Goal: Answer question/provide support: Share knowledge or assist other users

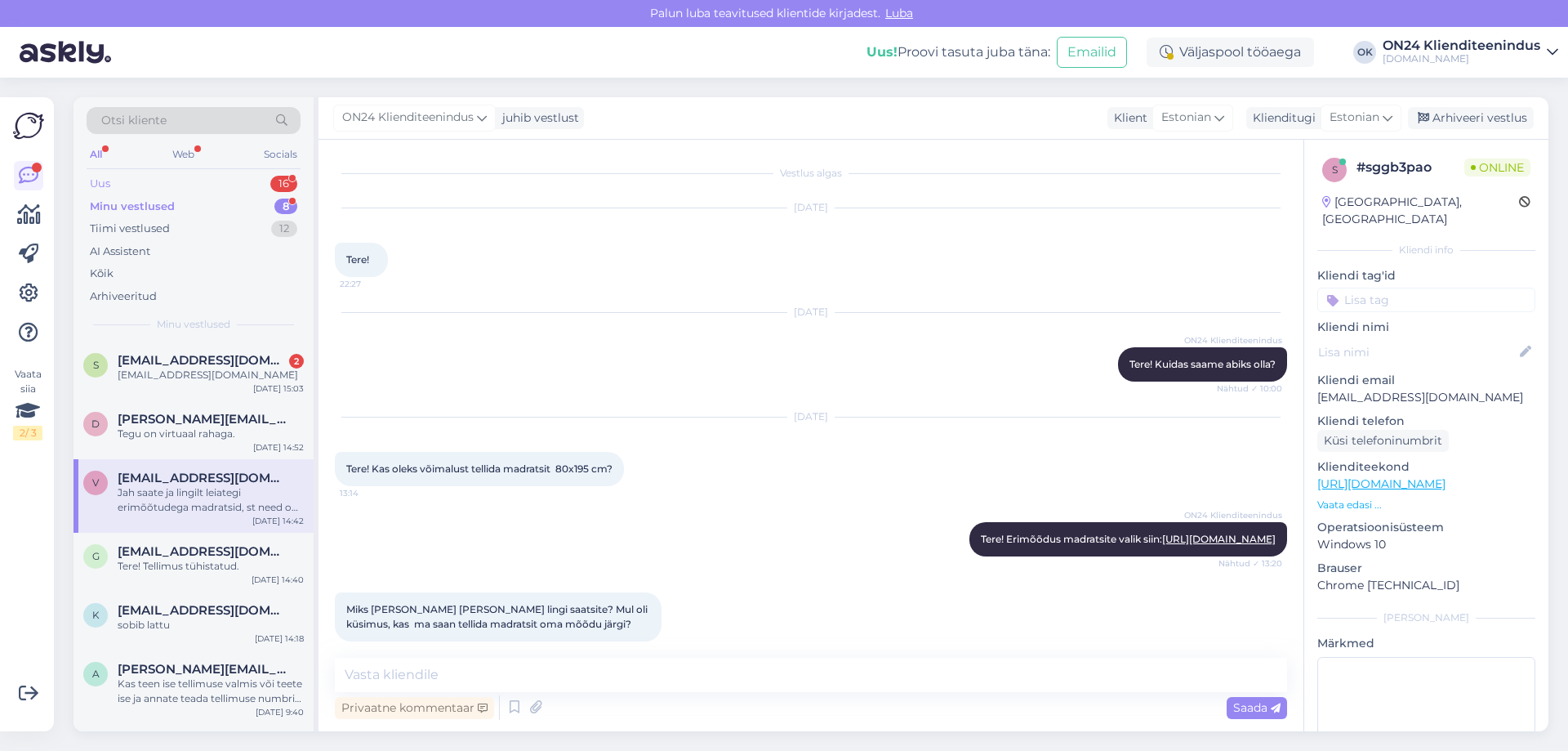
click at [128, 184] on div "Uus 16" at bounding box center [193, 184] width 214 height 23
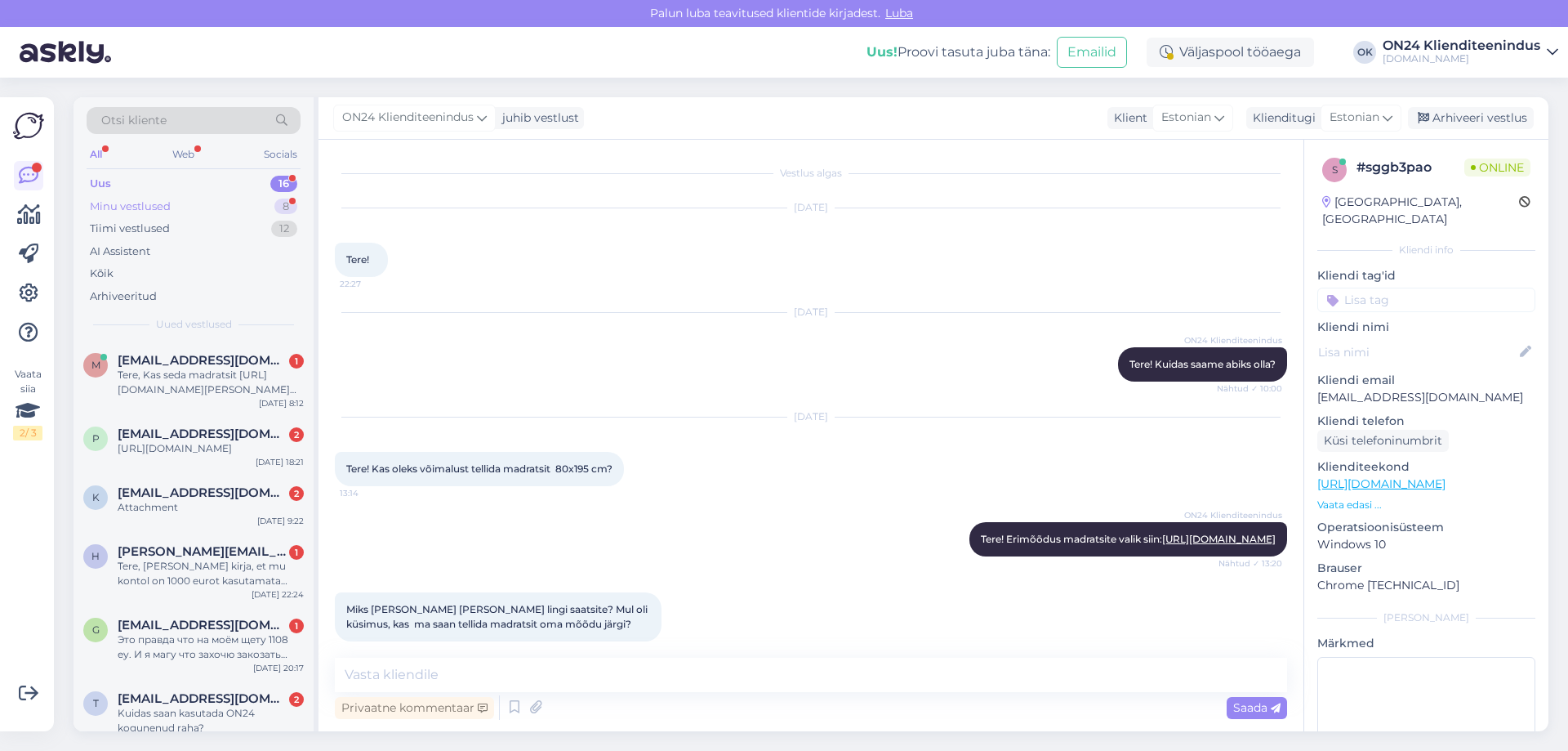
click at [136, 212] on div "Minu vestlused" at bounding box center [130, 207] width 81 height 17
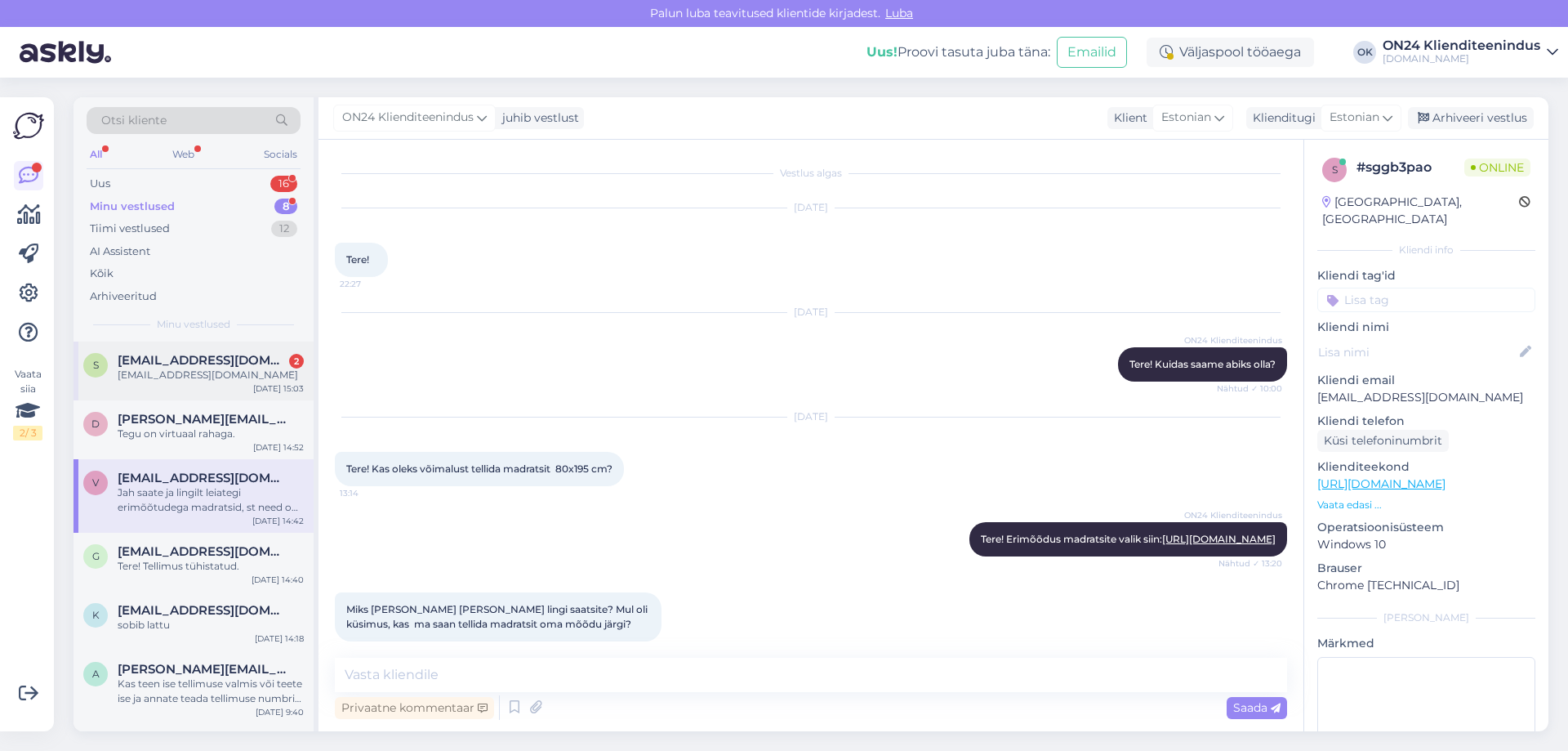
click at [171, 357] on span "[EMAIL_ADDRESS][DOMAIN_NAME]" at bounding box center [203, 360] width 170 height 15
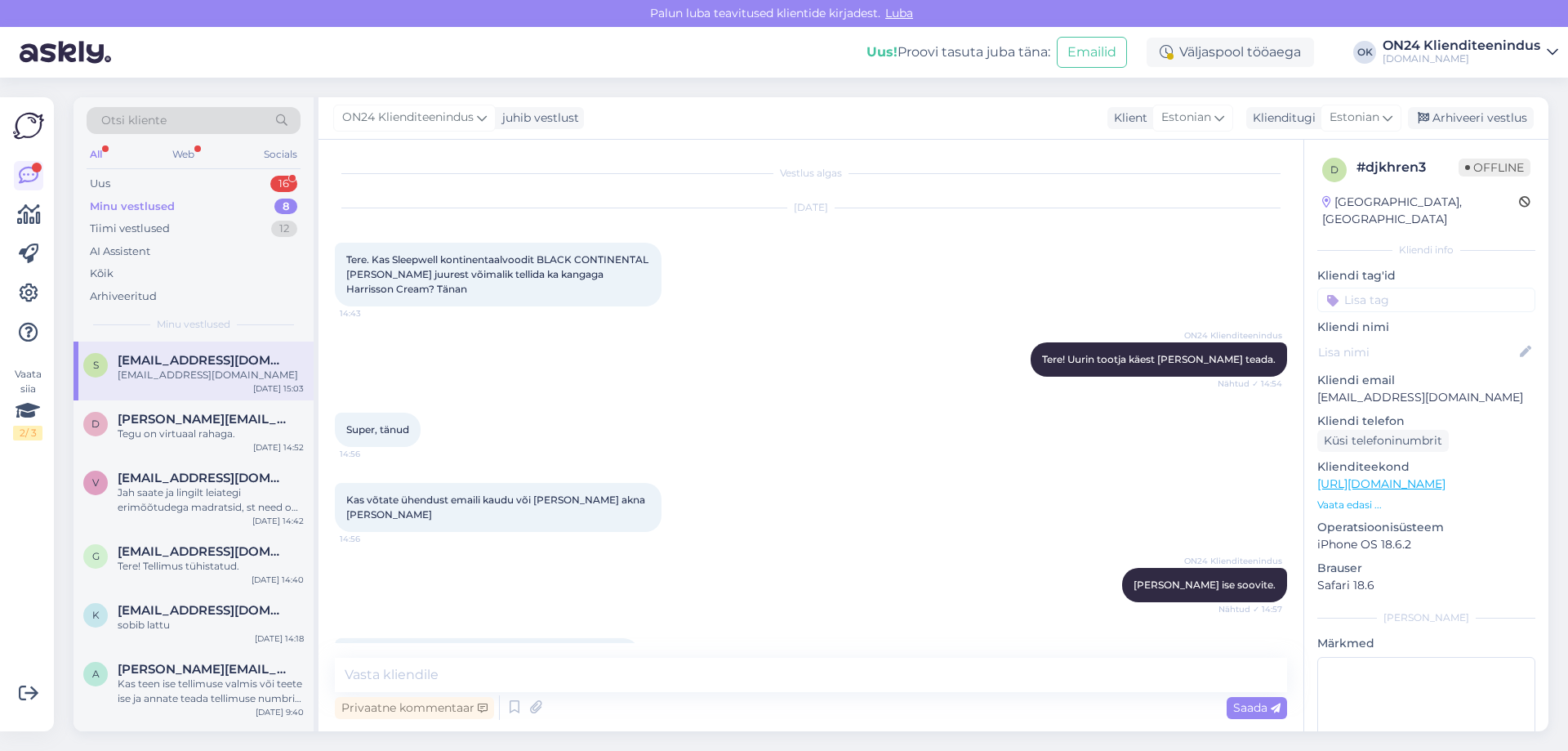
scroll to position [103, 0]
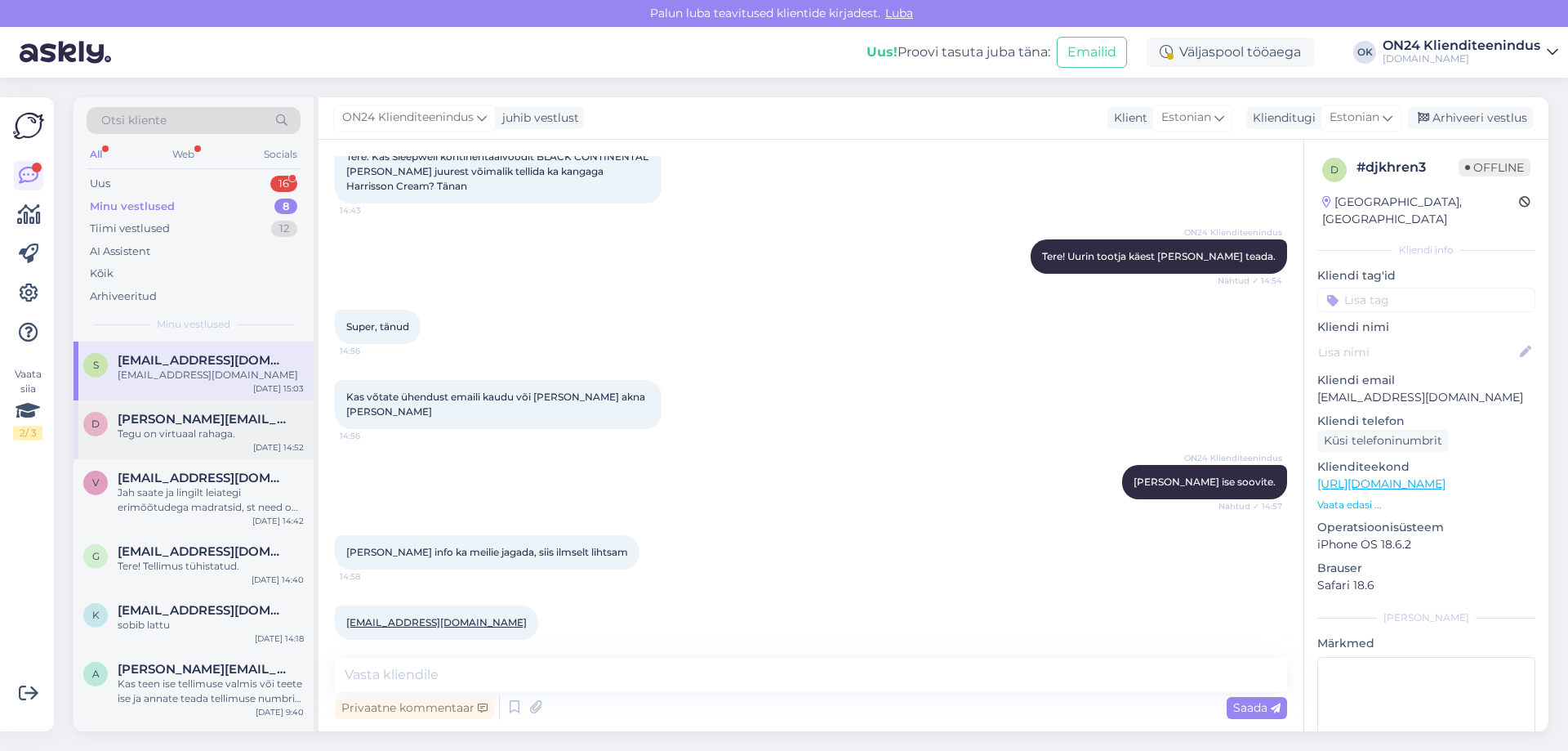
click at [218, 409] on div "d [PERSON_NAME][EMAIL_ADDRESS][DOMAIN_NAME] [PERSON_NAME] on virtuaal rahaga. […" at bounding box center [193, 430] width 240 height 58
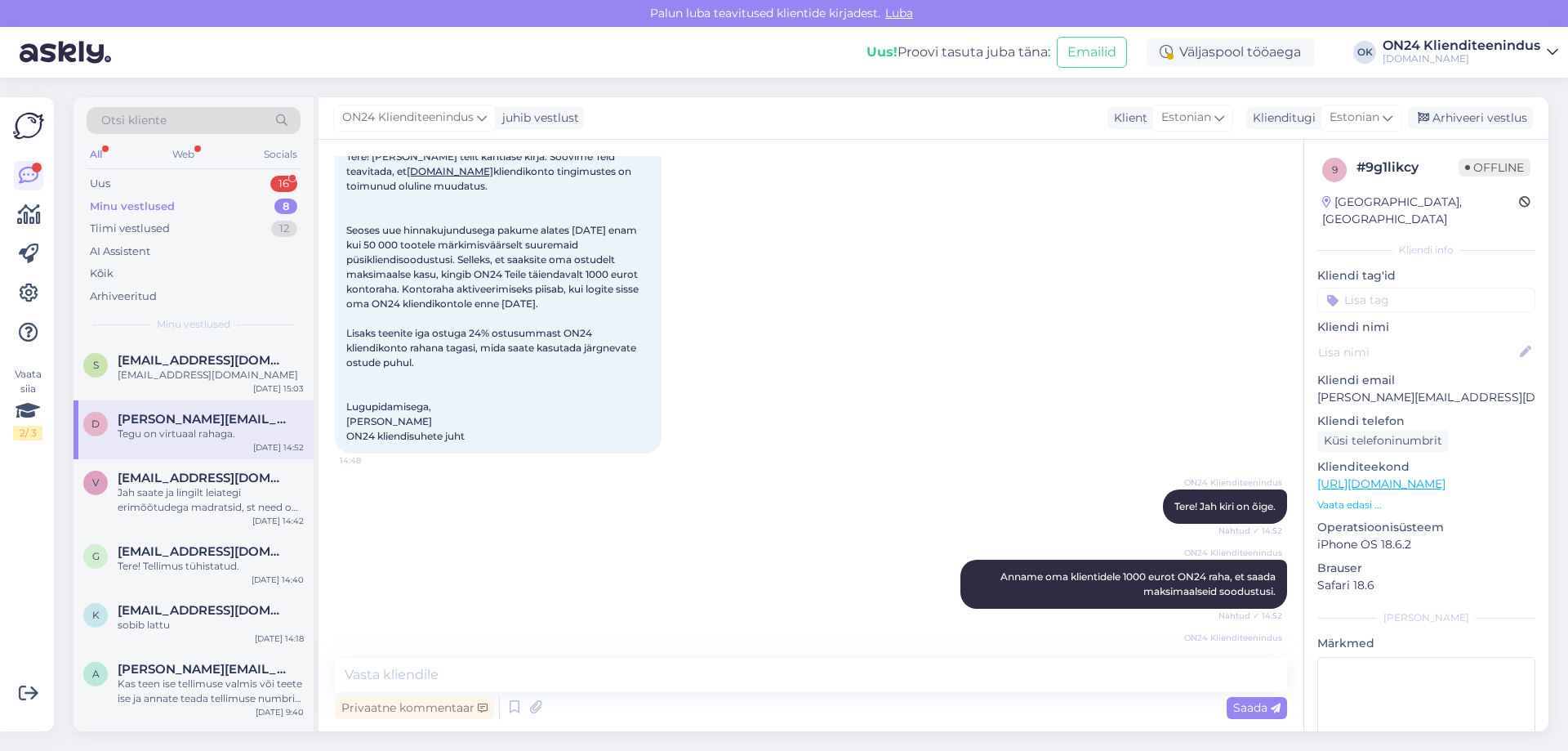
scroll to position [157, 0]
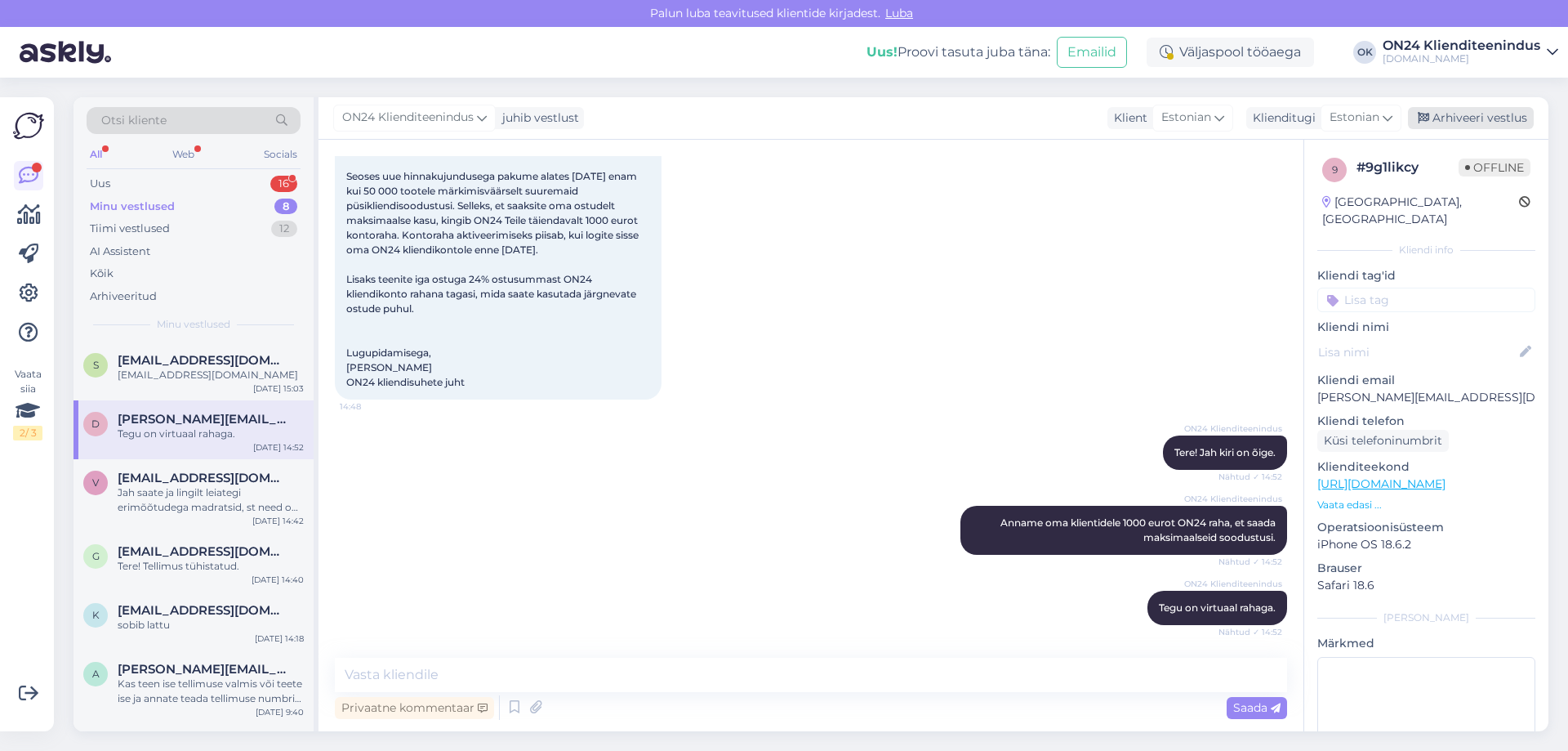
click at [1460, 119] on div "Arhiveeri vestlus" at bounding box center [1470, 118] width 126 height 22
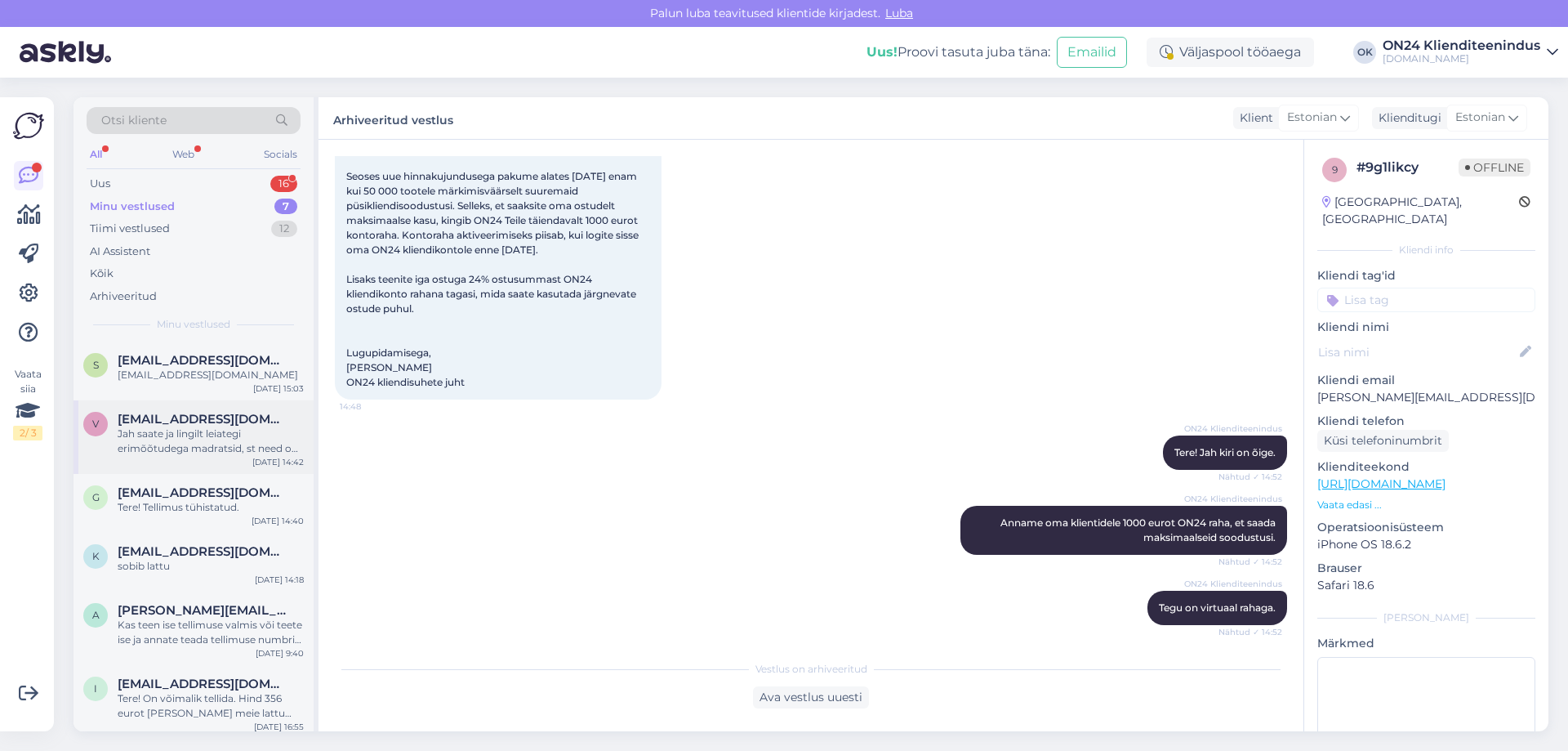
click at [192, 417] on span "[EMAIL_ADDRESS][DOMAIN_NAME]" at bounding box center [203, 419] width 170 height 15
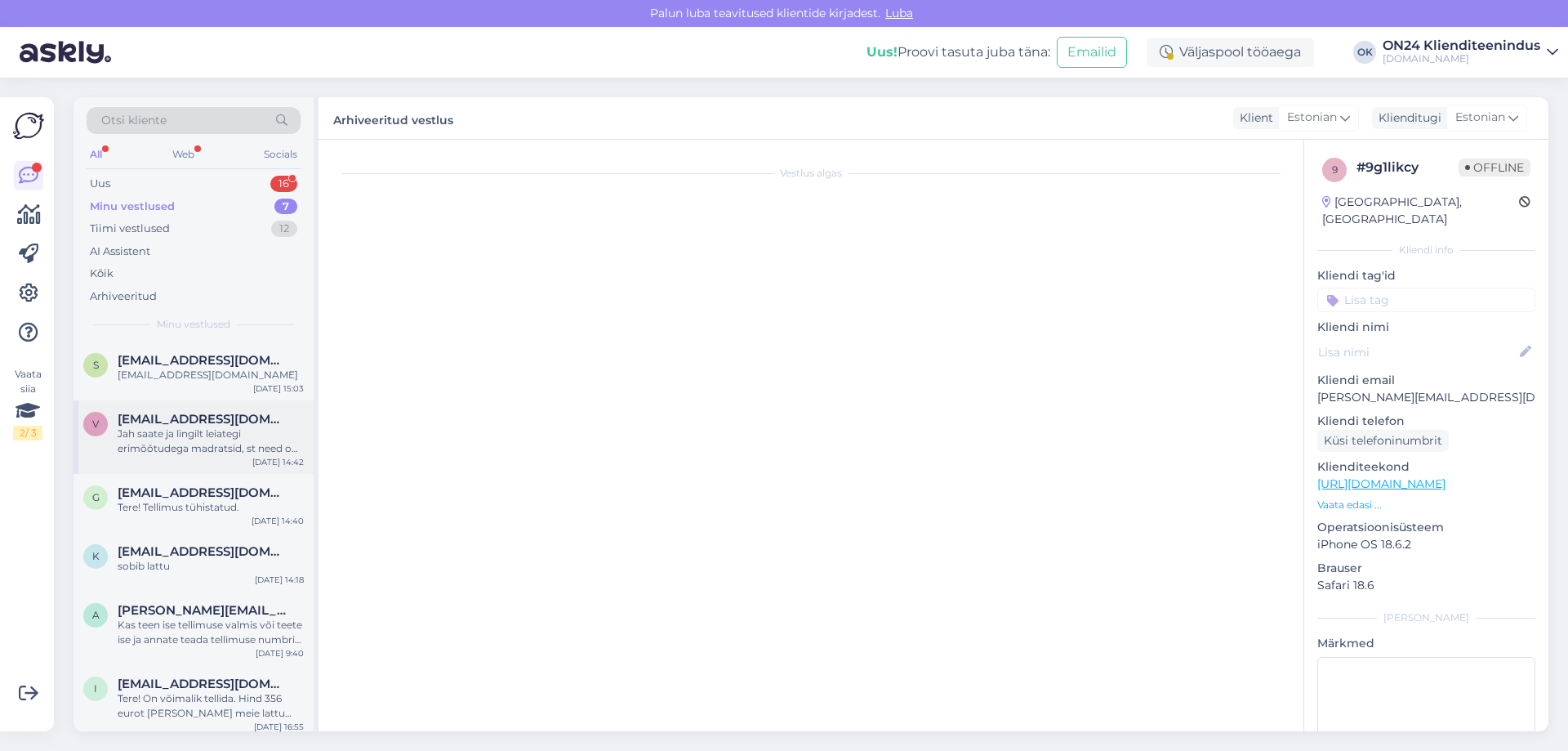
scroll to position [131, 0]
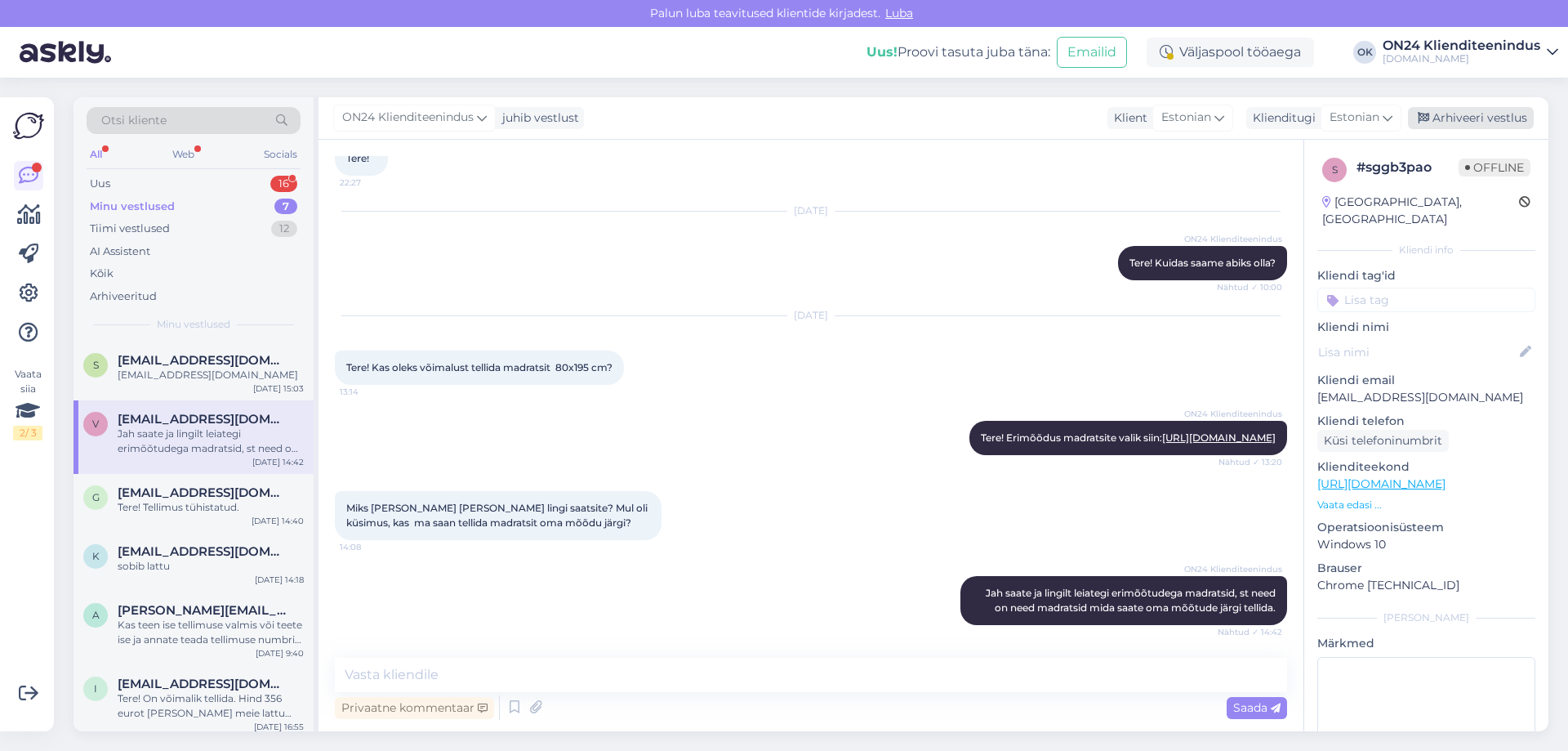
click at [1468, 111] on div "Arhiveeri vestlus" at bounding box center [1470, 118] width 126 height 22
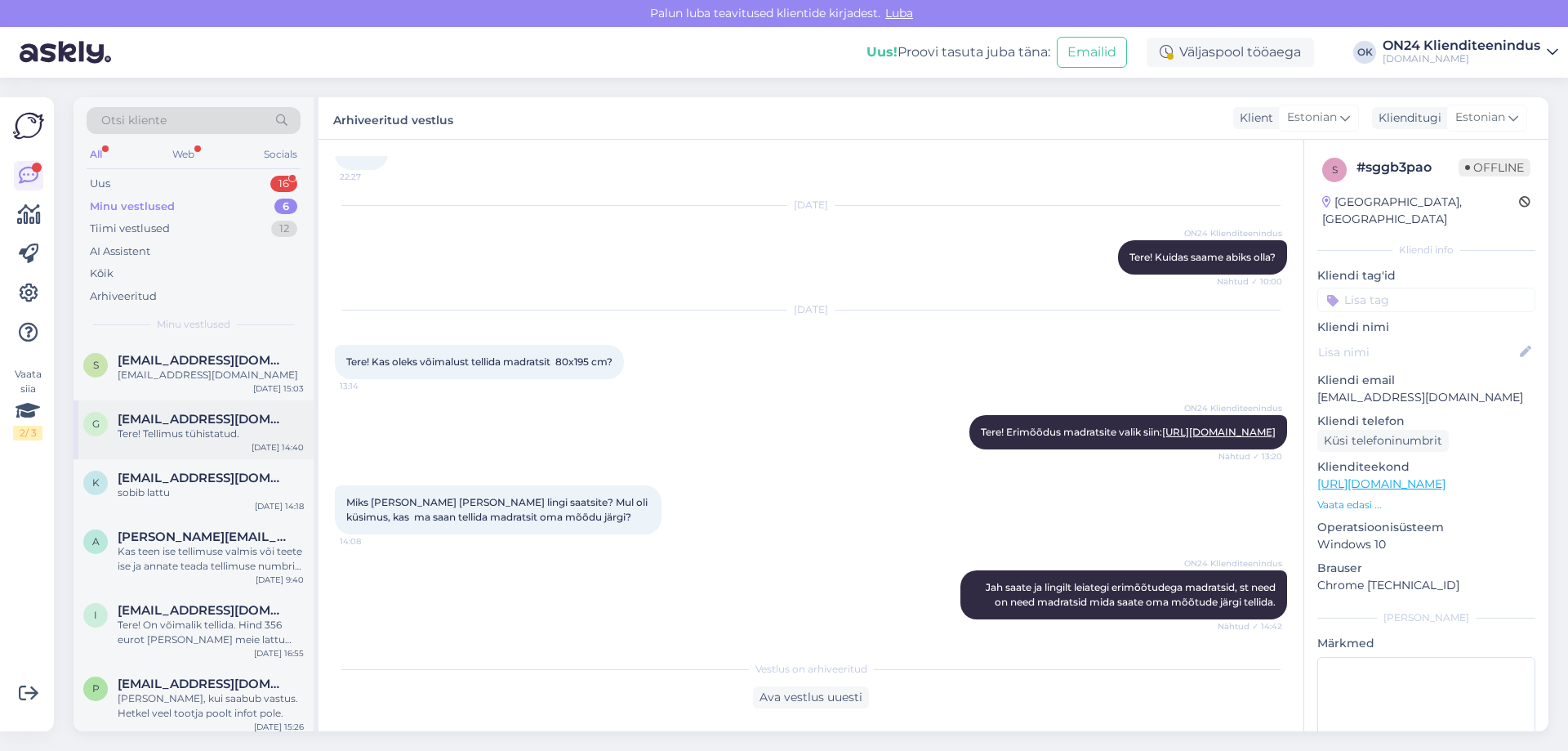
click at [212, 421] on span "[EMAIL_ADDRESS][DOMAIN_NAME]" at bounding box center [203, 419] width 170 height 15
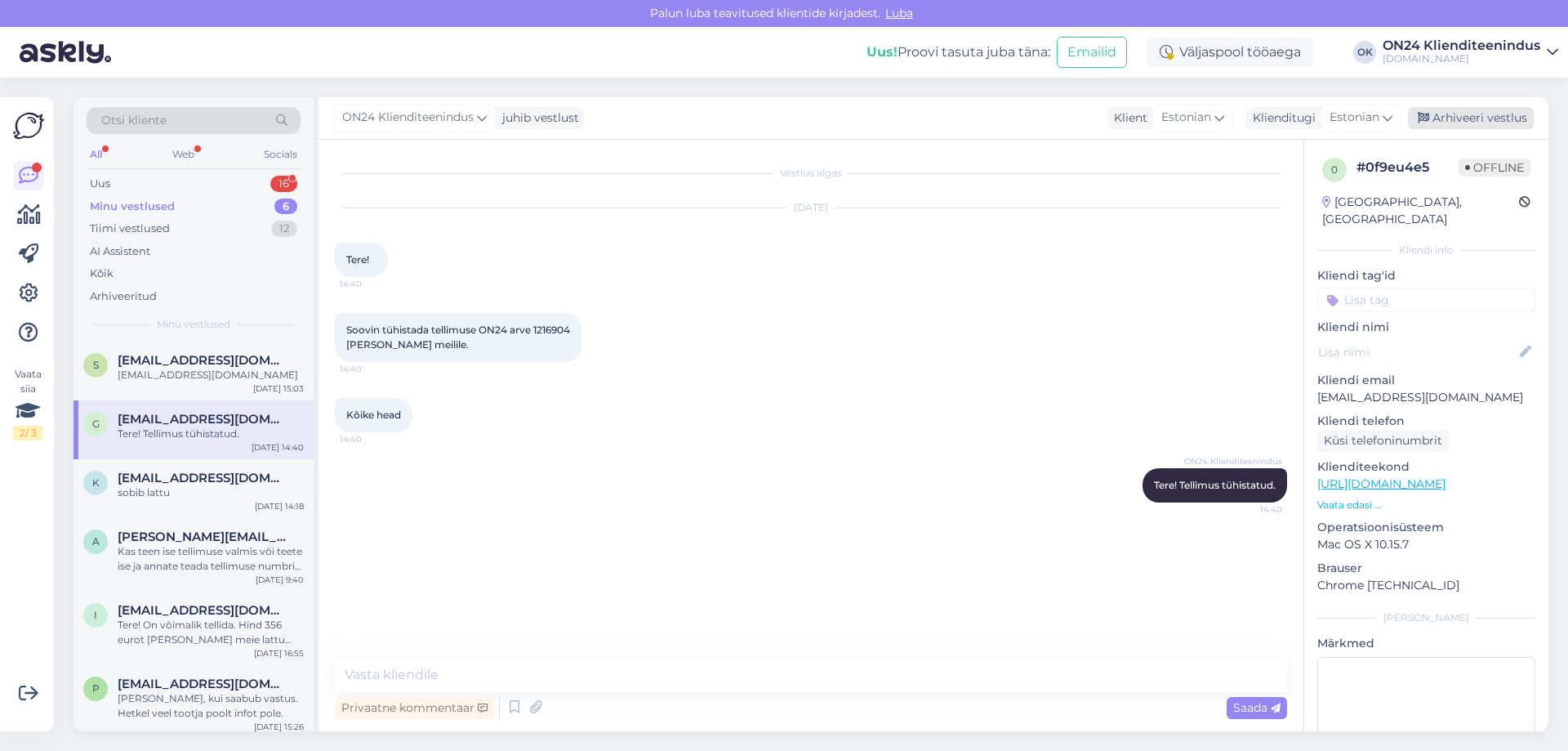
click at [1456, 125] on div "Arhiveeri vestlus" at bounding box center [1470, 118] width 126 height 22
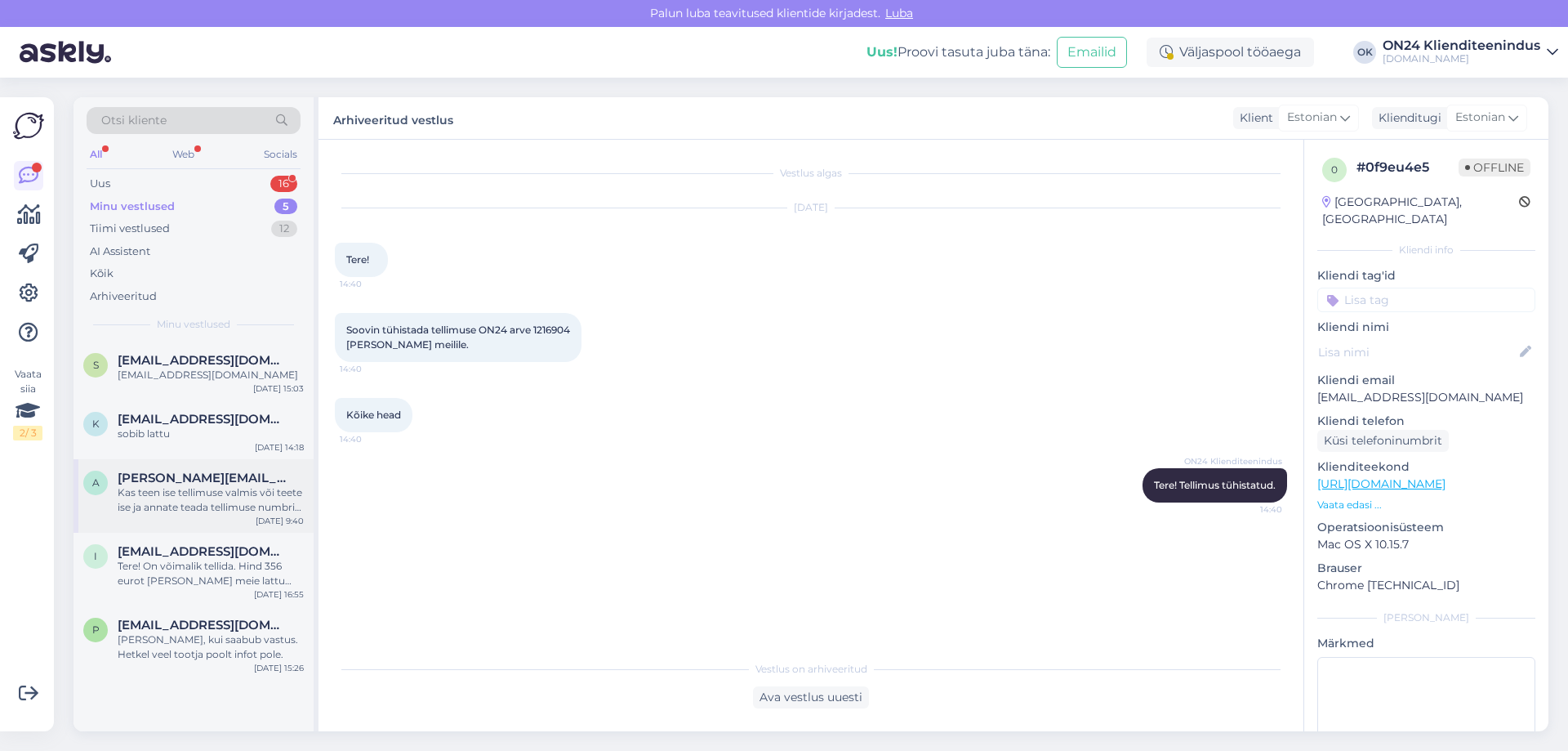
click at [245, 515] on div "a [PERSON_NAME][EMAIL_ADDRESS][MEDICAL_DATA][DOMAIN_NAME] Kas teen ise tellimus…" at bounding box center [193, 496] width 240 height 73
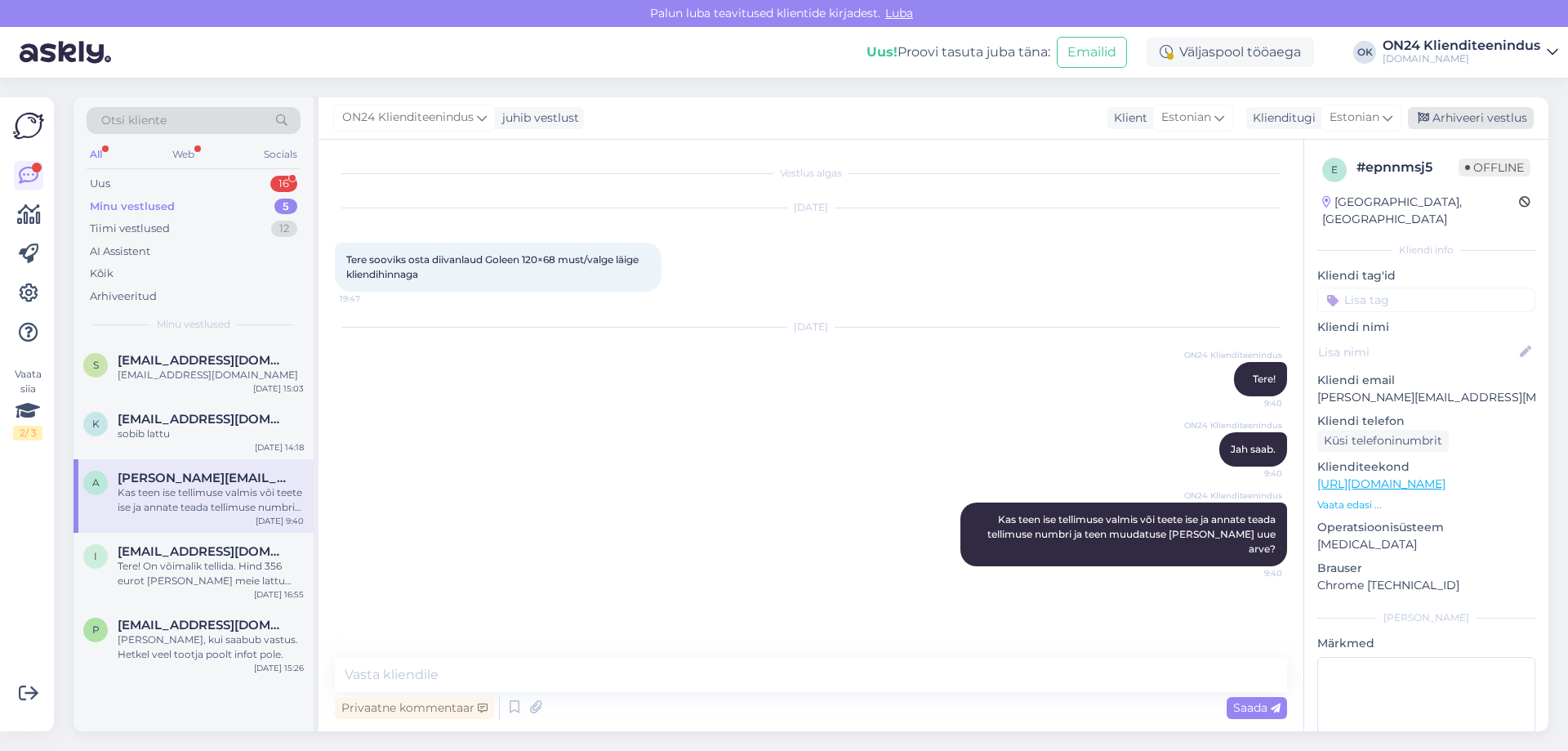
click at [1456, 118] on div "Arhiveeri vestlus" at bounding box center [1470, 118] width 126 height 22
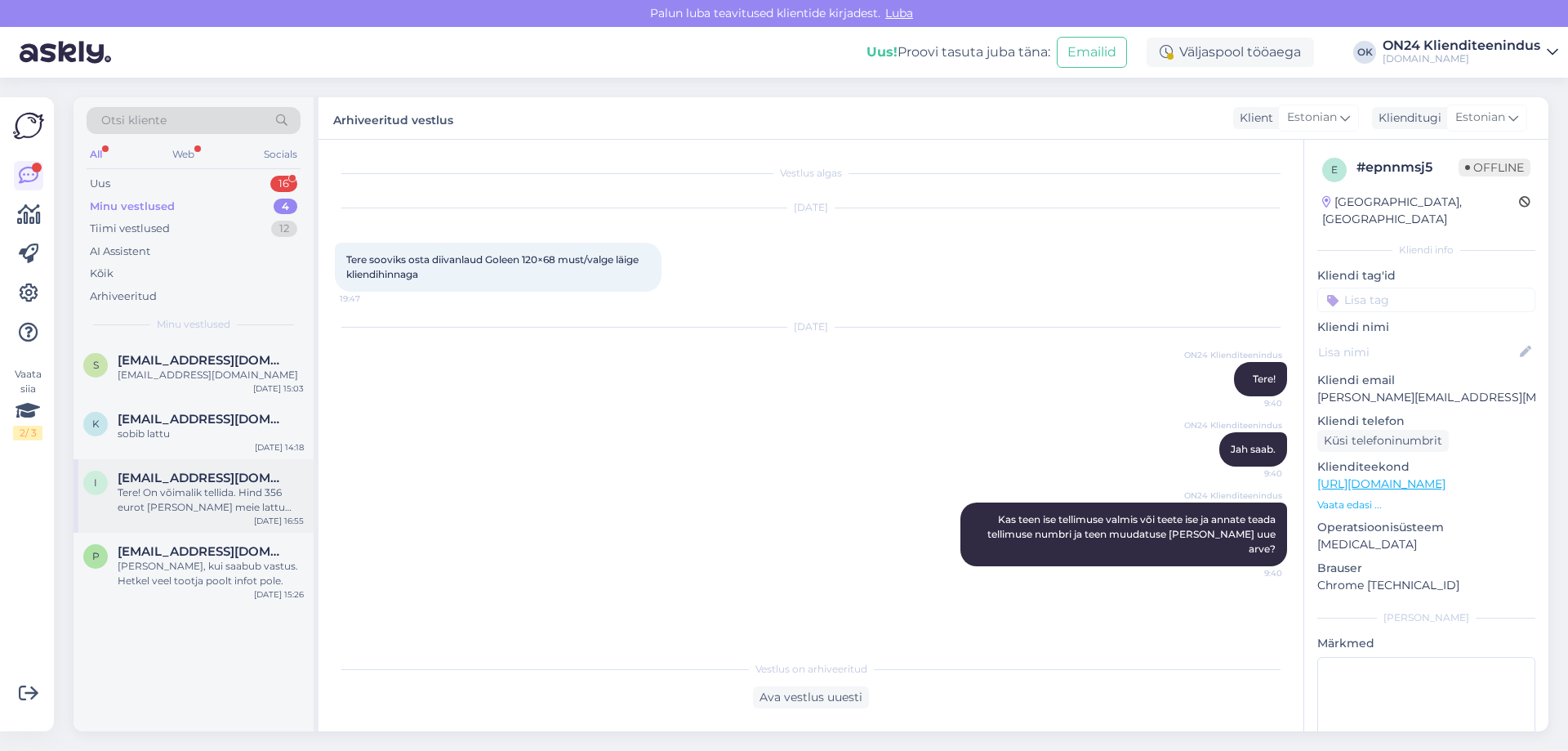
click at [229, 491] on div "Tere! On võimalik tellida. Hind 356 eurot [PERSON_NAME] meie lattu oleks [DATE]." at bounding box center [210, 500] width 186 height 29
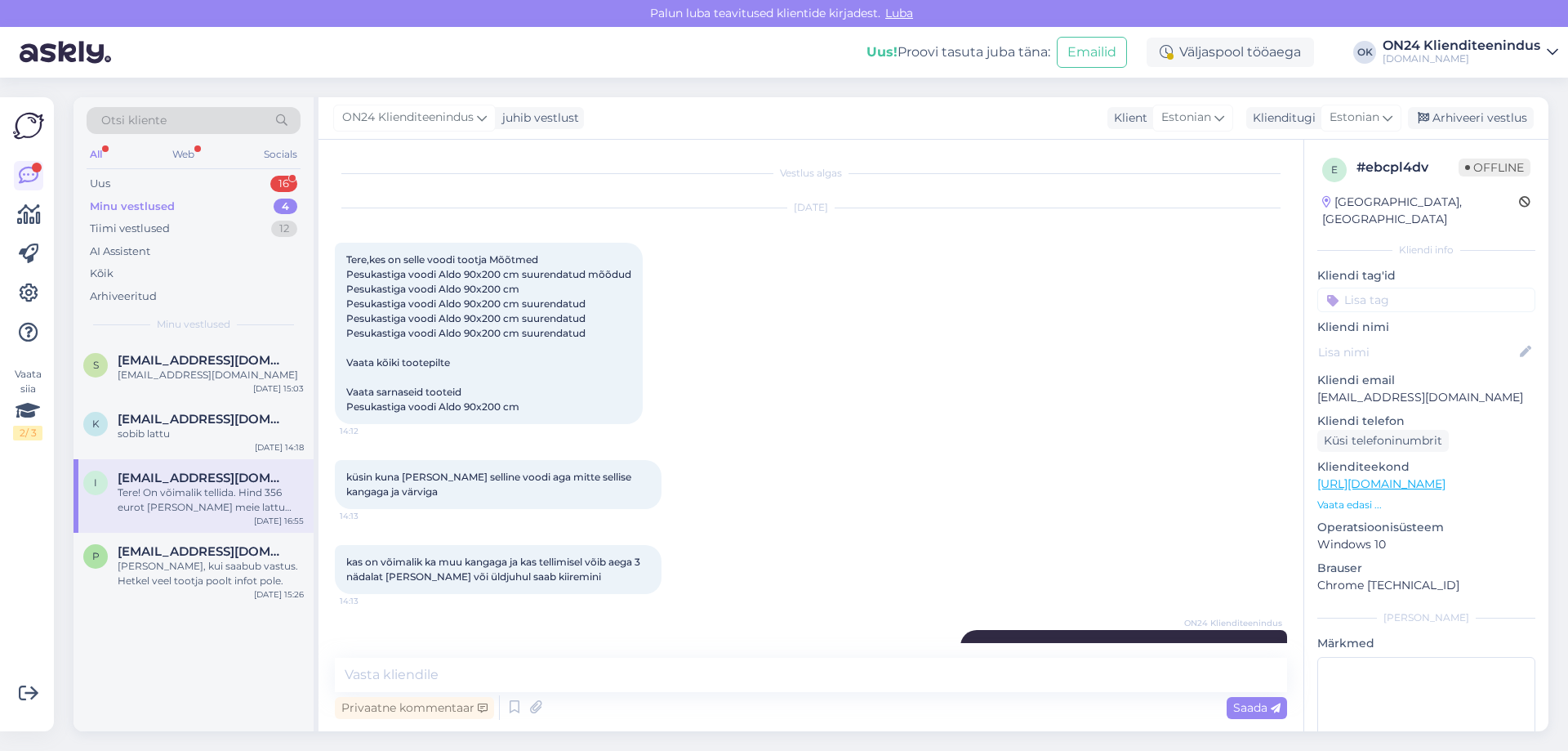
scroll to position [809, 0]
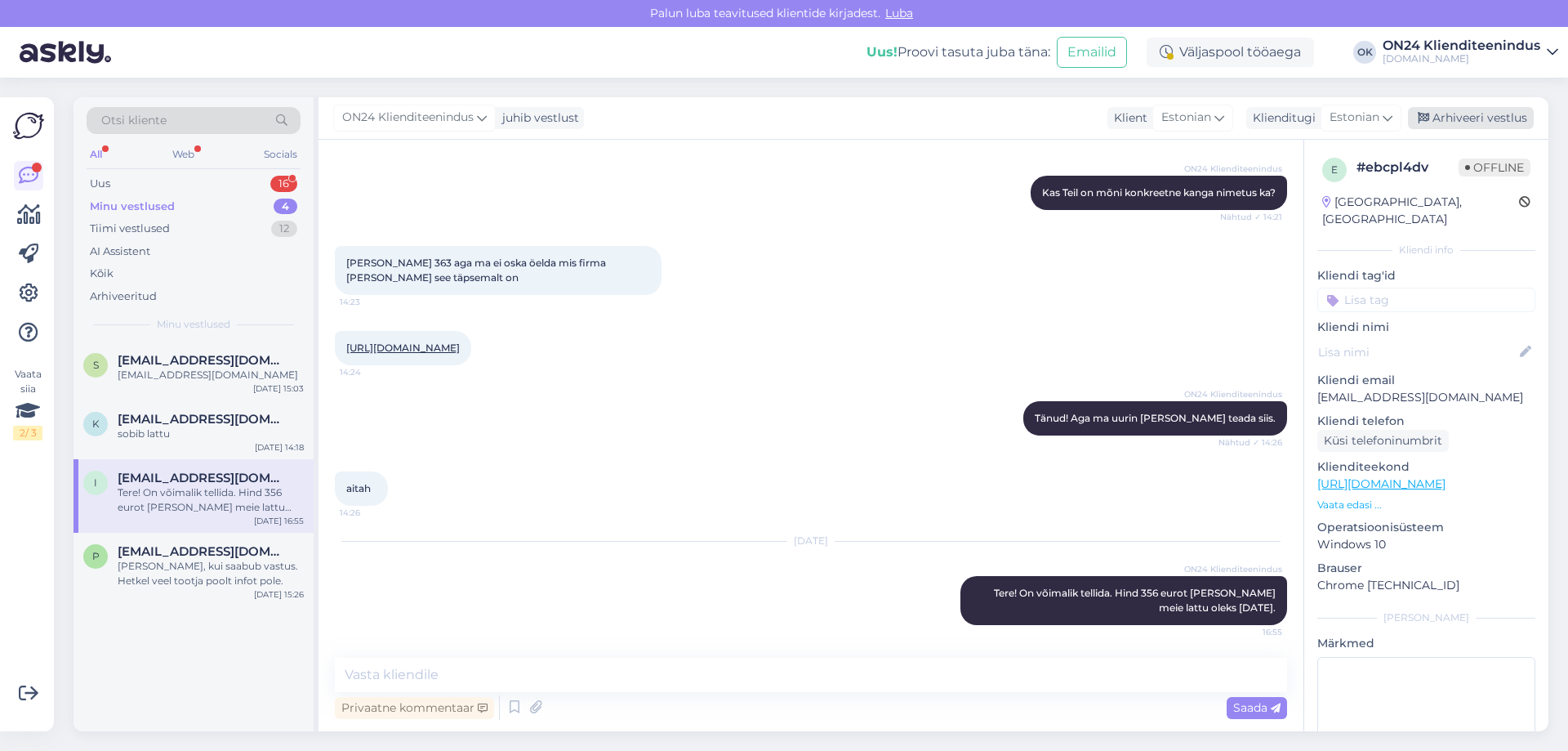
click at [1472, 113] on div "Arhiveeri vestlus" at bounding box center [1470, 118] width 126 height 22
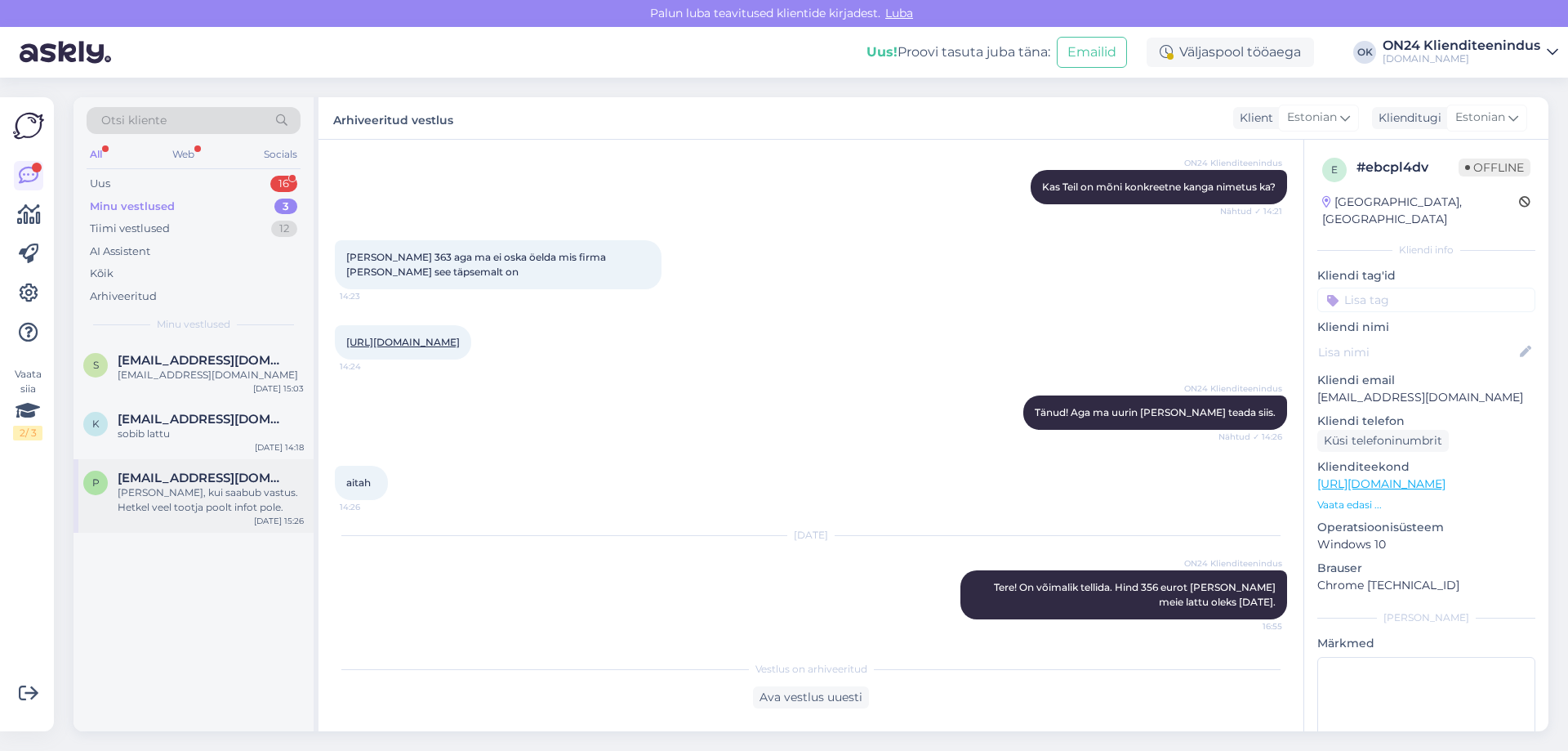
click at [241, 513] on div "[PERSON_NAME], kui saabub vastus. Hetkel veel tootja poolt infot pole." at bounding box center [210, 500] width 186 height 29
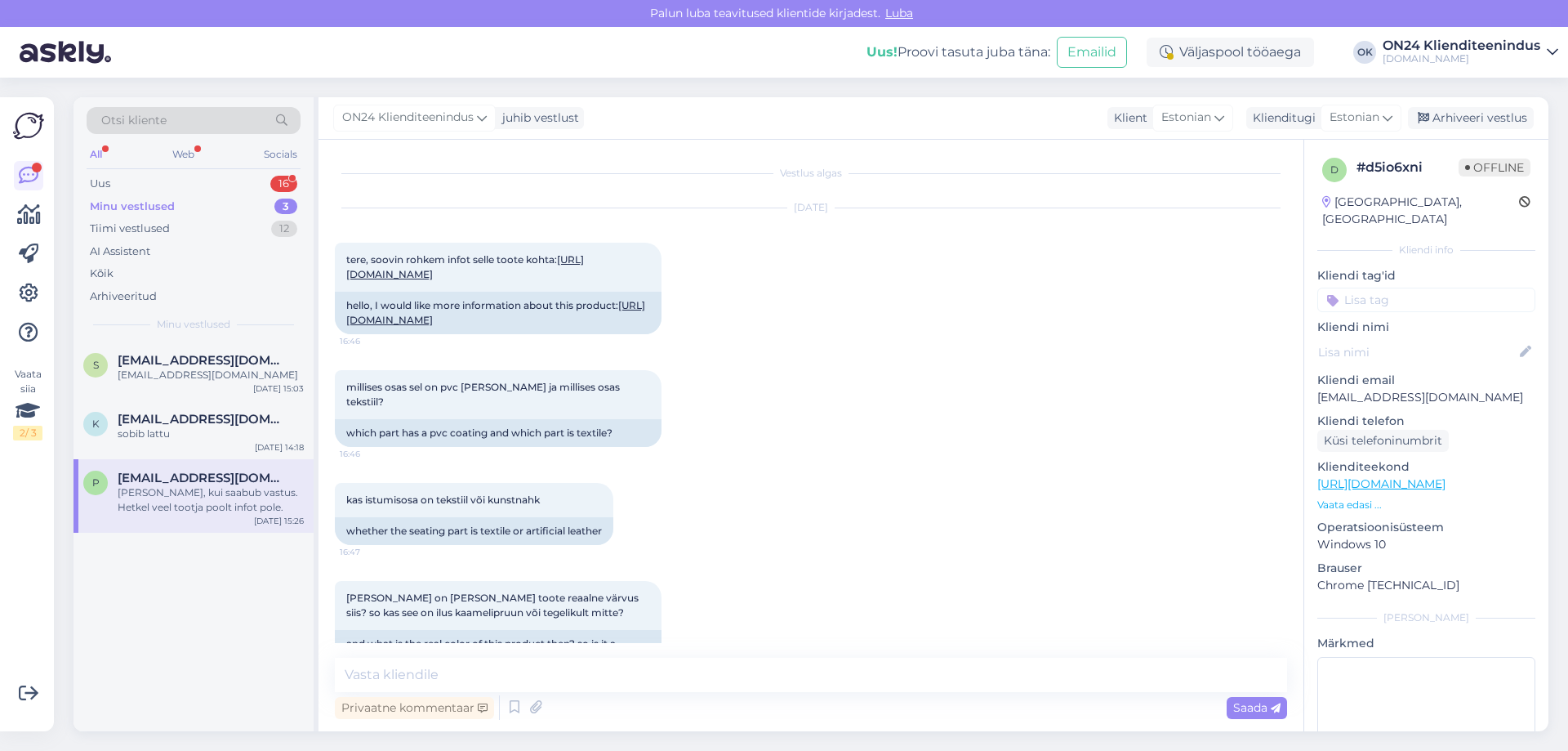
scroll to position [1688, 0]
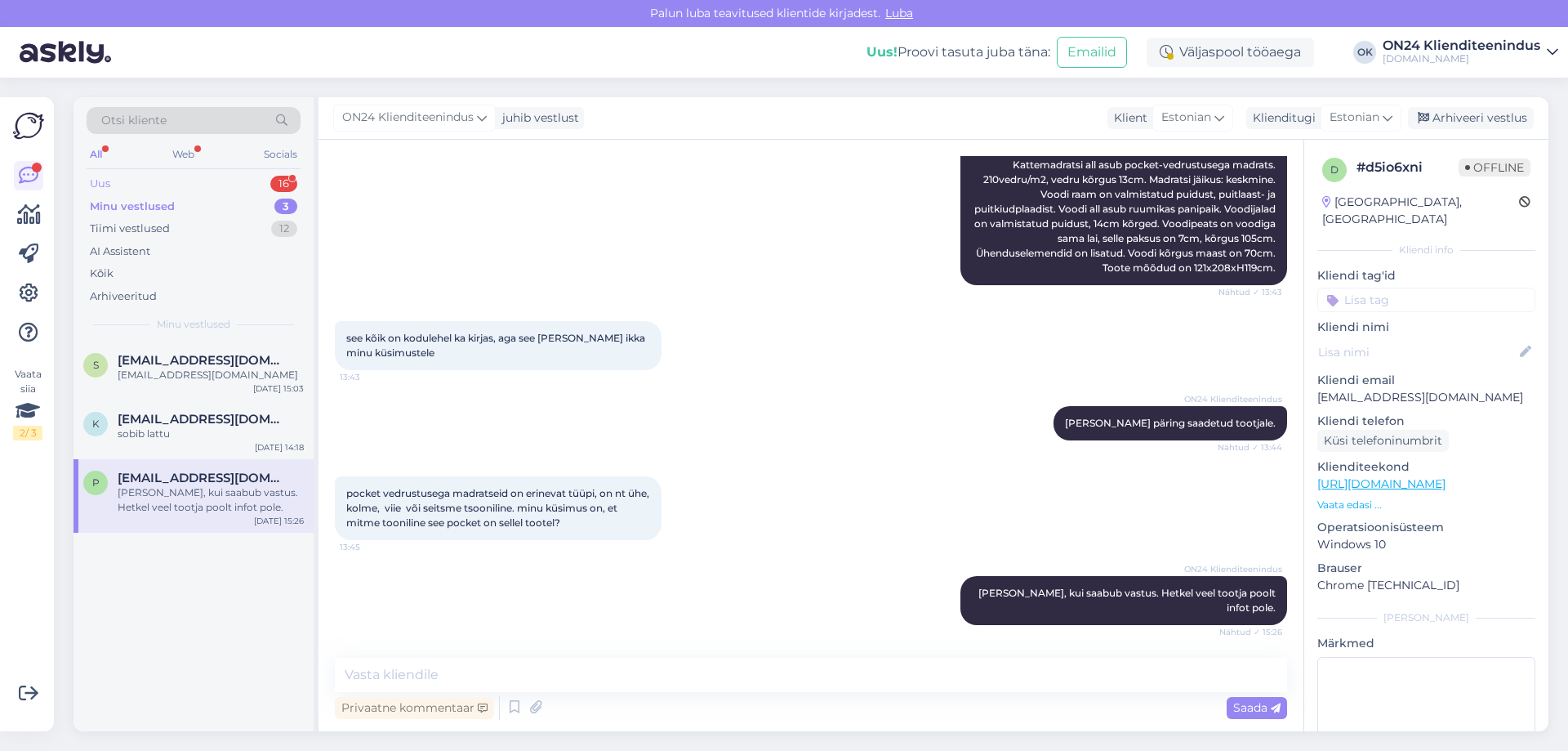
click at [174, 187] on div "Uus 16" at bounding box center [193, 184] width 214 height 23
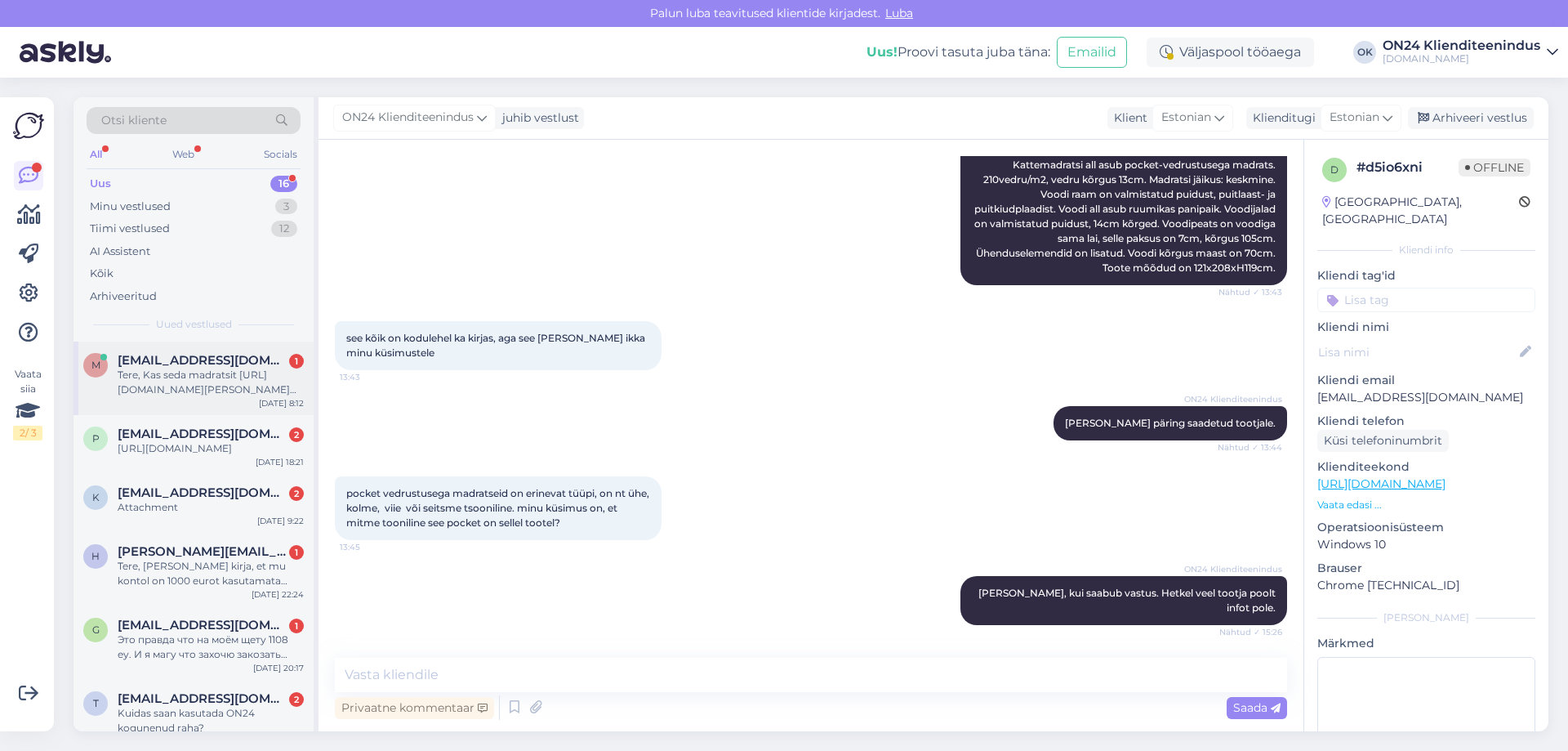
click at [231, 367] on span "[EMAIL_ADDRESS][DOMAIN_NAME]" at bounding box center [203, 360] width 170 height 15
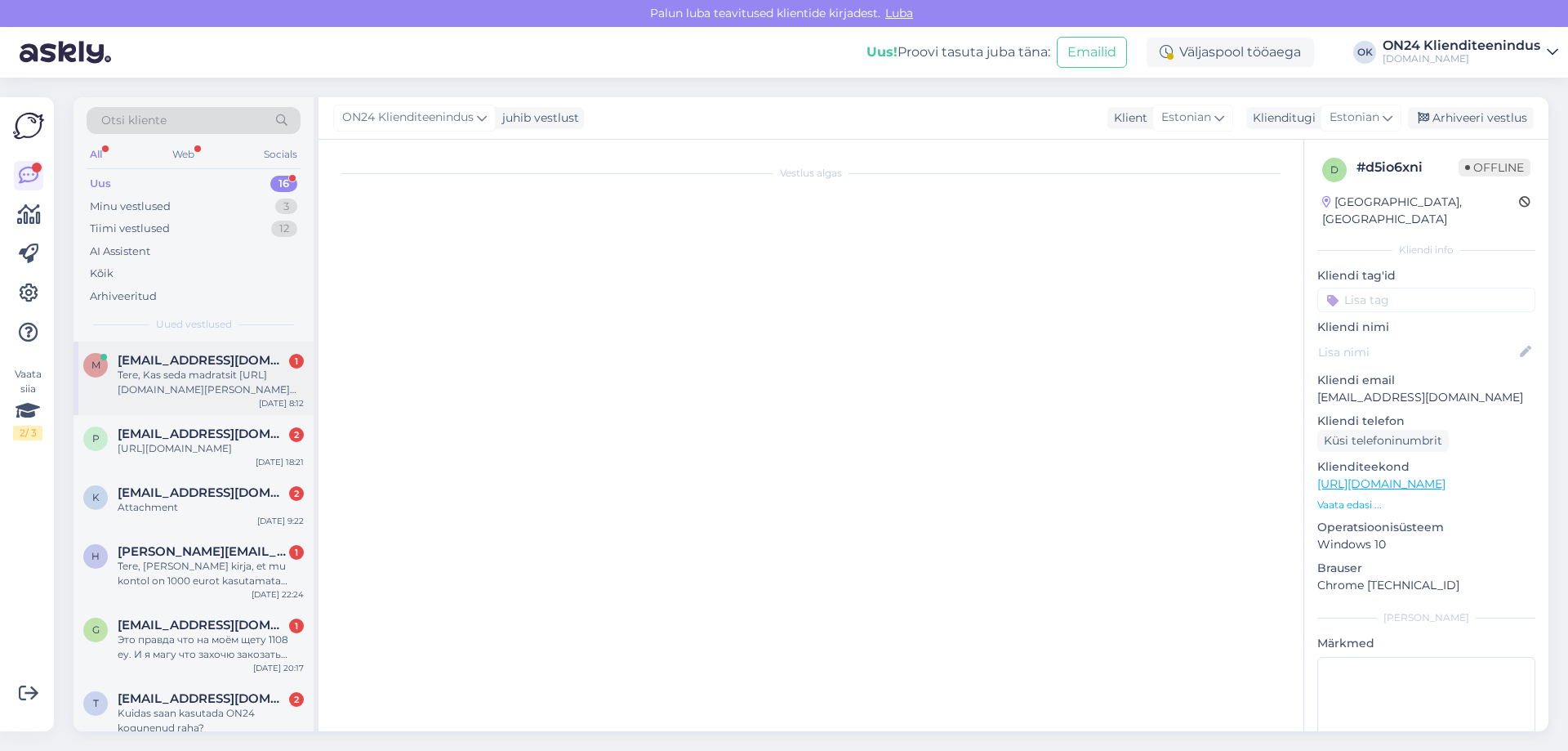
scroll to position [0, 0]
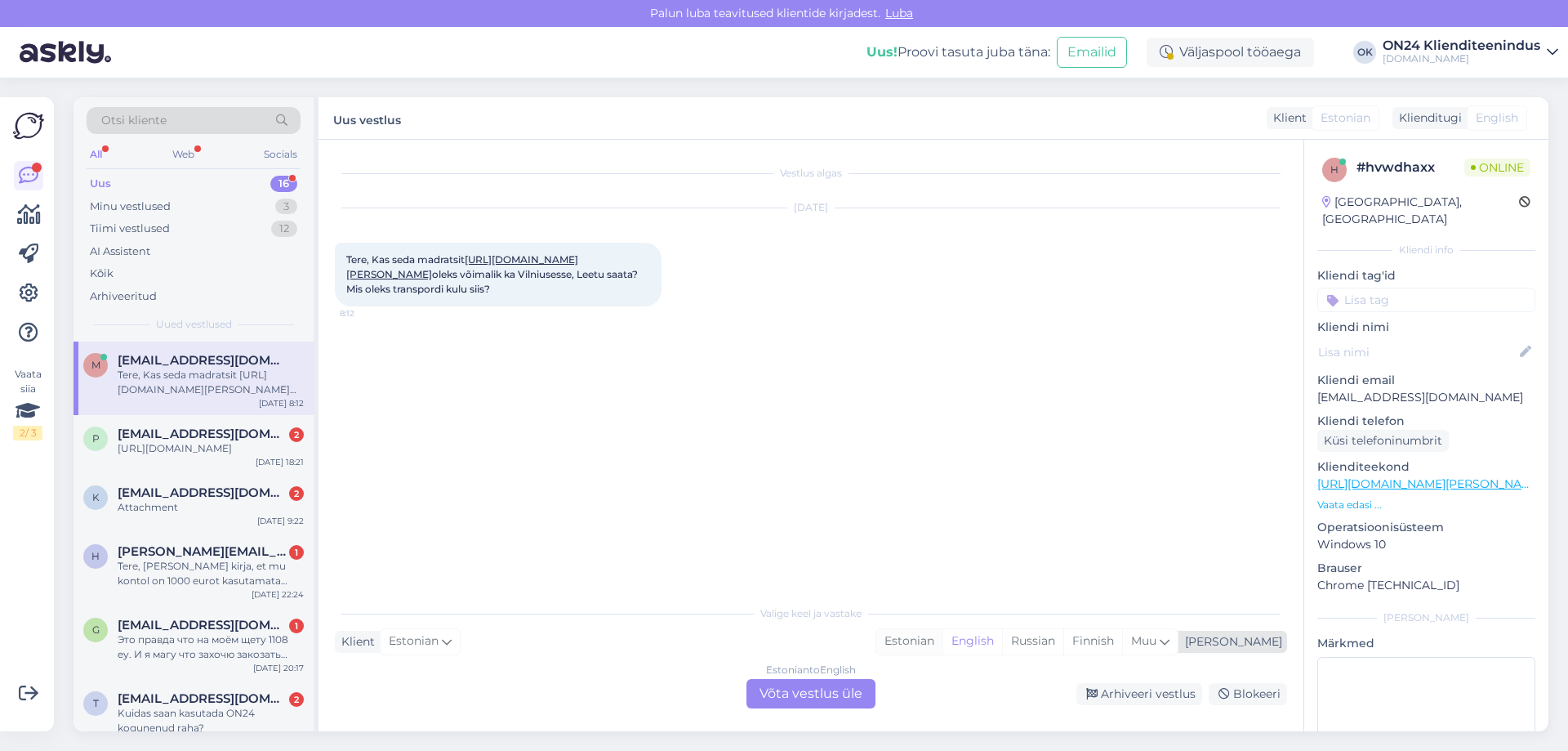
click at [942, 634] on div "Estonian" at bounding box center [909, 641] width 66 height 24
click at [856, 689] on div "Estonian to Estonian Võta vestlus üle" at bounding box center [811, 693] width 129 height 29
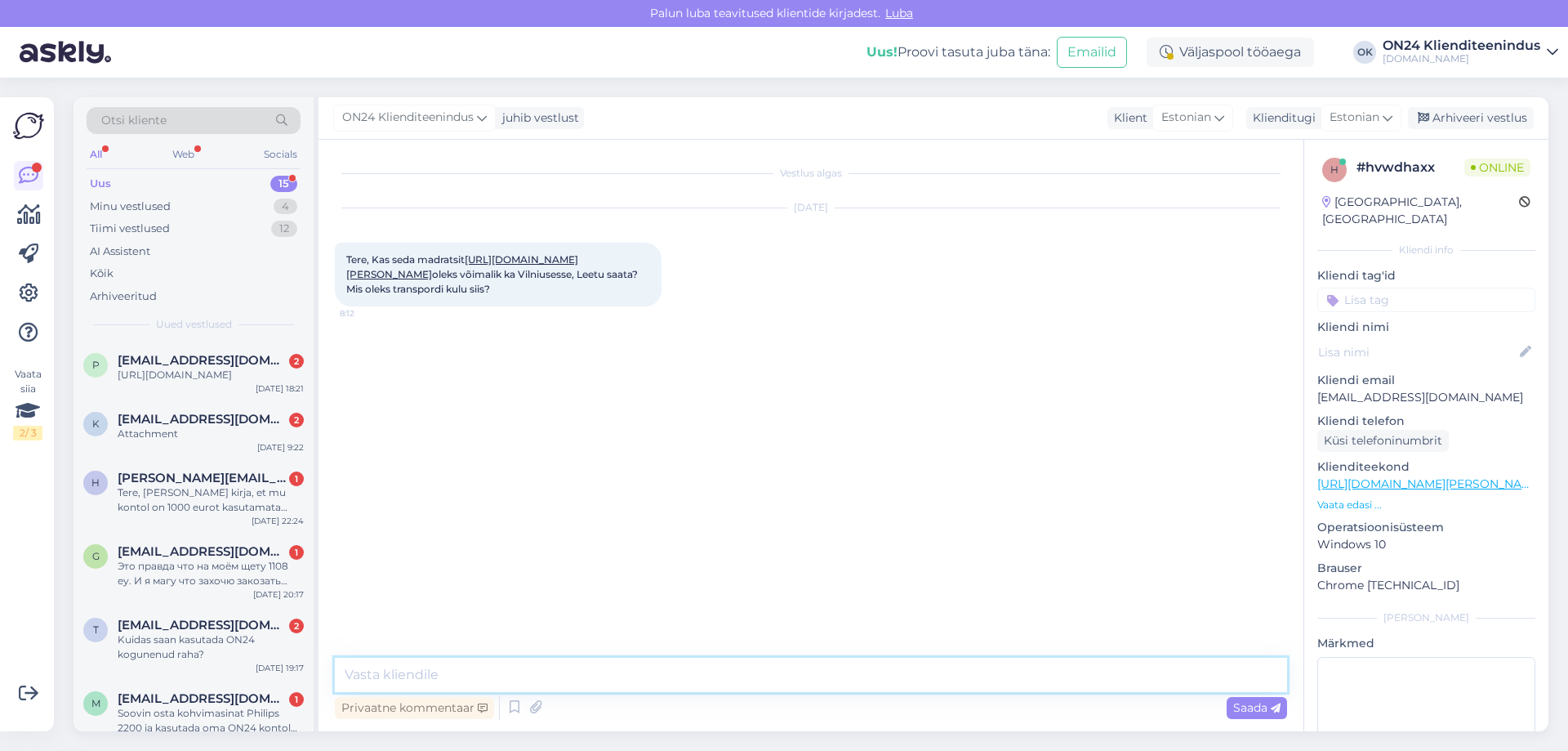
click at [702, 669] on textarea at bounding box center [811, 674] width 952 height 34
type textarea "Tere! Paraku tarnime ainult [GEOGRAPHIC_DATA] ja [GEOGRAPHIC_DATA]."
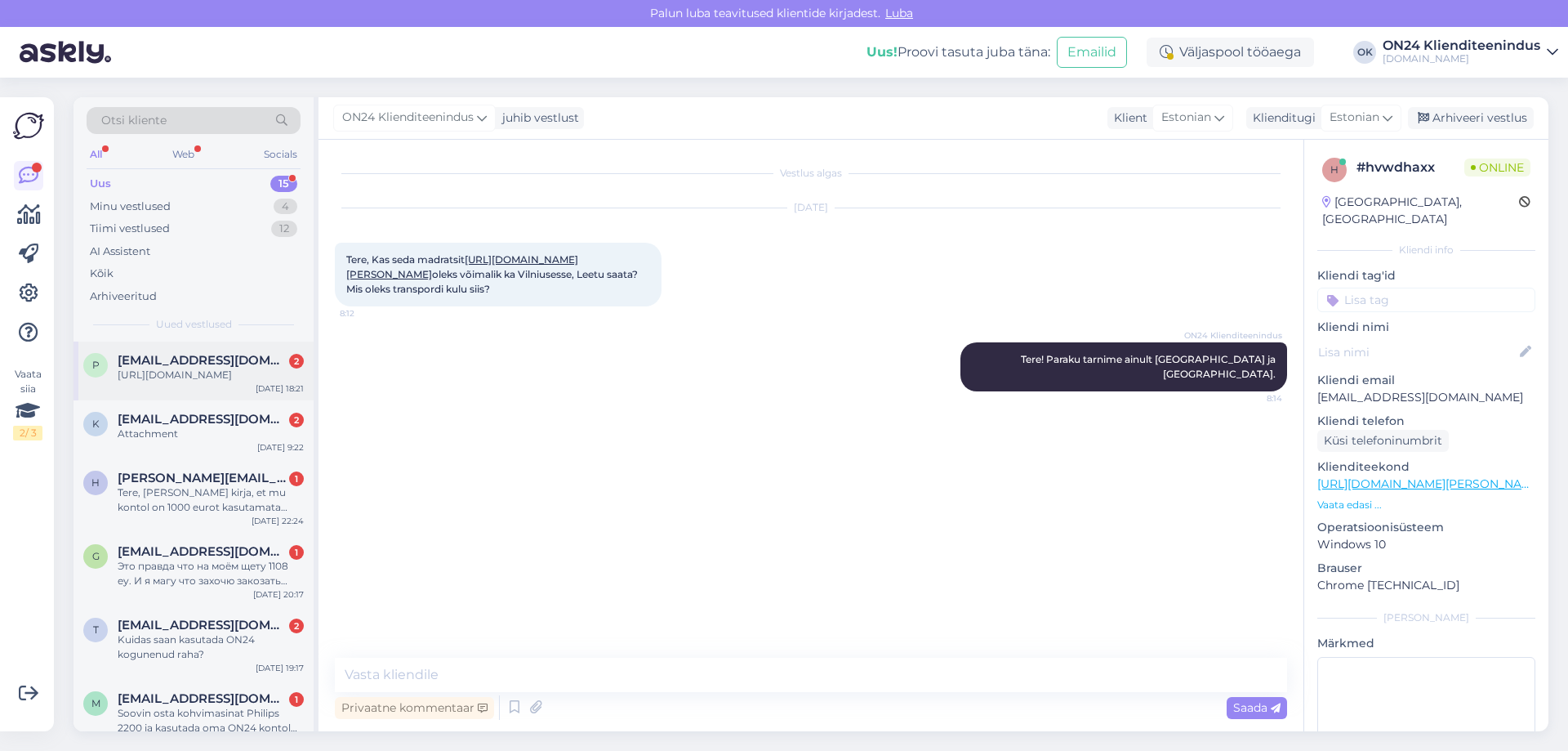
click at [180, 360] on span "[EMAIL_ADDRESS][DOMAIN_NAME]" at bounding box center [203, 360] width 170 height 15
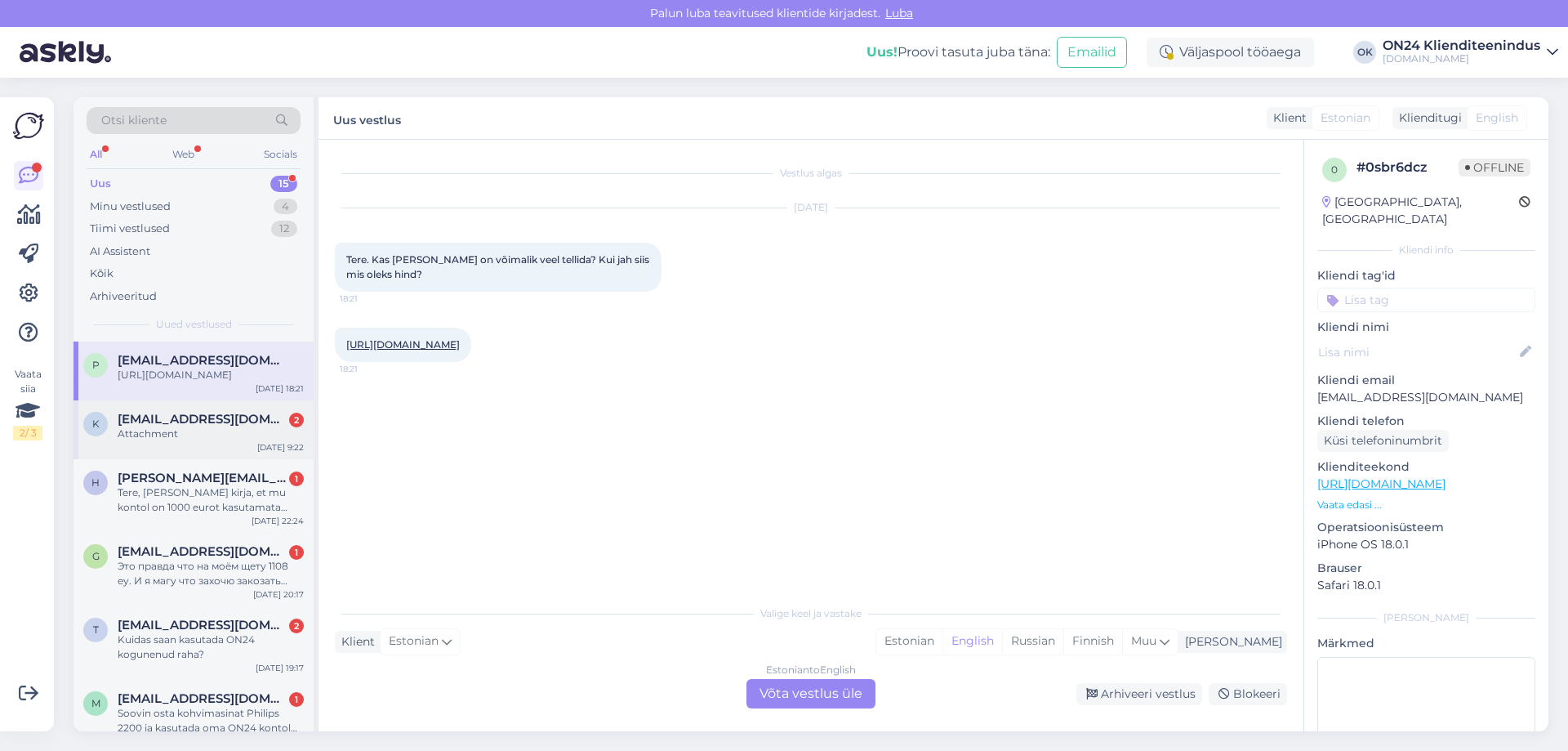
click at [174, 441] on div "Attachment" at bounding box center [210, 434] width 186 height 15
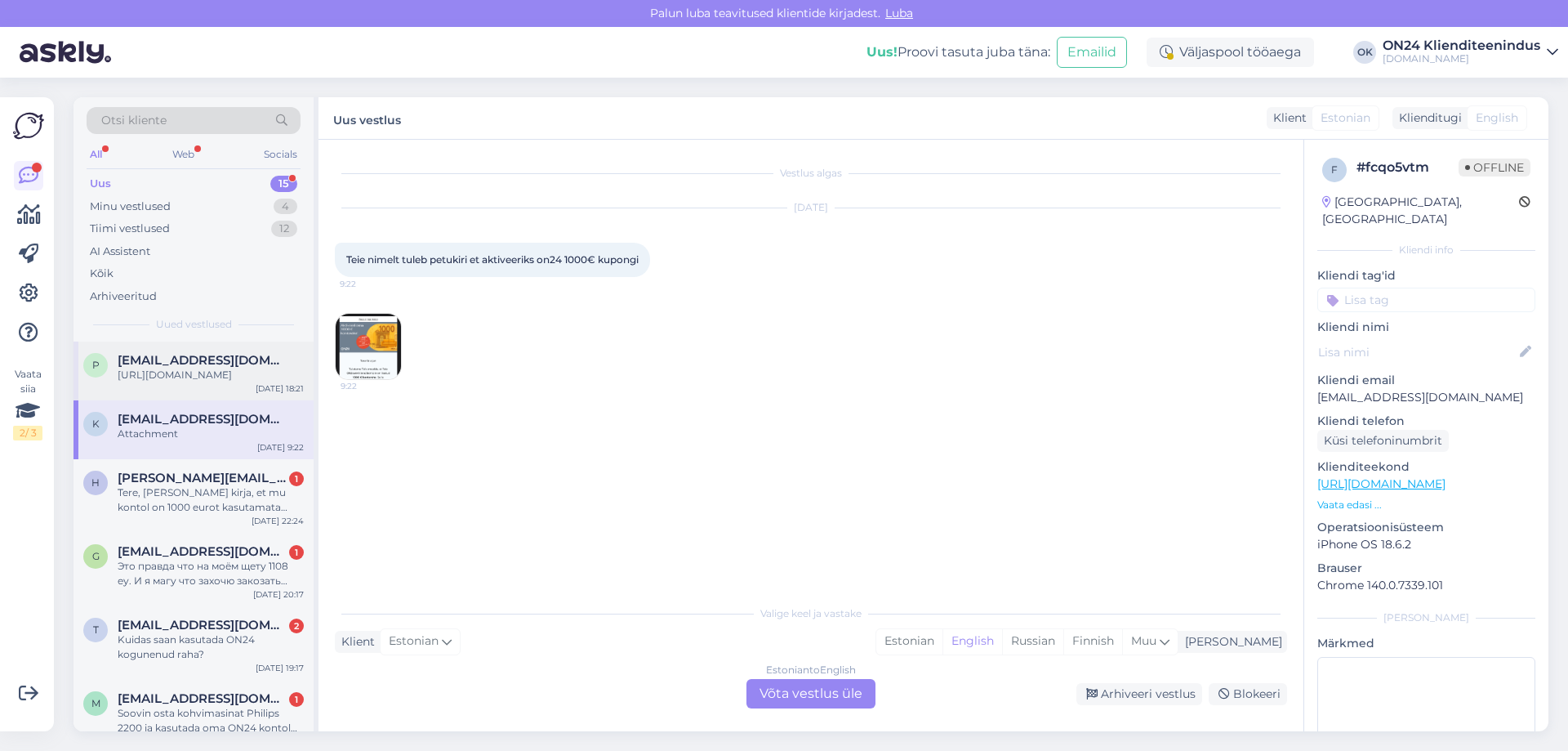
click at [160, 379] on div "[URL][DOMAIN_NAME]" at bounding box center [210, 376] width 186 height 15
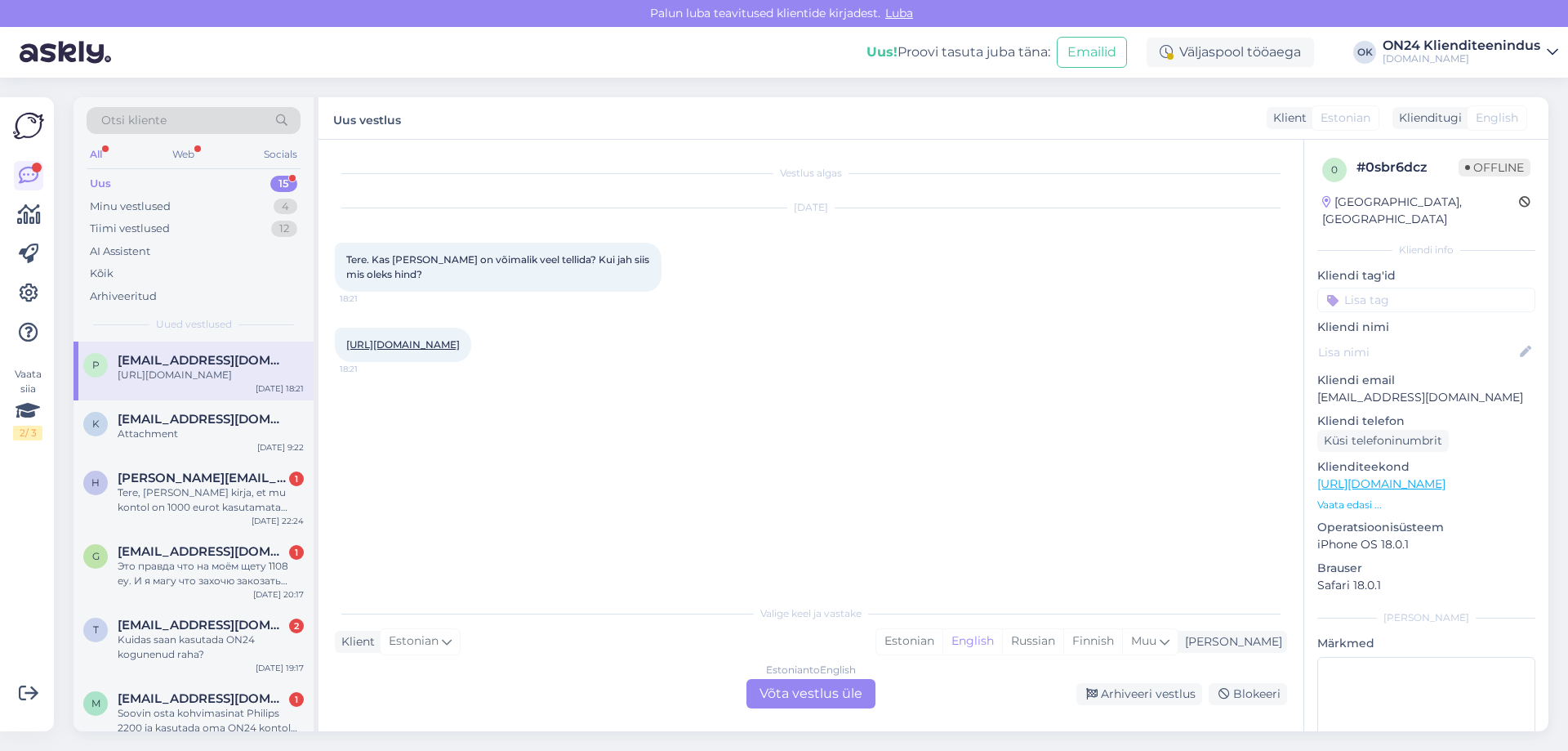
click at [423, 343] on link "[URL][DOMAIN_NAME]" at bounding box center [403, 344] width 113 height 13
click at [942, 642] on div "Estonian" at bounding box center [909, 641] width 66 height 24
click at [817, 703] on div "Estonian to Estonian Võta vestlus üle" at bounding box center [811, 693] width 129 height 29
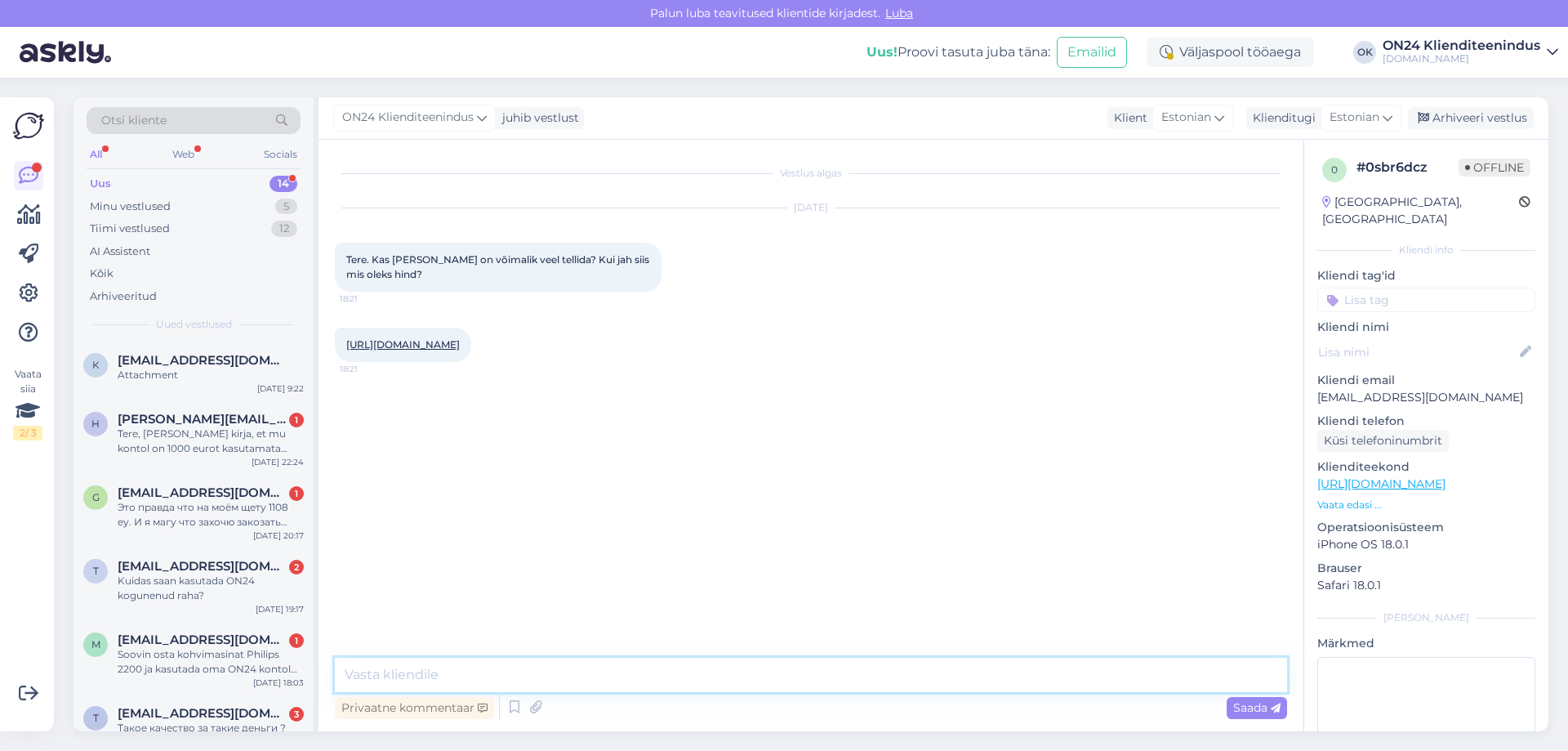
click at [771, 665] on textarea at bounding box center [811, 674] width 952 height 34
type textarea "Tere! Paraku antud toode ei ole enam saadaval."
click at [149, 376] on div "Attachment" at bounding box center [210, 376] width 186 height 15
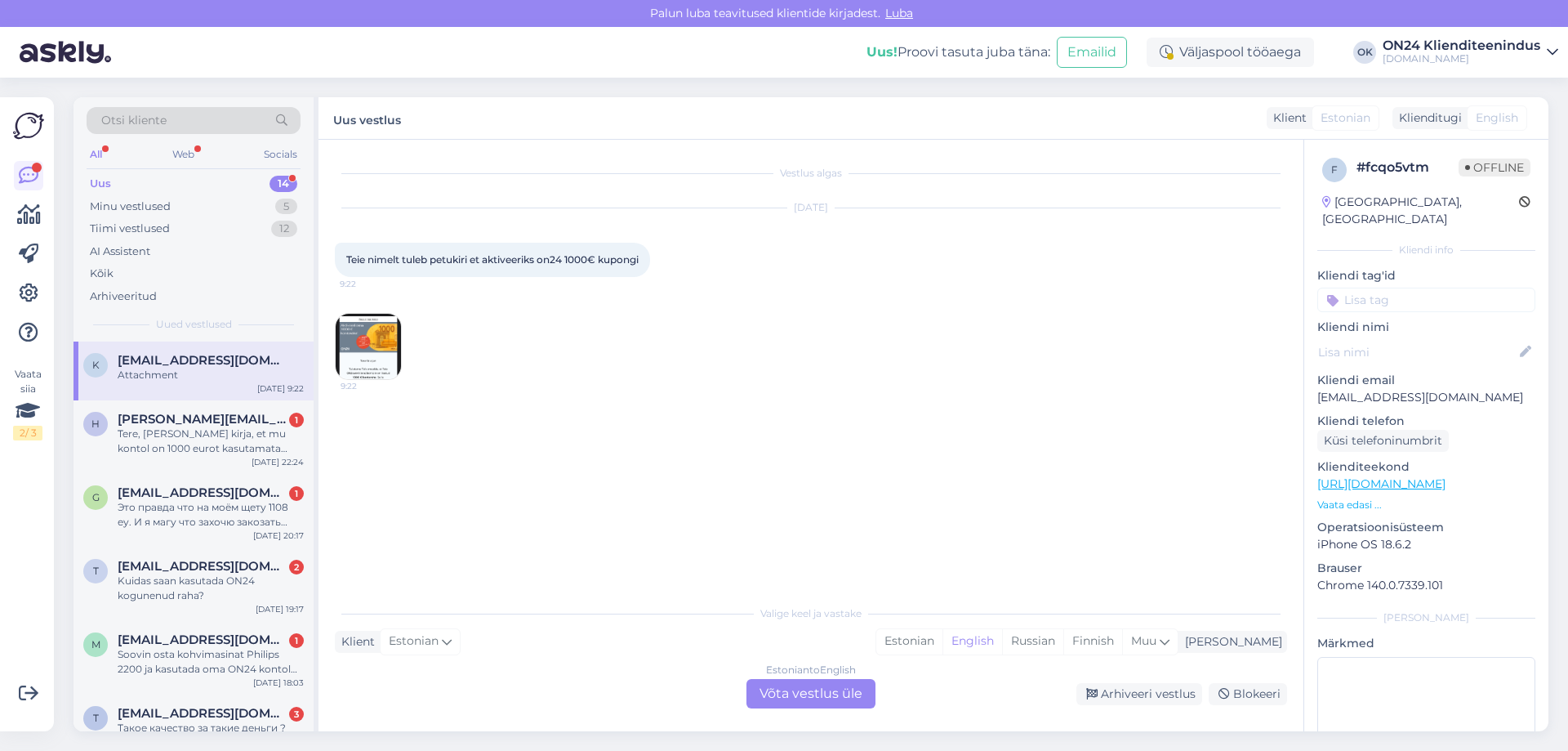
click at [353, 355] on img at bounding box center [368, 346] width 65 height 65
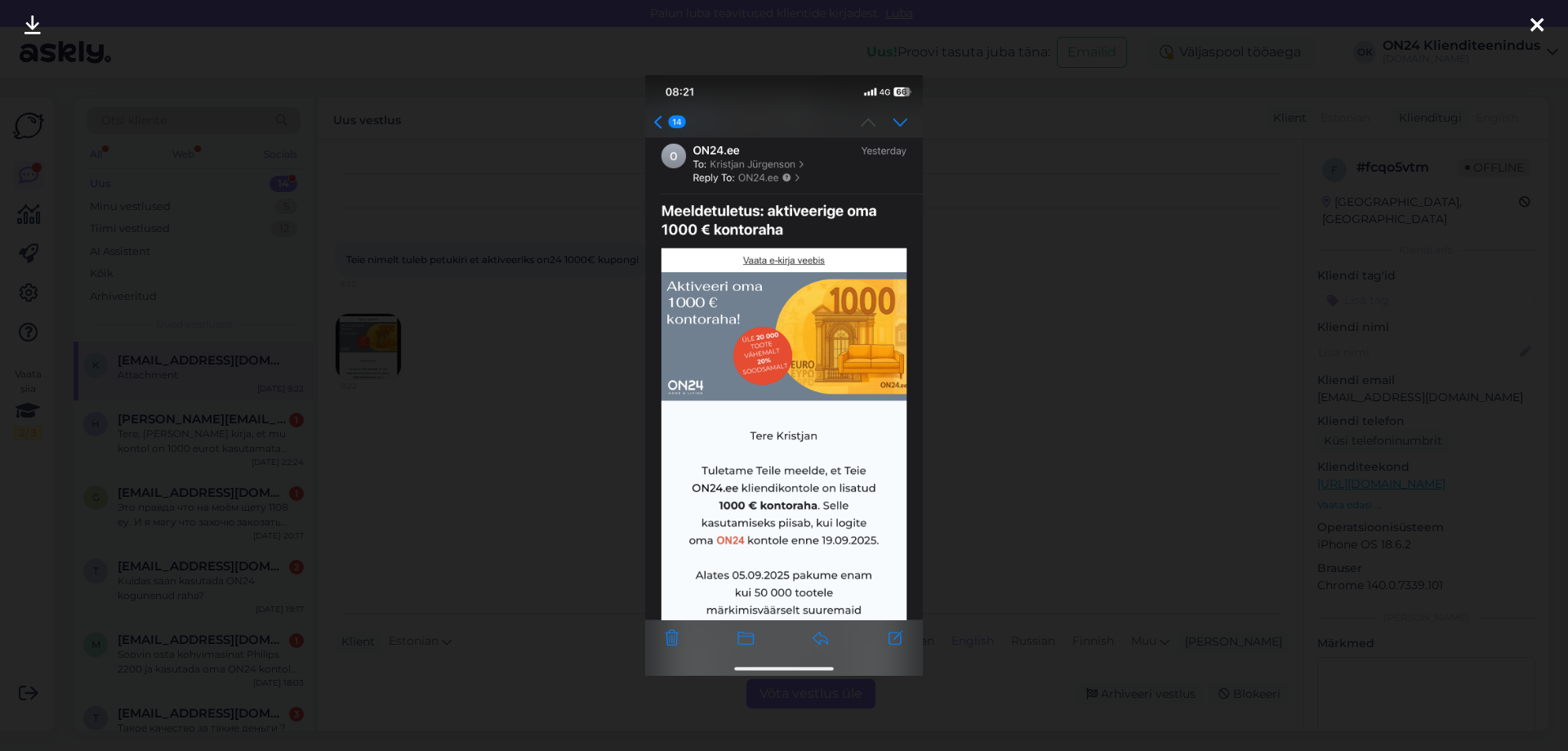
click at [472, 421] on div at bounding box center [784, 376] width 1568 height 751
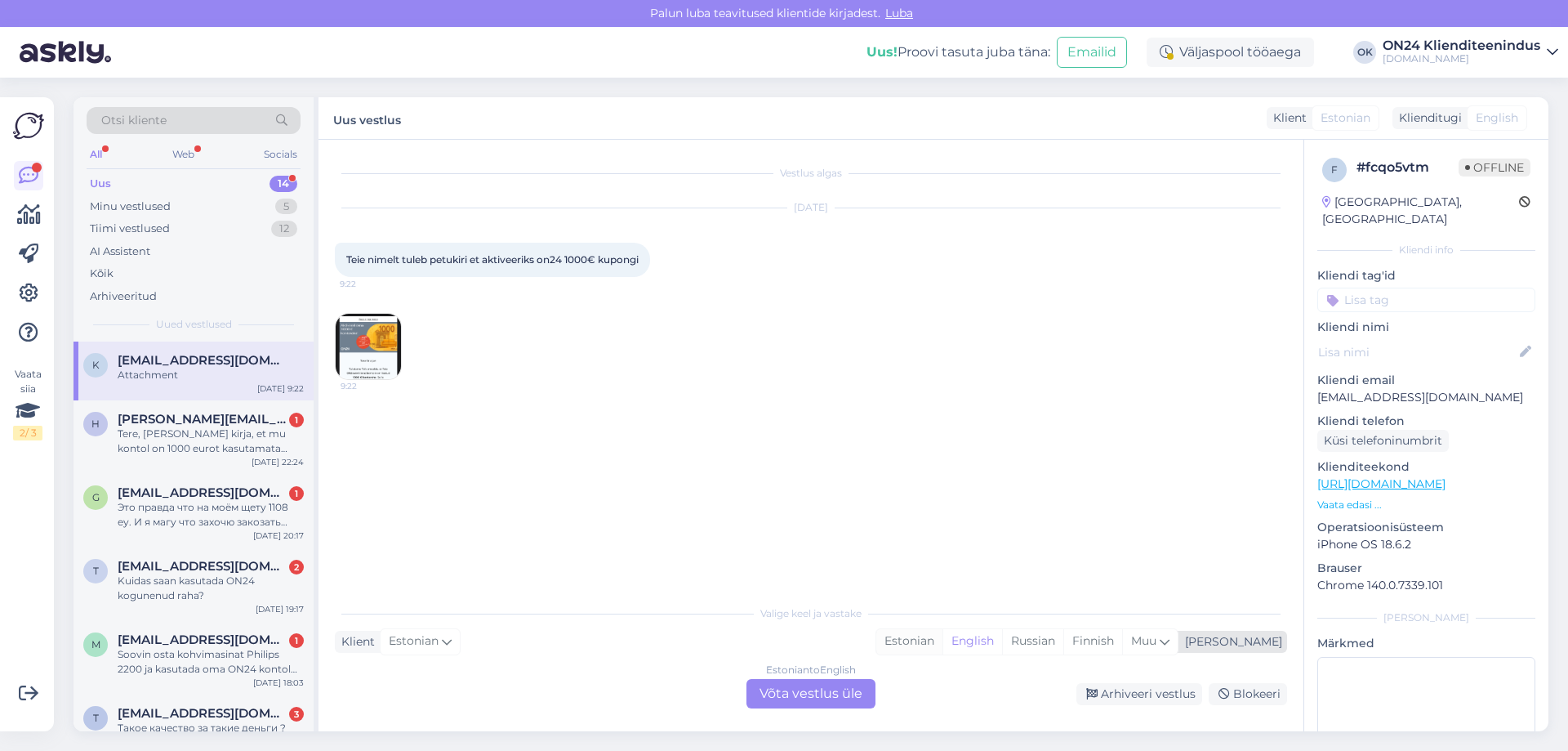
click at [942, 635] on div "Estonian" at bounding box center [909, 641] width 66 height 24
click at [794, 694] on div "Estonian to Estonian Võta vestlus üle" at bounding box center [811, 693] width 129 height 29
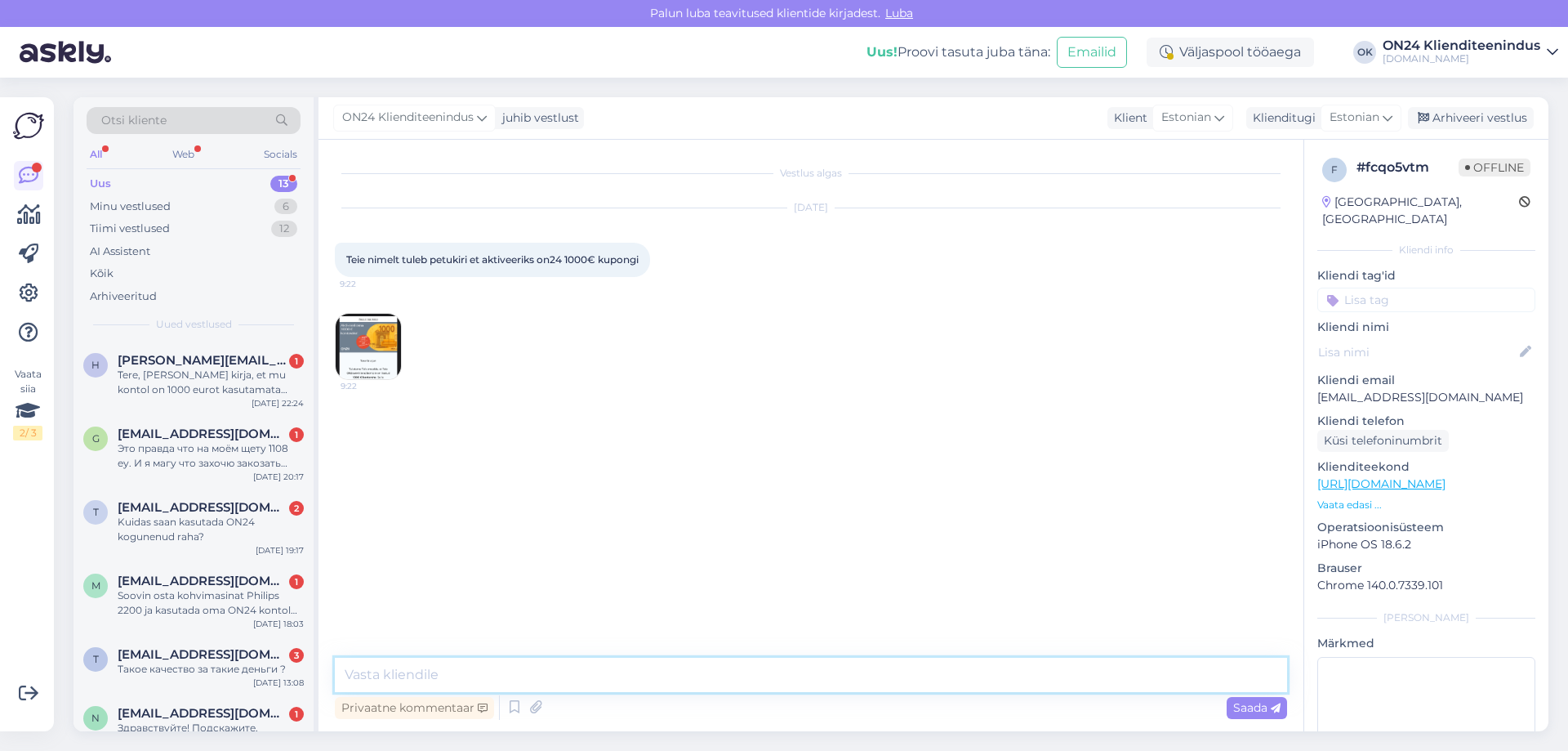
click at [740, 680] on textarea at bounding box center [811, 674] width 952 height 34
type textarea "Tere! Kiri on saadetud meie poolt. [PERSON_NAME] oma klientidele 1000 eurot ON2…"
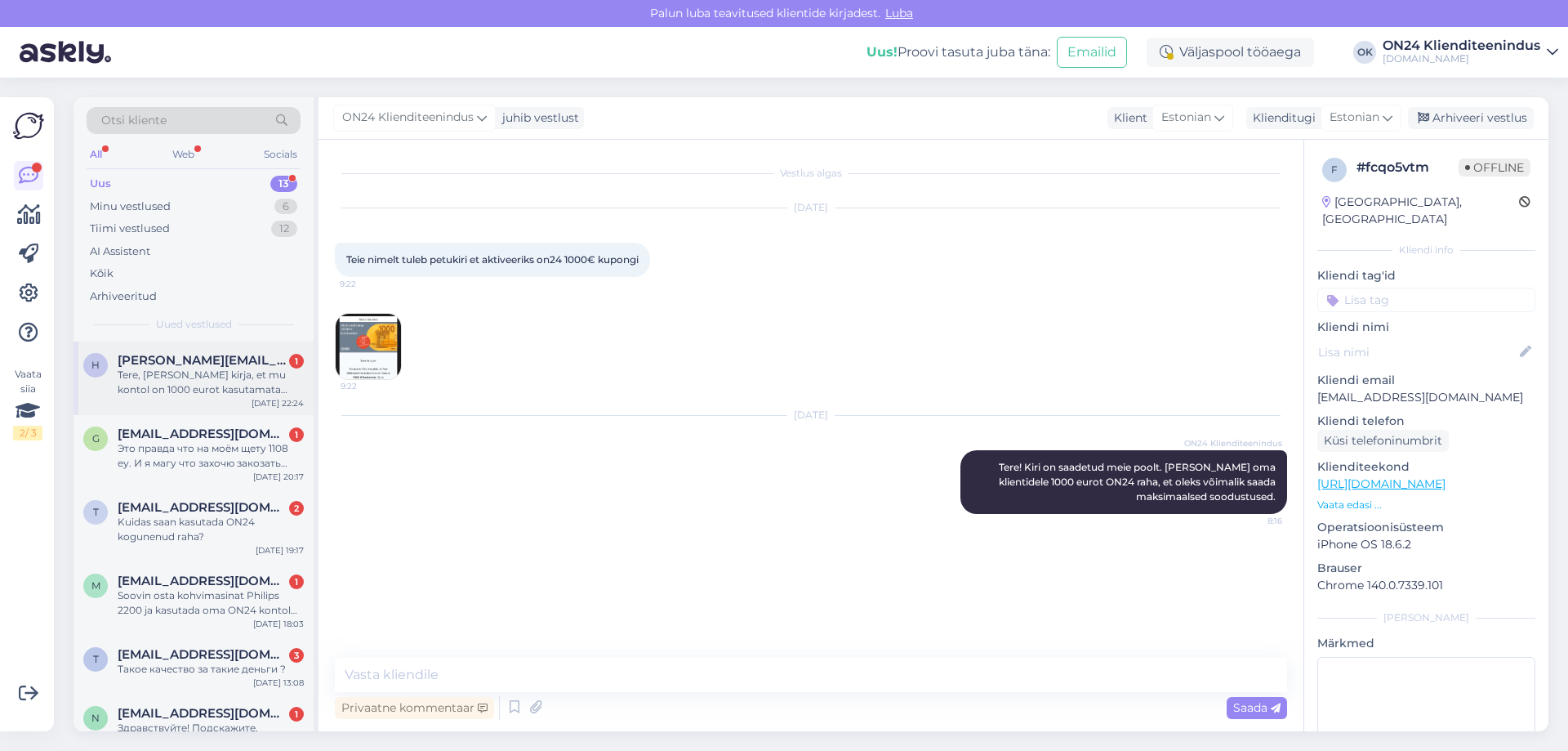
click at [155, 370] on div "Tere, [PERSON_NAME] kirja, et mu kontol on 1000 eurot kasutamata raha. Logisin …" at bounding box center [210, 382] width 186 height 29
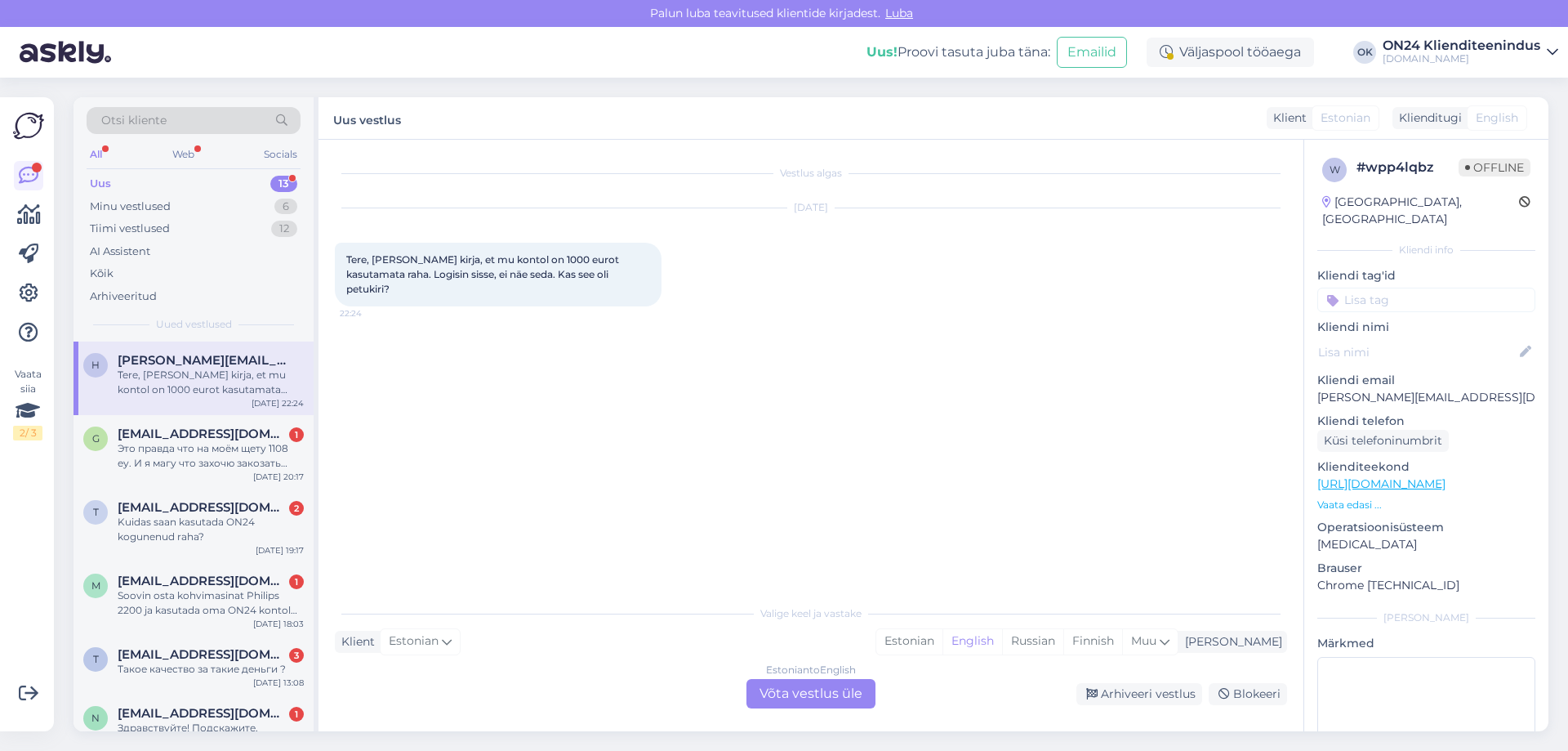
click at [1365, 389] on p "[PERSON_NAME][EMAIL_ADDRESS][DOMAIN_NAME]" at bounding box center [1425, 397] width 218 height 18
copy p "[PERSON_NAME][EMAIL_ADDRESS][DOMAIN_NAME]"
click at [942, 648] on div "Estonian" at bounding box center [909, 641] width 66 height 24
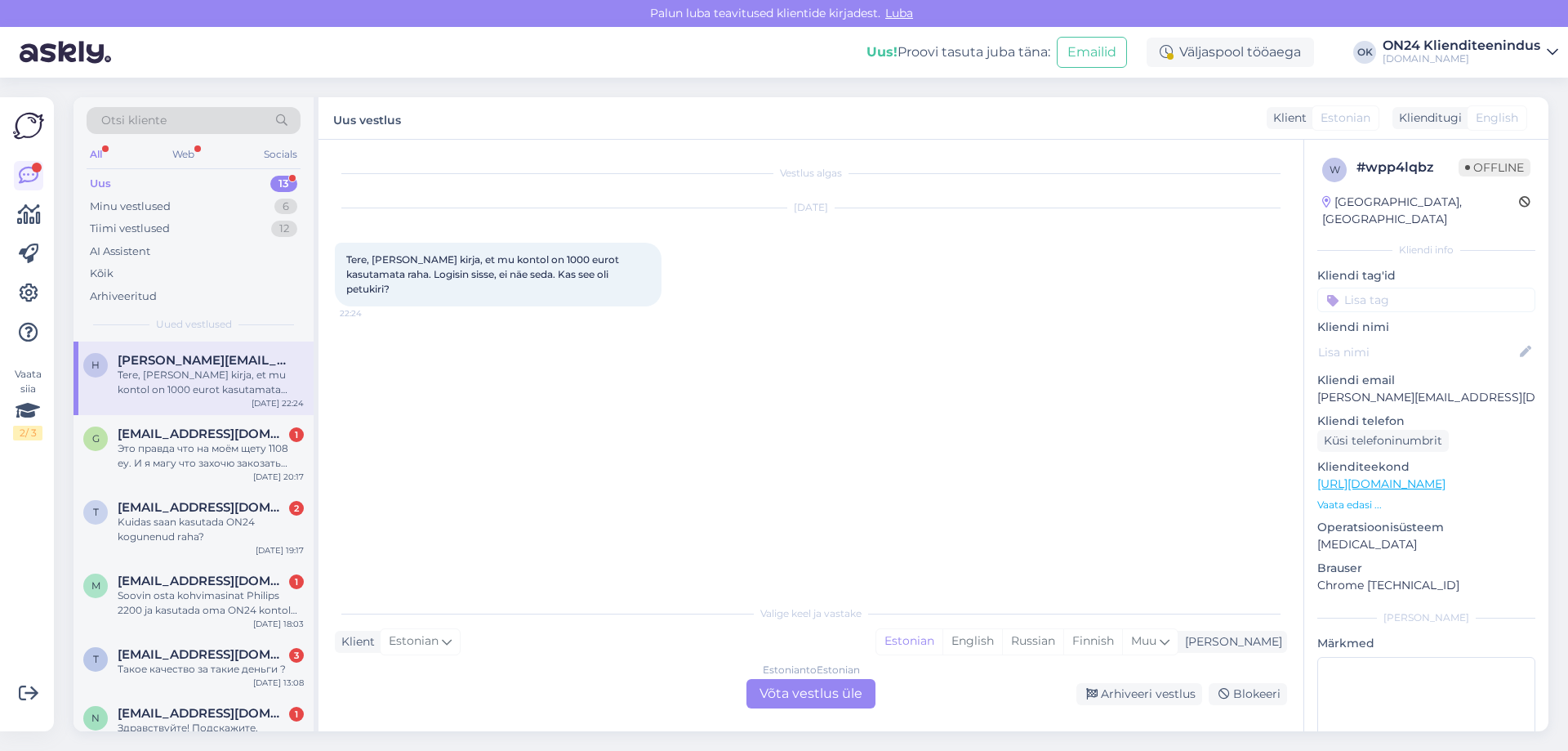
click at [847, 690] on div "Estonian to Estonian Võta vestlus üle" at bounding box center [811, 693] width 129 height 29
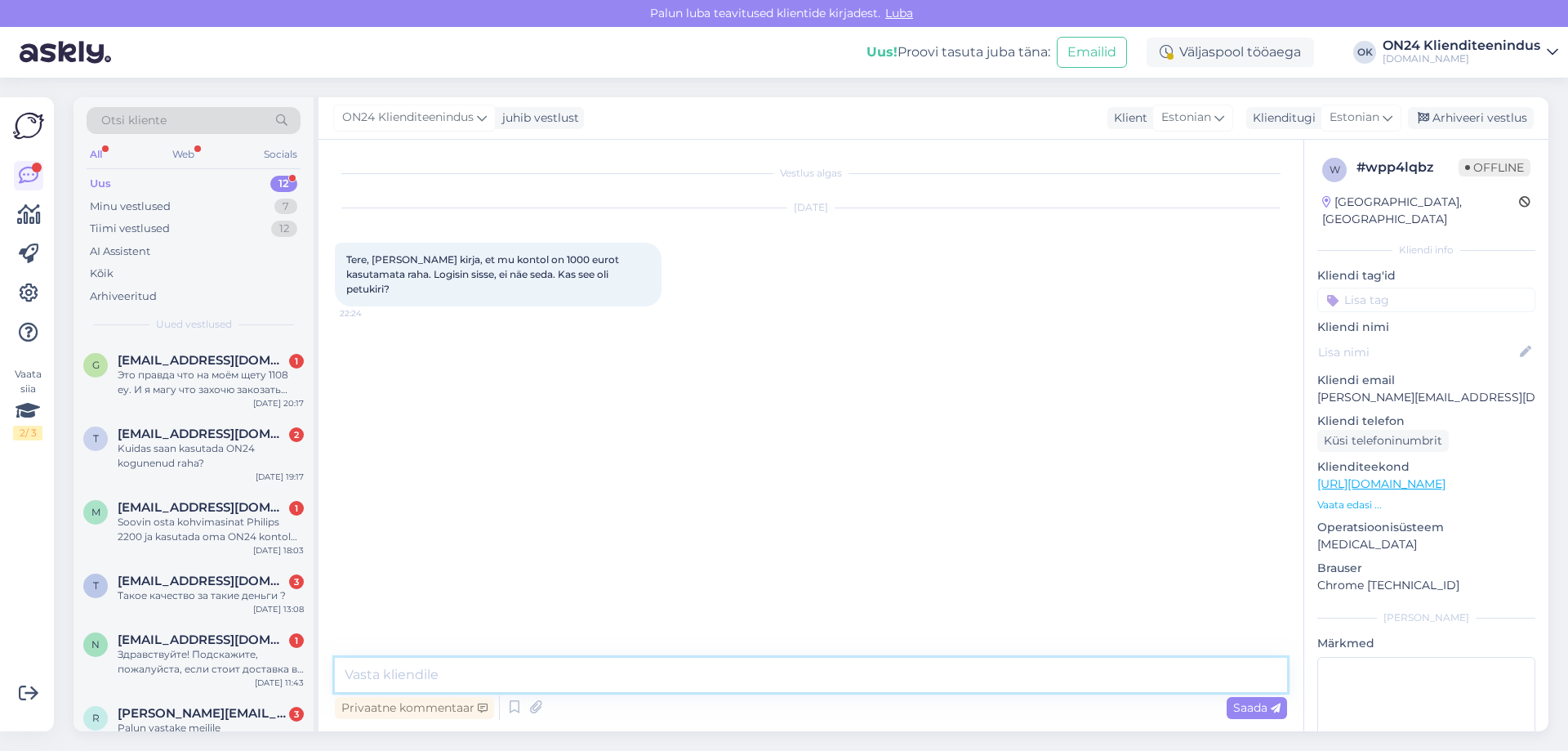
click at [816, 677] on textarea at bounding box center [811, 674] width 952 height 34
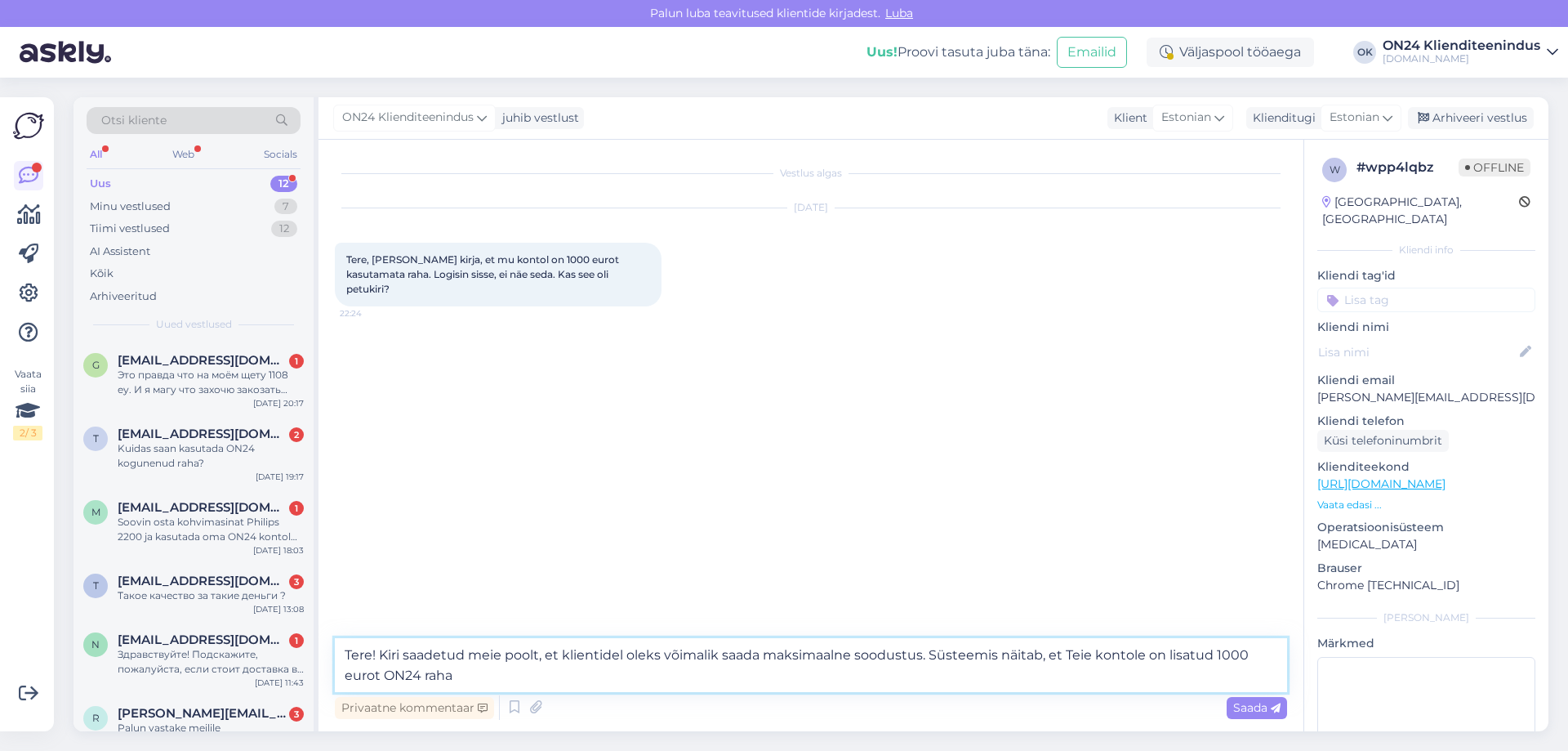
type textarea "Tere! Kiri saadetud meie poolt, et klientidel oleks võimalik saada maksimaalne …"
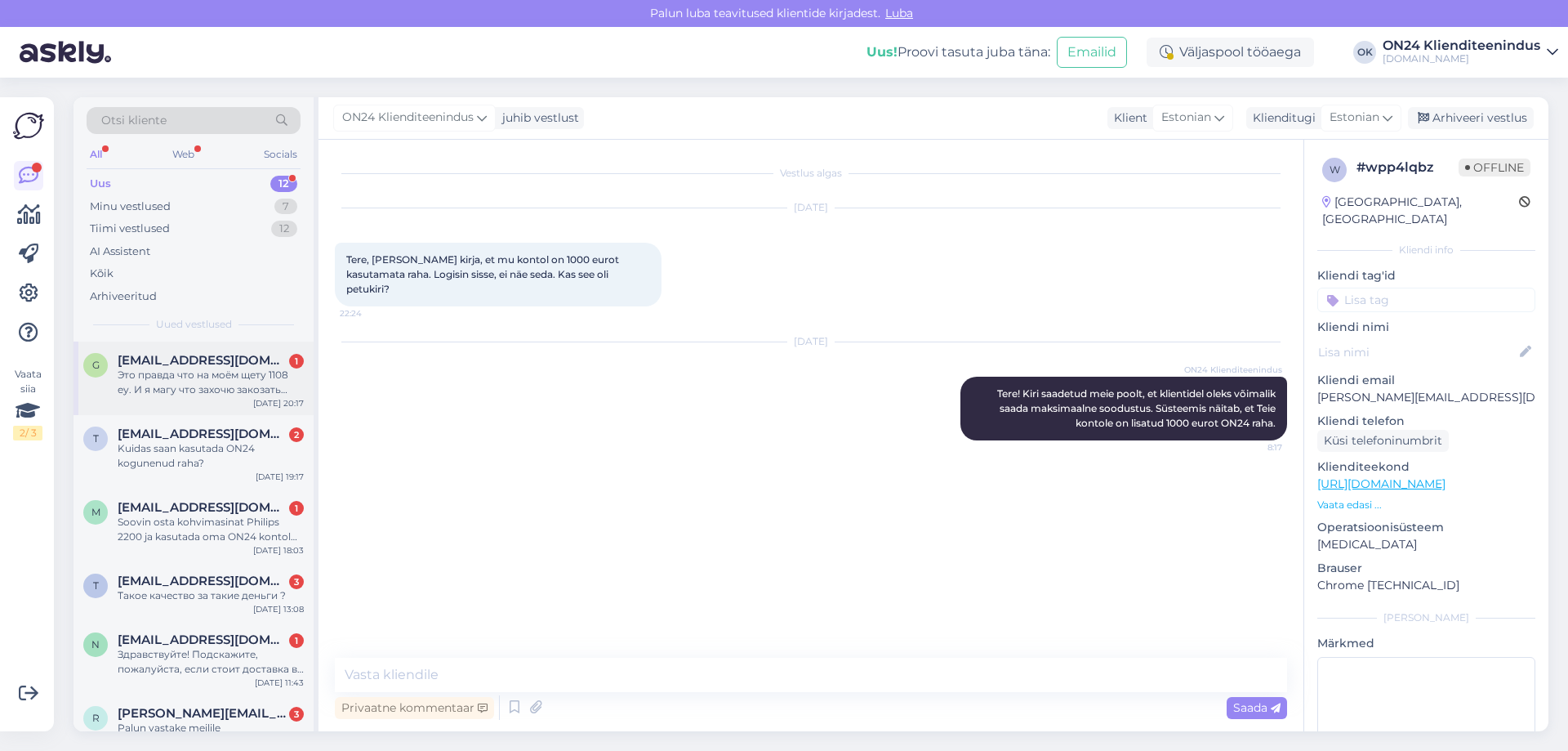
click at [229, 381] on div "Это правда что на моём щету 1108 еу. И я магу что захочю закозать себе за эти д…" at bounding box center [210, 382] width 186 height 29
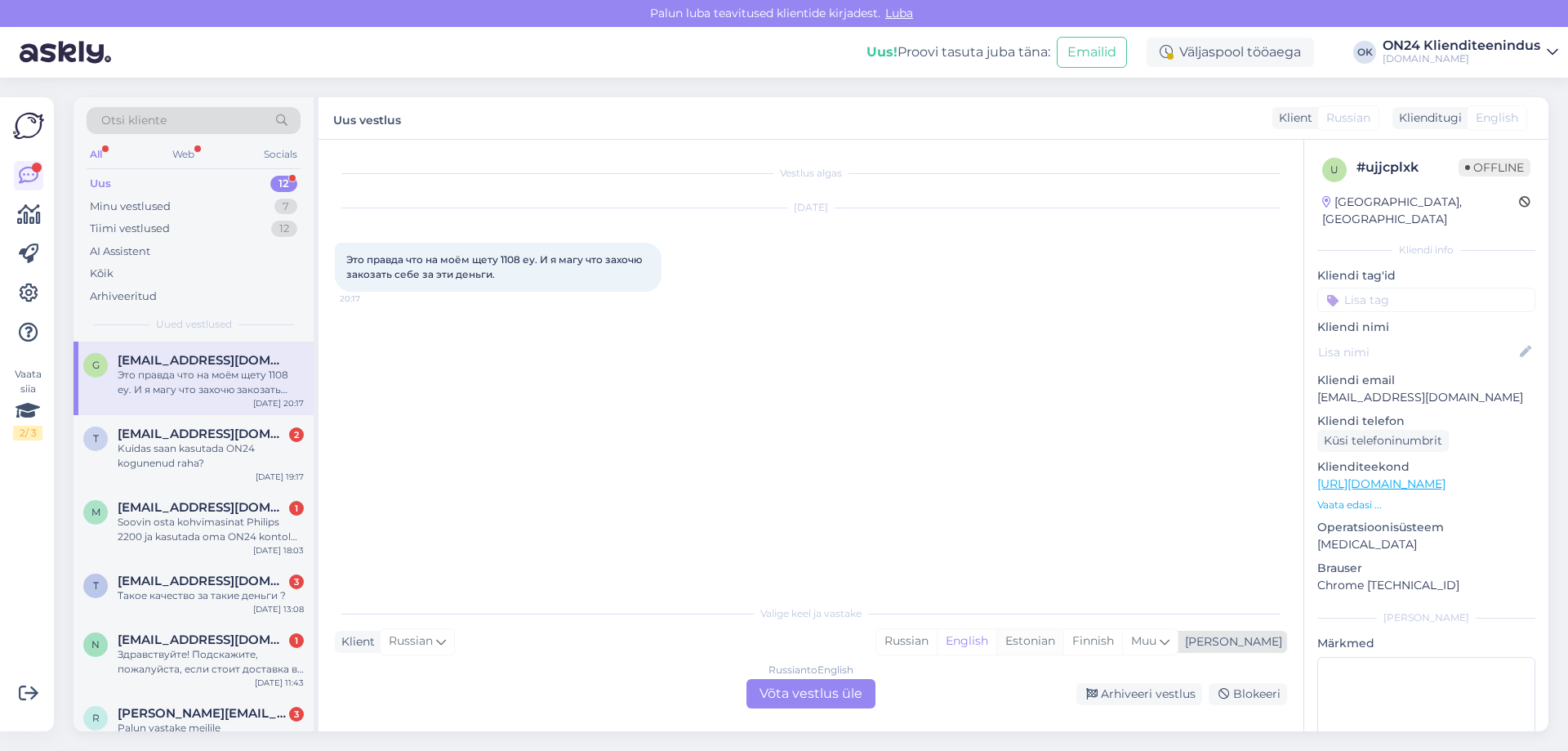
click at [1063, 640] on div "Estonian" at bounding box center [1030, 641] width 67 height 24
click at [798, 693] on div "Russian to Estonian Võta vestlus üle" at bounding box center [811, 693] width 129 height 29
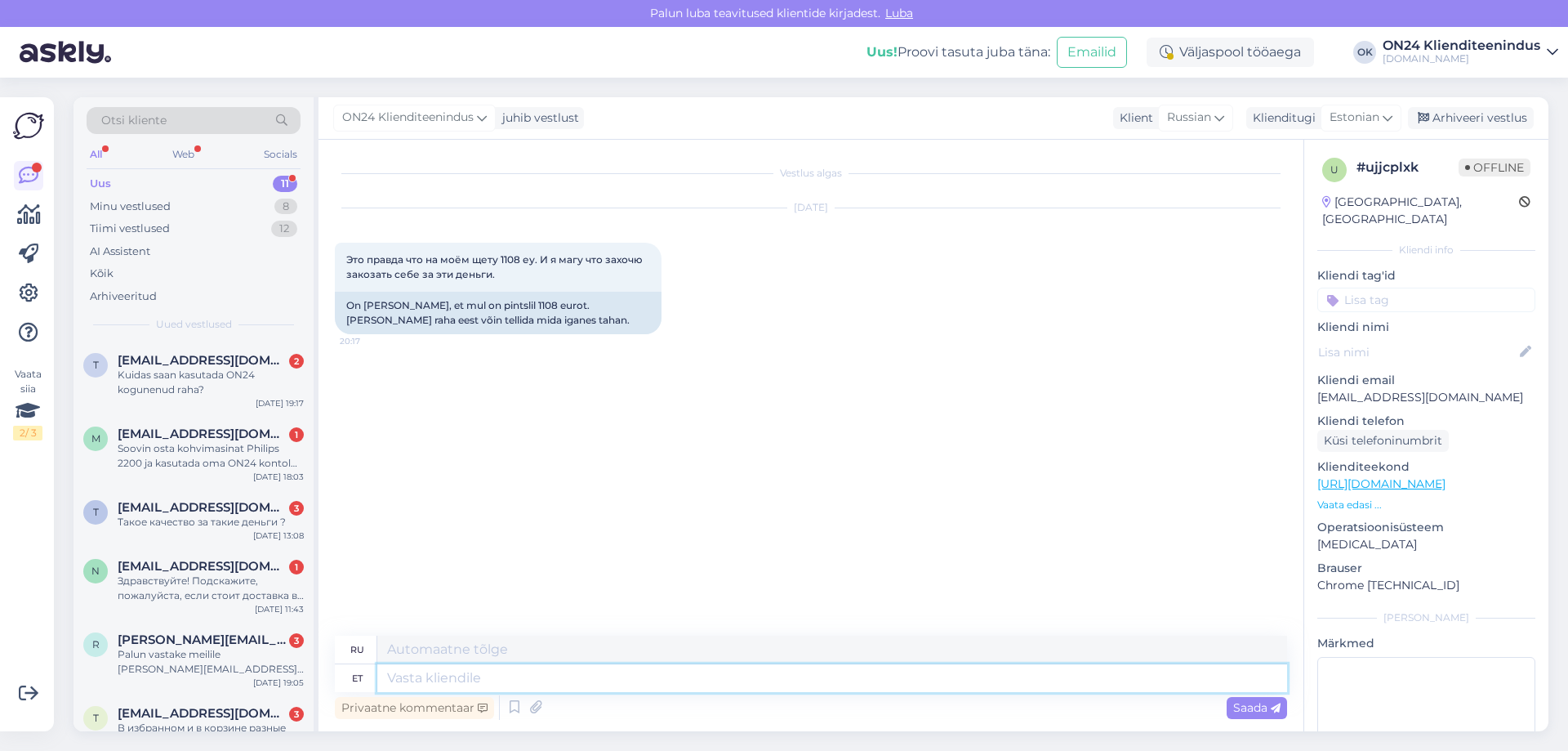
click at [580, 673] on textarea at bounding box center [832, 678] width 910 height 28
type textarea "Tere!"
type textarea "Привет!"
type textarea "Tere! ON24 r"
type textarea "Привет! ON24"
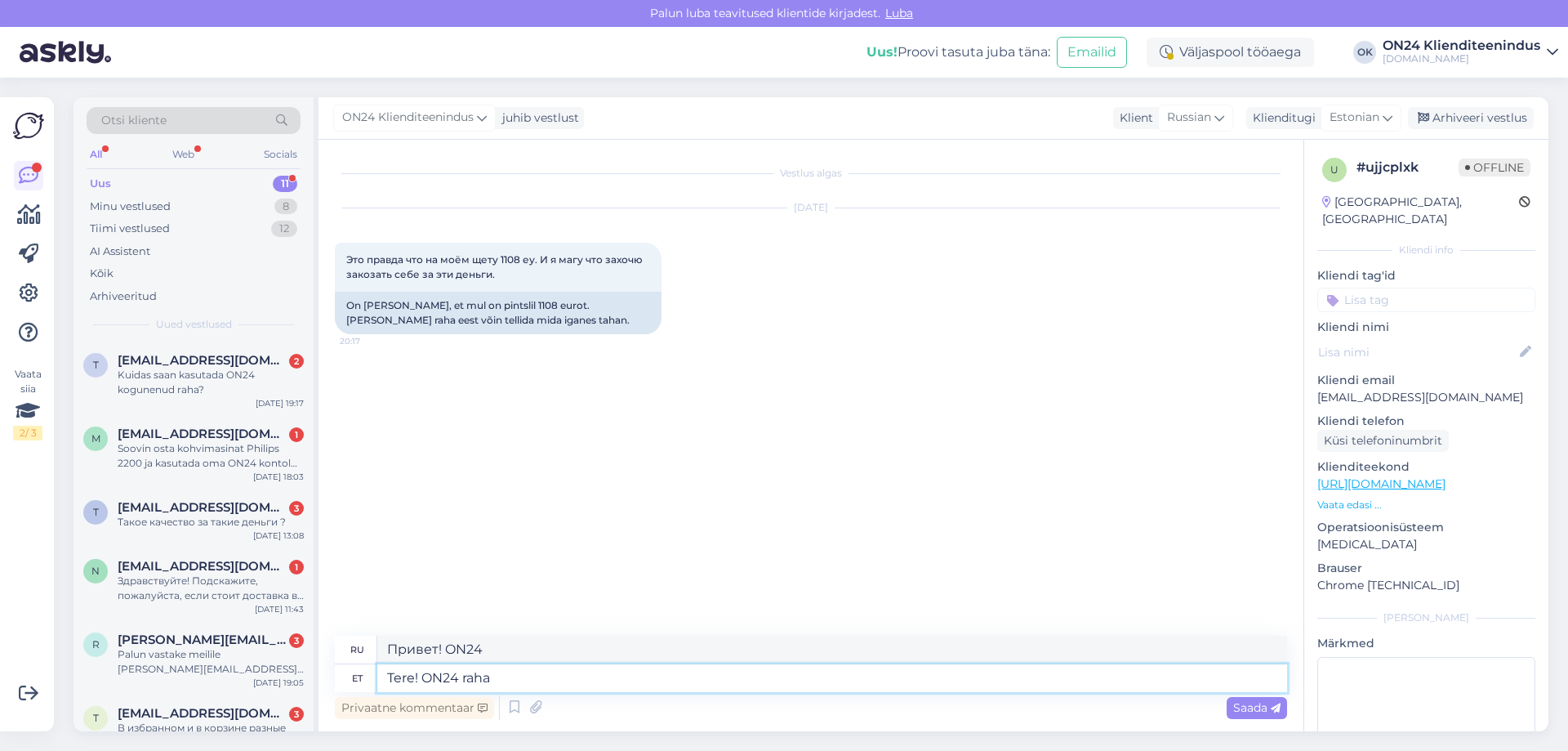
type textarea "Tere! ON24 raha o"
type textarea "Привет! ON24 деньги"
type textarea "Tere! ON24 raha on v"
type textarea "Привет! ON24 деньги это"
type textarea "Tere! ON24 raha on virtuaalne."
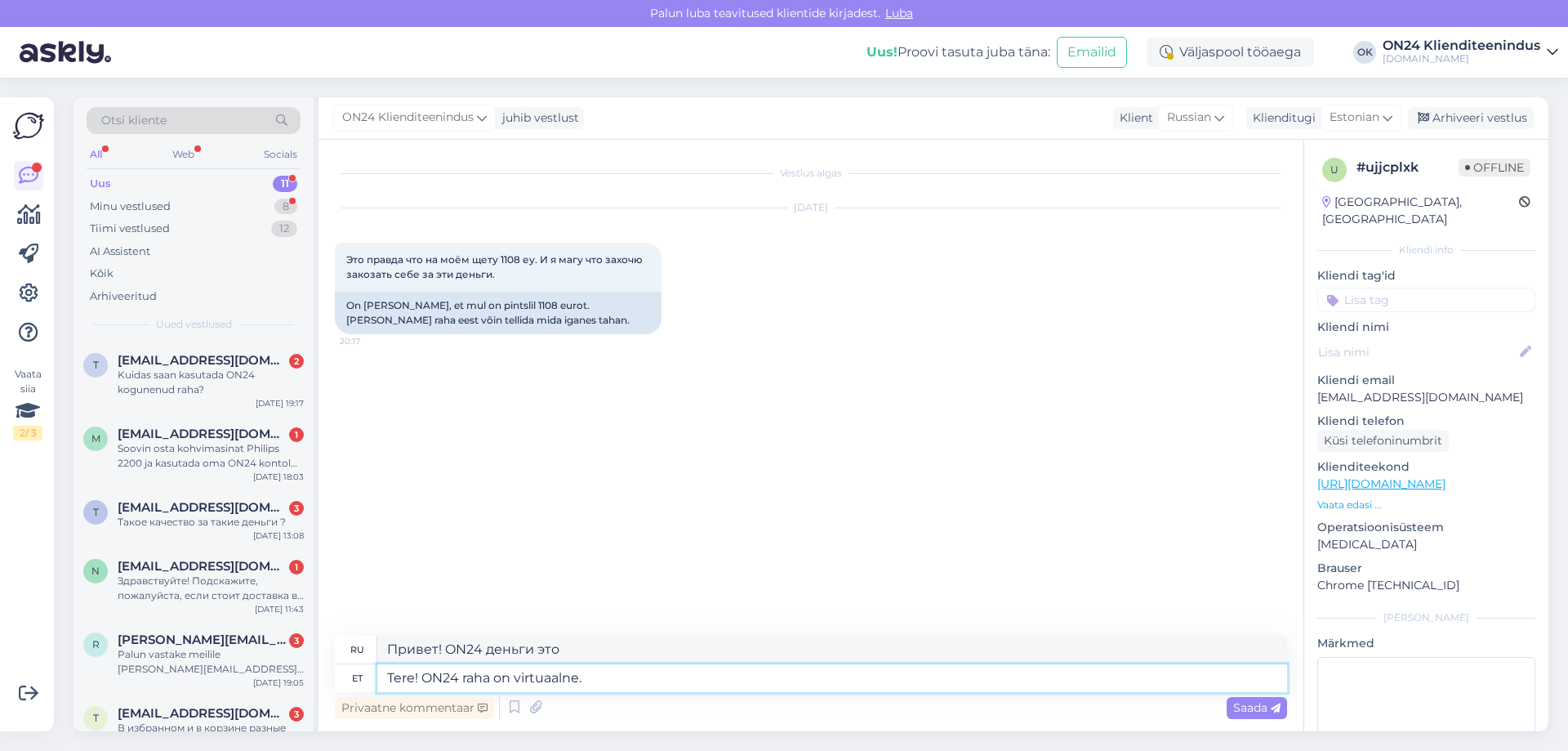
type textarea "Привет! Деньги ON24 — виртуальные."
type textarea "Tere! ON24 raha on virtuaalne. S"
type textarea "Привет! Деньги ON24 виртуальные."
type textarea "Tere! ON24 raha on virtuaalne. [PERSON_NAME]"
type textarea "Привет! Деньги ON24 — виртуальные. Это"
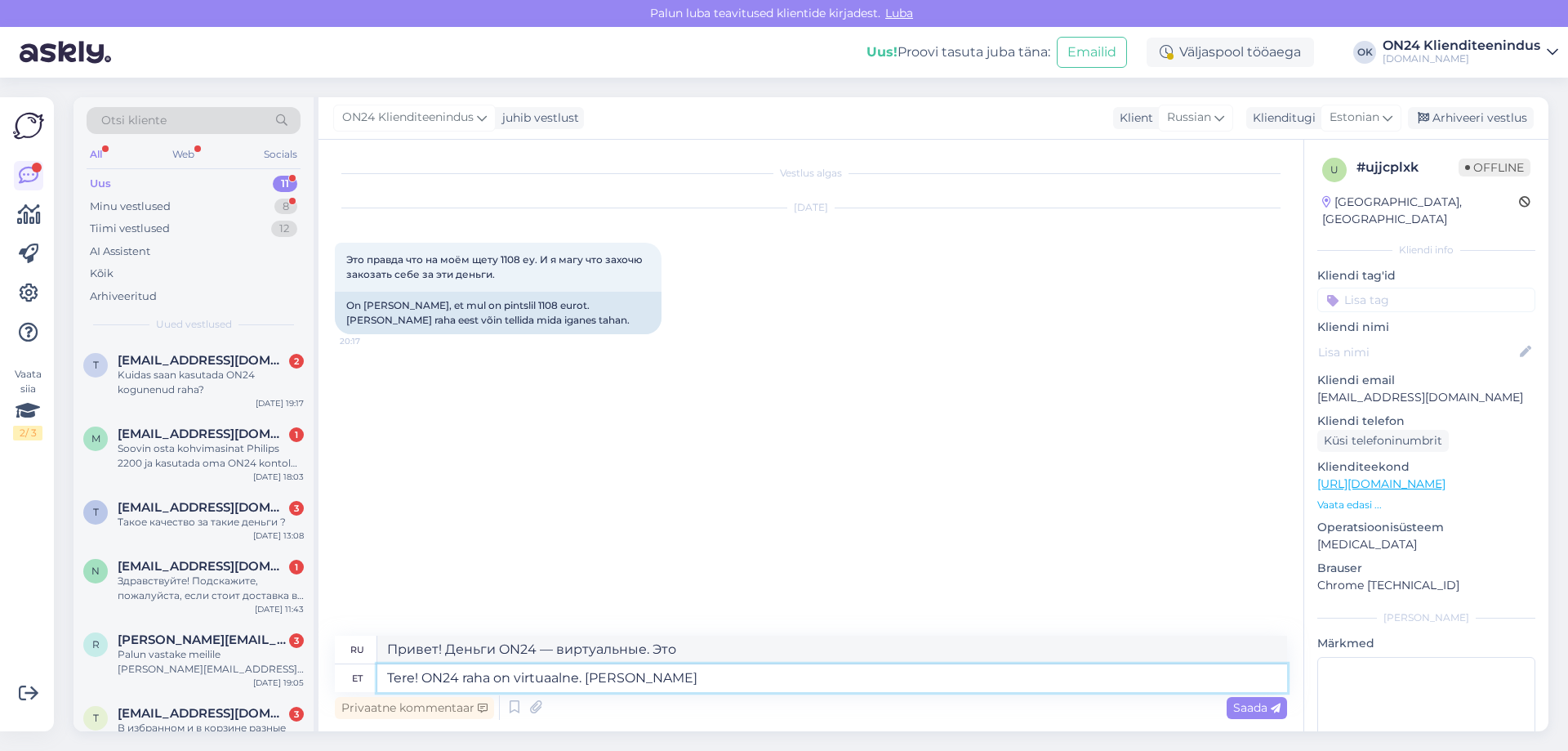
type textarea "Tere! ON24 raha on virtuaalne. [PERSON_NAME] s"
type textarea "Привет! Деньги ON24 — это виртуальные деньги. Они не..."
type textarea "Tere! ON24 raha on virtuaalne. [PERSON_NAME] saa k"
type textarea "Привет! Деньги ON24 — виртуальные. Их нельзя..."
type textarea "Tere! ON24 raha on virtuaalne. [PERSON_NAME] saa kasuta"
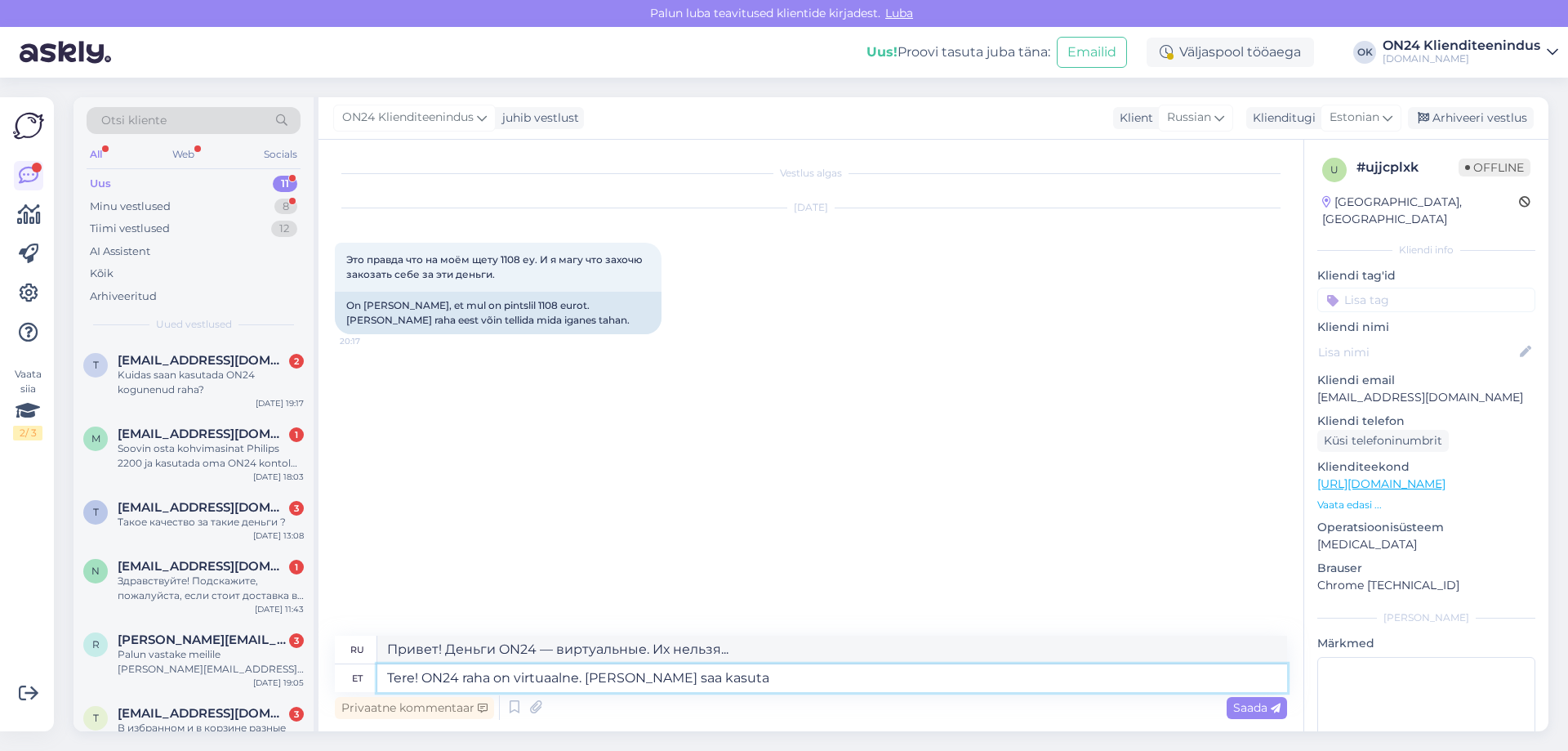
type textarea "Привет! Деньги ON24 — виртуальные. Их нельзя использовать для получения прибыли."
type textarea "Tere! ON24 raha on virtuaalne. [PERSON_NAME] saa kasutada tä"
type textarea "Привет! Деньги ON24 — виртуальные. Их нельзя использовать."
type textarea "Tere! ON24 raha on virtuaalne. [PERSON_NAME] saa kasutada täies ula"
type textarea "Привет! Деньги ON24 виртуальные. Их нельзя использовать в полном объёме."
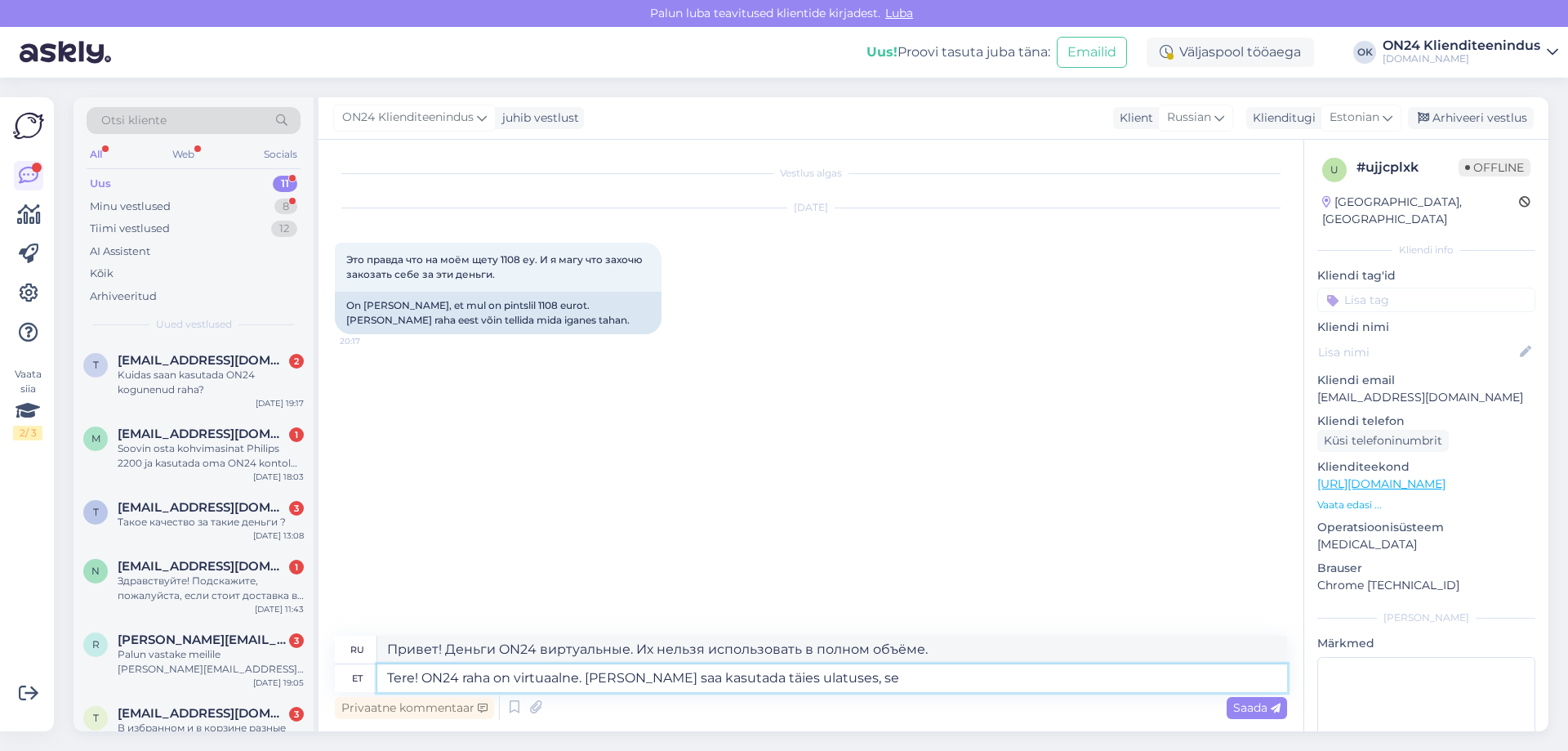
type textarea "Tere! ON24 raha on virtuaalne. [PERSON_NAME] saa kasutada täies ulatuses, see"
type textarea "Привет! Деньги ON24 — виртуальные. Их нельзя использовать в полном объёме."
type textarea "Tere! ON24 raha on virtuaalne. [PERSON_NAME] saa kasutada täies ulatuses, see o"
type textarea "Привет! Деньги ON24 — виртуальные. Их нельзя использовать полностью."
type textarea "Tere! ON24 raha on virtuaalne. [PERSON_NAME] saa kasutada täies ulatuses, see o…"
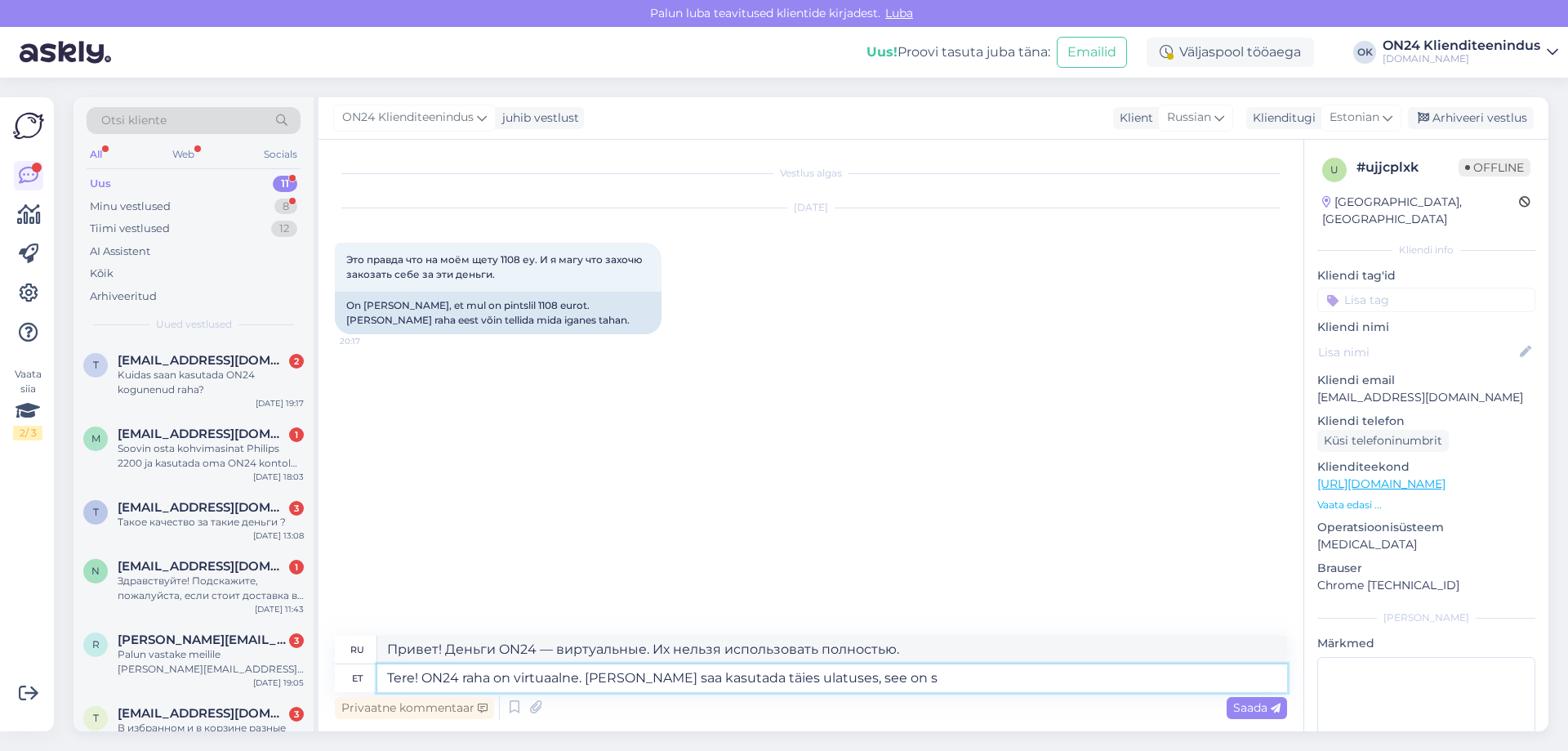
type textarea "Привет! Деньги ON24 — виртуальные. Их нельзя использовать полностью, они…"
type textarea "Tere! ON24 raha on virtuaalne. [PERSON_NAME] saa kasutada täies ulatuses, see o…"
type textarea "Привет! Деньги ON24 виртуальные. Их нельзя использовать полностью, это скидка."
type textarea "Tere! ON24 raha on virtuaalne. [PERSON_NAME] saa kasutada täies ulatuses, see o…"
type textarea "Привет! Деньги ON24 — виртуальные. Их нельзя использовать полностью, это своего…"
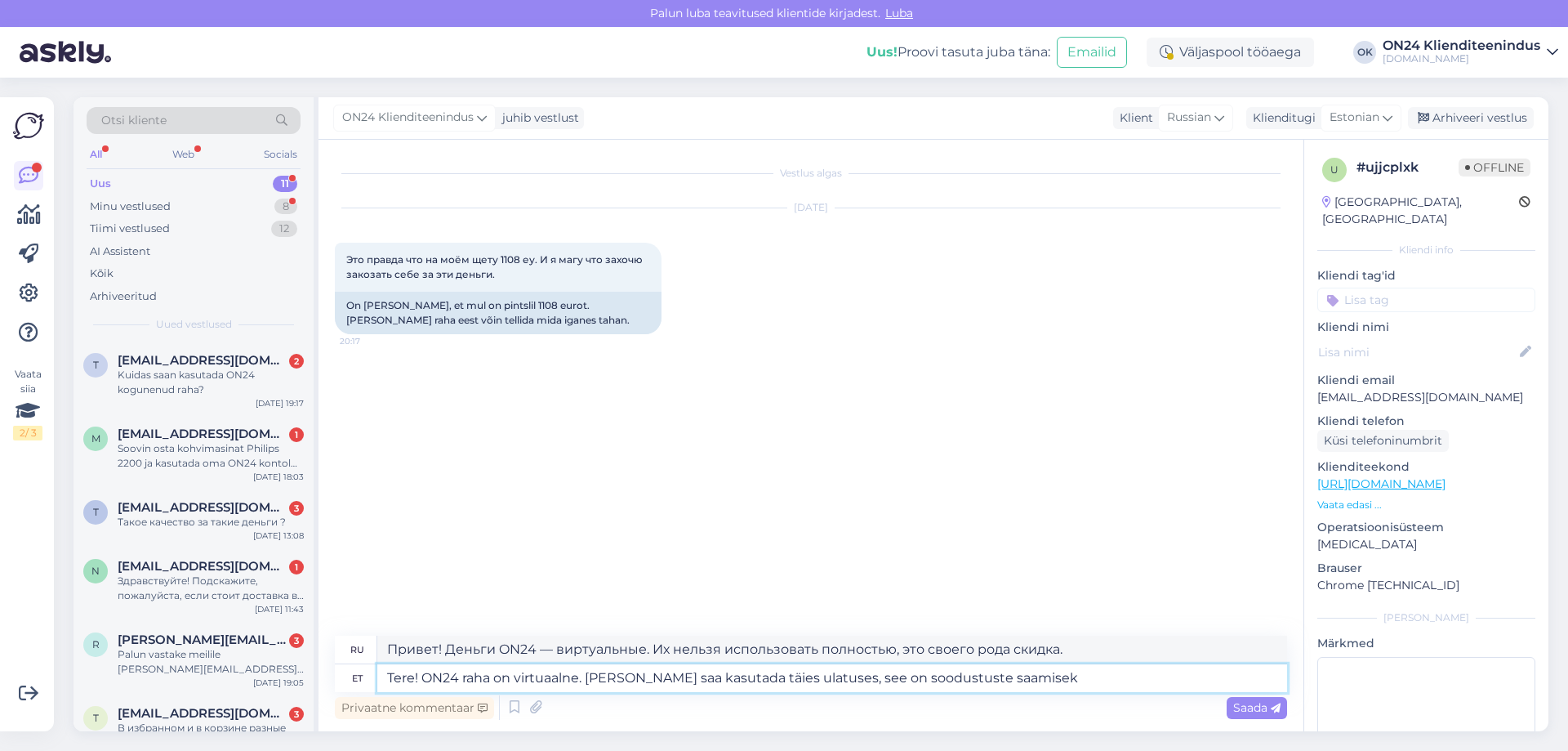
type textarea "Tere! ON24 raha on virtuaalne. [PERSON_NAME] saa kasutada täies ulatuses, see o…"
type textarea "Привет! Деньги ON24 — виртуальные. Их нельзя использовать полностью, они предна…"
type textarea "Tere! ON24 raha on virtuaalne. [PERSON_NAME] saa kasutada täies ulatuses, see o…"
type textarea "Привет! Деньги ON24 — виртуальные. Их нельзя использовать полностью, они предна…"
type textarea "Tere! ON24 raha on virtuaalne. [PERSON_NAME] saa kasutada täies ulatuses, see o…"
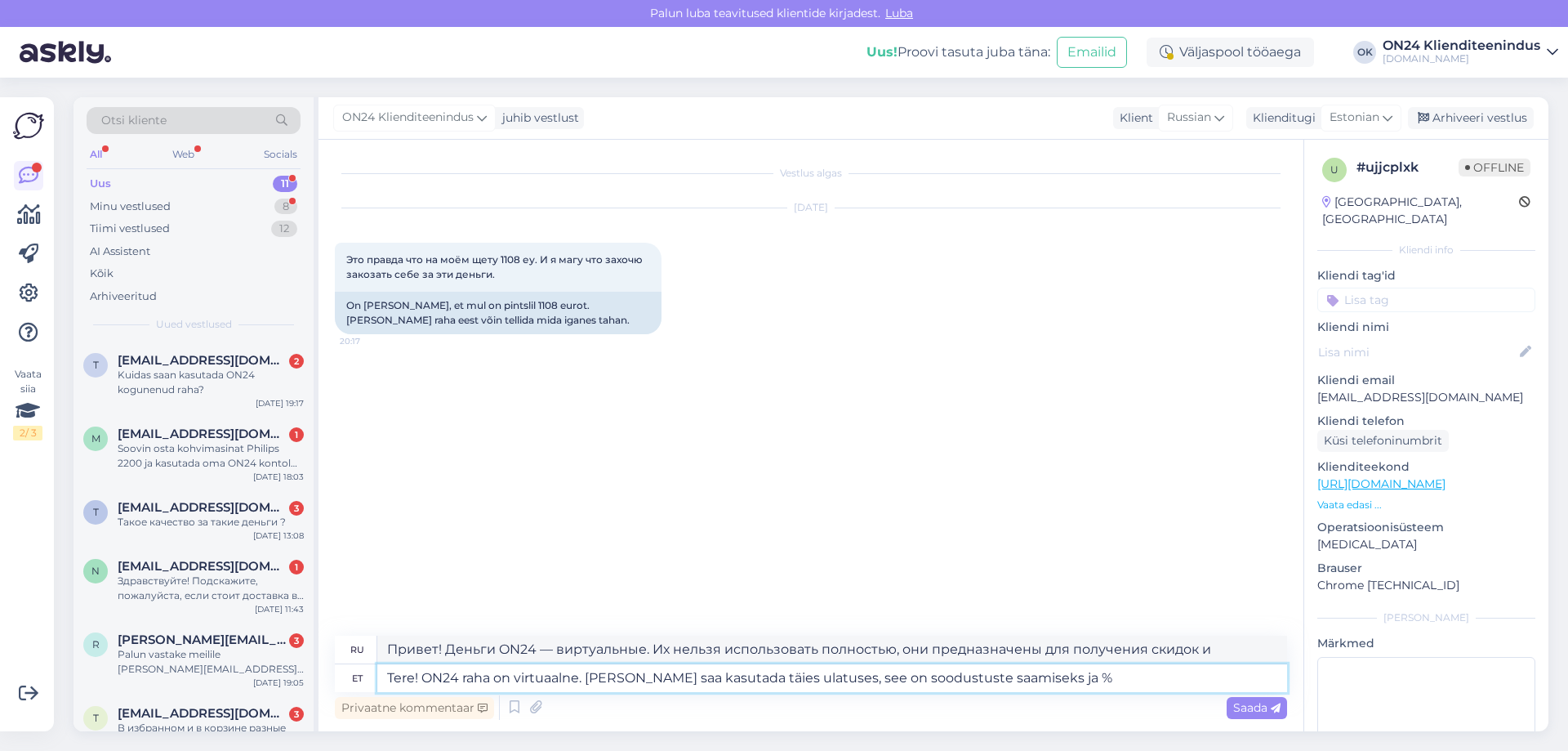
type textarea "Привет! Деньги ON24 виртуальные. Их нельзя использовать полностью, они предназн…"
type textarea "Tere! ON24 raha on virtuaalne. [PERSON_NAME] saa kasutada täies ulatuses, see o…"
type textarea "Привет! Деньги ON24 — виртуальные. Их нельзя использовать полностью, они предна…"
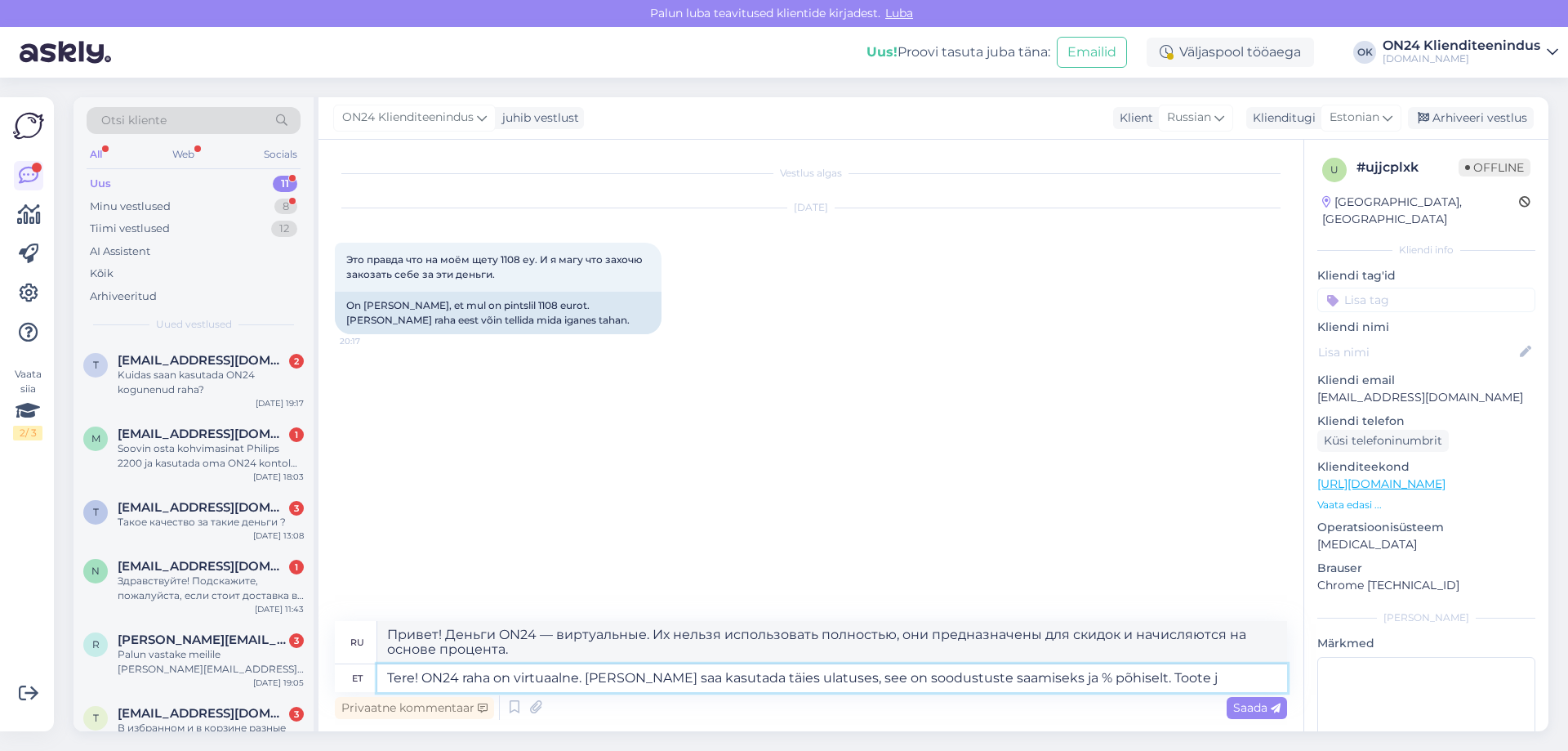
type textarea "Tere! ON24 raha on virtuaalne. [PERSON_NAME] saa kasutada täies ulatuses, see o…"
type textarea "Здравствуйте! Деньги ON24 — виртуальные. Их нельзя использовать полностью, они …"
type textarea "Tere! ON24 raha on virtuaalne. [PERSON_NAME] saa kasutada täies ulatuses, see o…"
type textarea "Здравствуйте! Деньги ON24 виртуальные. Их нельзя использовать полностью, они пр…"
type textarea "Tere! ON24 raha on virtuaalne. [PERSON_NAME] saa kasutada täies ulatuses, see o…"
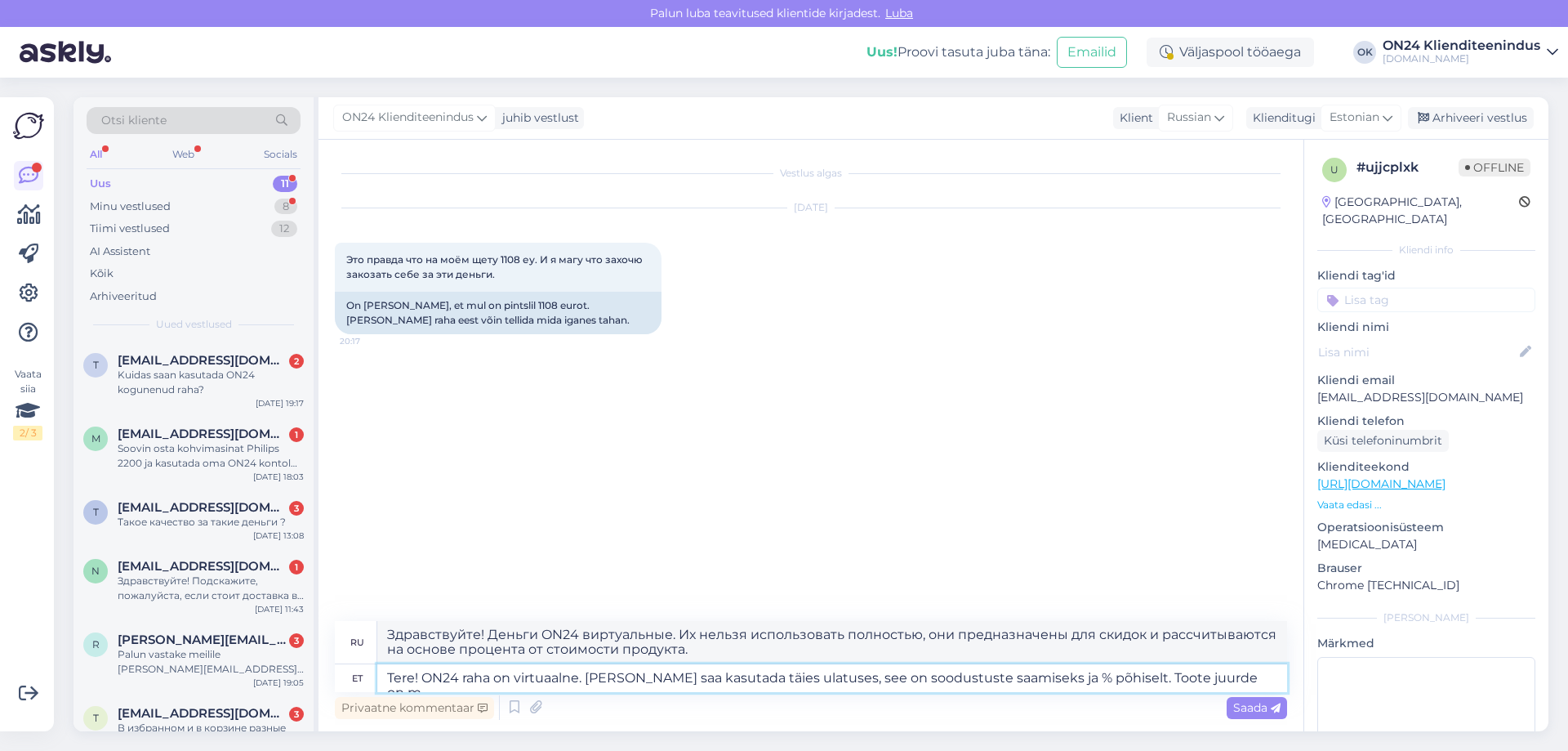
type textarea "Здравствуйте! Деньги ON24 виртуальные. Их нельзя использовать полностью, они пр…"
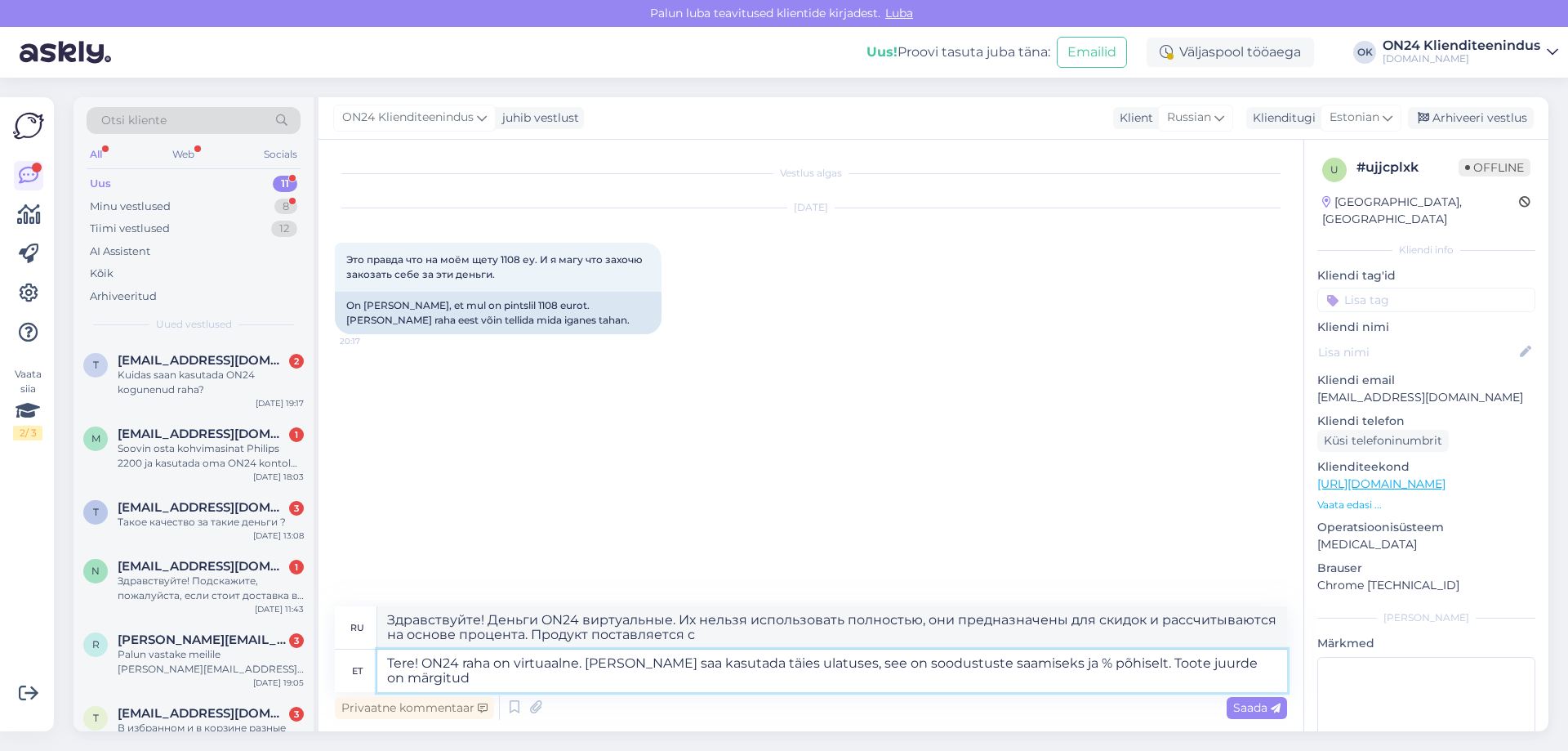
type textarea "Tere! ON24 raha on virtuaalne. [PERSON_NAME] saa kasutada täies ulatuses, see o…"
type textarea "Здравствуйте! Деньги ON24 виртуальные. Их нельзя использовать полностью, они пр…"
type textarea "Tere! ON24 raha on virtuaalne. [PERSON_NAME] saa kasutada täies ulatuses, see o…"
type textarea "Здравствуйте! Деньги ON24 виртуальные. Их нельзя использовать полностью, они пр…"
type textarea "Tere! ON24 raha on virtuaalne. [PERSON_NAME] saa kasutada täies ulatuses, see o…"
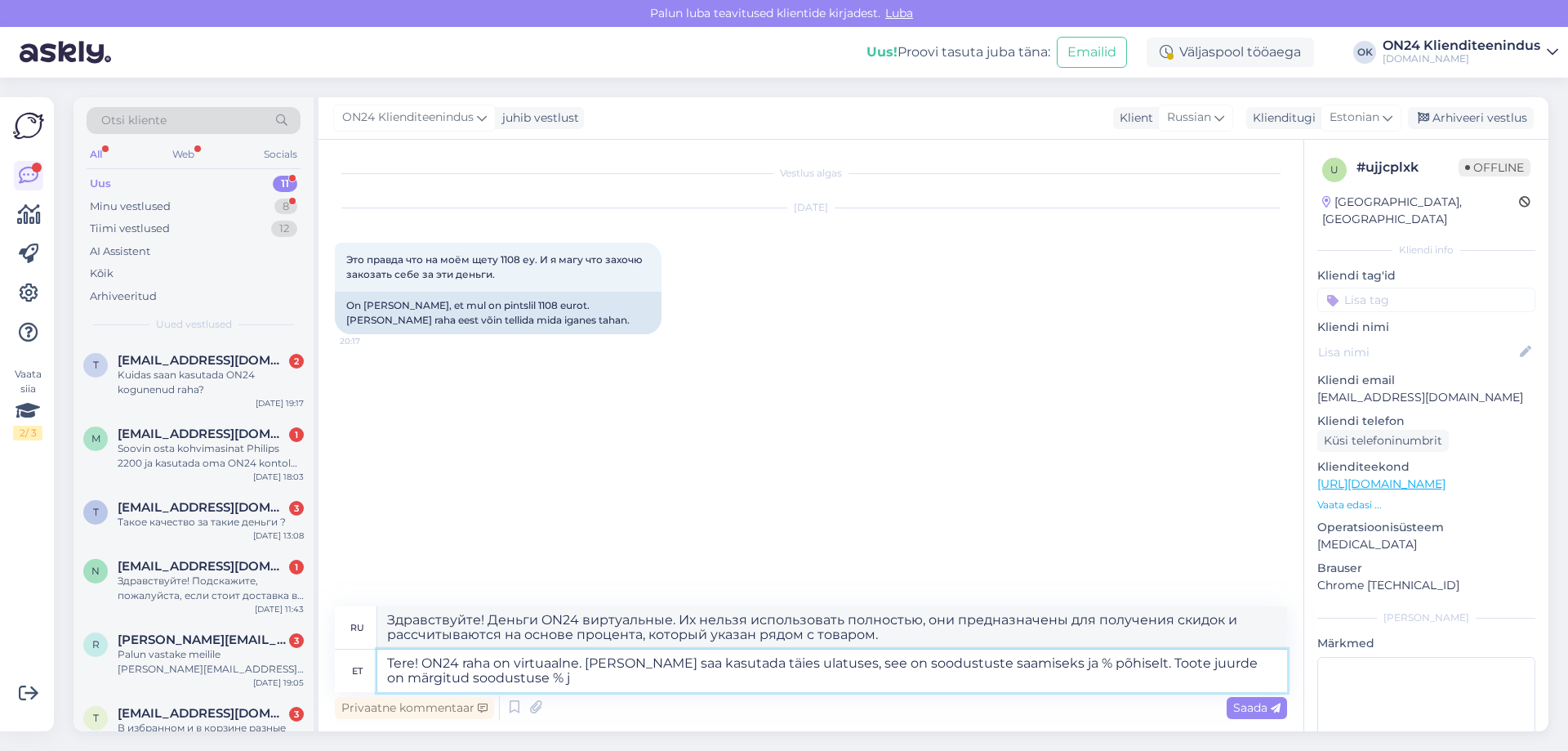
type textarea "Здравствуйте! Деньги ON24 виртуальные. Их нельзя использовать полностью, они пр…"
type textarea "Tere! ON24 raha on virtuaalne. [PERSON_NAME] saa kasutada täies ulatuses, see o…"
type textarea "Здравствуйте! Деньги ON24 виртуальные. Их нельзя использовать полностью, они пр…"
type textarea "Tere! ON24 raha on virtuaalne. [PERSON_NAME] saa kasutada täies ulatuses, see o…"
type textarea "Здравствуйте! Деньги ON24 виртуальные. Их нельзя использовать полностью, они пр…"
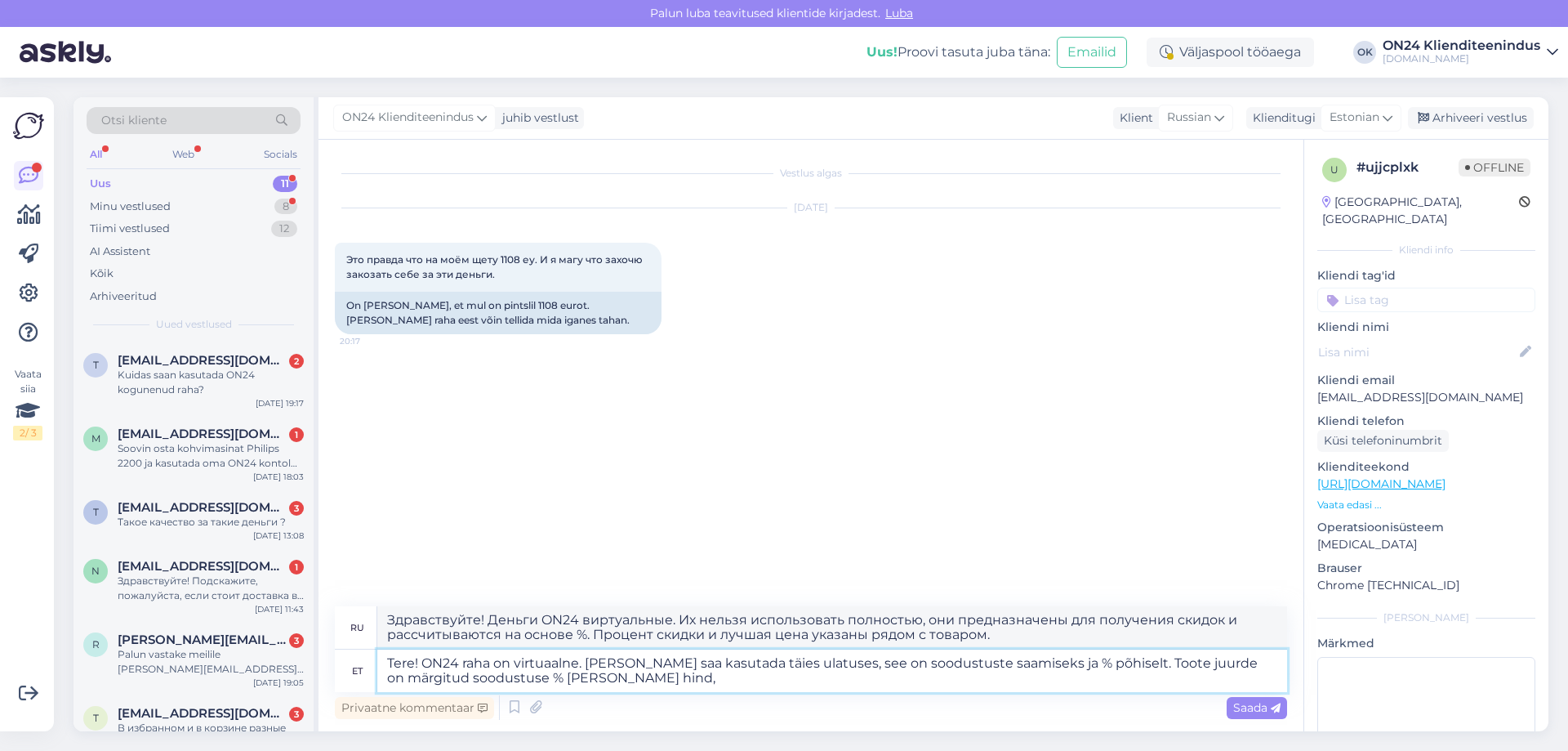
type textarea "Tere! ON24 raha on virtuaalne. [PERSON_NAME] saa kasutada täies ulatuses, see o…"
type textarea "Здравствуйте! Деньги ON24 виртуальные. Их нельзя использовать полностью, они пр…"
type textarea "Tere! ON24 raha on virtuaalne. [PERSON_NAME] saa kasutada täies ulatuses, see o…"
type textarea "Здравствуйте! Деньги ON24 виртуальные. Их нельзя использовать полностью, они пр…"
type textarea "Tere! ON24 raha on virtuaalne. [PERSON_NAME] saa kasutada täies ulatuses, see o…"
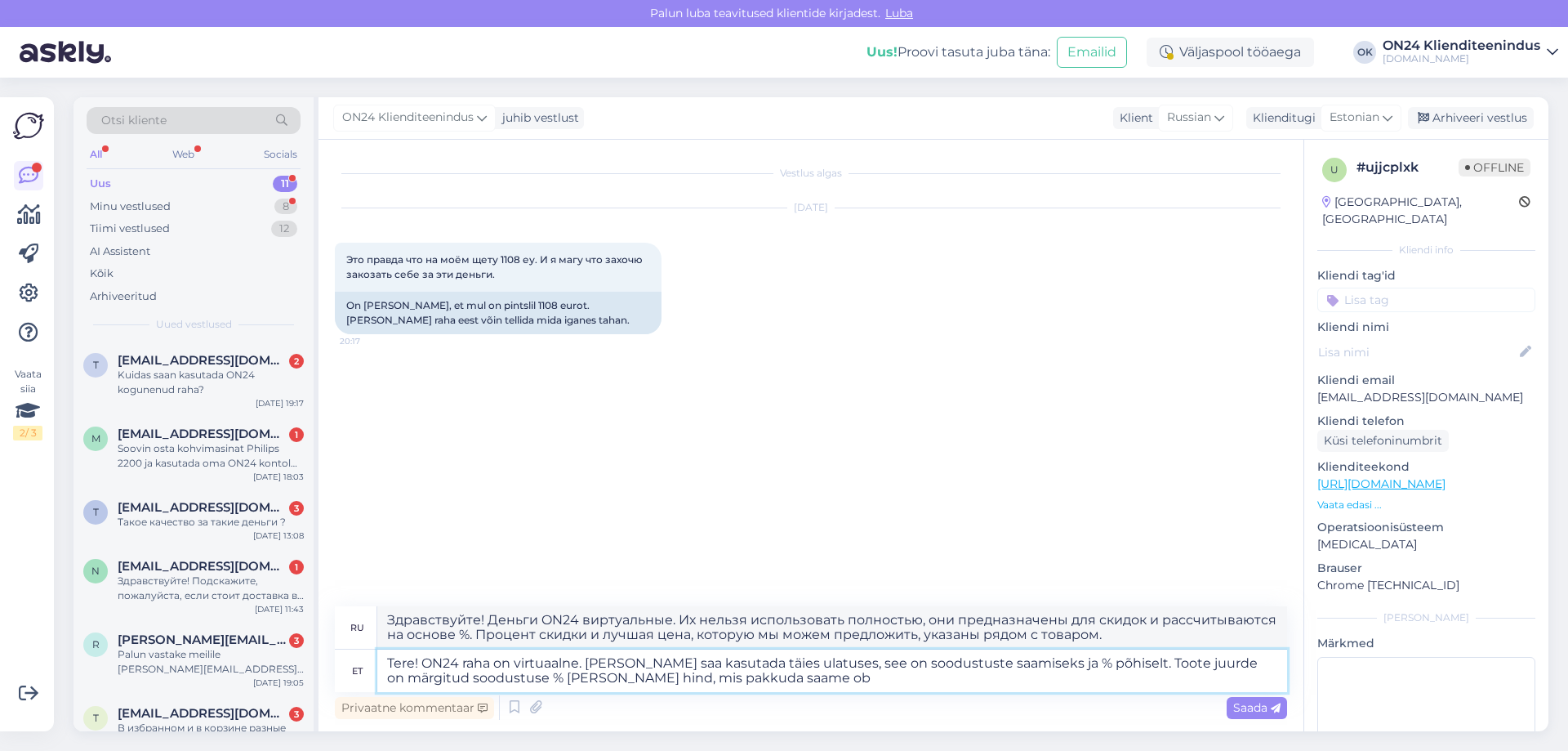
type textarea "Здравствуйте! Деньги ON24 виртуальные. Их нельзя использовать полностью, они пр…"
type textarea "Tere! ON24 raha on virtuaalne. [PERSON_NAME] saa kasutada täies ulatuses, see o…"
type textarea "Здравствуйте! Деньги ON24 виртуальные. Их нельзя использовать полностью, они пр…"
type textarea "Tere! ON24 raha on virtuaalne. [PERSON_NAME] saa kasutada täies ulatuses, see o…"
type textarea "Здравствуйте! Деньги ON24 виртуальные. Их нельзя использовать полностью, они пр…"
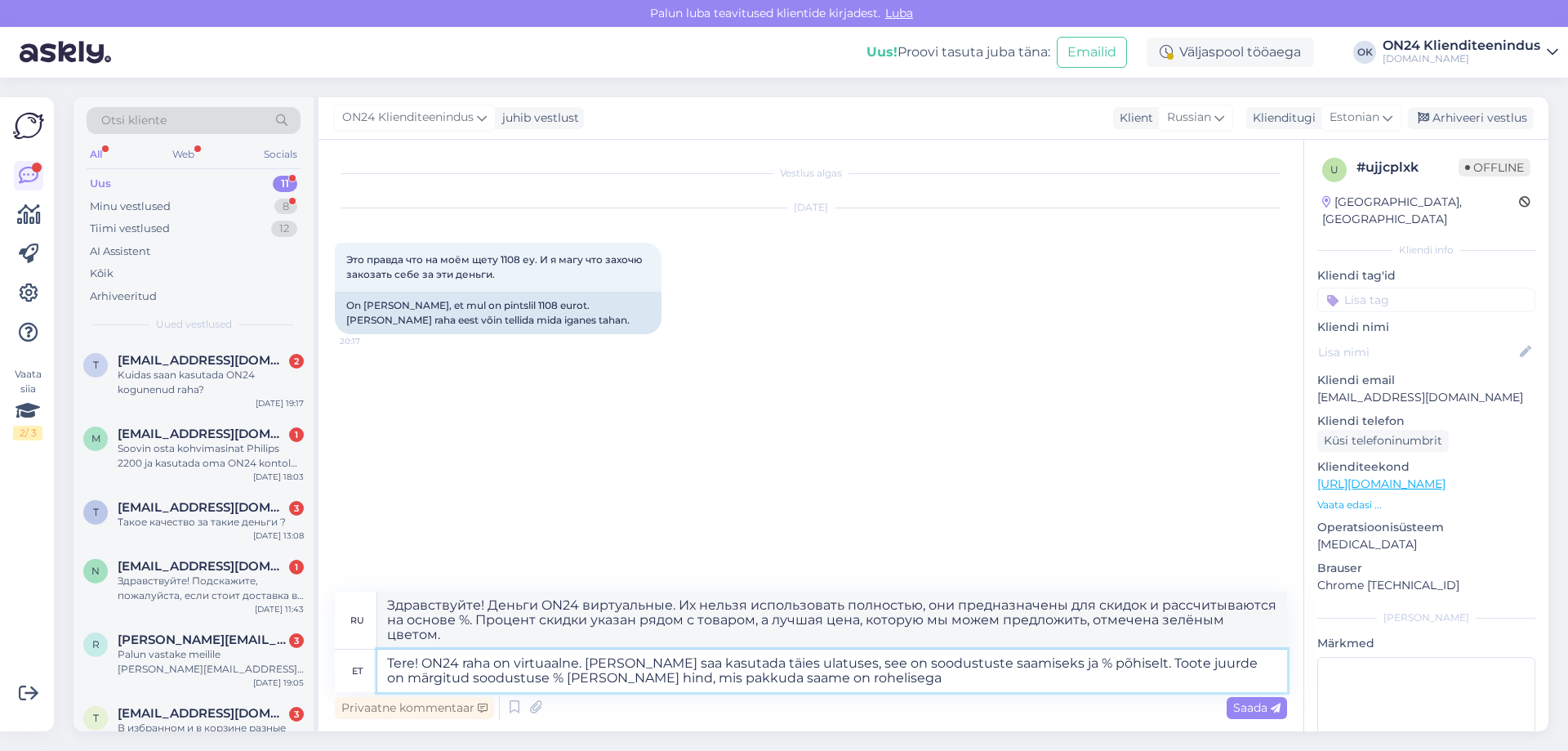
type textarea "Tere! ON24 raha on virtuaalne. [PERSON_NAME] saa kasutada täies ulatuses, see o…"
type textarea "Здравствуйте! Деньги ON24 виртуальные. Их нельзя использовать полностью, они пр…"
type textarea "Tere! ON24 raha on virtuaalne. [PERSON_NAME] saa kasutada täies ulatuses, see o…"
type textarea "Здравствуйте! Деньги ON24 виртуальные. Их нельзя использовать полностью, они пр…"
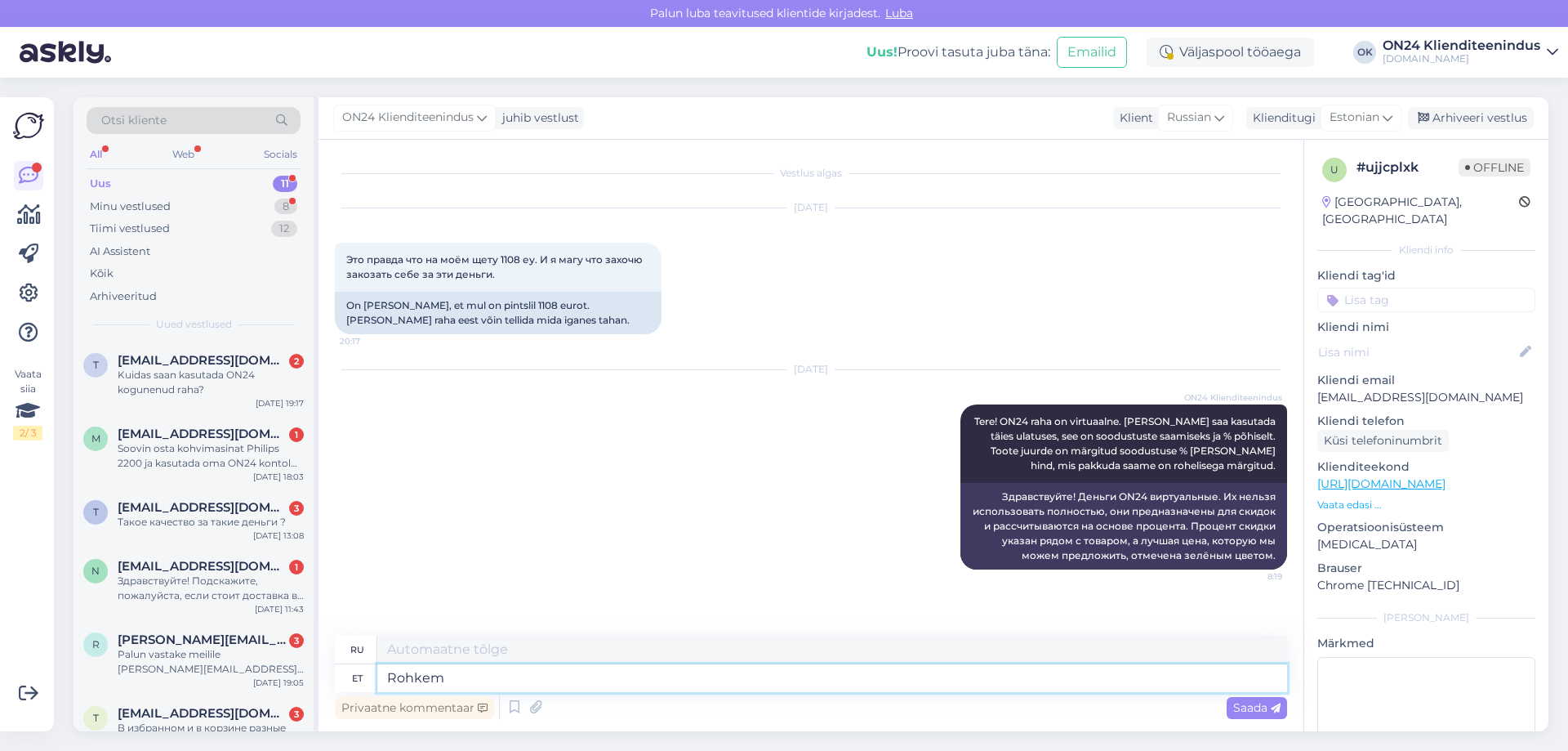
type textarea "Rohkem i"
type textarea "Более"
type textarea "Rohkem infot s"
type textarea "Дополнительная информация"
paste textarea "[URL][DOMAIN_NAME]"
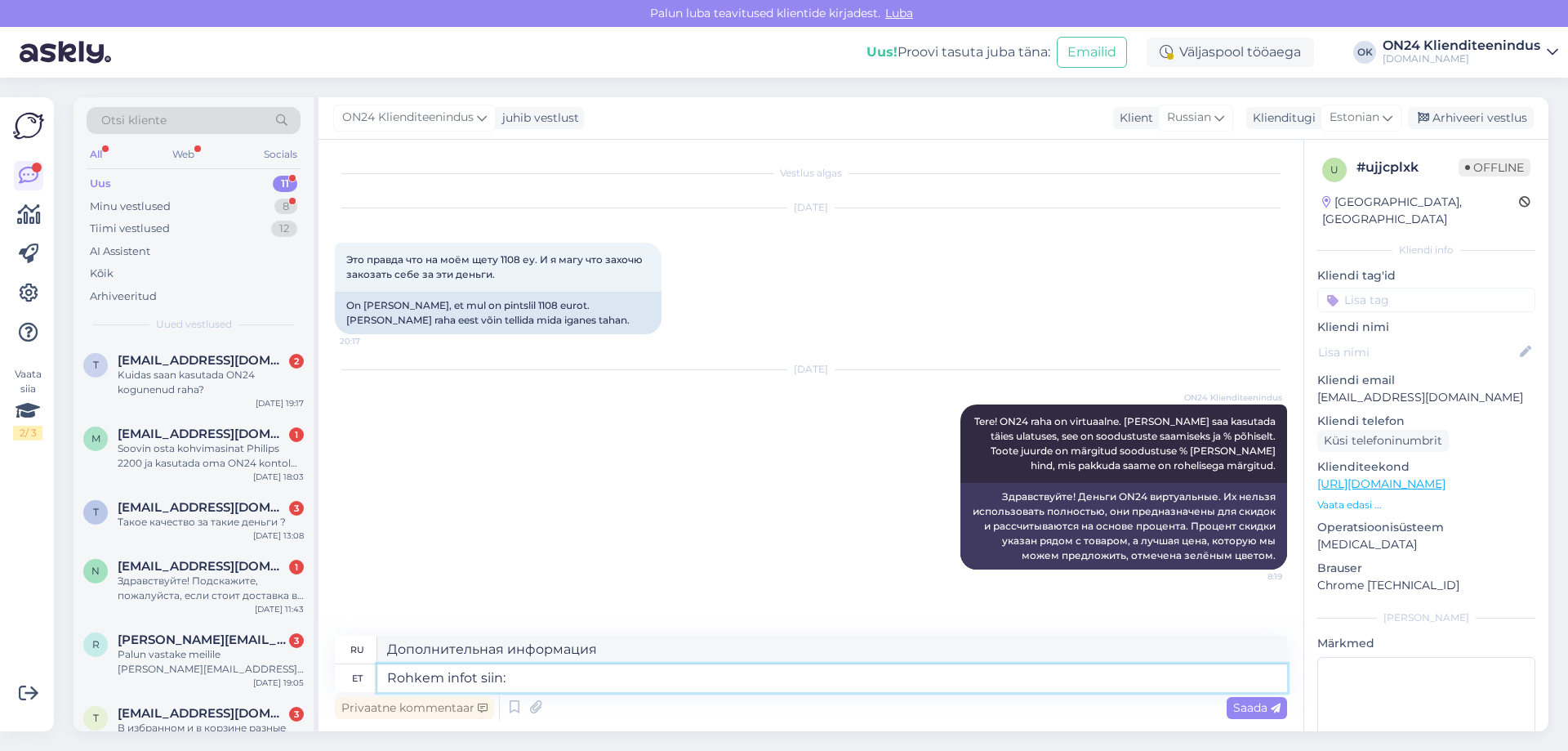
type textarea "Rohkem infot siin: [URL][DOMAIN_NAME]"
type textarea "Более подробная информация здесь: [URL][DOMAIN_NAME]"
type textarea "Rohkem infot siin: [URL][DOMAIN_NAME]"
click at [1252, 703] on span "Saada" at bounding box center [1257, 708] width 48 height 15
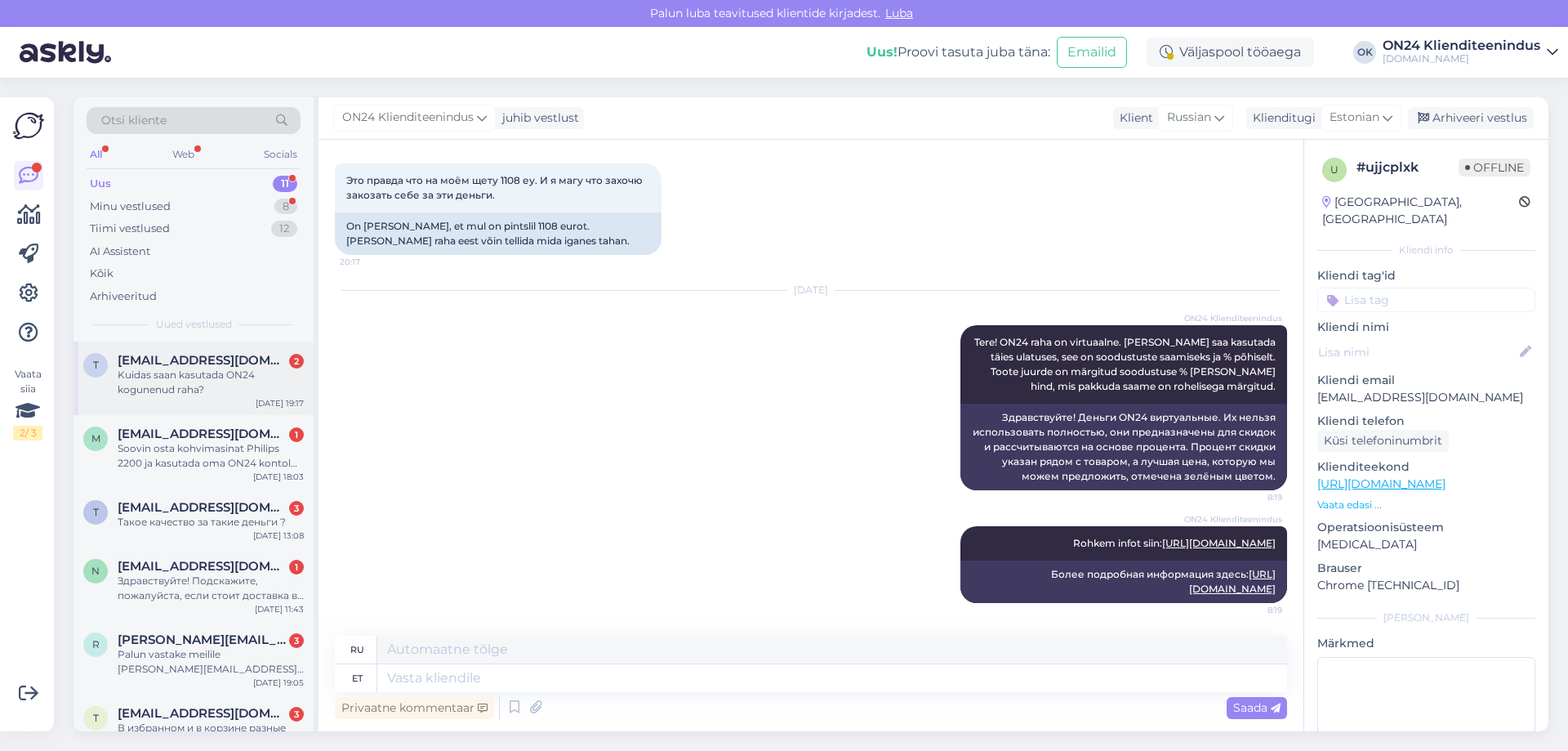
click at [210, 381] on div "Kuidas saan kasutada ON24 kogunenud raha?" at bounding box center [210, 382] width 186 height 29
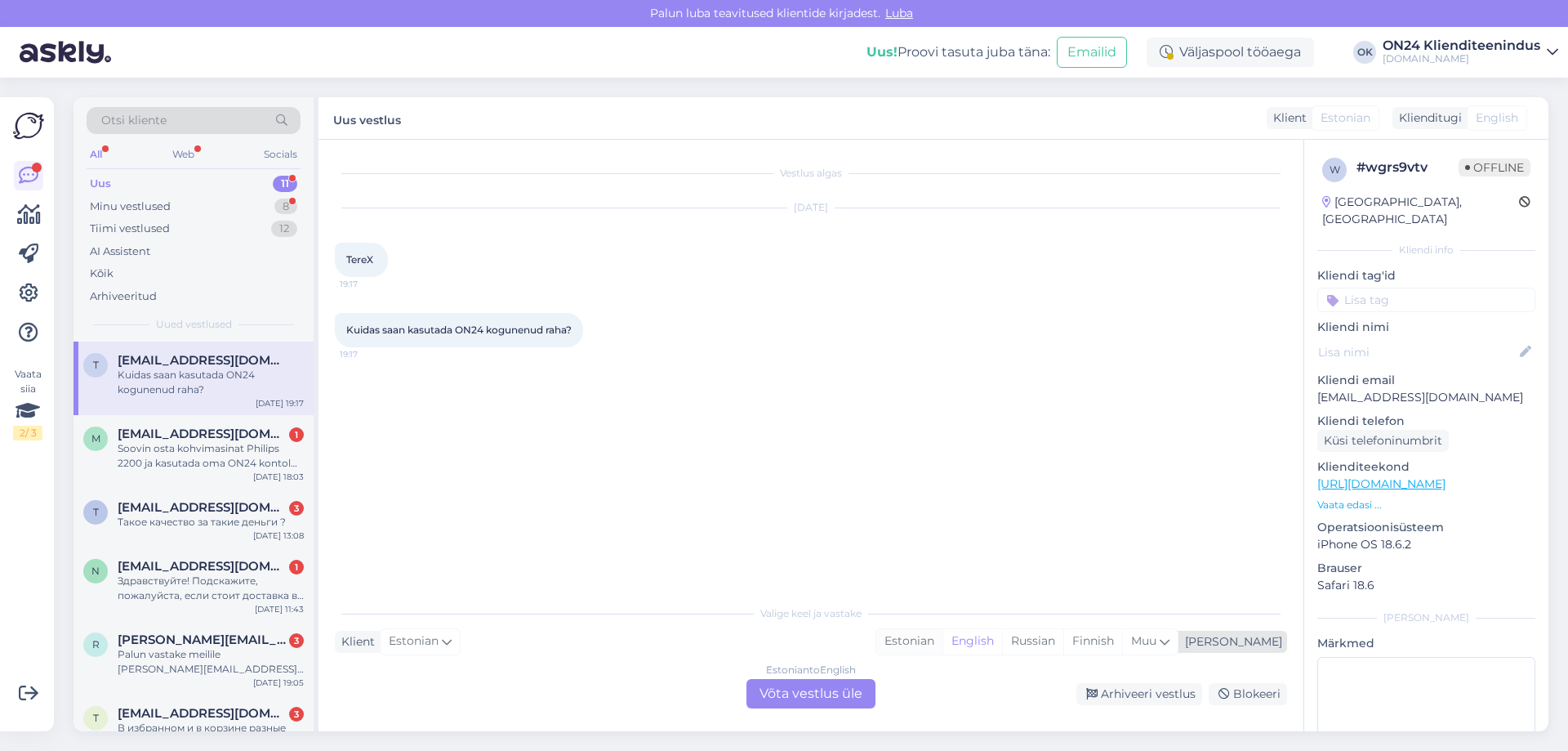
click at [942, 635] on div "Estonian" at bounding box center [909, 641] width 66 height 24
click at [810, 693] on div "Estonian to Estonian Võta vestlus üle" at bounding box center [811, 693] width 129 height 29
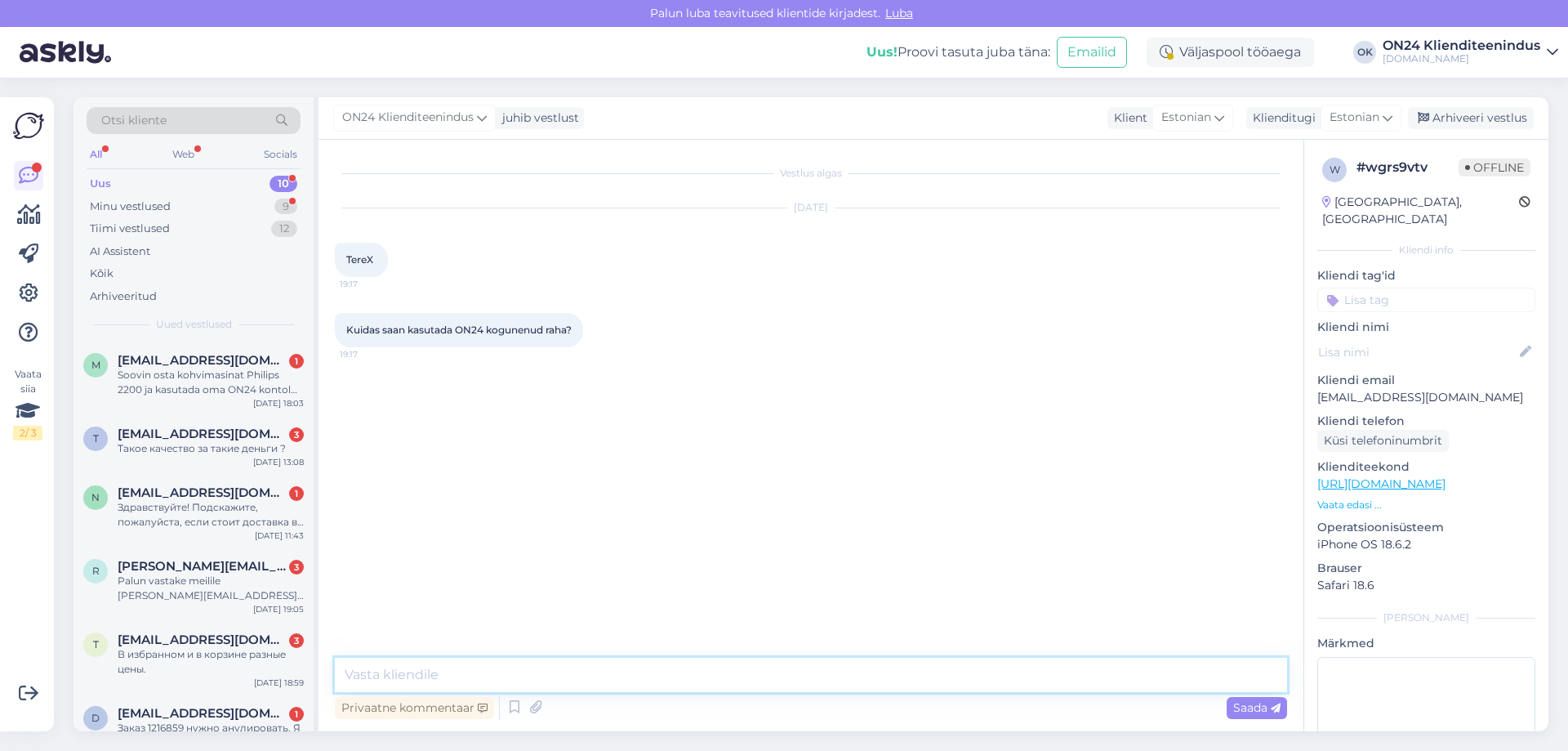
click at [630, 675] on textarea at bounding box center [811, 674] width 952 height 34
type textarea "Tere! See arvutatakse maha automaatselt ostukorvis."
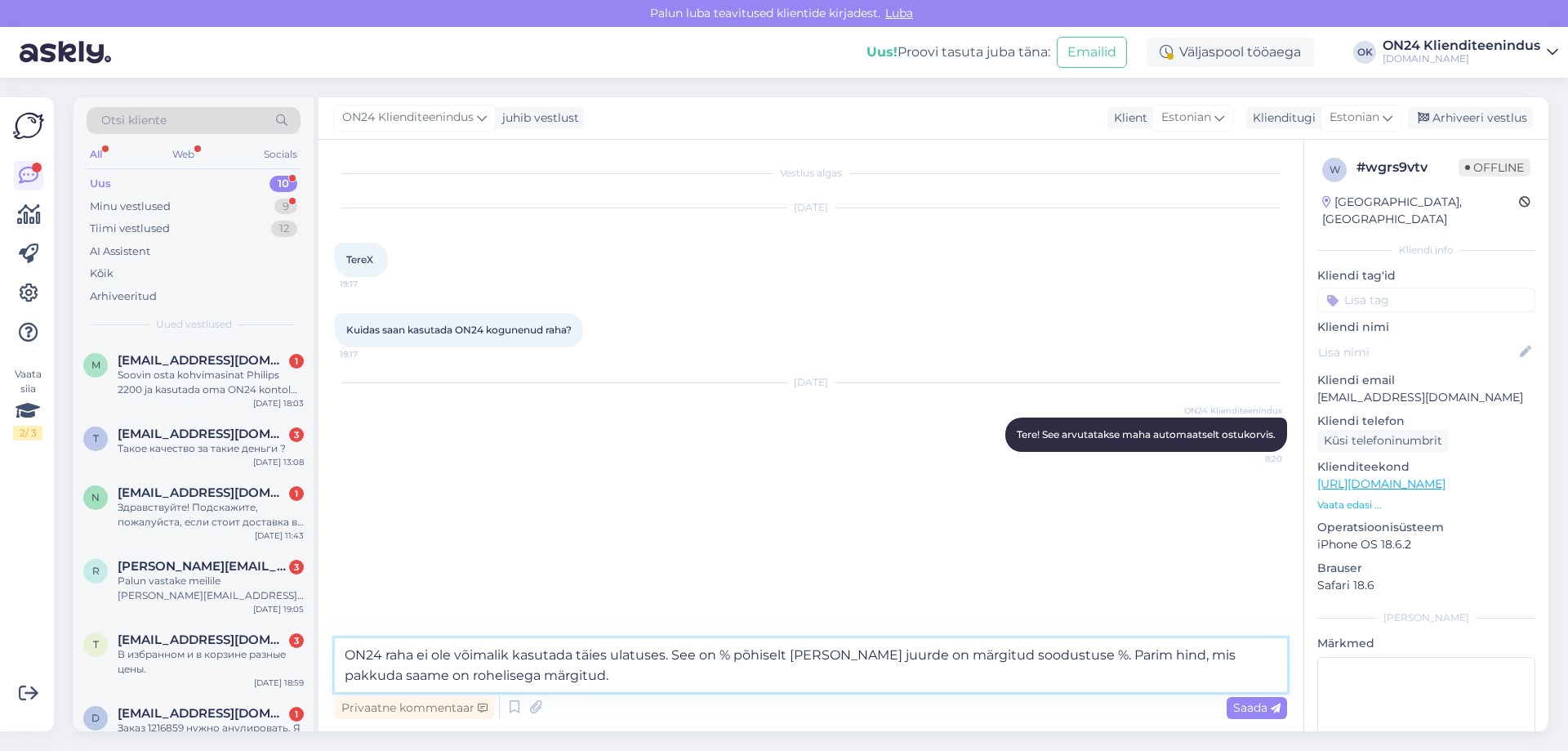
type textarea "ON24 raha ei ole võimalik kasutada täies ulatuses. See on % põhiselt [PERSON_NA…"
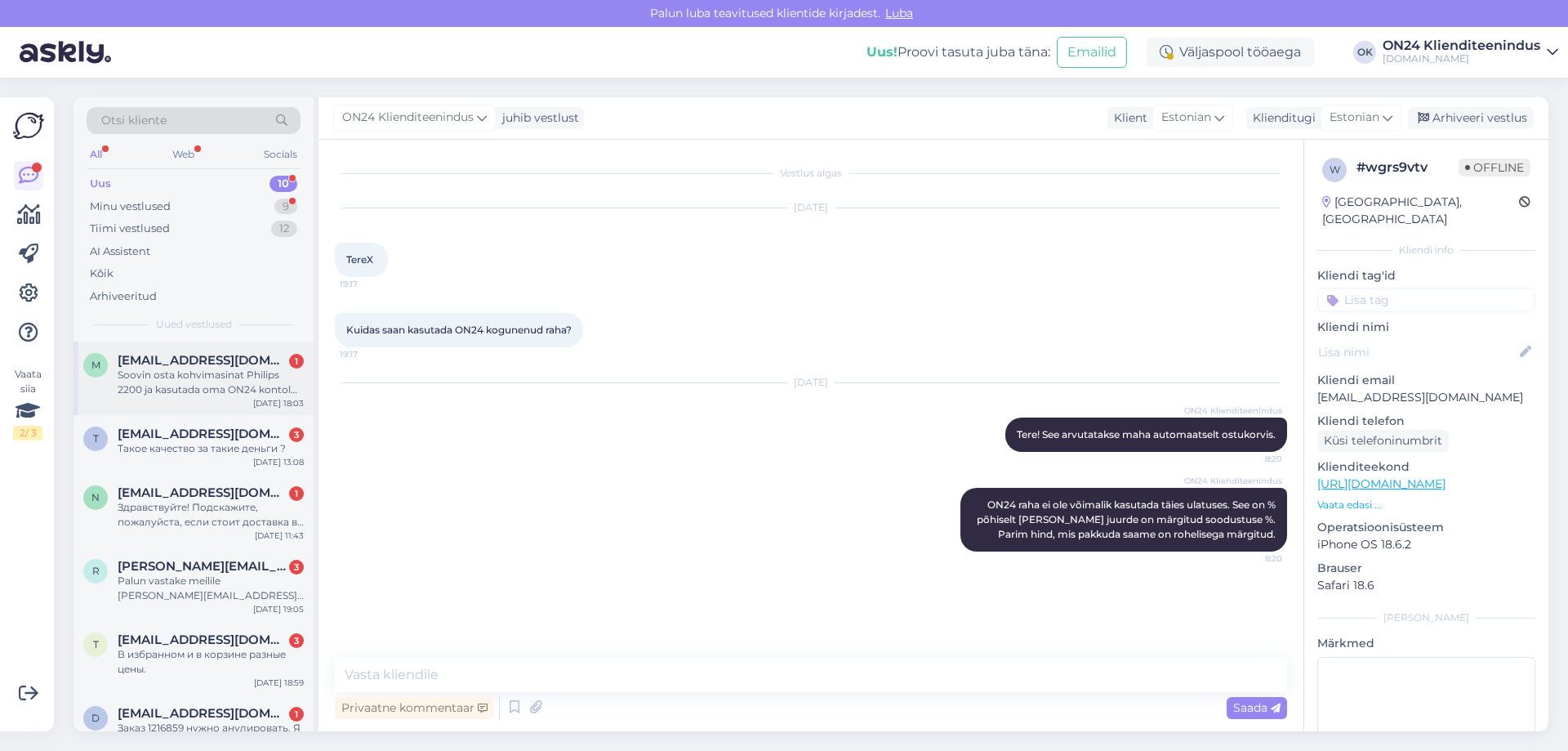
click at [177, 363] on span "[EMAIL_ADDRESS][DOMAIN_NAME]" at bounding box center [203, 360] width 170 height 15
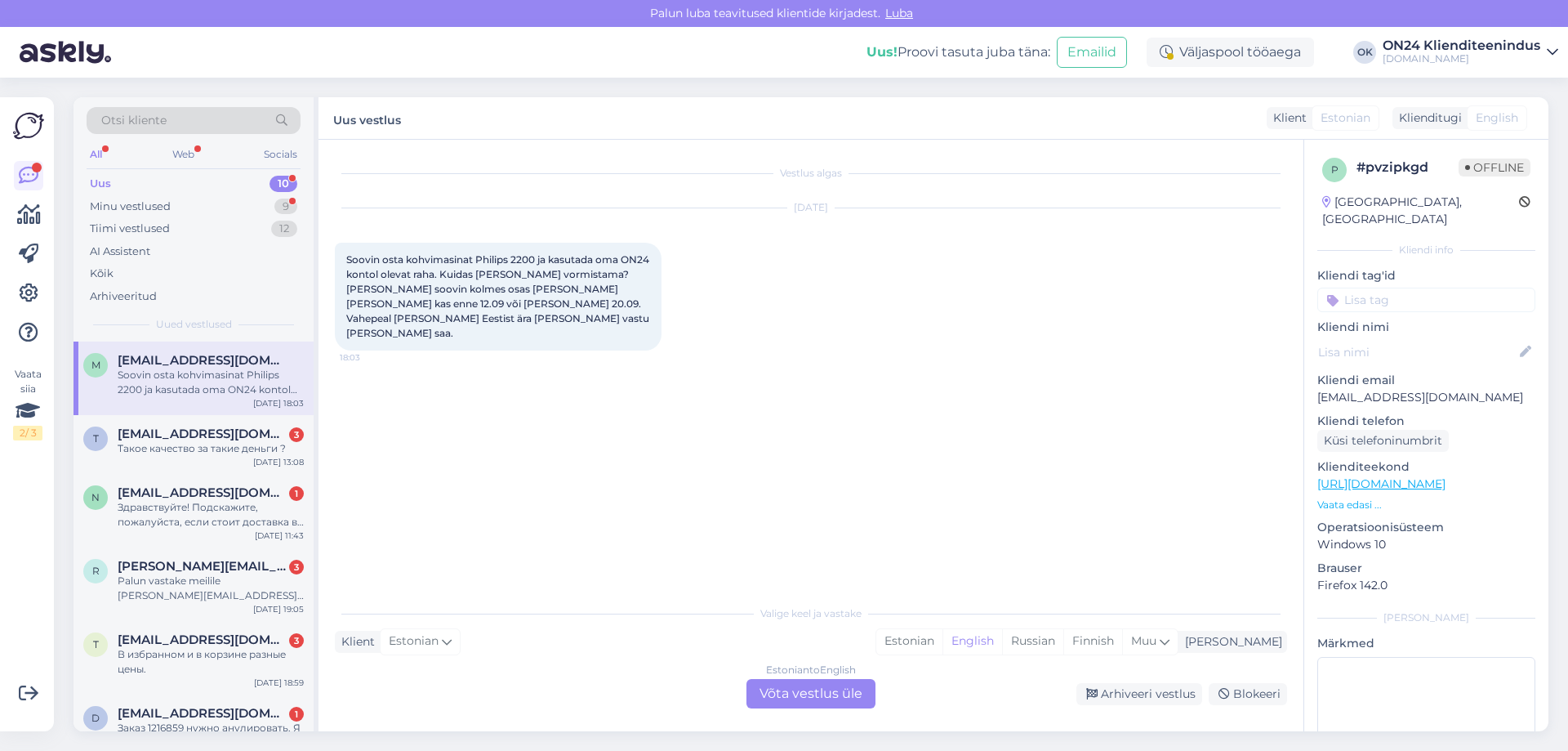
click at [1354, 497] on p "Vaata edasi ..." at bounding box center [1425, 505] width 218 height 15
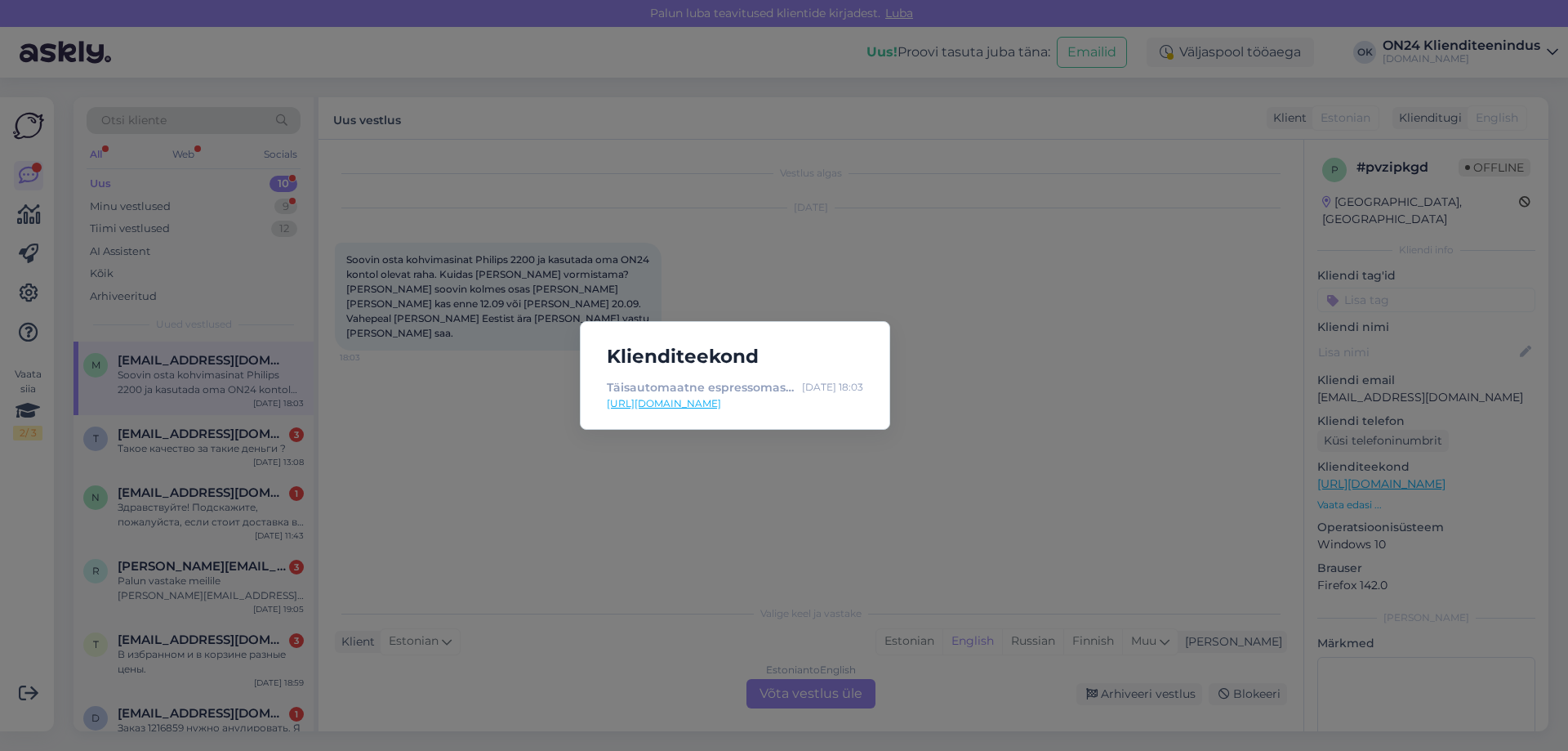
click at [754, 400] on link "[URL][DOMAIN_NAME]" at bounding box center [735, 404] width 256 height 15
click at [379, 390] on div "Klienditeekond Täisautomaatne espressomasin Philips 2200 MR-241416 - [DOMAIN_NA…" at bounding box center [784, 376] width 1568 height 751
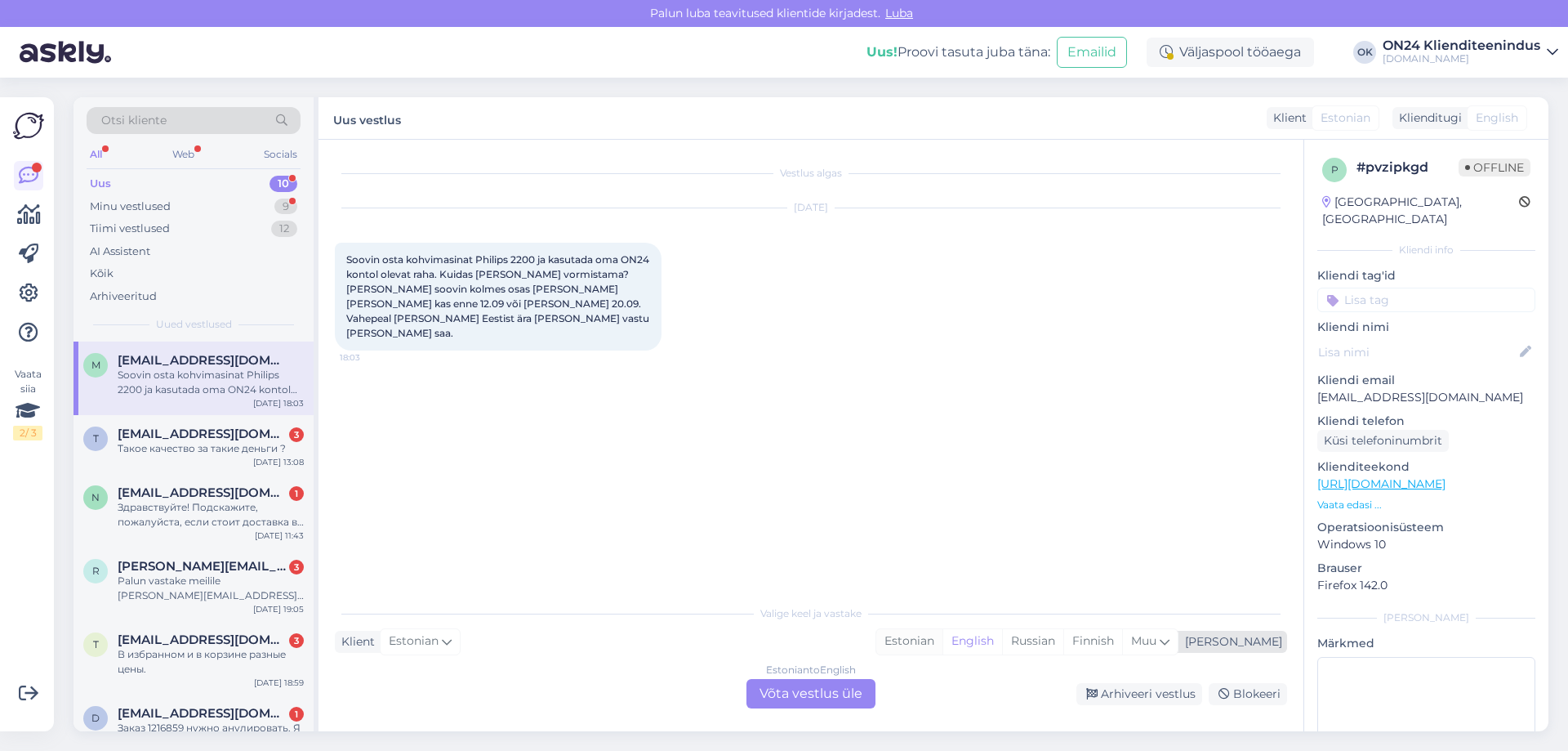
click at [942, 638] on div "Estonian" at bounding box center [909, 641] width 66 height 24
click at [819, 679] on div "Estonian to Estonian Võta vestlus üle" at bounding box center [811, 693] width 129 height 29
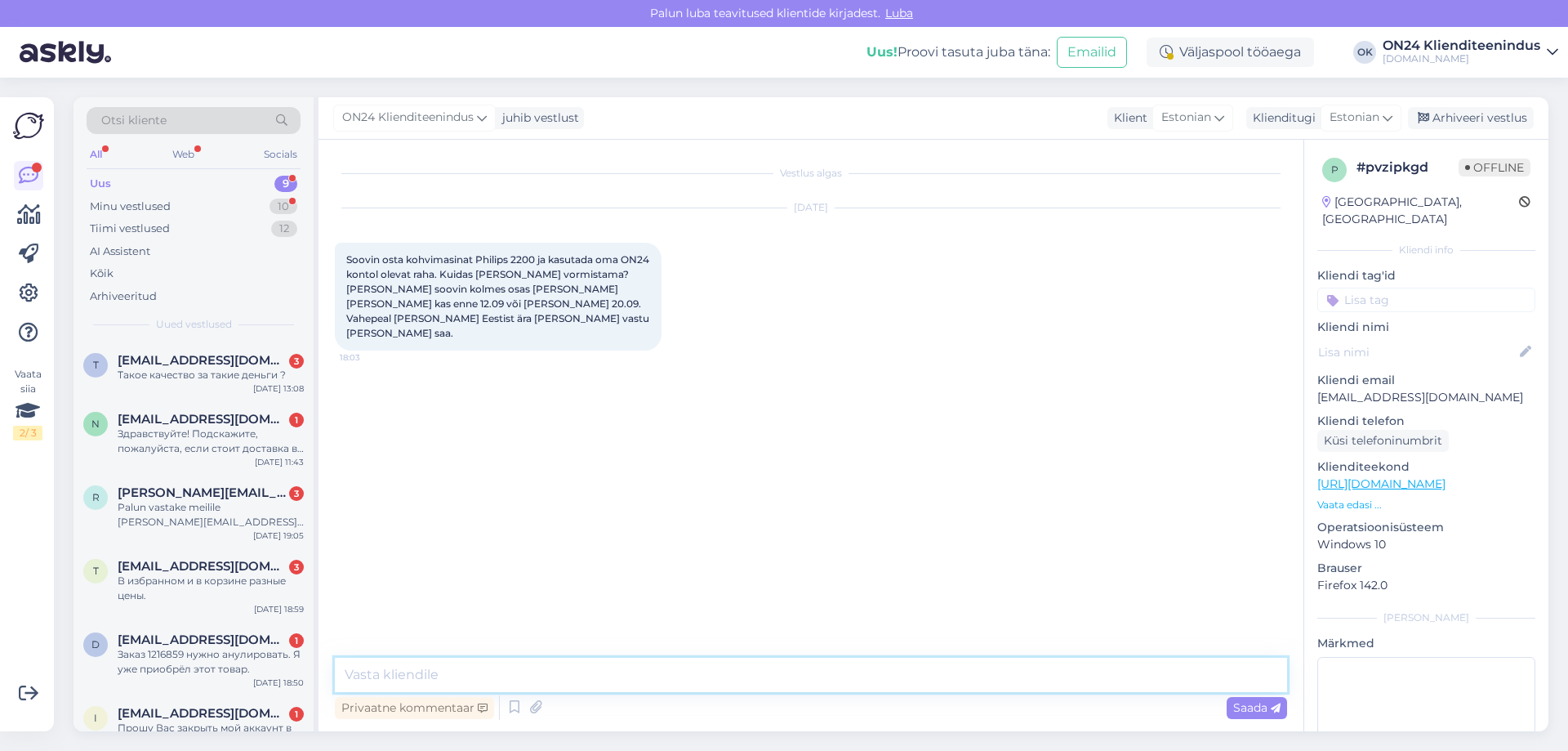
click at [630, 661] on textarea at bounding box center [811, 674] width 952 height 34
type textarea "Tere! Antud tootele ei kehti püsikliendi soodustust."
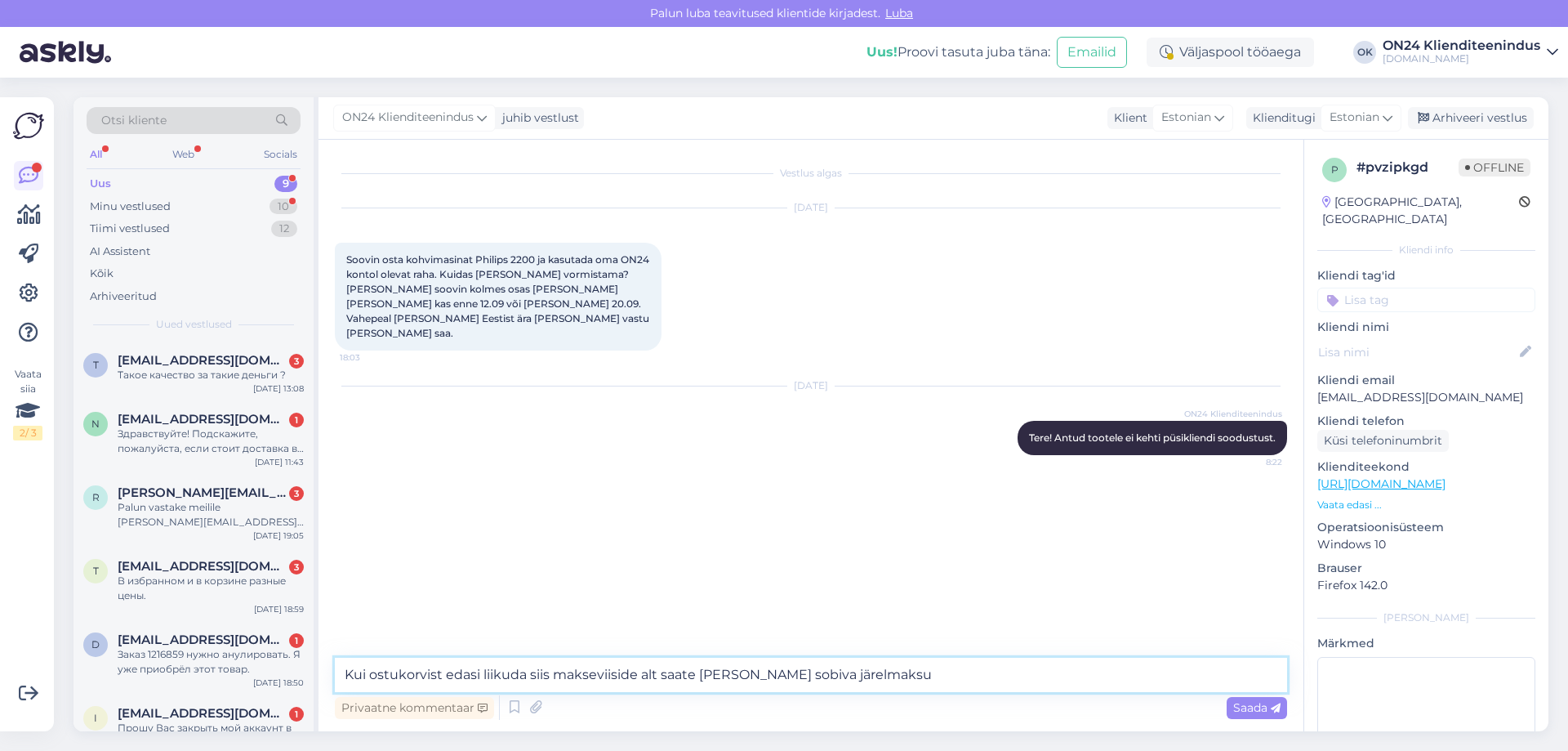
type textarea "Kui ostukorvist edasi liikuda siis makseviiside alt saate [PERSON_NAME] sobiva …"
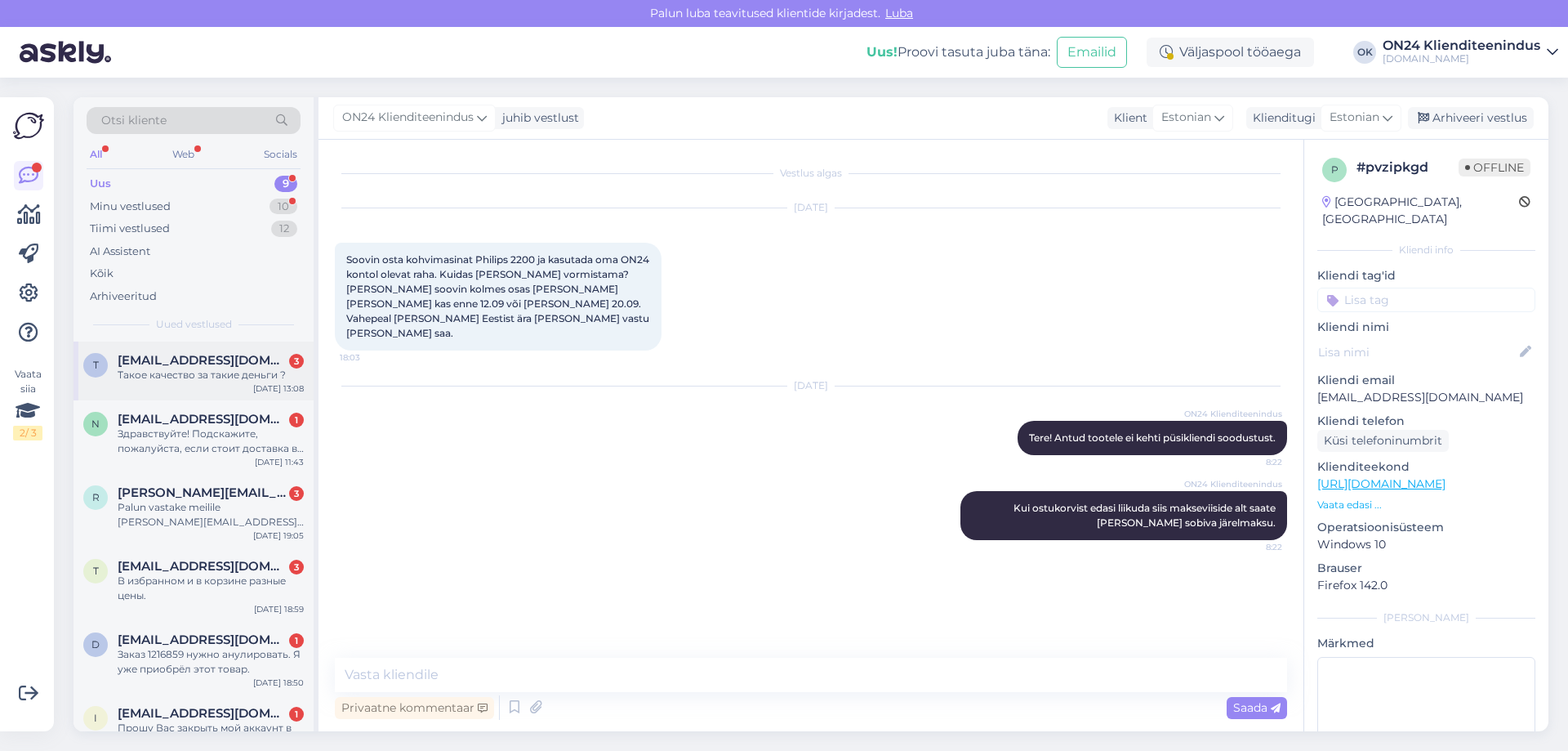
click at [179, 376] on div "Такое качество за такие деньги ?" at bounding box center [210, 376] width 186 height 15
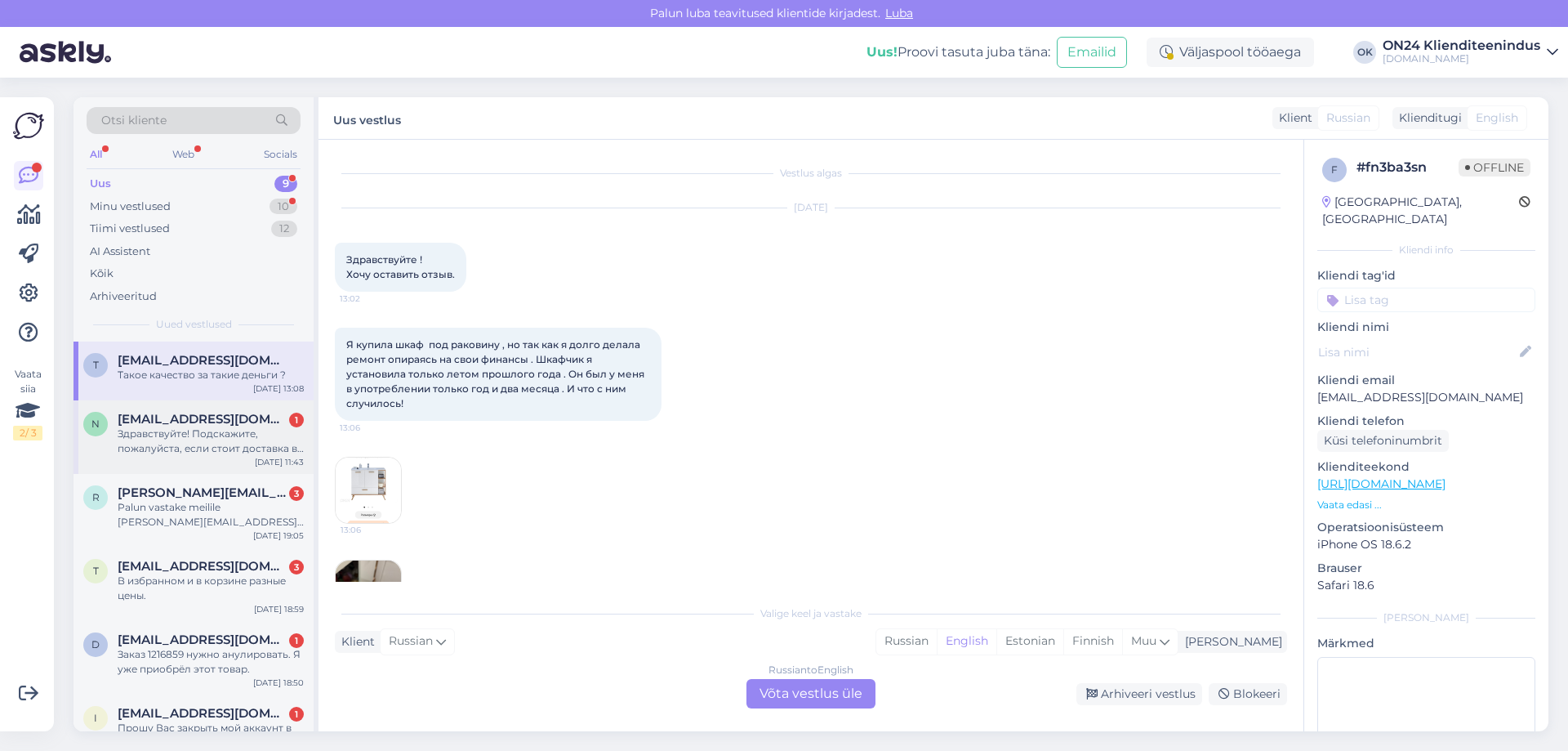
click at [232, 436] on div "Здравствуйте! Подскажите, пожалуйста, если стоит доставка в течении 10 рабочих …" at bounding box center [210, 441] width 186 height 29
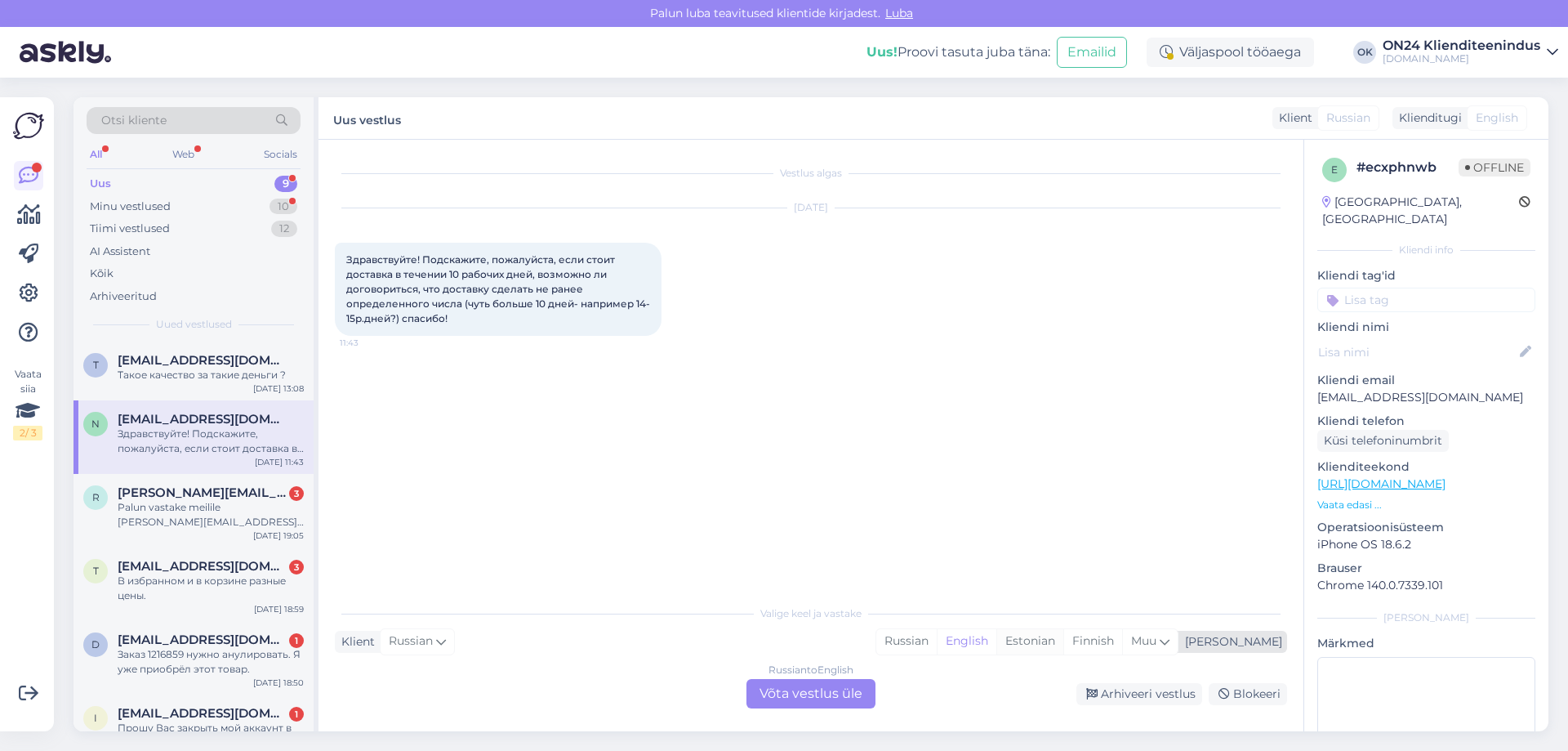
click at [1063, 629] on div "Estonian" at bounding box center [1030, 641] width 67 height 24
click at [821, 688] on div "Russian to Estonian Võta vestlus üle" at bounding box center [811, 693] width 129 height 29
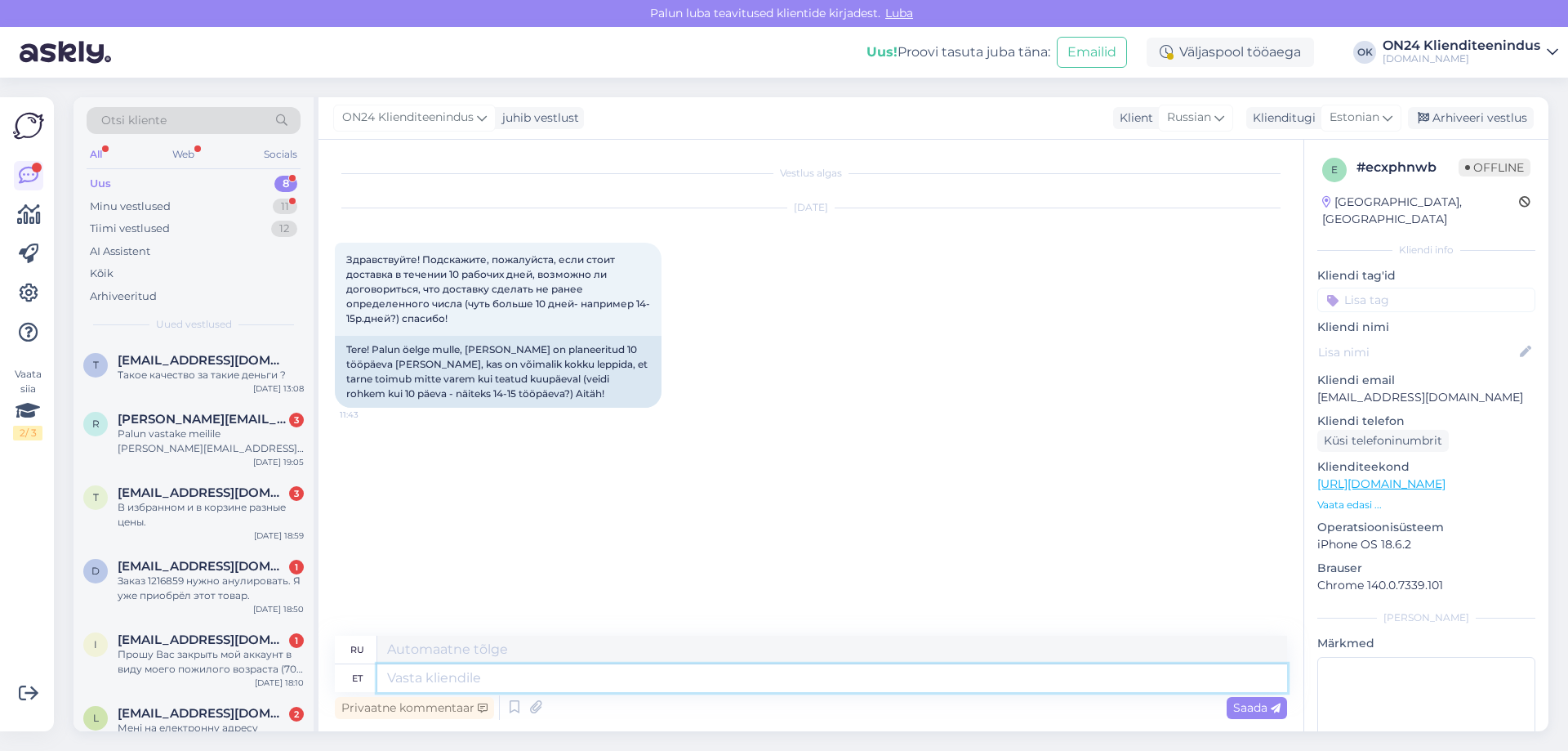
click at [524, 680] on textarea at bounding box center [832, 678] width 910 height 28
type textarea "Tere!"
type textarea "Привет"
type textarea "Tere!"
type textarea "Привет!"
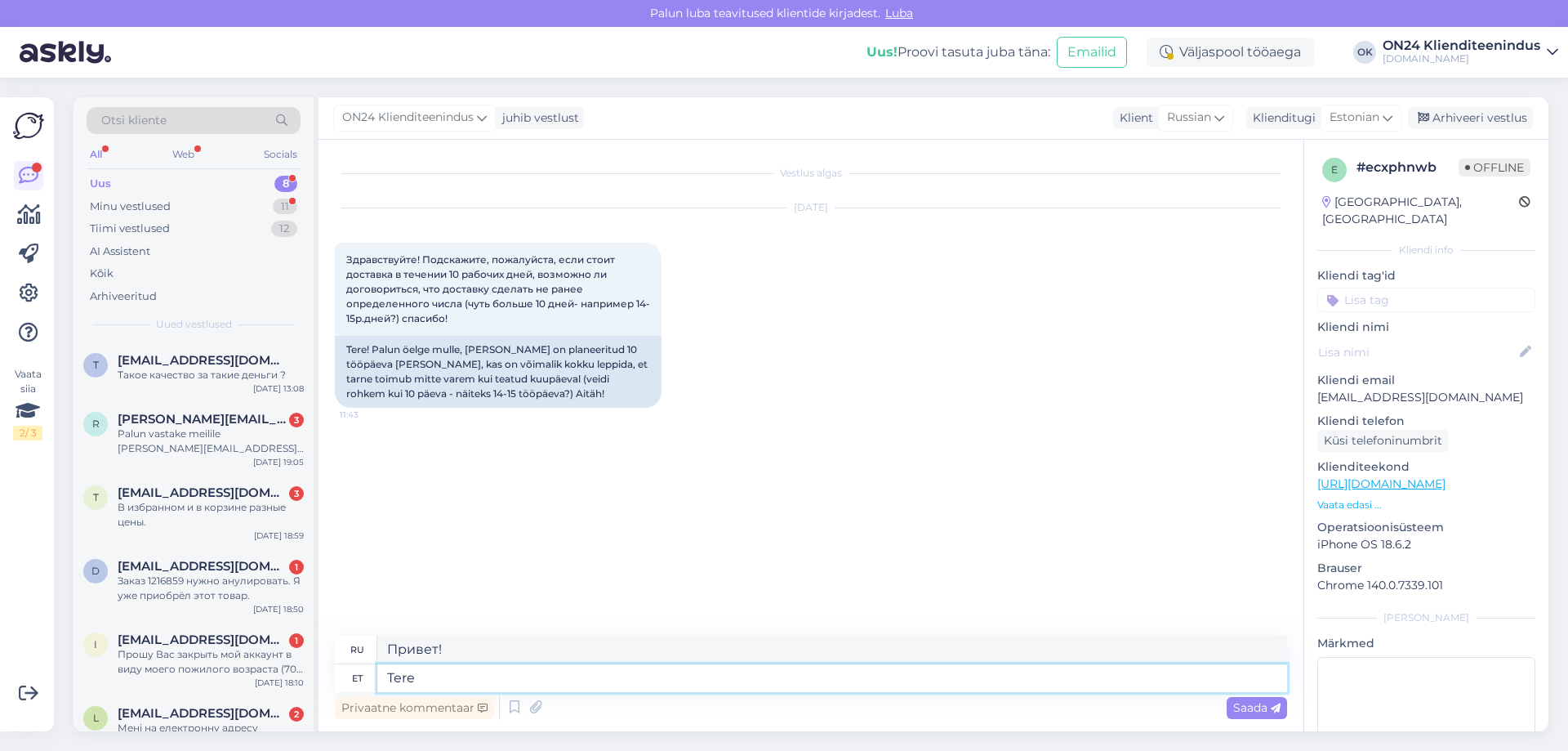
type textarea "Tere"
type textarea "Привет"
type textarea "Tere hommikust!"
type textarea "Доброе утро"
type textarea "Tere hommikust!"
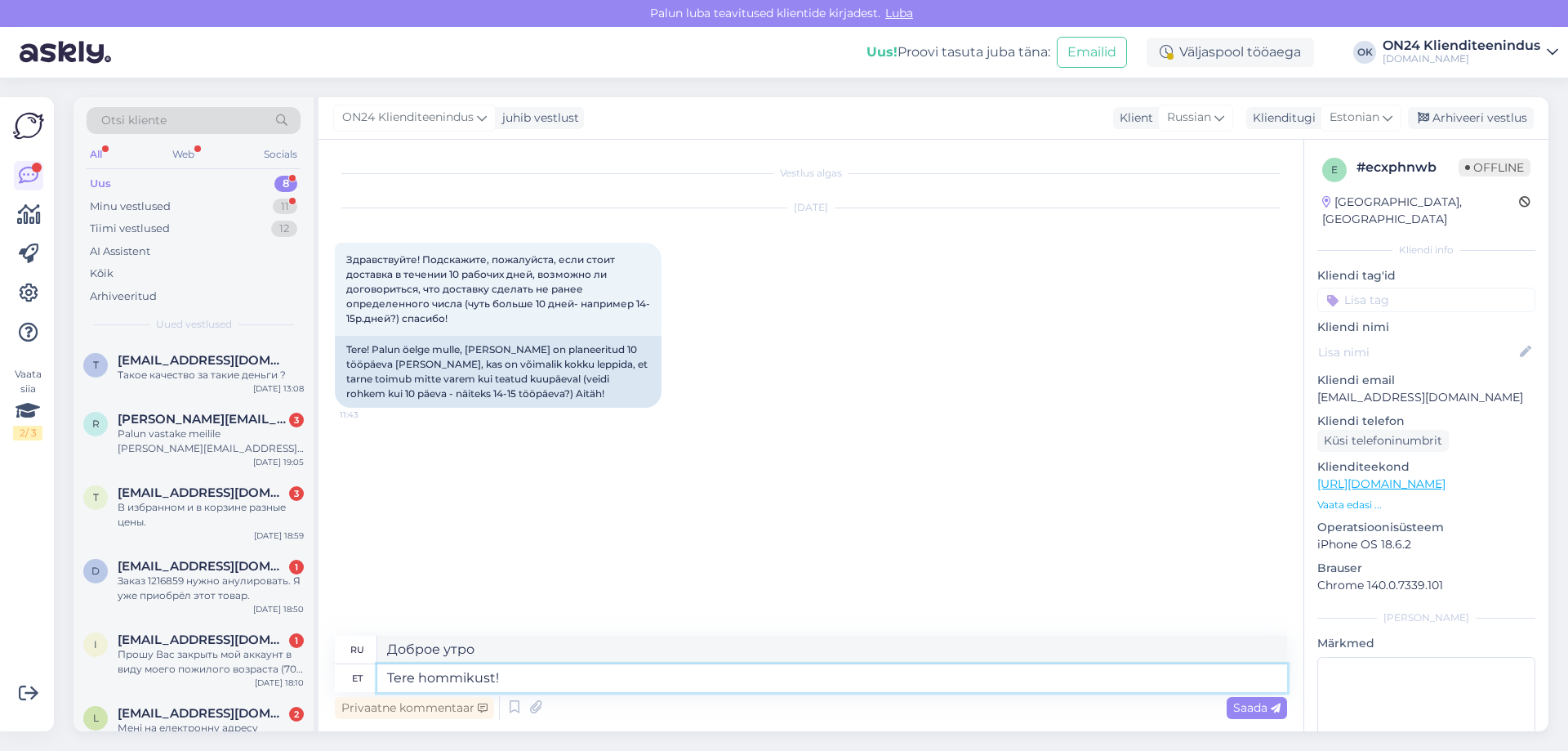
type textarea "Доброе утро!"
type textarea "Tere hommikust! Jah ik"
type textarea "Доброе утро! Да."
type textarea "Tere hommikust! Jah ikka. P"
type textarea "Доброе утро! Да, действительно."
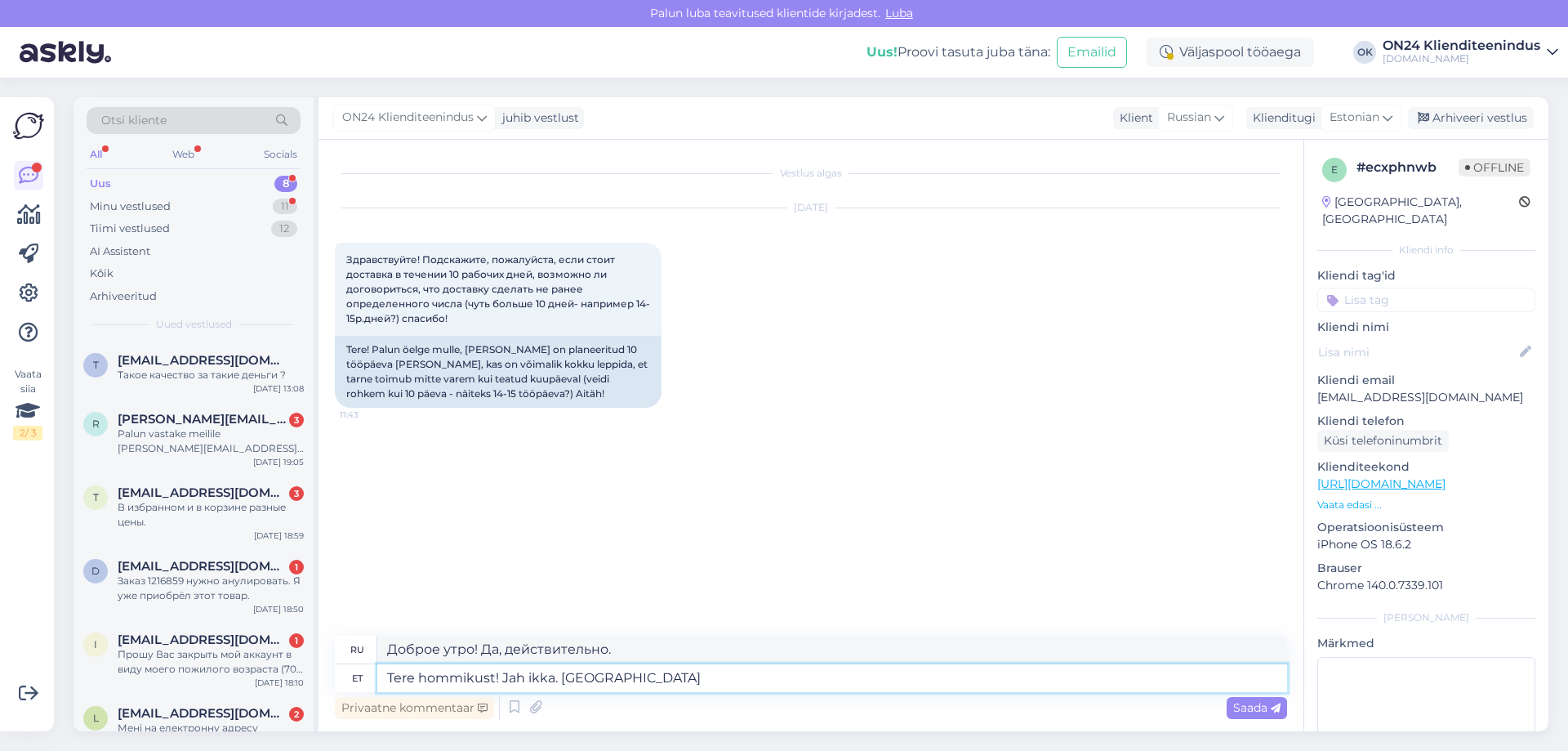
type textarea "Tere hommikust! Jah ikka. Palun l"
type textarea "Доброе утро! Да, пожалуйста."
type textarea "Tere hommikust! Jah ikka. Palun lisage tel"
type textarea "Доброе утро! Да, конечно. Пожалуйста, добавьте."
type textarea "Tere hommikust! Jah ikka. Palun lisage tellimuse k"
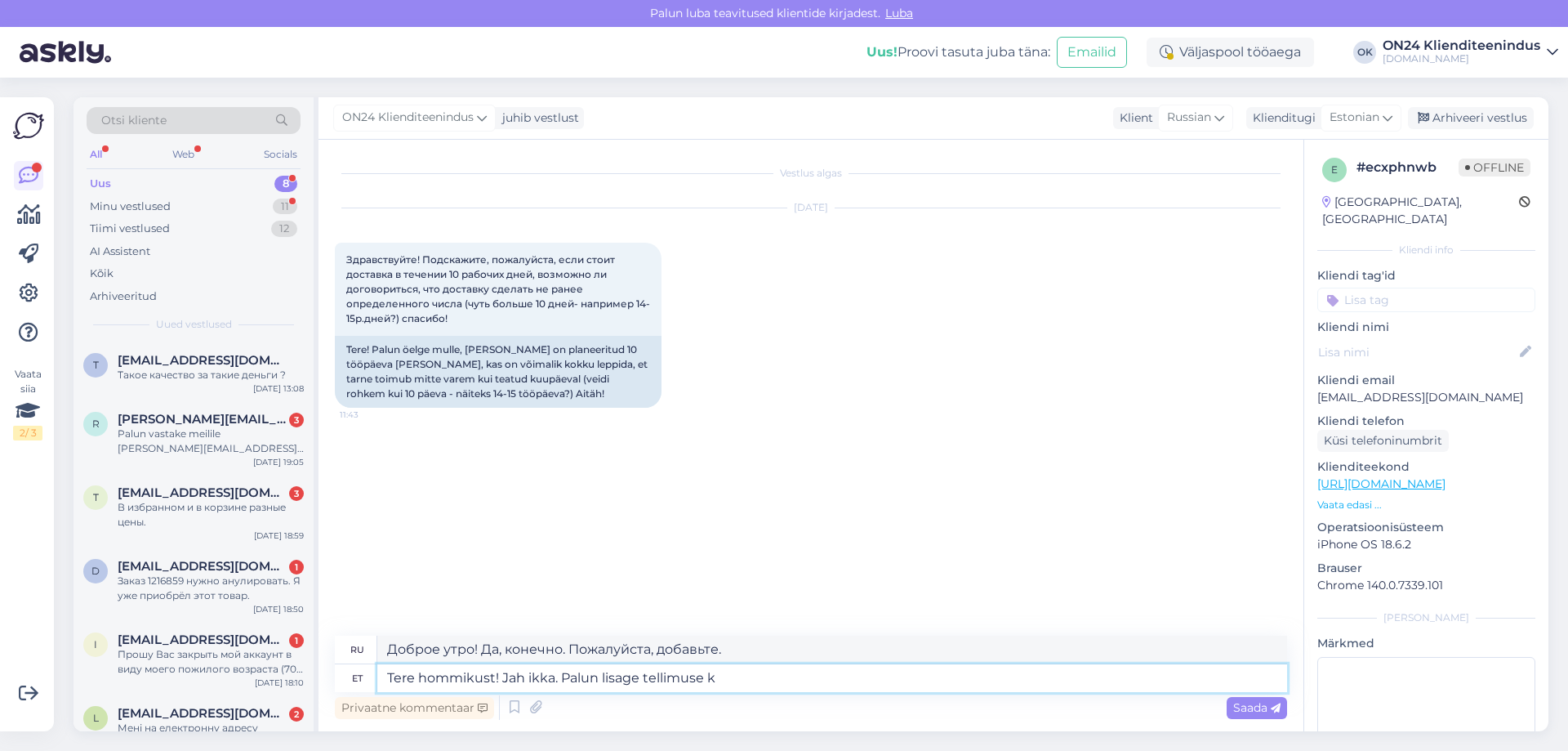
type textarea "Доброе утро! Да, конечно. Пожалуйста, добавьте заказ."
type textarea "Tere hommikust! Jah ikka. Palun lisage tellimuse kommentaari k"
type textarea "Доброе утро! Да, конечно. Пожалуйста, добавьте комментарий к заказу."
type textarea "Tere hommikust! Jah ikka. Palun lisage tellimuse kommentaari kuupäev,"
type textarea "Доброе утро! Да, конечно. Пожалуйста, укажите дату заказа в комментарии."
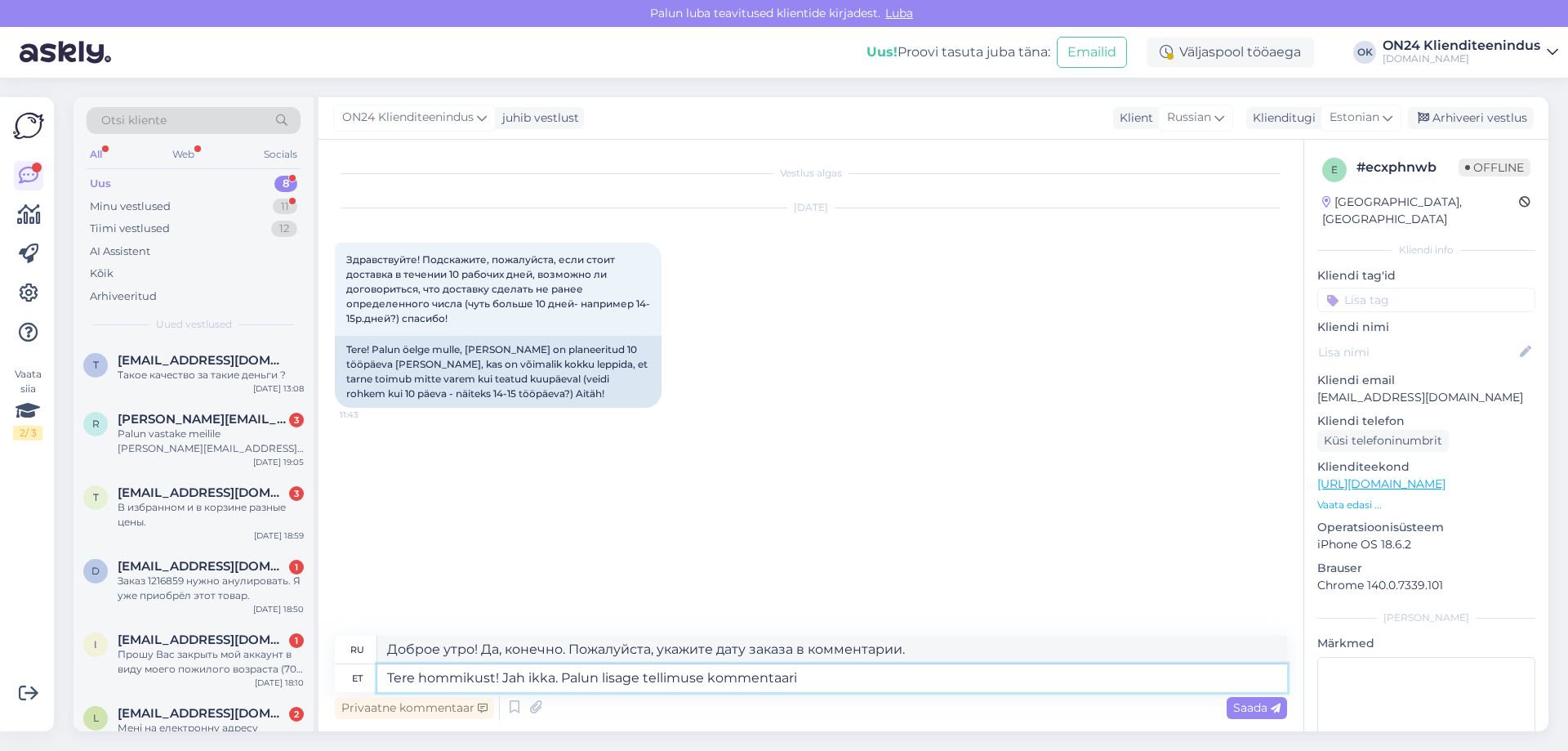
type textarea "Tere hommikust! Jah ikka. Palun lisage tellimuse kommentaari a"
type textarea "Доброе утро! Да, конечно. Пожалуйста, добавьте комментарий к заказу."
type textarea "Tere hommikust! Jah ikka. Palun lisage tellimuse kommentaari alates m"
type textarea "Доброе утро! Да, конечно. Пожалуйста, добавьте комментарий к вашему заказу."
type textarea "Tere hommikust! Jah ikka. Palun lisage tellimuse kommentaari alates mis k"
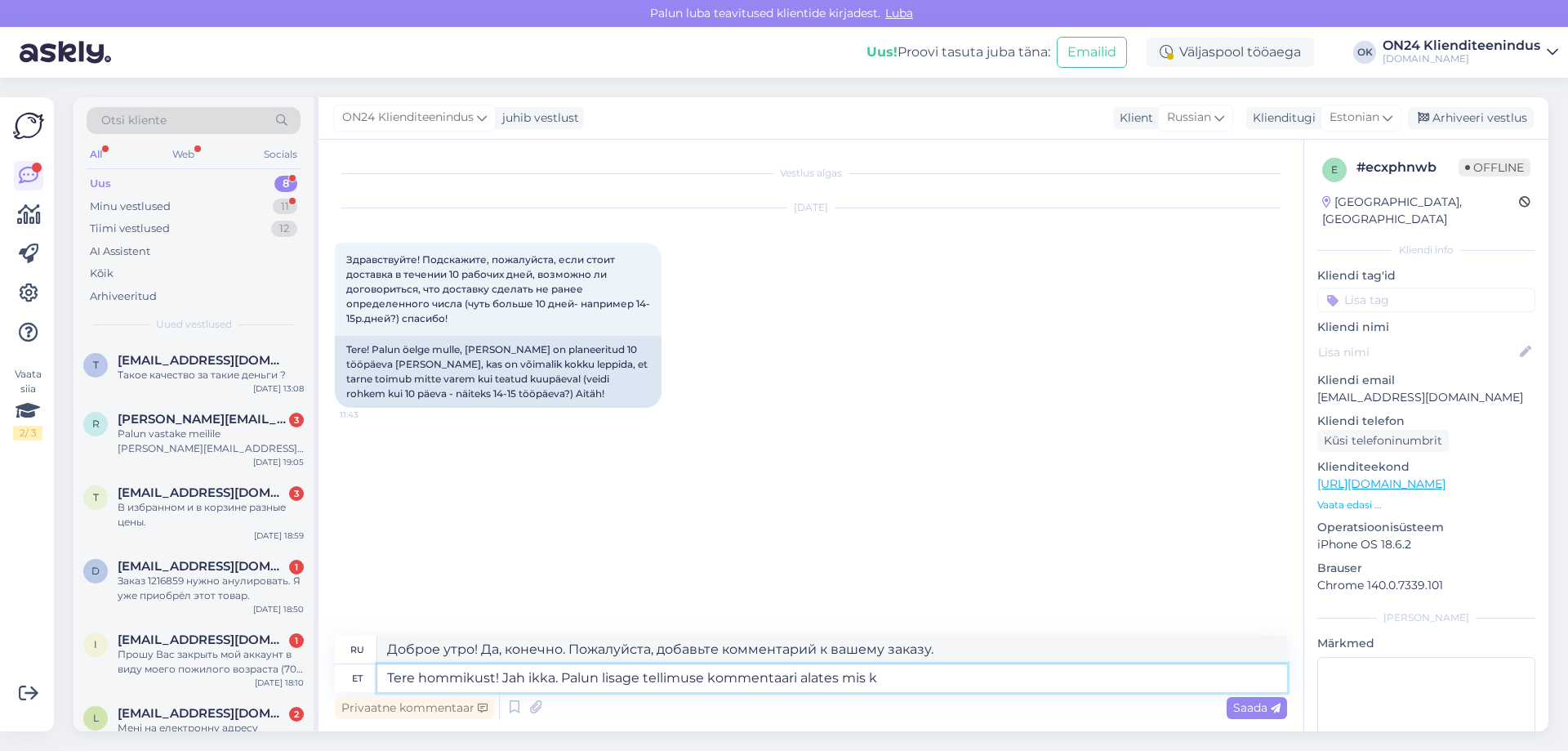
type textarea "Доброе утро! Да, конечно. Пожалуйста, добавьте комментарий к заказу, начиная с …"
type textarea "Tere hommikust! Jah ikka. Palun lisage tellimuse kommentaari alates mis kuupäev…"
type textarea "Доброе утро! Да, конечно. Пожалуйста, добавьте комментарий к заказу, с какой да…"
type textarea "Tere hommikust! Jah ikka. Palun lisage tellimuse kommentaari alates mis kuupäev…"
type textarea "Доброе утро! Да, конечно. Пожалуйста, укажите в комментарии к заказу, с какой д…"
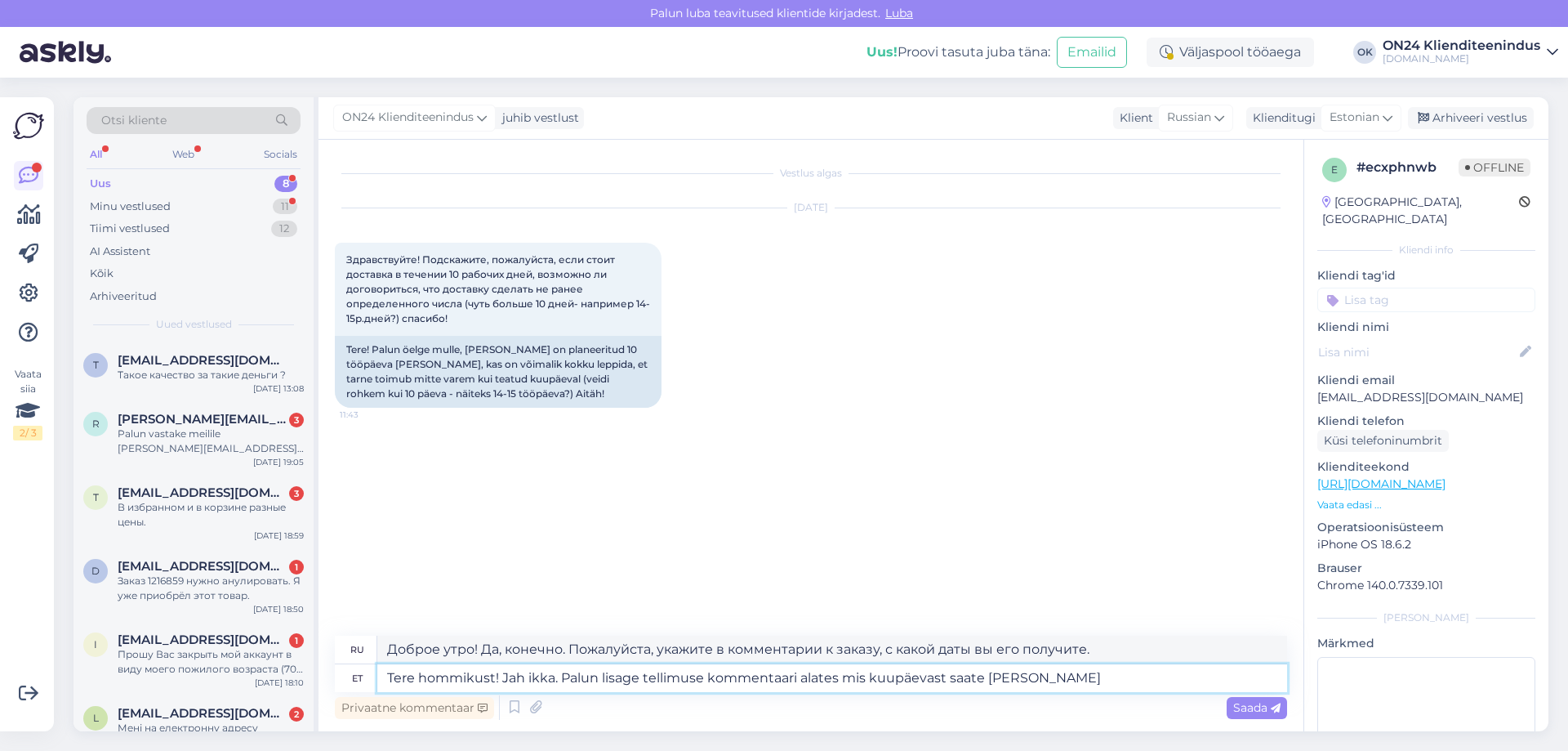
type textarea "Tere hommikust! Jah ikka. Palun lisage tellimuse kommentaari alates mis kuupäev…"
type textarea "Доброе утро! Да, конечно. Пожалуйста, добавьте комментарий к заказу, указав дат…"
type textarea "Tere hommikust! Jah ikka. Palun lisage tellimuse kommentaari alates mis kuupäev…"
type textarea "Доброе утро! Да, конечно. Пожалуйста, добавьте комментарий к заказу, указав дат…"
type textarea "Tere hommikust! Jah ikka. Palun lisage tellimuse kommentaari alates mis kuupäev…"
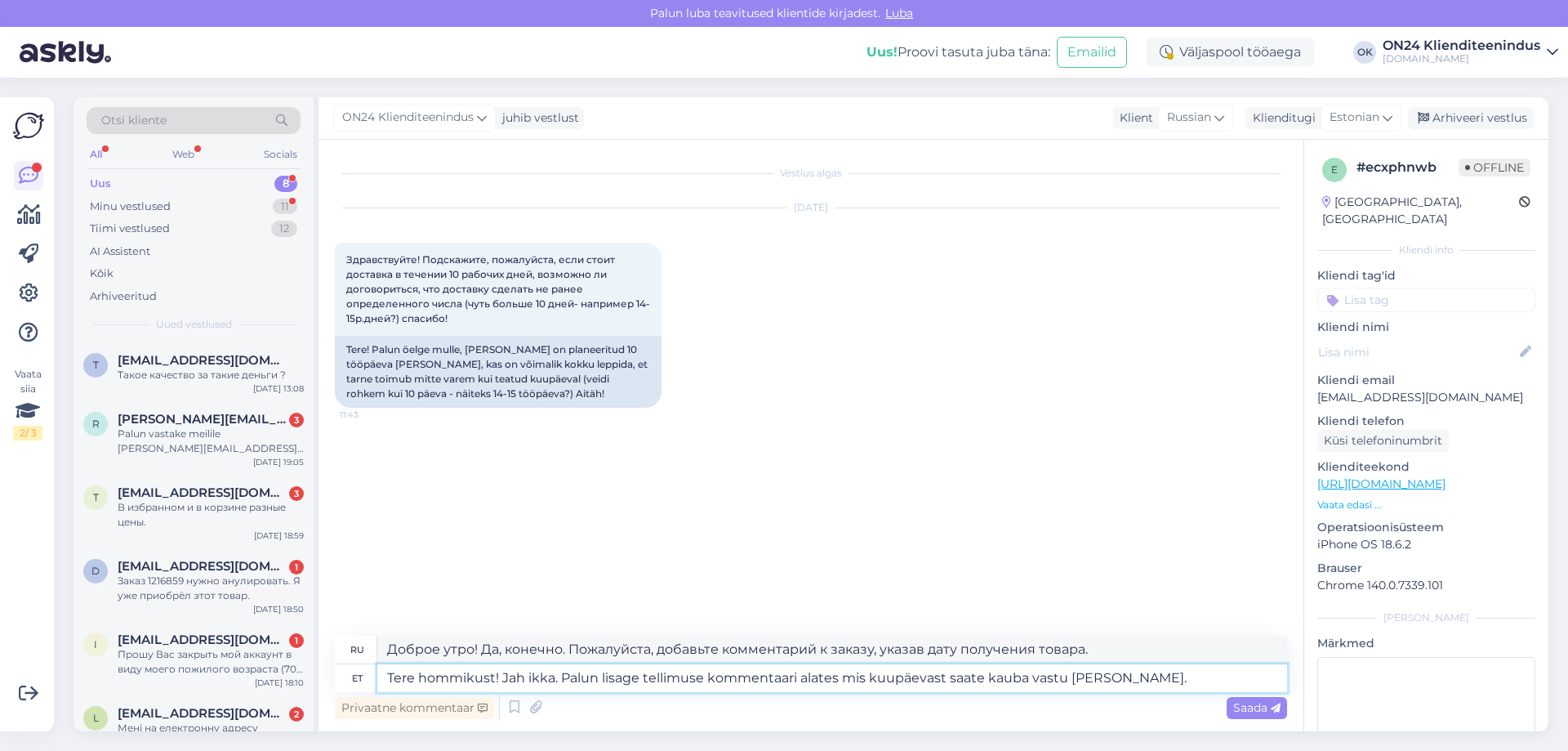
type textarea "Доброе утро! Да, конечно. Пожалуйста, добавьте комментарий к заказу, указав дат…"
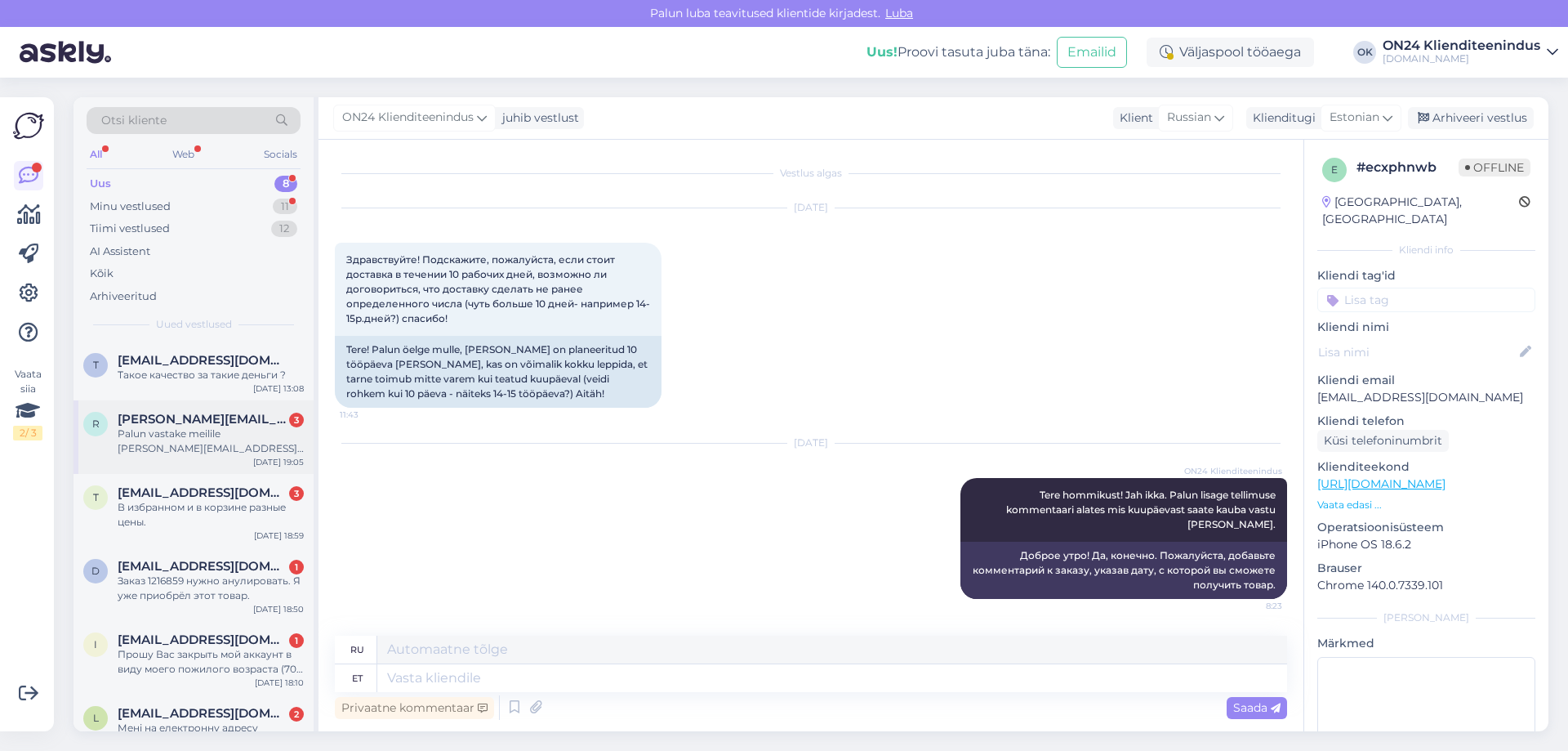
click at [159, 442] on div "Palun vastake meilile [PERSON_NAME][EMAIL_ADDRESS][PERSON_NAME][DOMAIN_NAME]" at bounding box center [210, 441] width 186 height 29
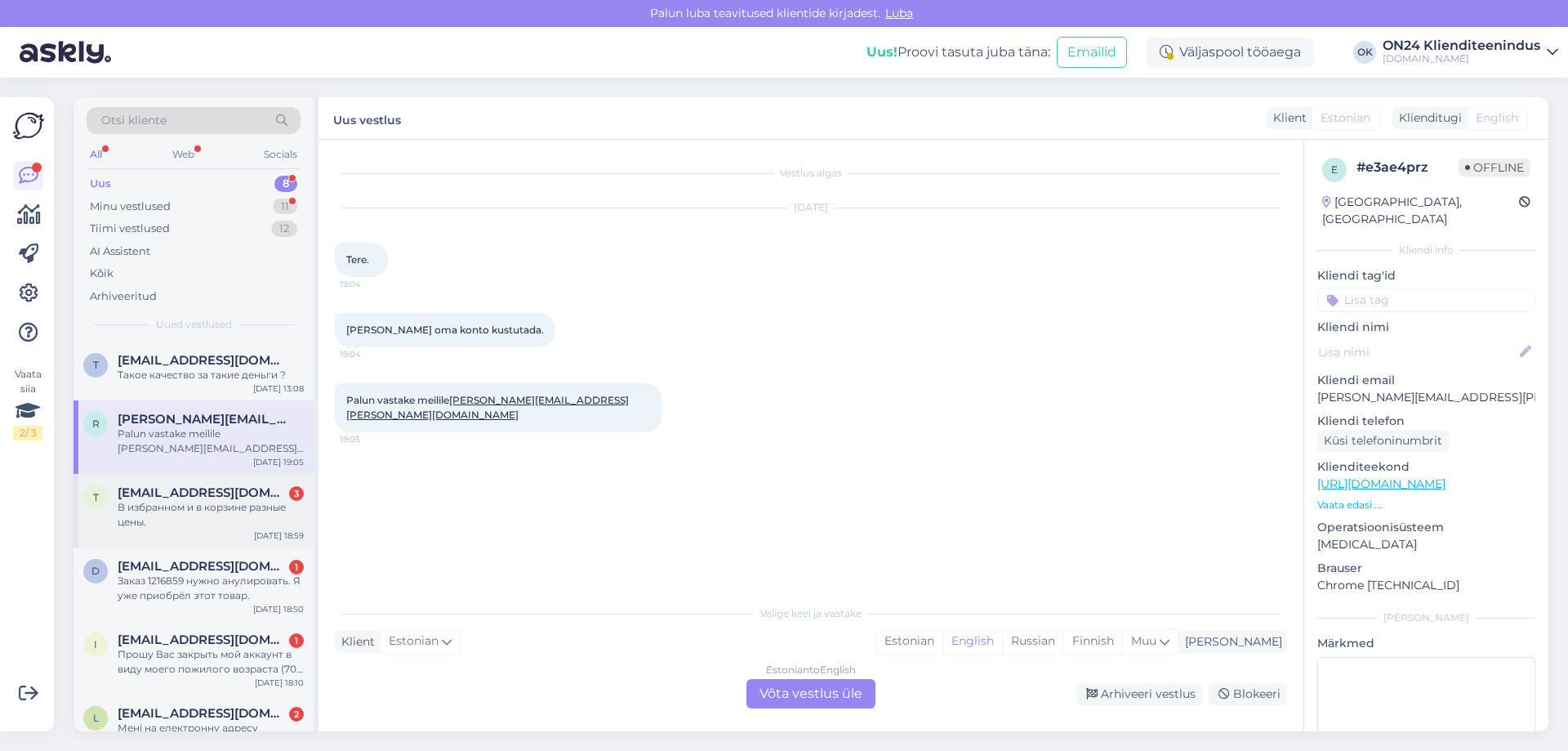
click at [167, 496] on span "[EMAIL_ADDRESS][DOMAIN_NAME]" at bounding box center [203, 493] width 170 height 15
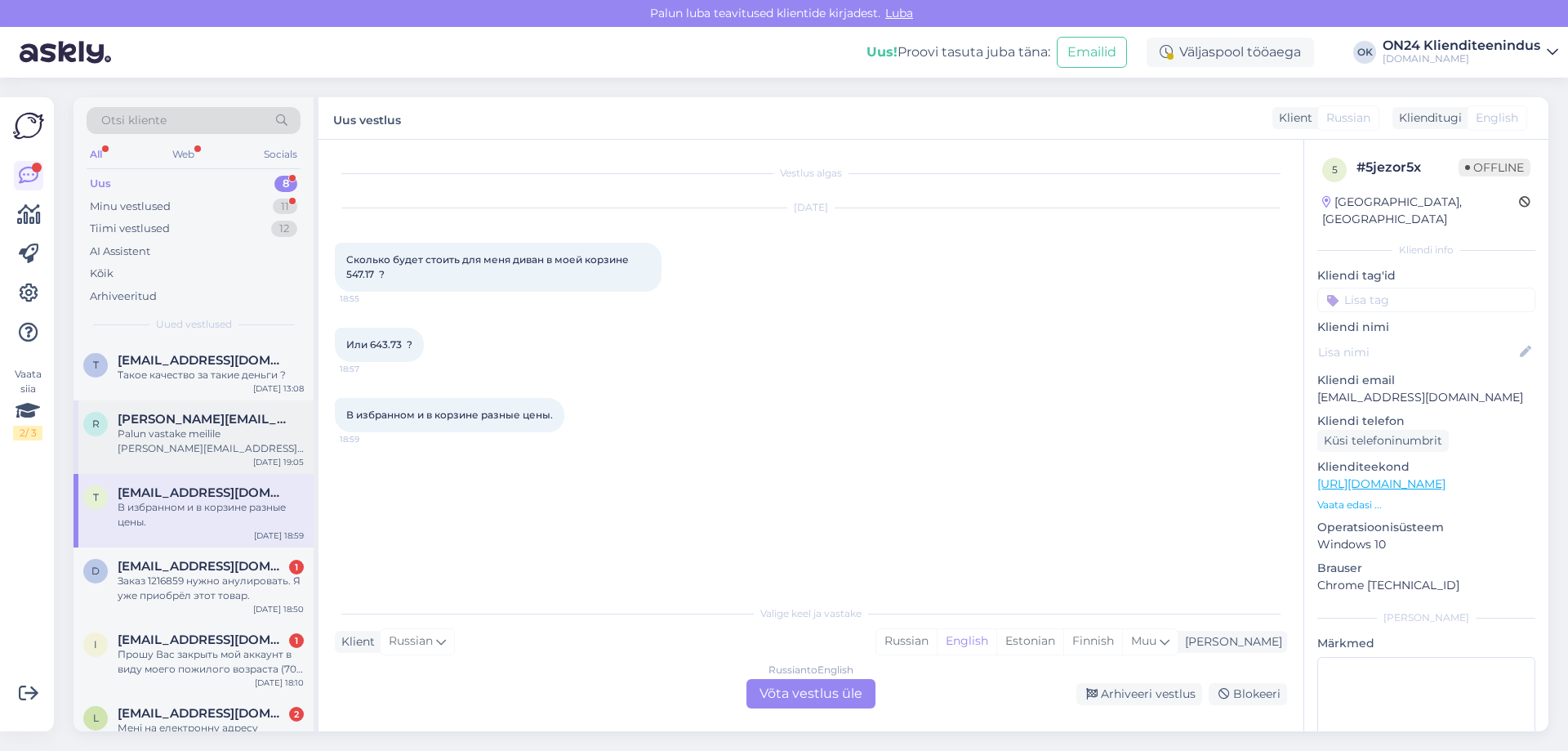
click at [183, 455] on div "Palun vastake meilile [PERSON_NAME][EMAIL_ADDRESS][PERSON_NAME][DOMAIN_NAME]" at bounding box center [210, 441] width 186 height 29
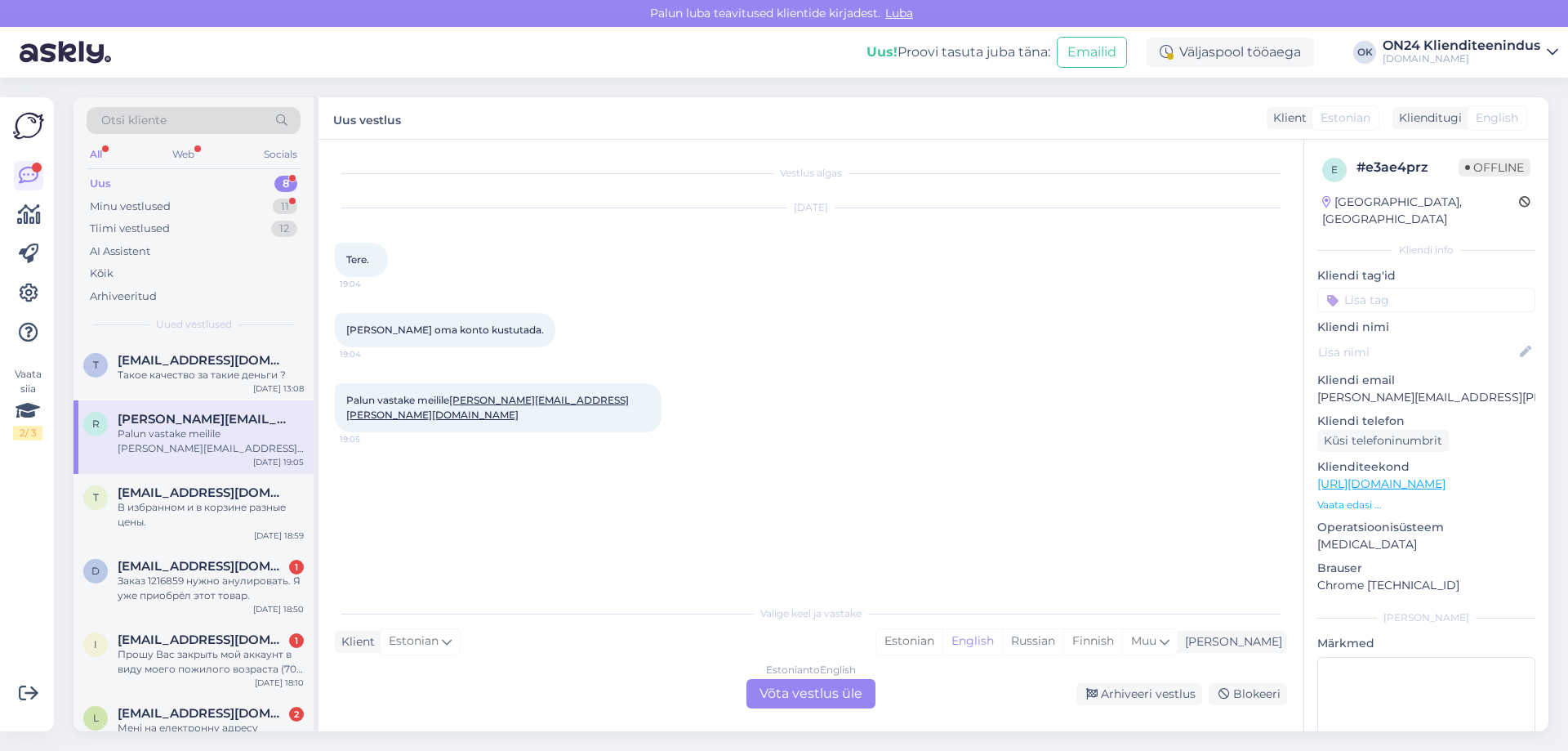
click at [1350, 389] on p "[PERSON_NAME][EMAIL_ADDRESS][PERSON_NAME][DOMAIN_NAME]" at bounding box center [1425, 397] width 218 height 18
copy p "[PERSON_NAME][EMAIL_ADDRESS][PERSON_NAME][DOMAIN_NAME]"
drag, startPoint x: 587, startPoint y: 399, endPoint x: 455, endPoint y: 408, distance: 132.3
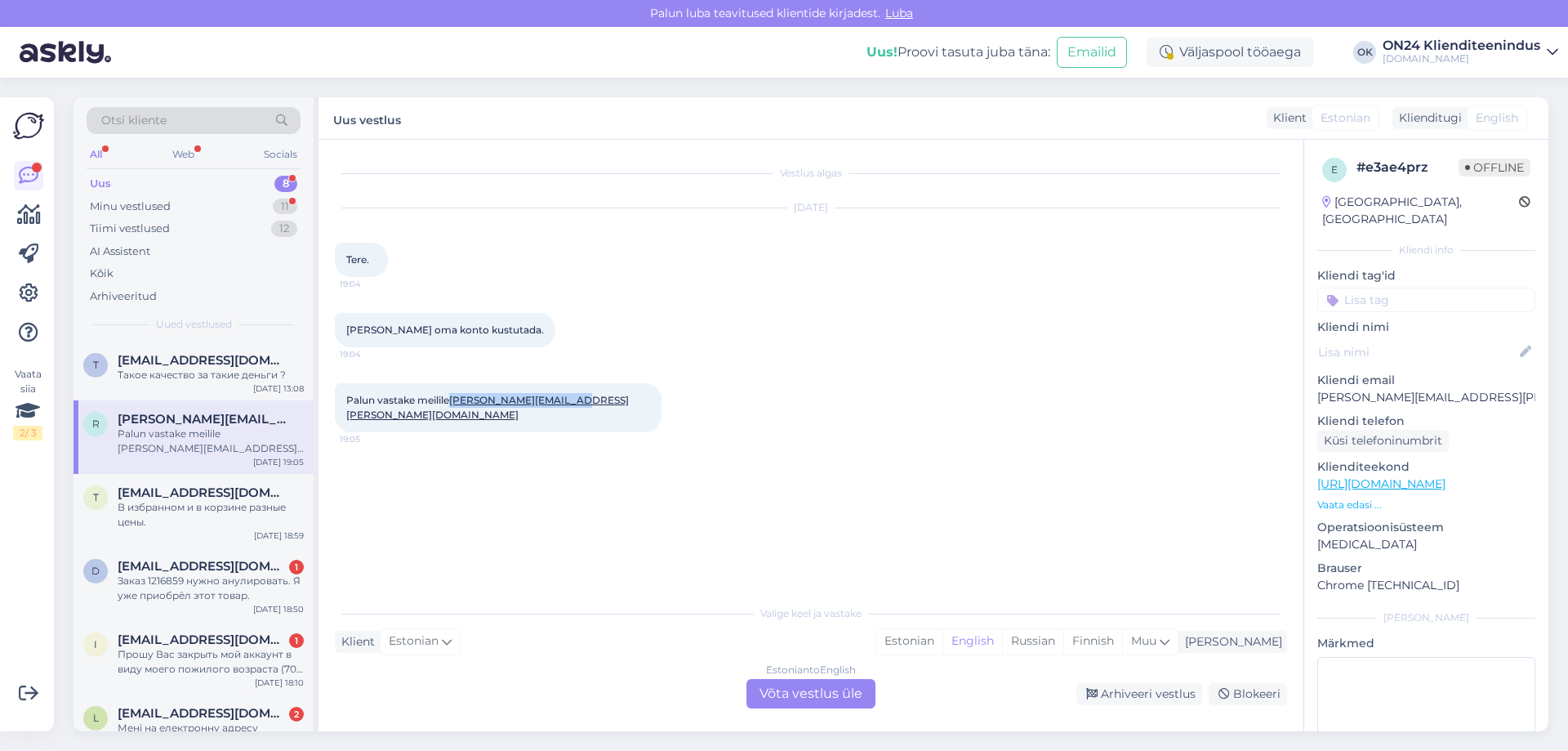
click at [455, 408] on div "Palun vastake meilile [PERSON_NAME][EMAIL_ADDRESS][PERSON_NAME][DOMAIN_NAME] 19…" at bounding box center [498, 407] width 327 height 49
copy link "[PERSON_NAME][EMAIL_ADDRESS][PERSON_NAME][DOMAIN_NAME]"
click at [1155, 693] on div "Arhiveeri vestlus" at bounding box center [1139, 694] width 126 height 22
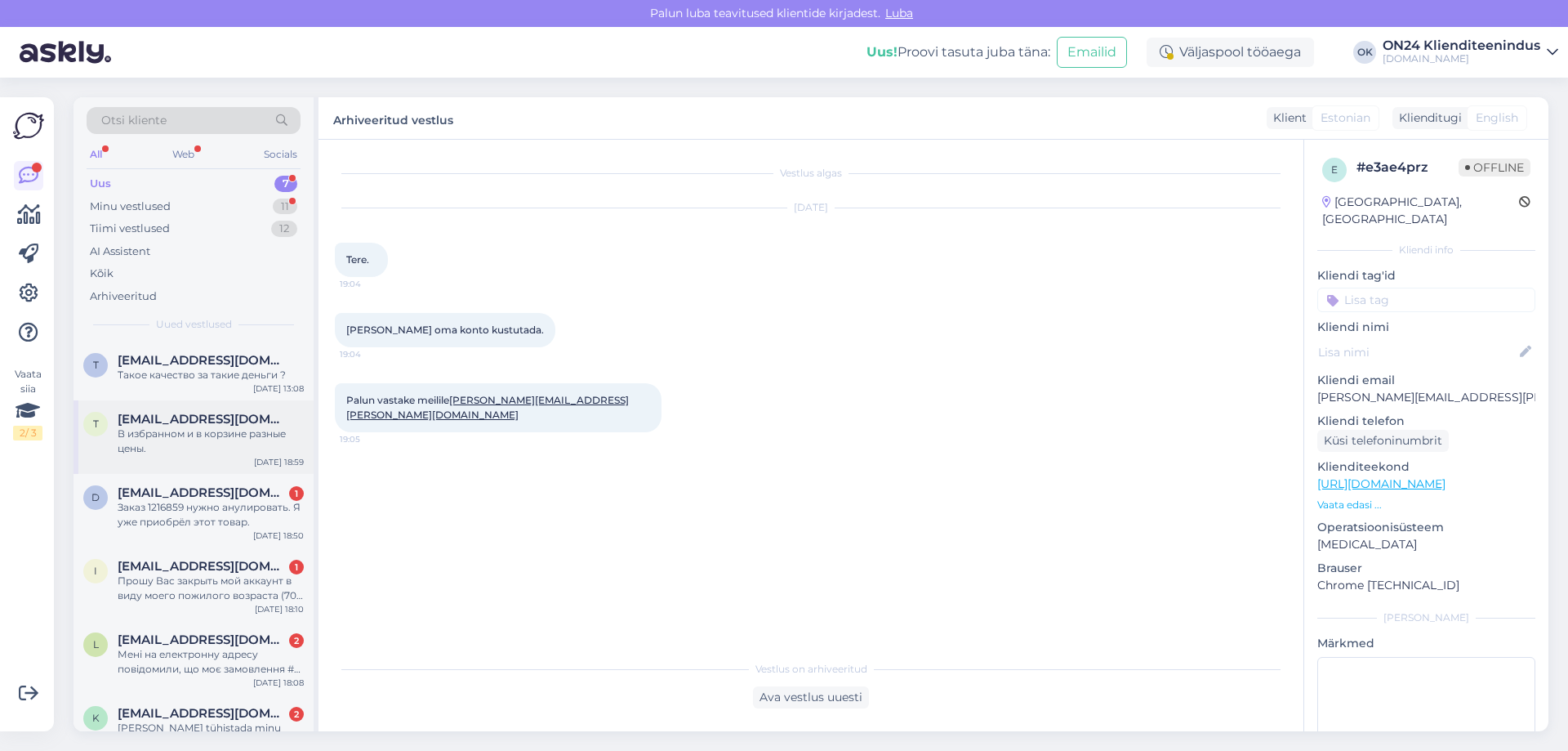
click at [260, 445] on div "В избранном и в корзине разные цены." at bounding box center [210, 441] width 186 height 29
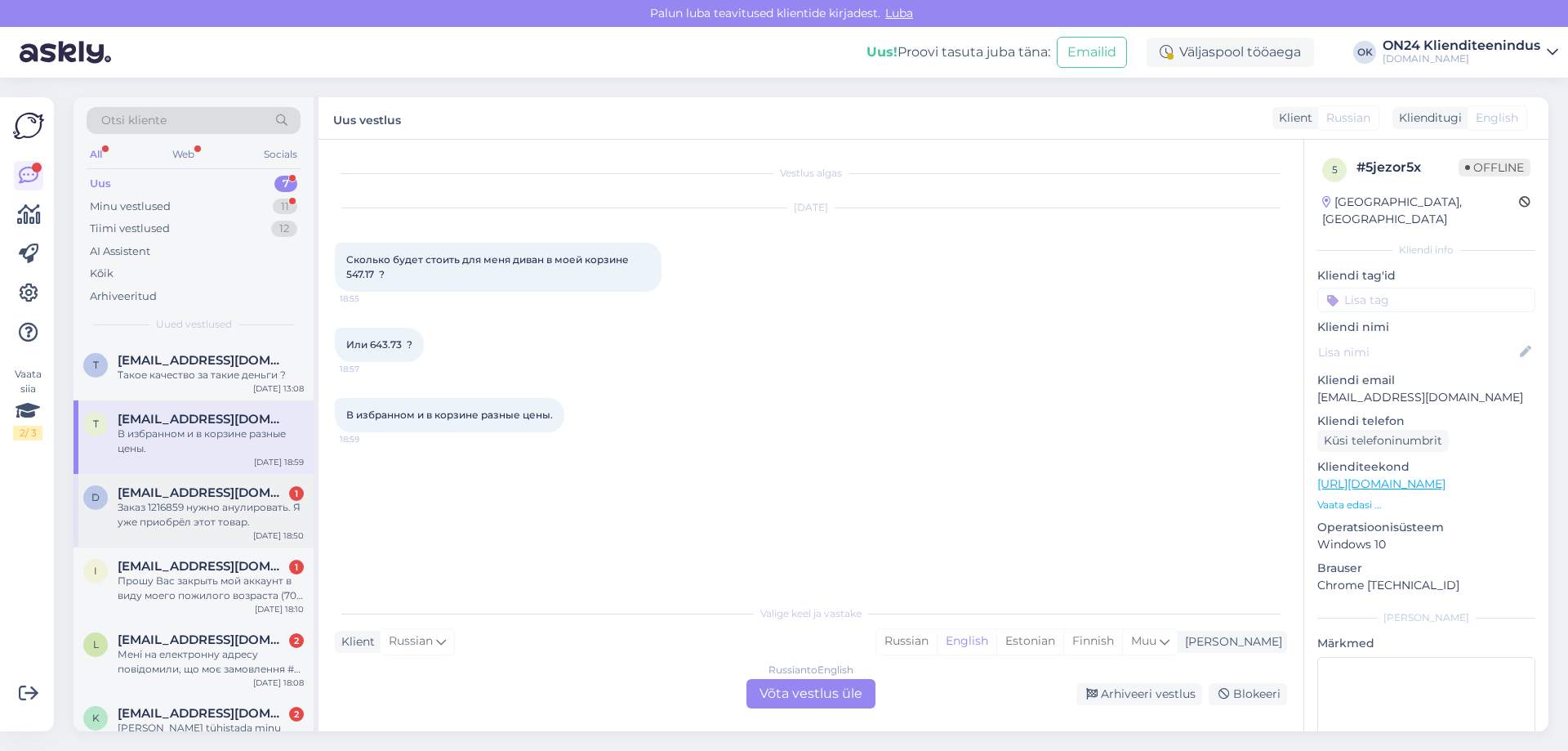
click at [180, 511] on div "Заказ 1216859 нужно анулировать. Я уже приобрёл этот товар." at bounding box center [210, 514] width 186 height 29
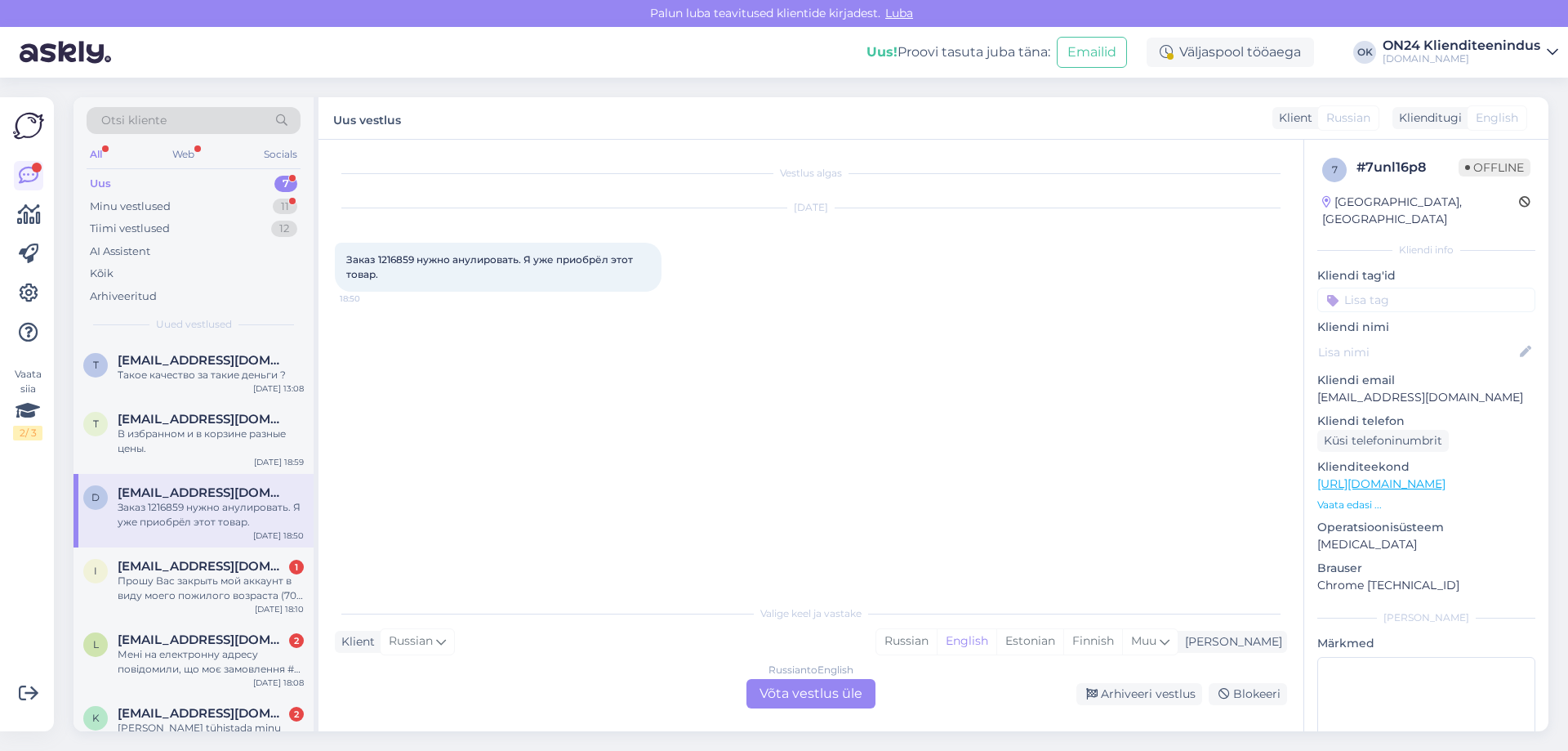
click at [400, 259] on span "Заказ 1216859 нужно анулировать. Я уже приобрёл этот товар." at bounding box center [490, 267] width 289 height 27
copy span "1216859"
click at [1063, 643] on div "Estonian" at bounding box center [1030, 641] width 67 height 24
click at [824, 681] on div "Russian to Estonian Võta vestlus üle" at bounding box center [811, 693] width 129 height 29
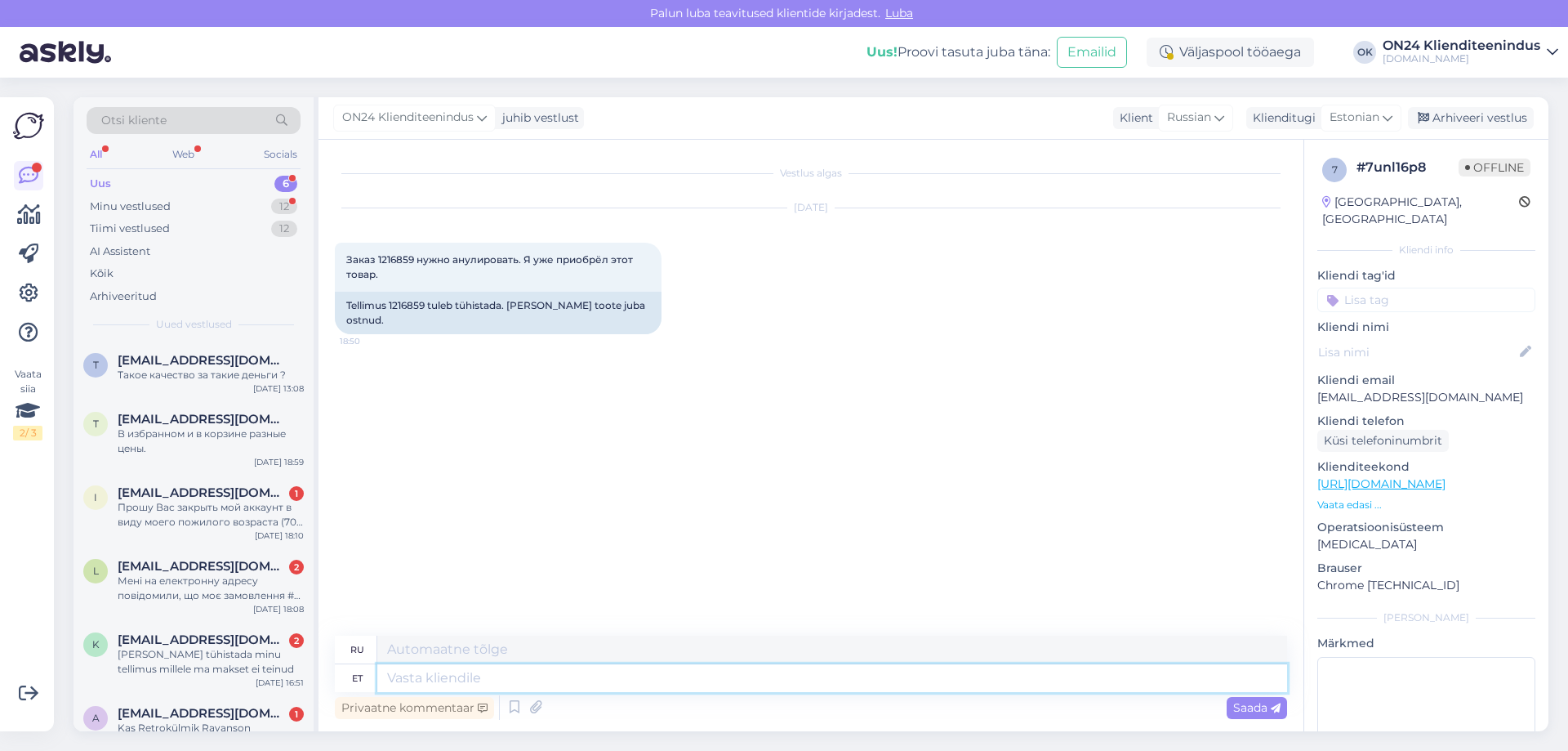
click at [546, 680] on textarea at bounding box center [832, 678] width 910 height 28
type textarea "Tere"
type textarea "Привет"
type textarea "Tere!"
type textarea "Привет!"
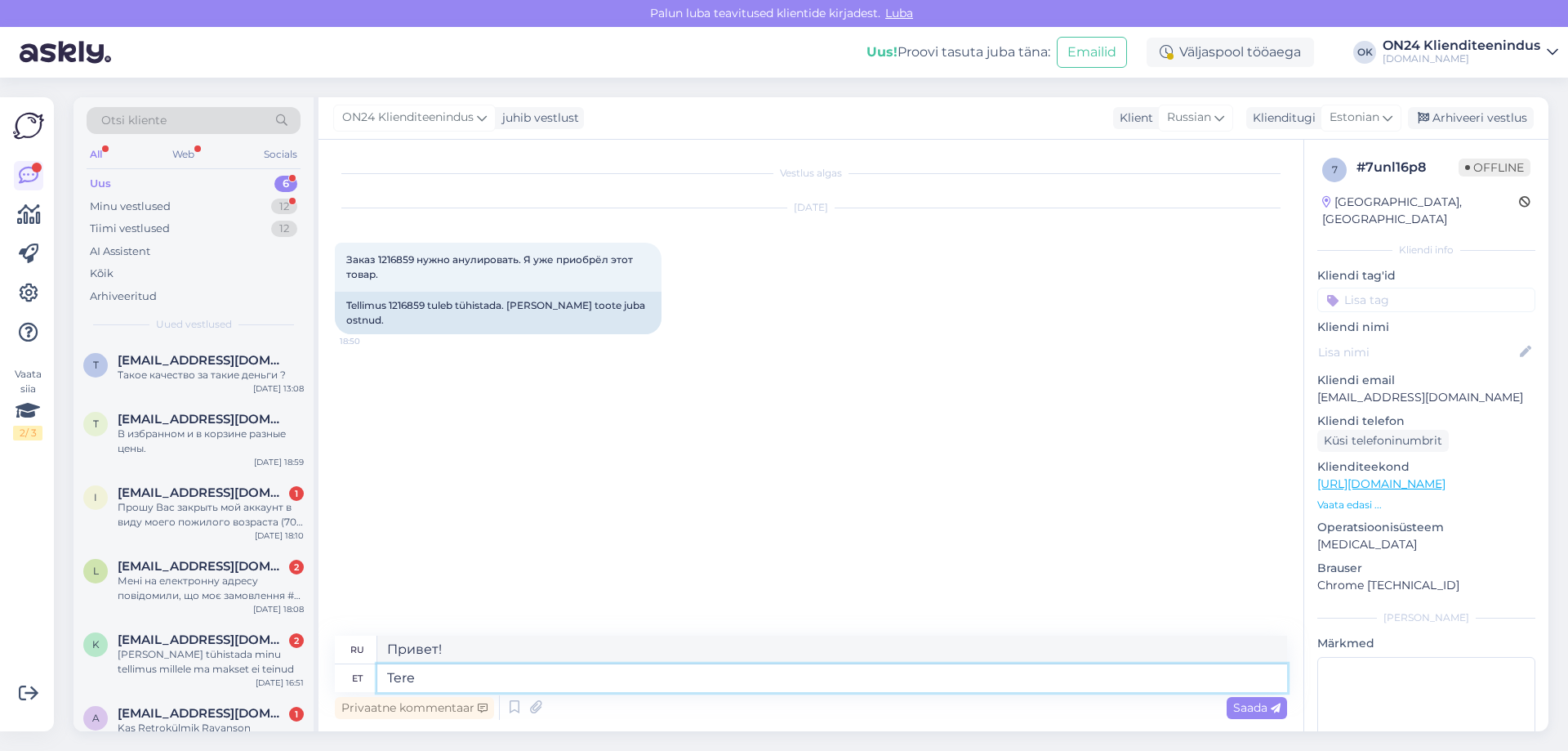
type textarea "Tere"
type textarea "Привет"
type textarea "Tere hommikust"
type textarea "Доброе утро"
type textarea "Tere hommikust!"
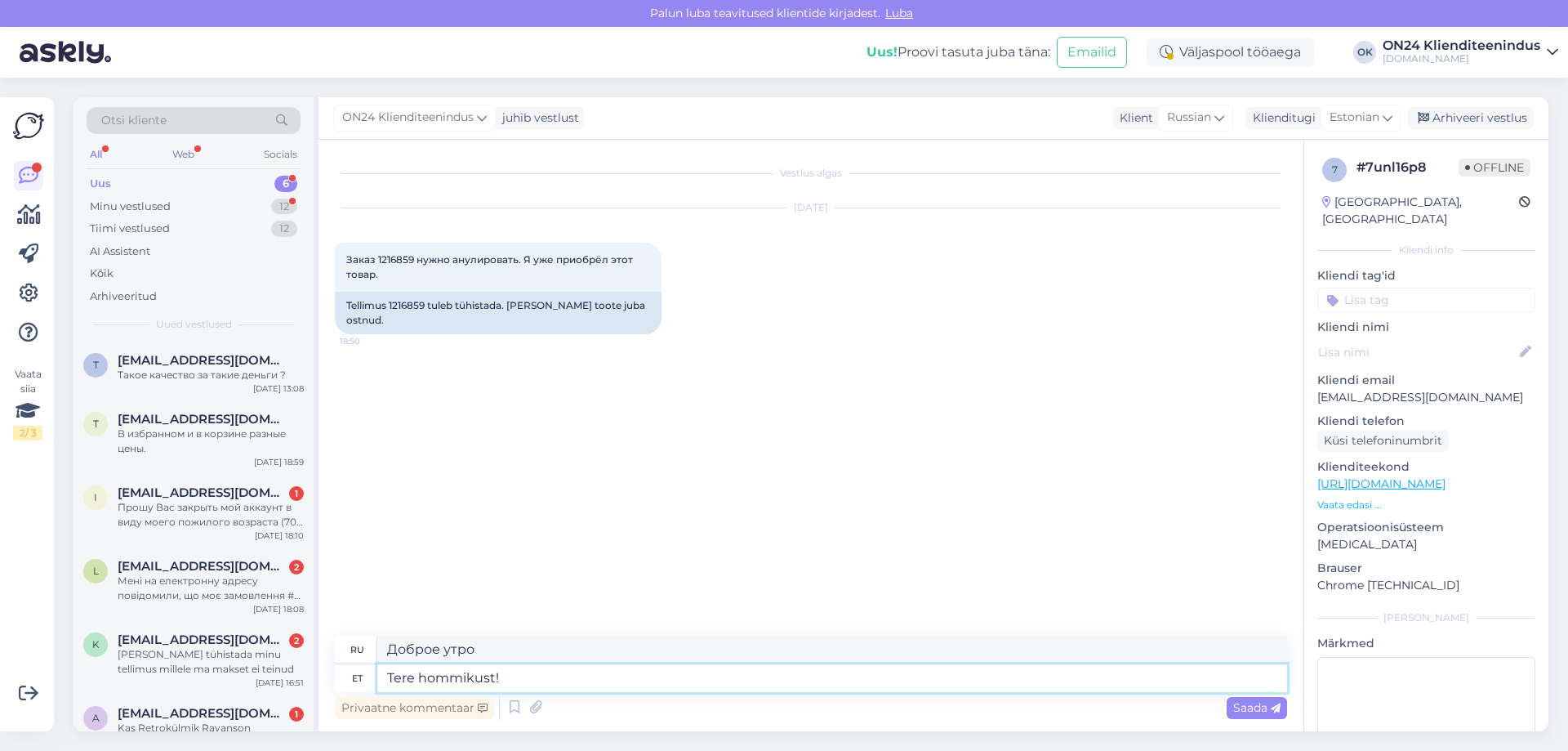
type textarea "Доброе утро!"
type textarea "Tere hommikust! Tellimus"
type textarea "Доброе утро! Заказ"
type textarea "Tere hommikust! Tellimus tühistatud."
type textarea "Доброе утро! Заказ отменён."
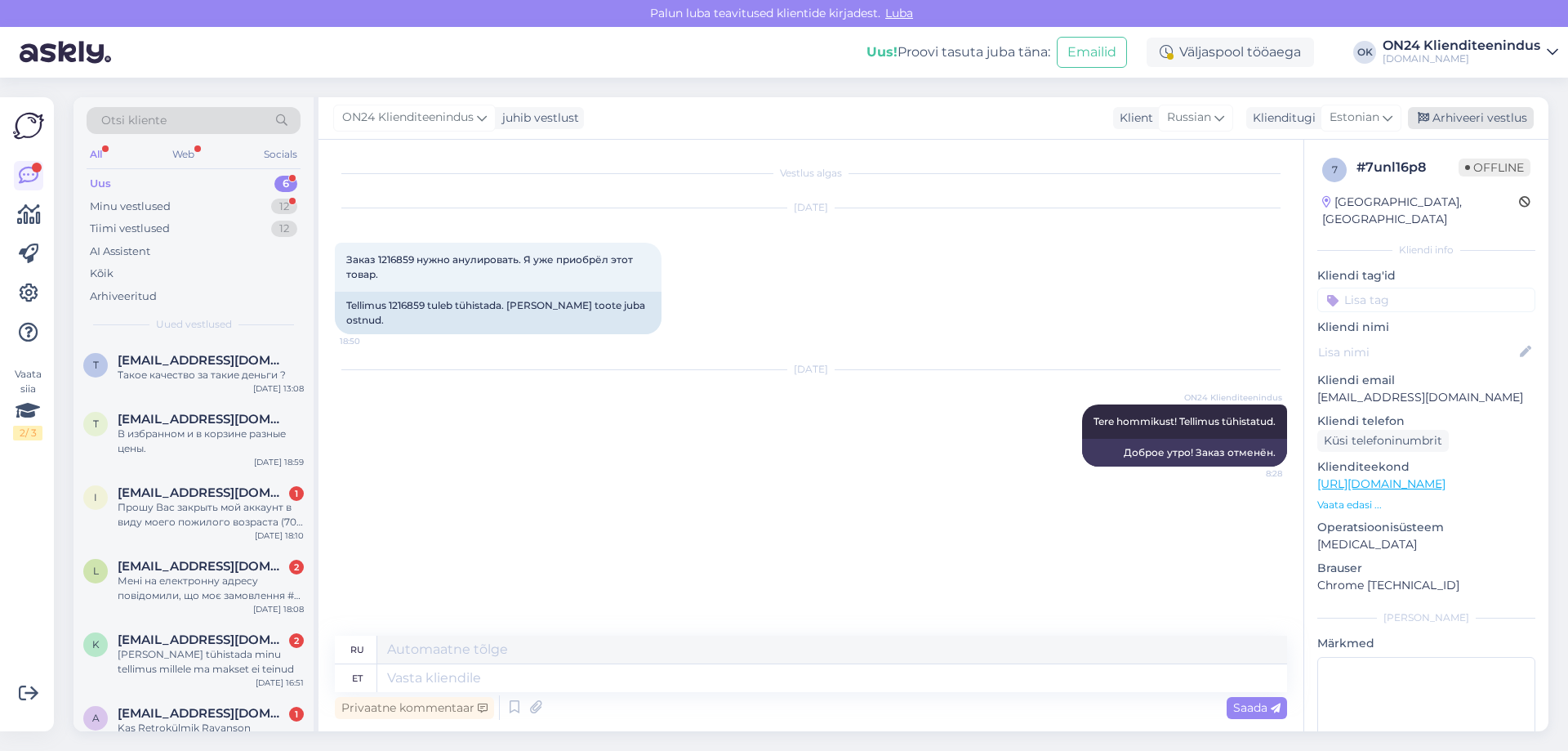
click at [1495, 115] on div "Arhiveeri vestlus" at bounding box center [1470, 118] width 126 height 22
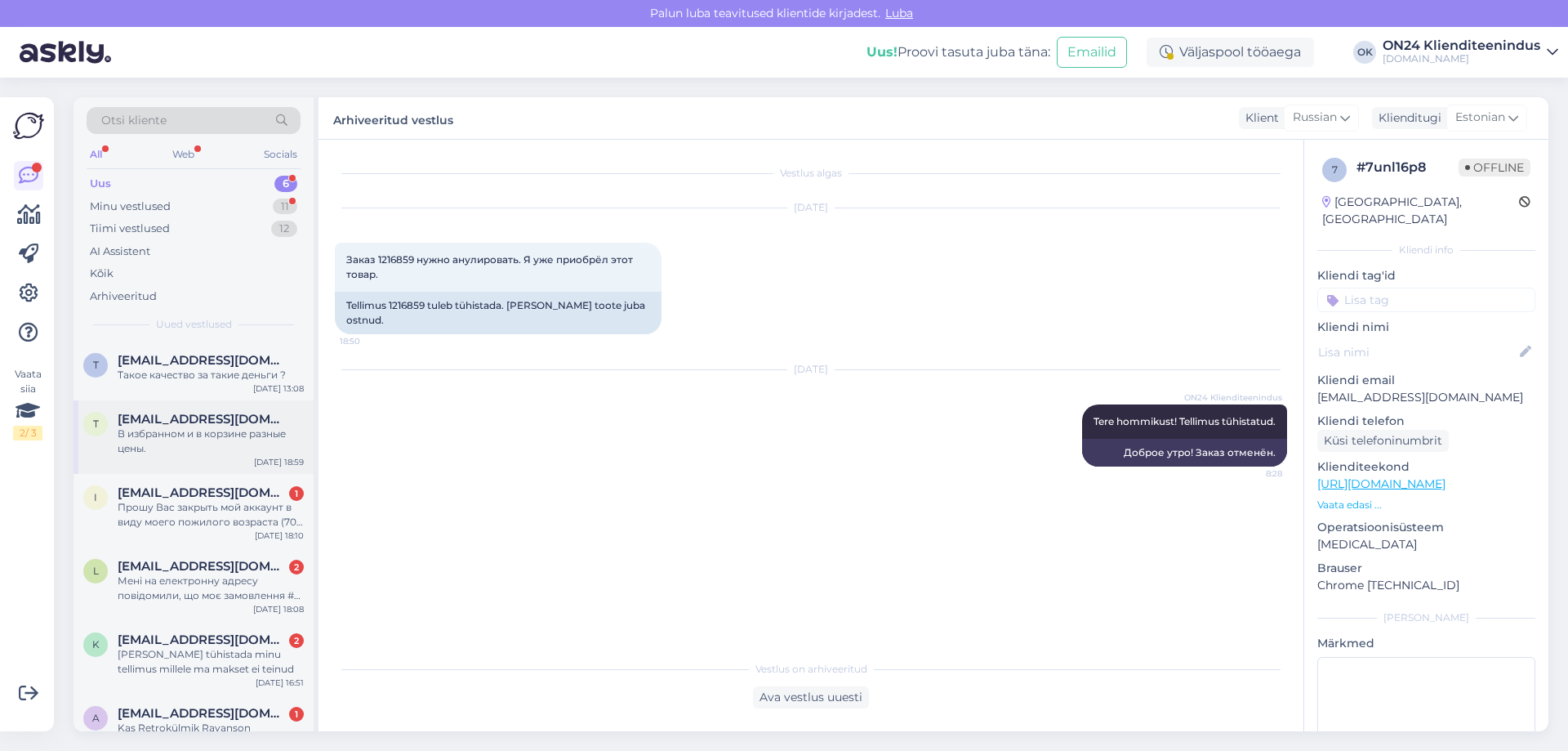
click at [171, 456] on div "t [EMAIL_ADDRESS][DOMAIN_NAME] В избранном и в корзине разные цены. [DATE] 18:59" at bounding box center [193, 437] width 240 height 73
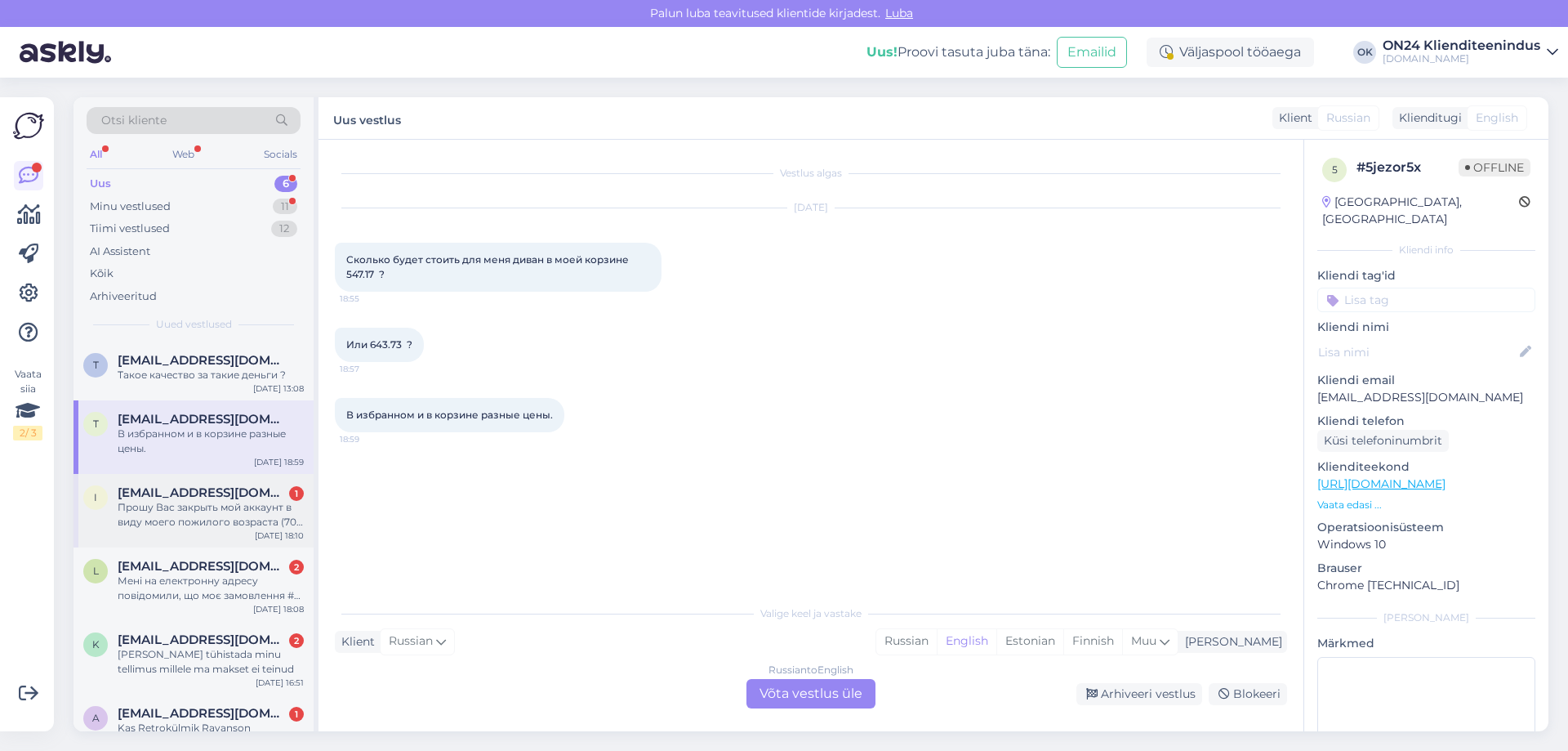
click at [147, 489] on span "[EMAIL_ADDRESS][DOMAIN_NAME]" at bounding box center [203, 493] width 170 height 15
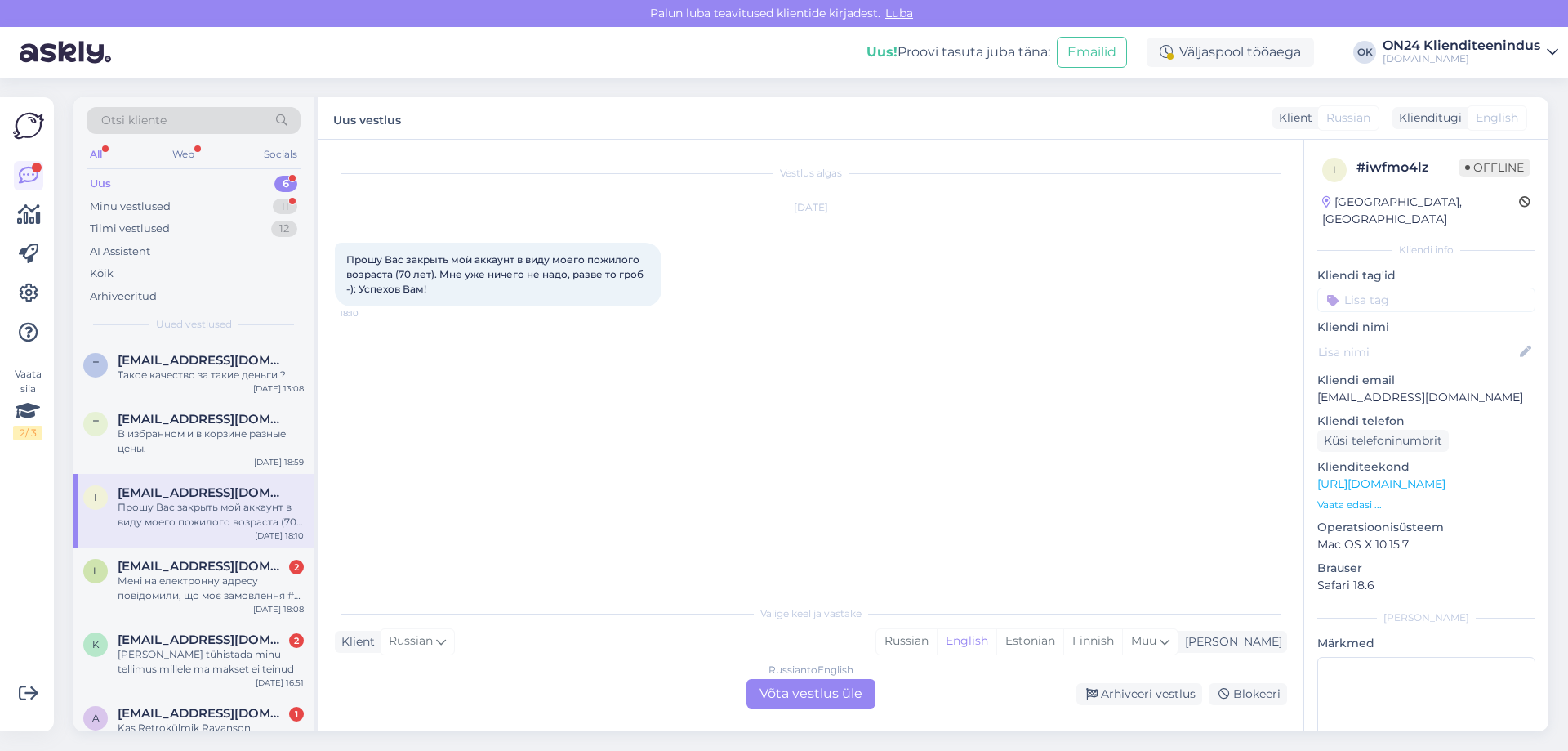
click at [1357, 389] on p "[EMAIL_ADDRESS][DOMAIN_NAME]" at bounding box center [1425, 397] width 218 height 18
copy p "[EMAIL_ADDRESS][DOMAIN_NAME]"
click at [1063, 650] on div "Estonian" at bounding box center [1030, 641] width 67 height 24
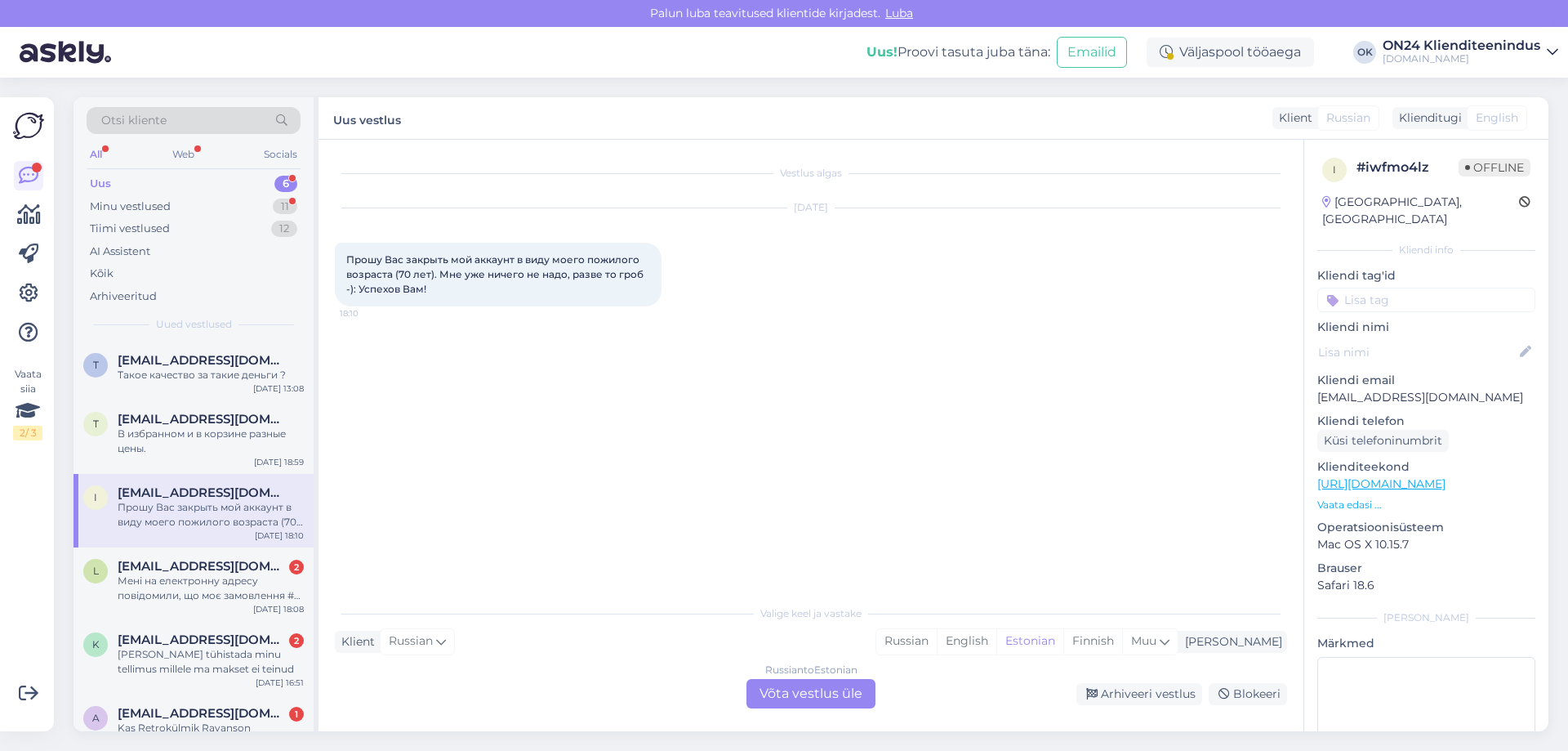
click at [818, 686] on div "Russian to Estonian Võta vestlus üle" at bounding box center [811, 693] width 129 height 29
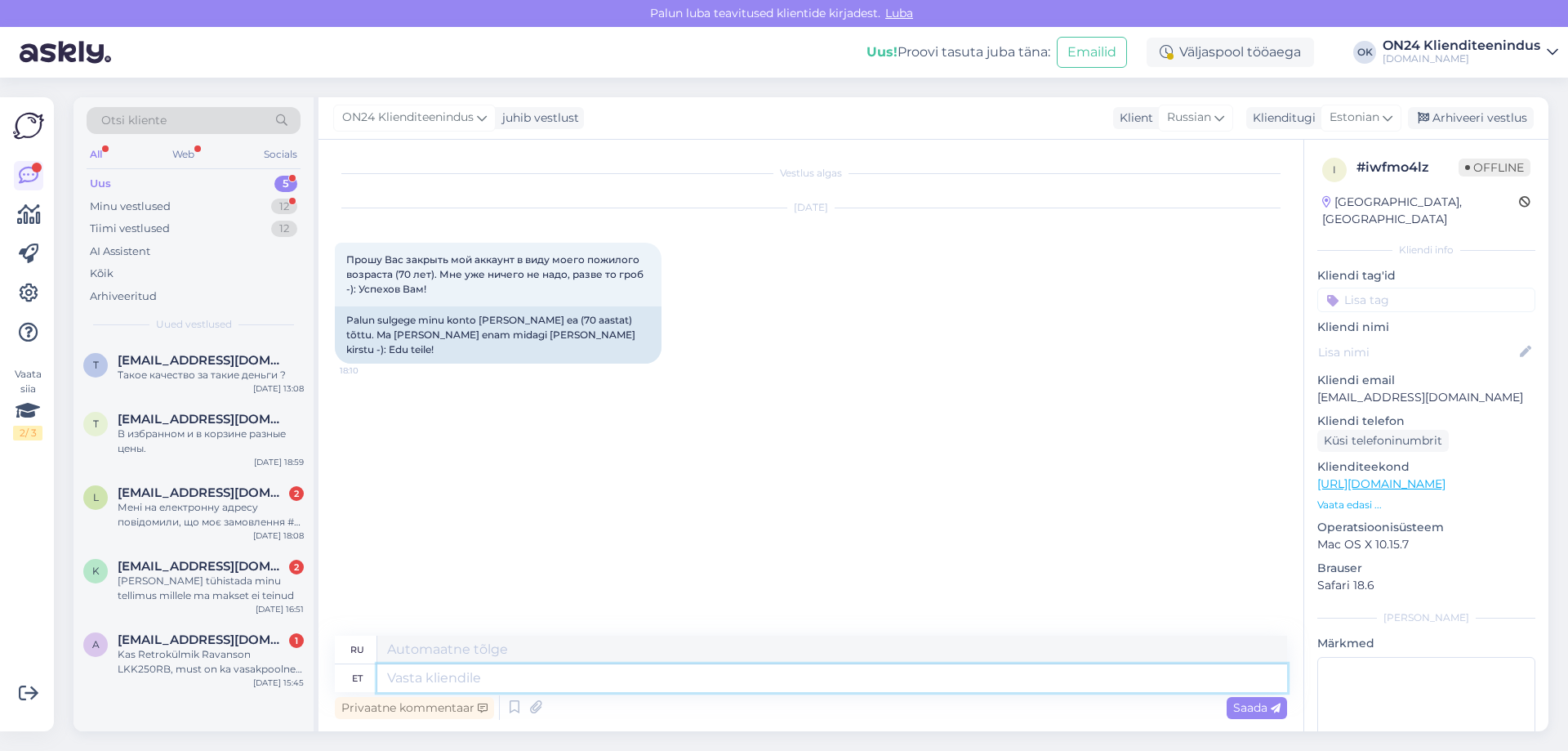
click at [645, 668] on textarea at bounding box center [832, 678] width 910 height 28
type textarea "Tere"
type textarea "Привет"
type textarea "Tere homm"
type textarea "Доброе утро"
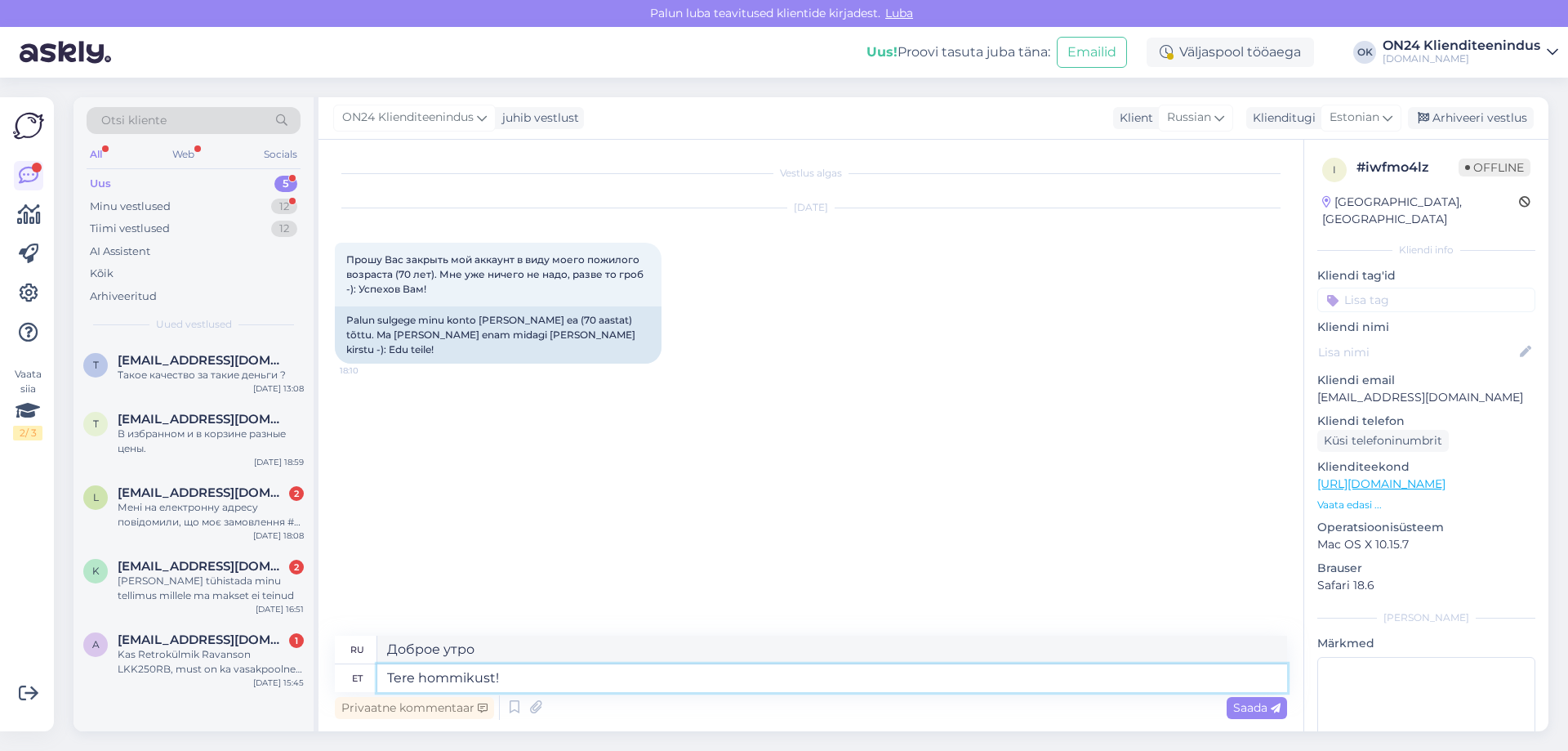
type textarea "Tere hommikust!"
type textarea "Доброе утро!"
type textarea "Tere hommikust! Konto e"
type textarea "Доброе утро! [GEOGRAPHIC_DATA]"
type textarea "Tere hommikust! Konto eemaldatud."
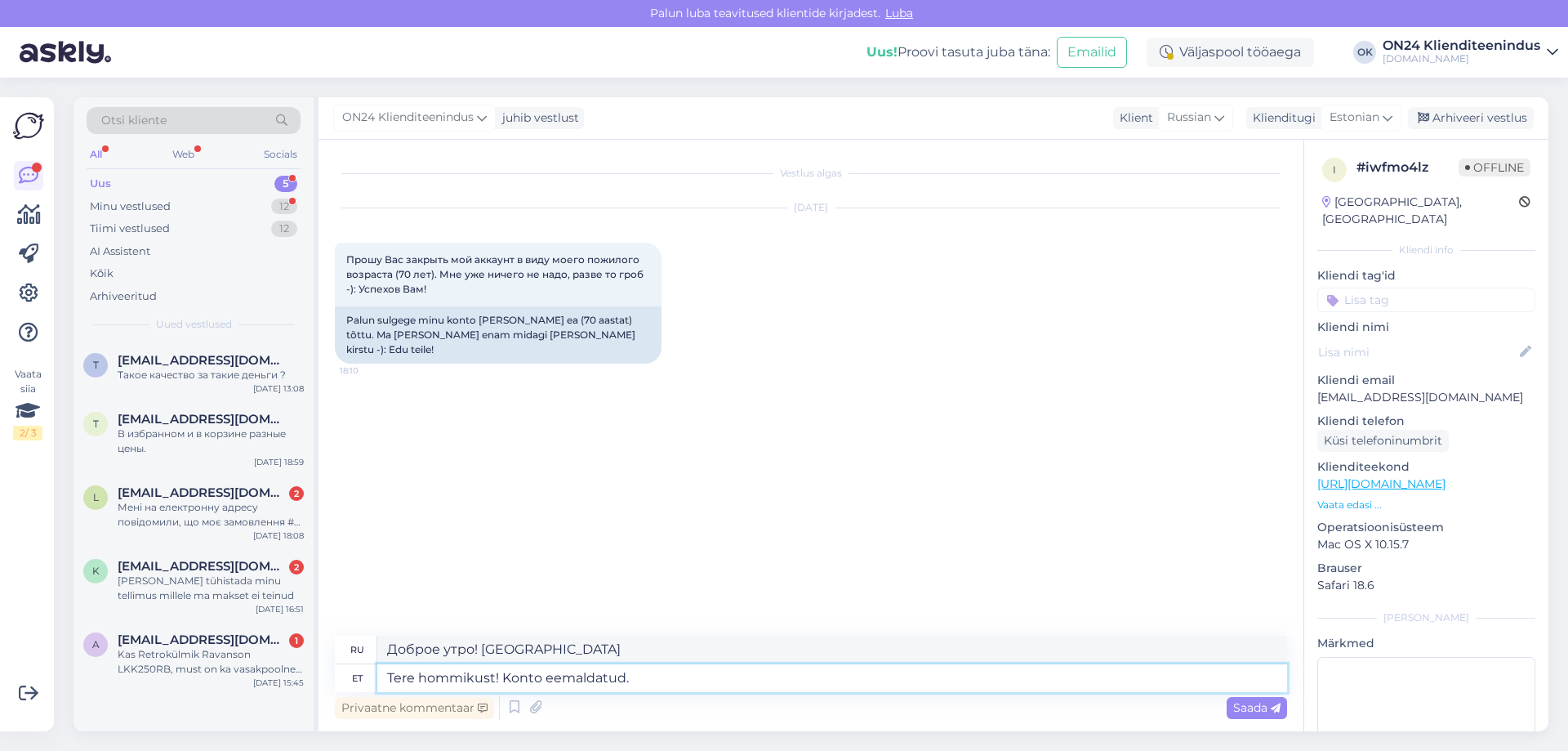
type textarea "Доброе утро! [GEOGRAPHIC_DATA] удалён."
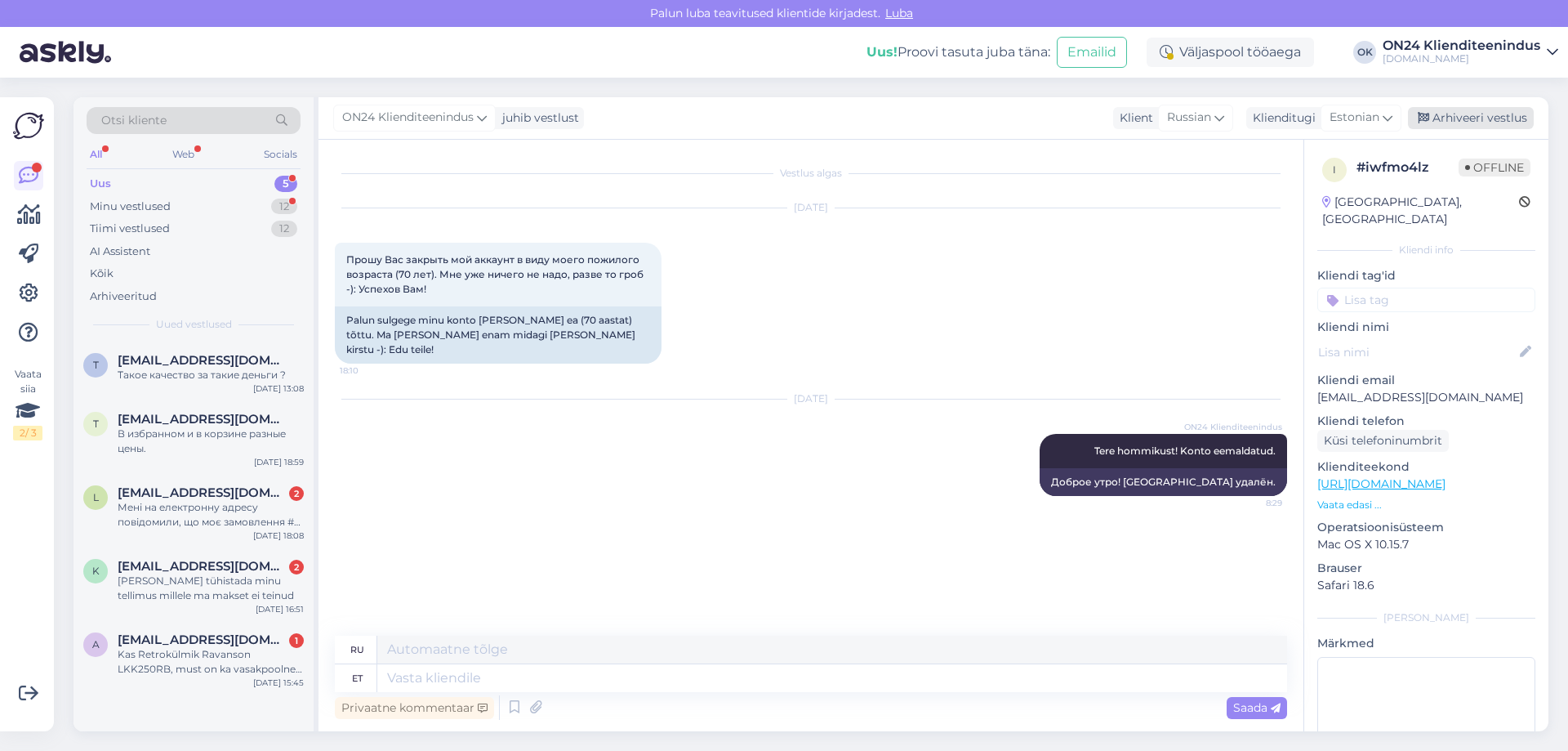
click at [1445, 109] on div "Arhiveeri vestlus" at bounding box center [1470, 118] width 126 height 22
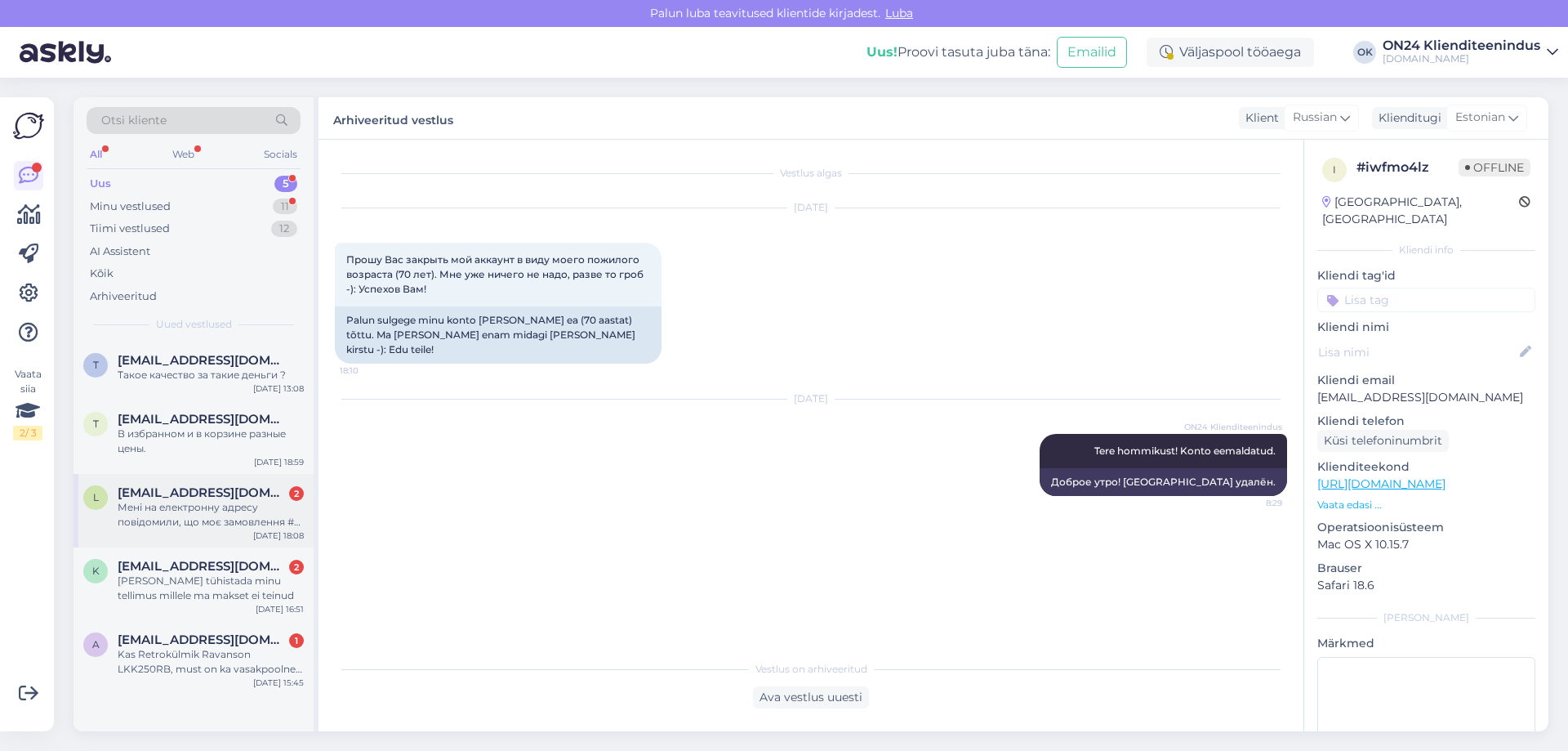
click at [159, 492] on span "[EMAIL_ADDRESS][DOMAIN_NAME]" at bounding box center [203, 493] width 170 height 15
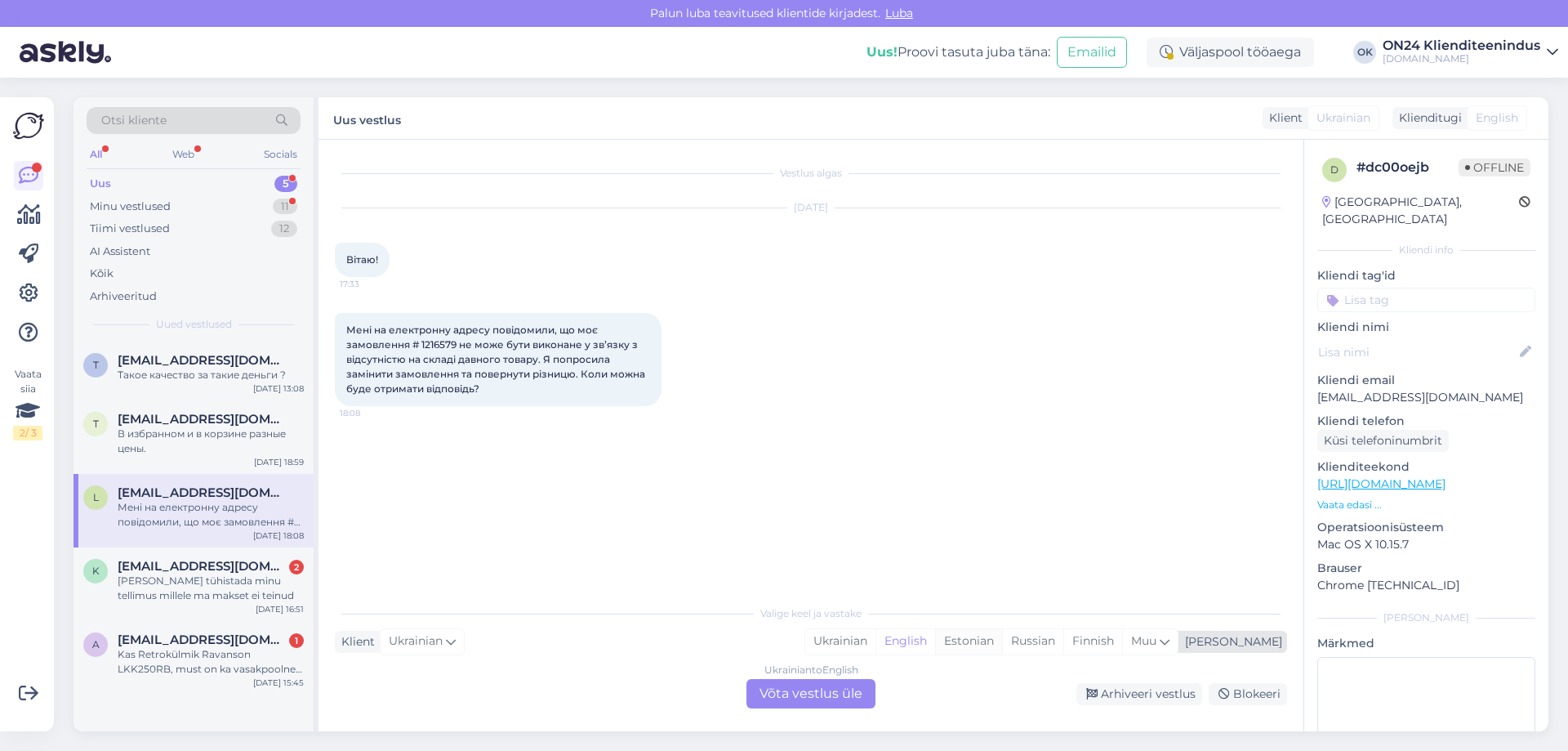
click at [1002, 638] on div "Estonian" at bounding box center [968, 641] width 67 height 24
click at [810, 688] on div "Ukrainian to Estonian Võta vestlus üle" at bounding box center [811, 693] width 129 height 29
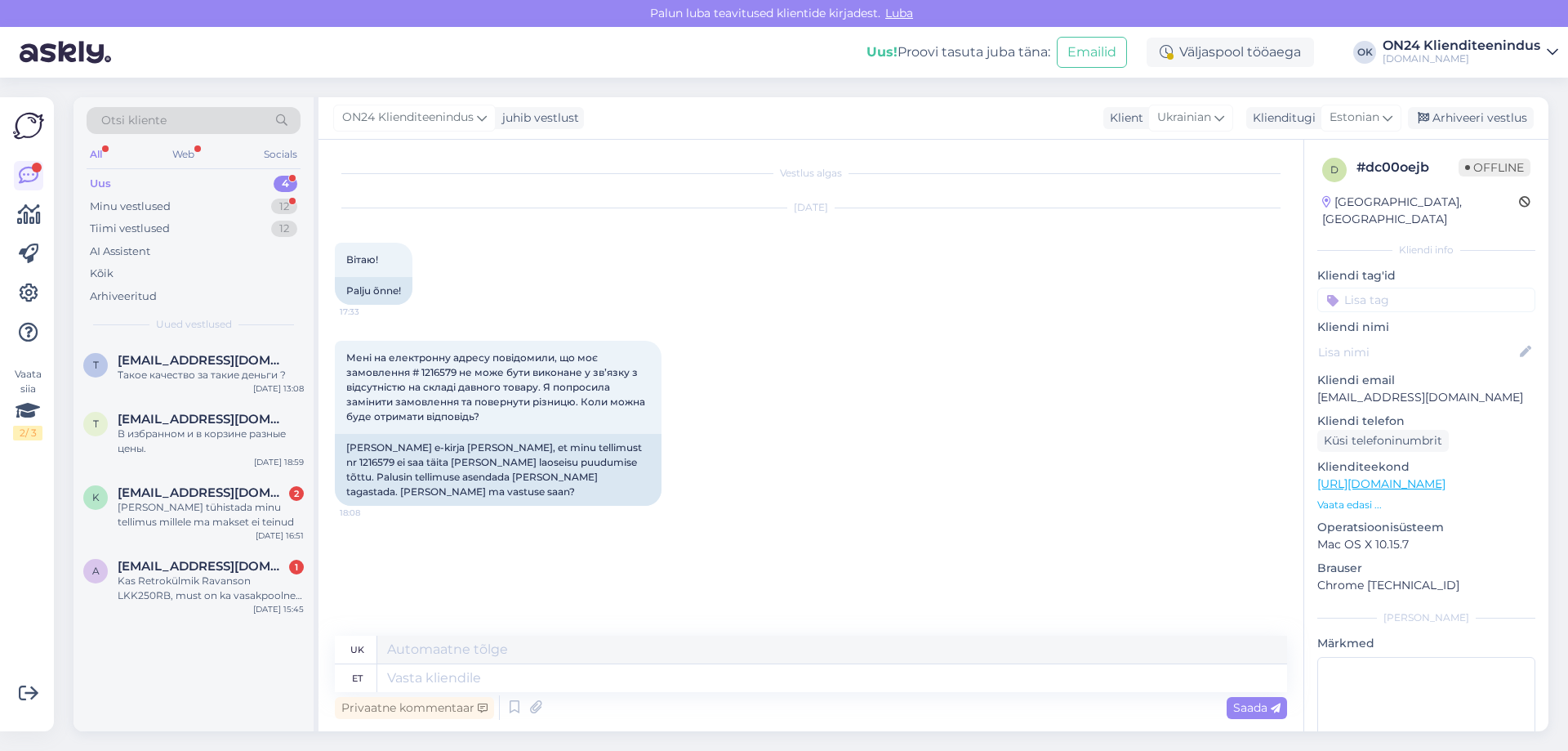
click at [704, 615] on div "Vestlus algas [DATE] Вітаю! 17:33 Palju õnne! Мені на електронну адресу повідом…" at bounding box center [817, 388] width 967 height 465
click at [430, 372] on span "Мені на електронну адресу повідомили, що моє замовлення # 1216579 не може бути …" at bounding box center [496, 386] width 301 height 71
copy span "1216579"
click at [451, 670] on textarea at bounding box center [832, 678] width 910 height 28
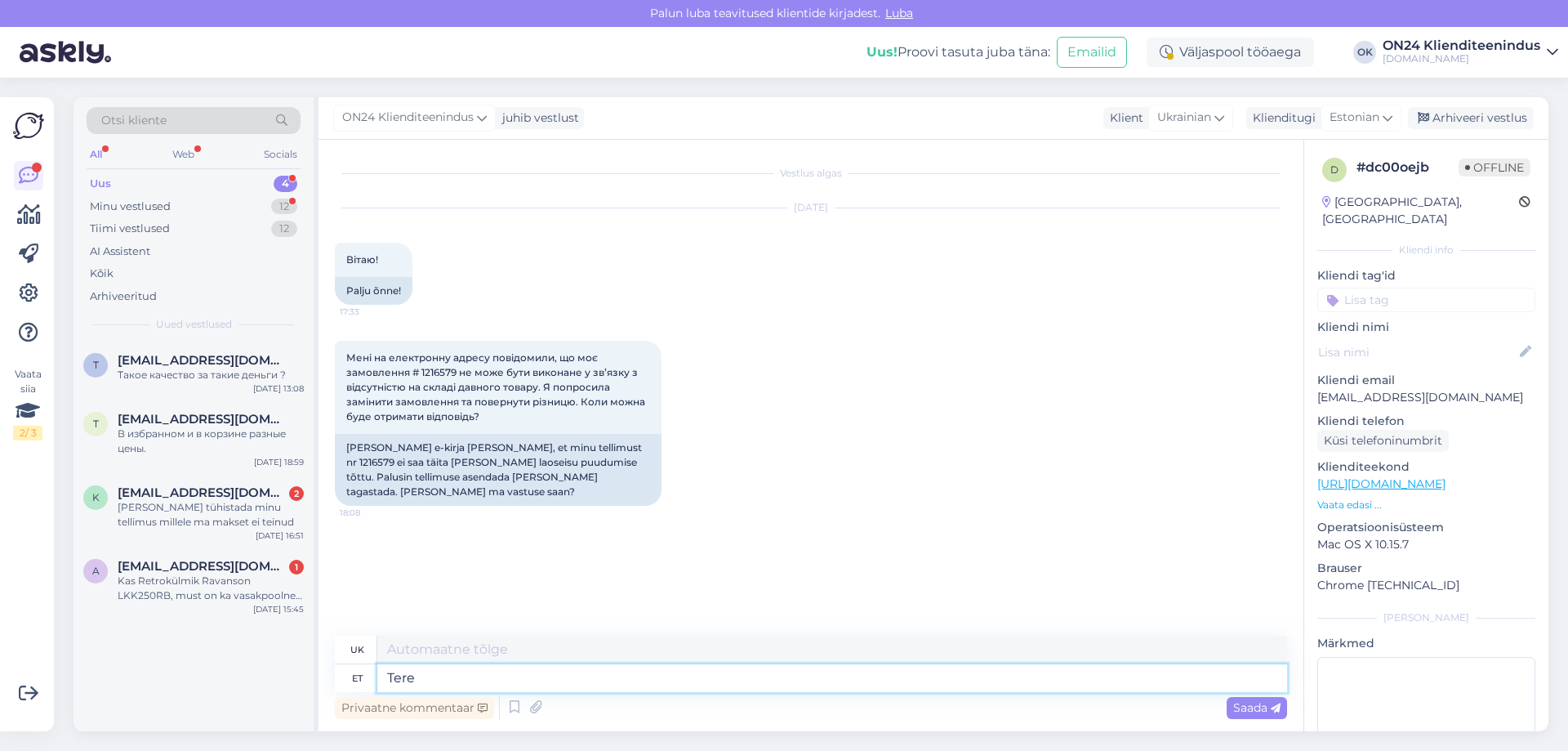
type textarea "Tere"
type textarea "Привіт"
type textarea "Tere hommikust!"
type textarea "Доброго ранку!"
type textarea "Tere hommikust! Saatsime"
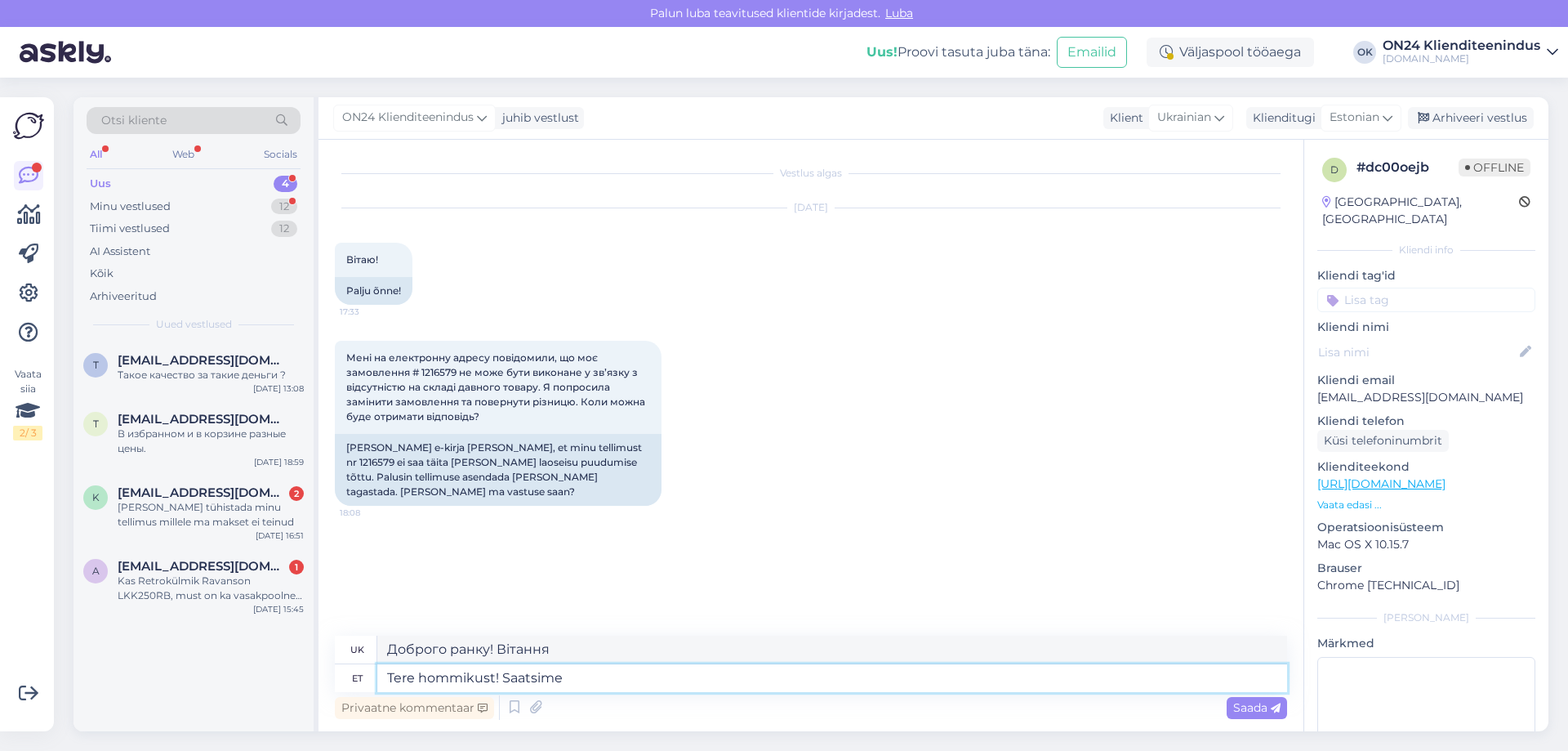
type textarea "Доброго ранку! Ми відправили"
type textarea "Tere hommikust! Saatsime Teile"
type textarea "Доброго ранку! Ми вам надіслали"
type textarea "Tere hommikust! Saatsime Teile e-kirja ko"
type textarea "Доброго ранку! Ми надіслали вам електронного листа."
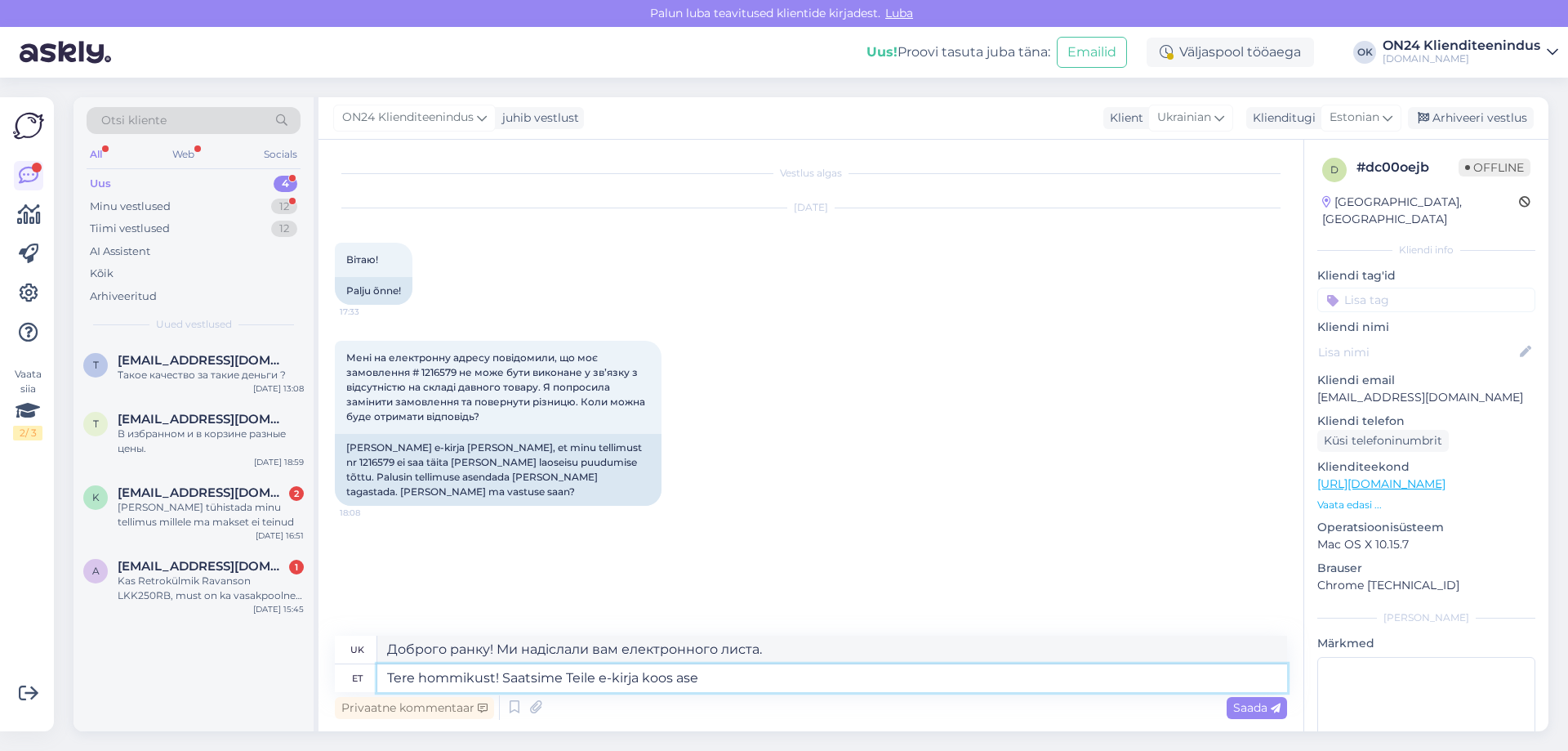
type textarea "Tere hommikust! Saatsime Teile e-kirja [PERSON_NAME]"
type textarea "Доброго ранку! Ми надіслали вам електронного листа з"
type textarea "Tere hommikust! Saatsime Teile e-kirja koos asendus pak"
type textarea "Доброго ранку! Ми надіслали вам електронного листа із заміною."
type textarea "Tere hommikust! Saatsime Teile e-kirja koos asendus pakkumisega."
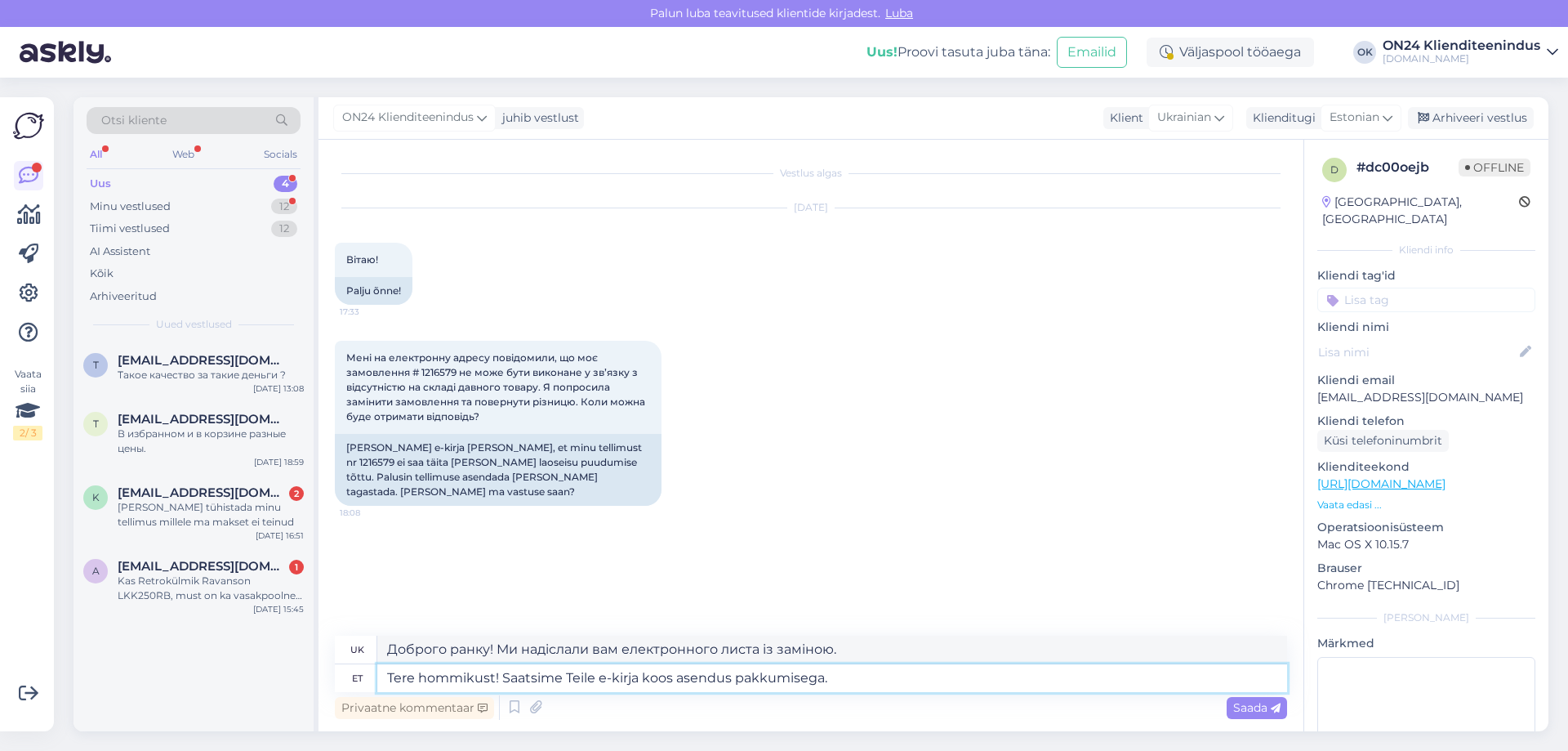
type textarea "Доброго ранку! Ми надіслали вам електронного листа з пропозицією заміни."
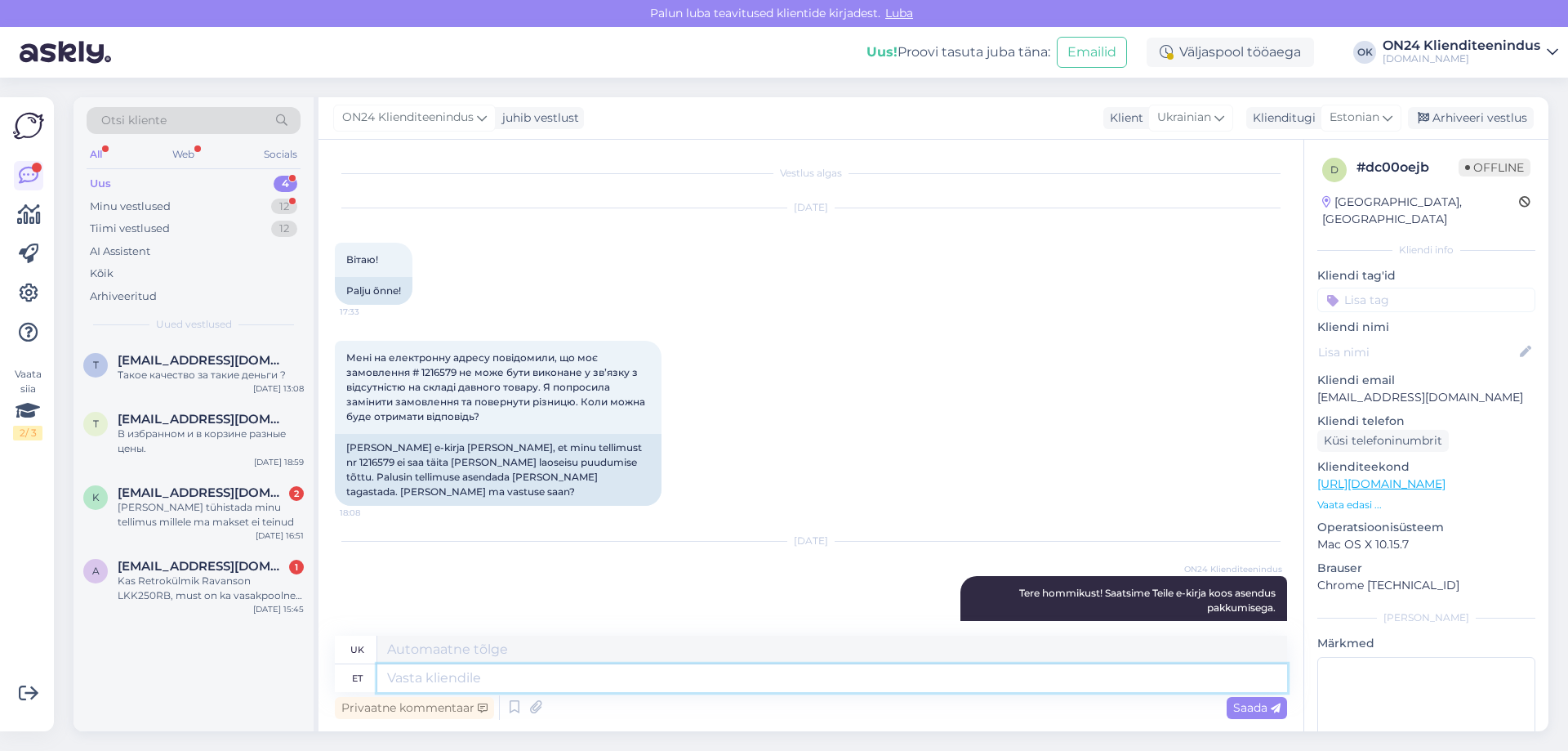
scroll to position [50, 0]
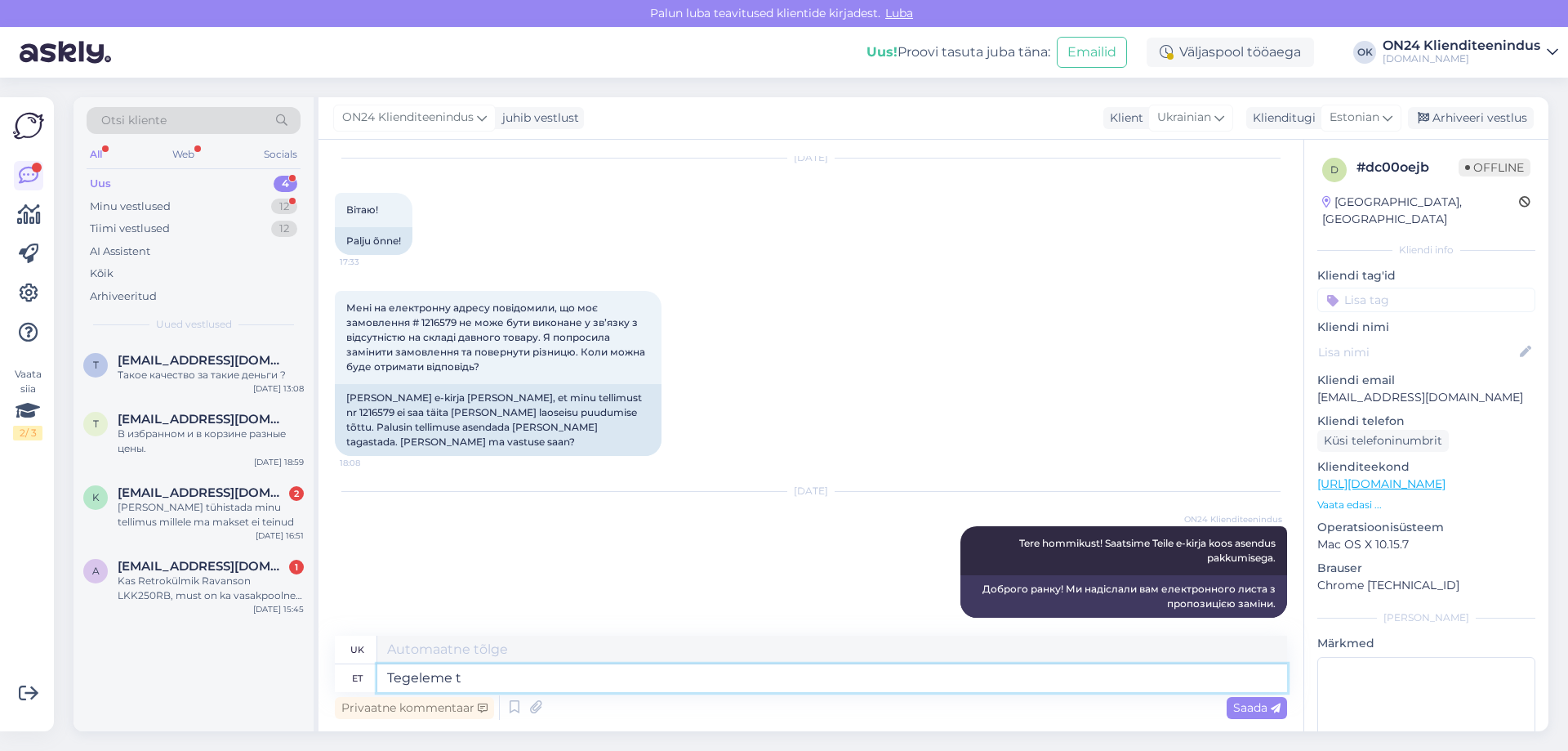
type textarea "Tegeleme te"
type textarea "Ми працюємо"
type textarea "Tegeleme tellimuse m"
type textarea "Ми обробляємо замовлення"
type textarea "Tegeleme tellimuse muudatys"
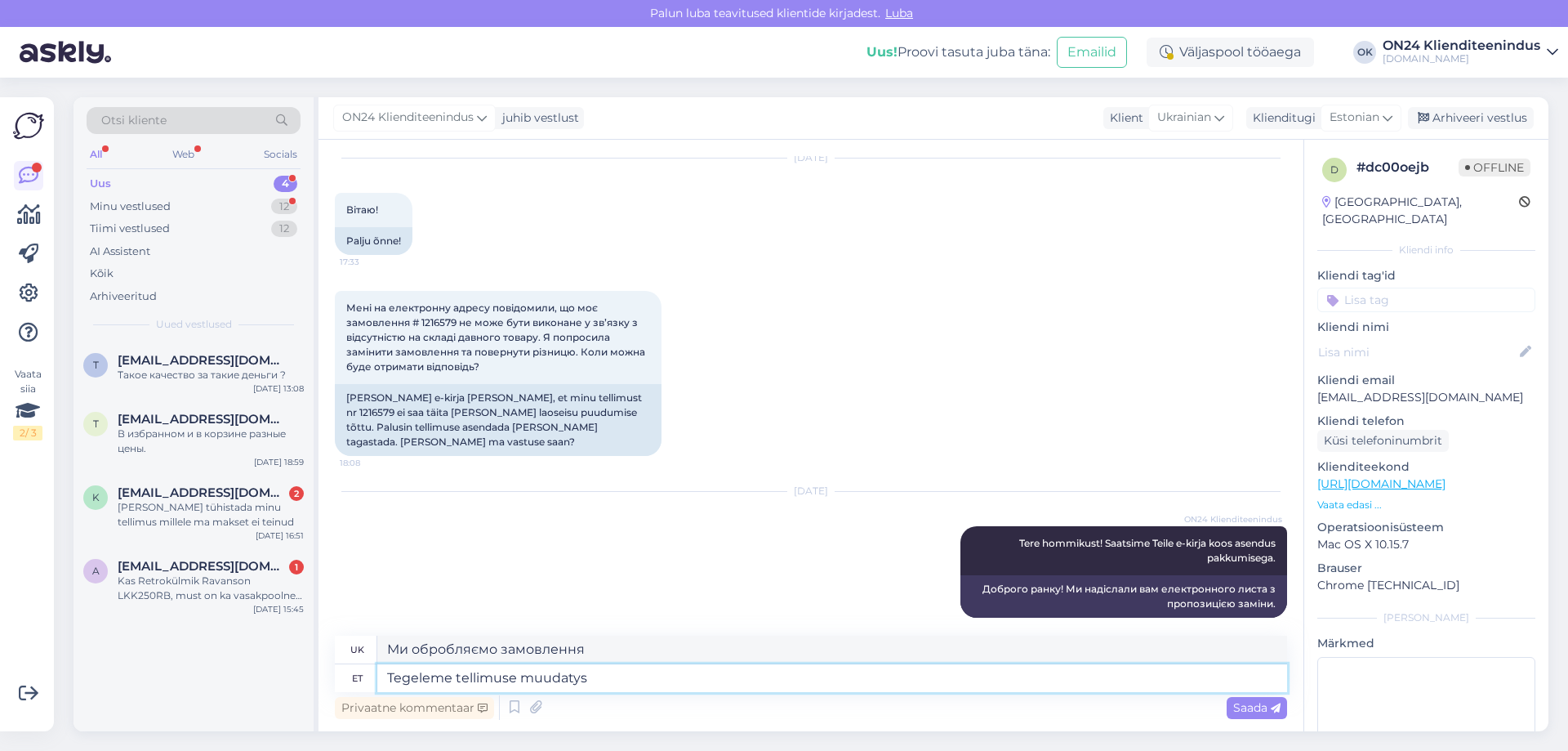
type textarea "Ми працюємо над зміною порядку."
type textarea "Tegeleme tellimuse muudatusega j"
type textarea "Ми обробляємо зміну замовлення."
type textarea "Tegeleme tellimuse muudatusega ja a"
type textarea "Ми розберемося зі зміною замовлення та"
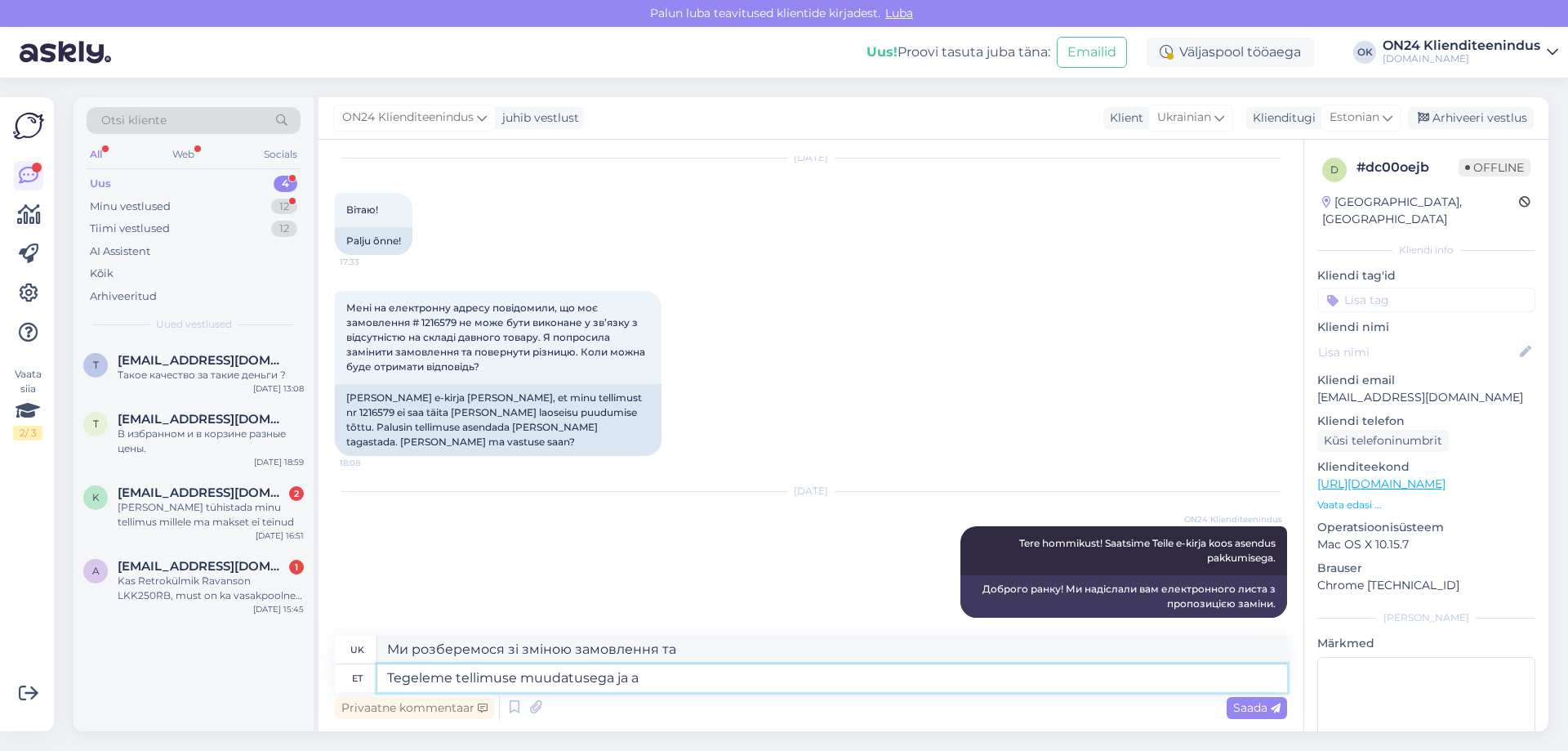
type textarea "Tegeleme tellimuse muudatusega ja aa"
type textarea "Ми маємо справу зі зміною замовлення та"
type textarea "Tegeleme tellimuse muudatusega ja a"
type textarea "Ми маємо справу зі зміною замовлення та аа"
type textarea "Tegeleme tellimuse muudatusega ja anname e"
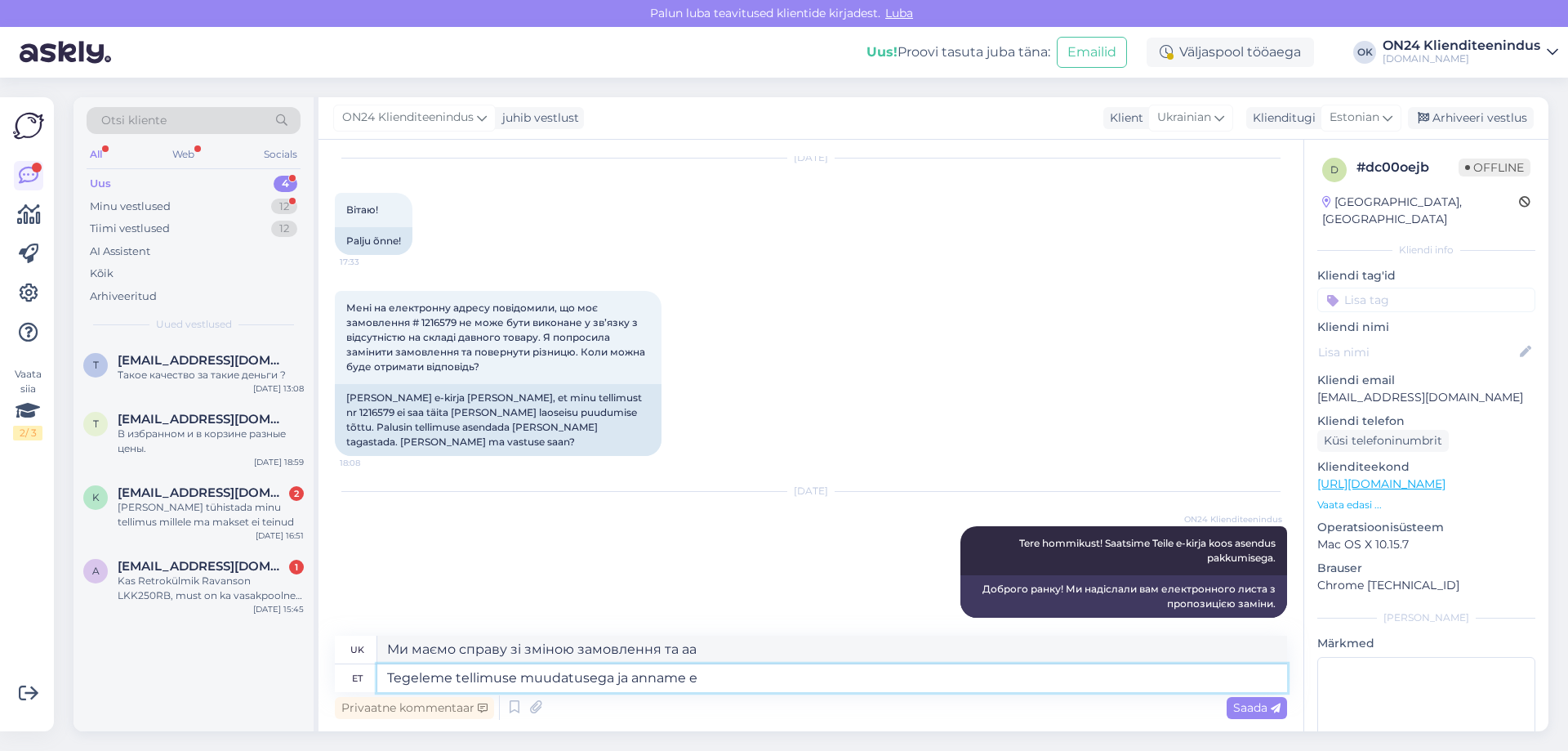
type textarea "Ми опрацюємо зміну замовлення та надамо"
type textarea "Tegeleme tellimuse muudatusega ja anname e-maili te"
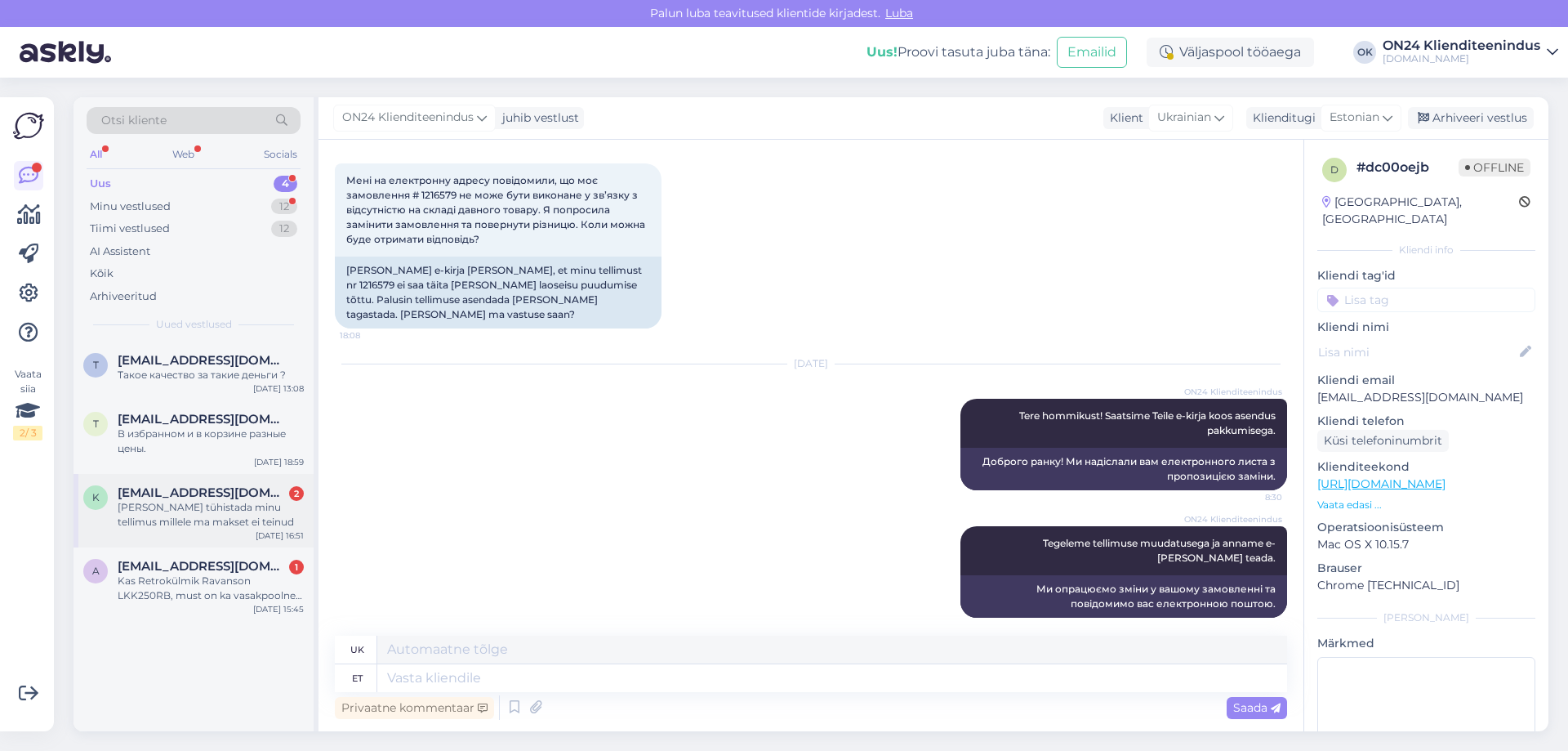
click at [222, 508] on div "[PERSON_NAME] tühistada minu tellimus millele ma makset ei teinud" at bounding box center [210, 514] width 186 height 29
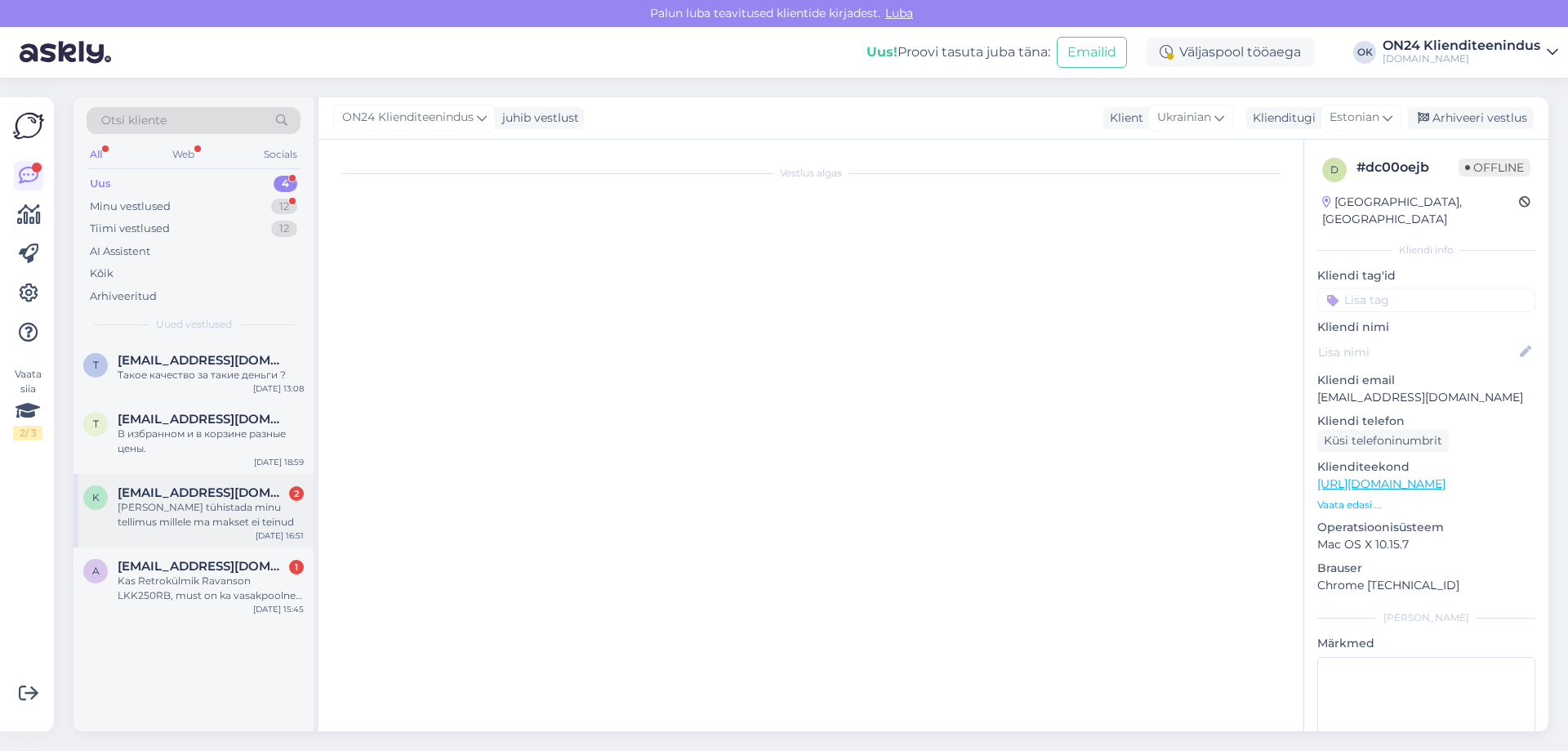
scroll to position [0, 0]
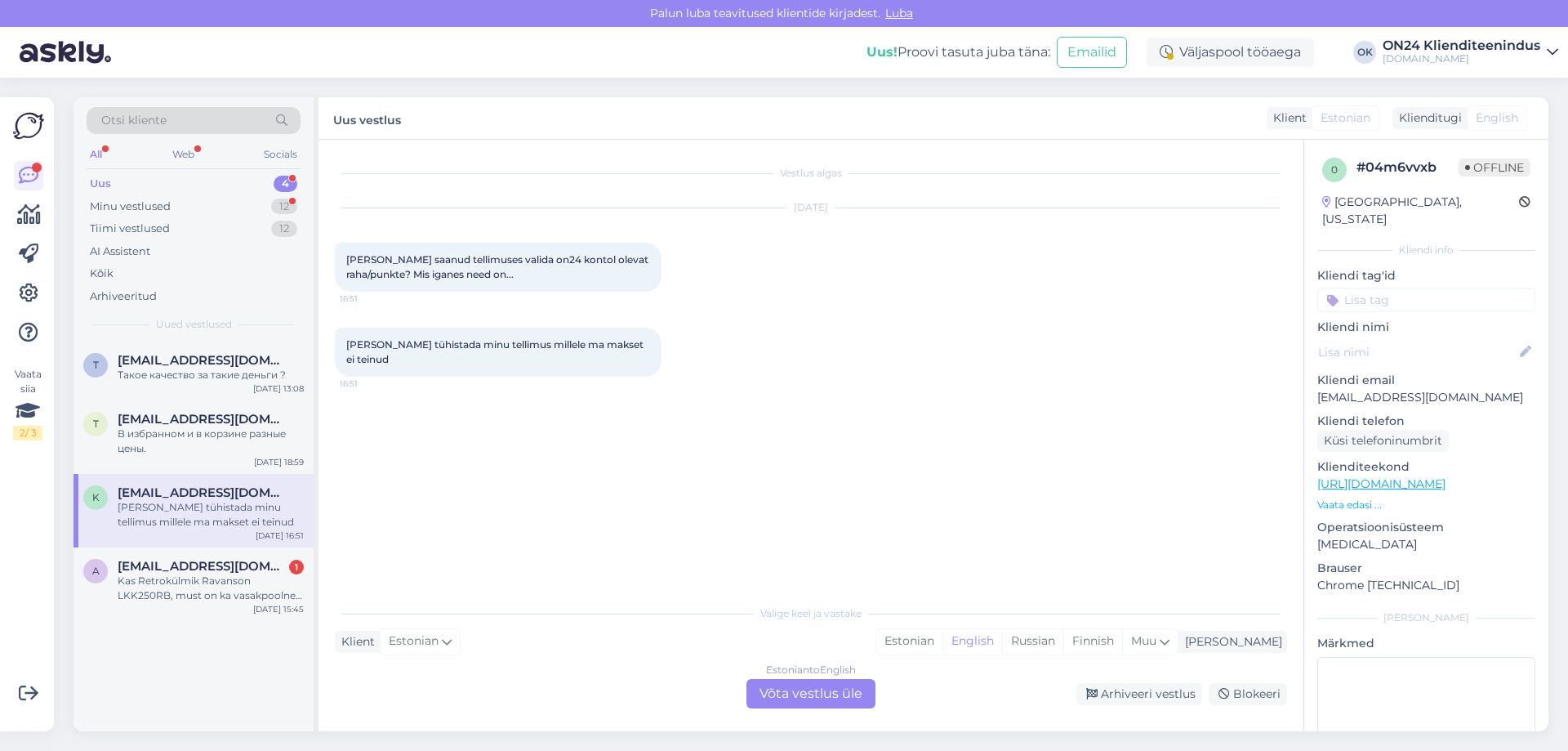
click at [1351, 389] on p "[EMAIL_ADDRESS][DOMAIN_NAME]" at bounding box center [1425, 397] width 218 height 18
copy p "[EMAIL_ADDRESS][DOMAIN_NAME]"
click at [1351, 389] on p "[EMAIL_ADDRESS][DOMAIN_NAME]" at bounding box center [1425, 397] width 218 height 18
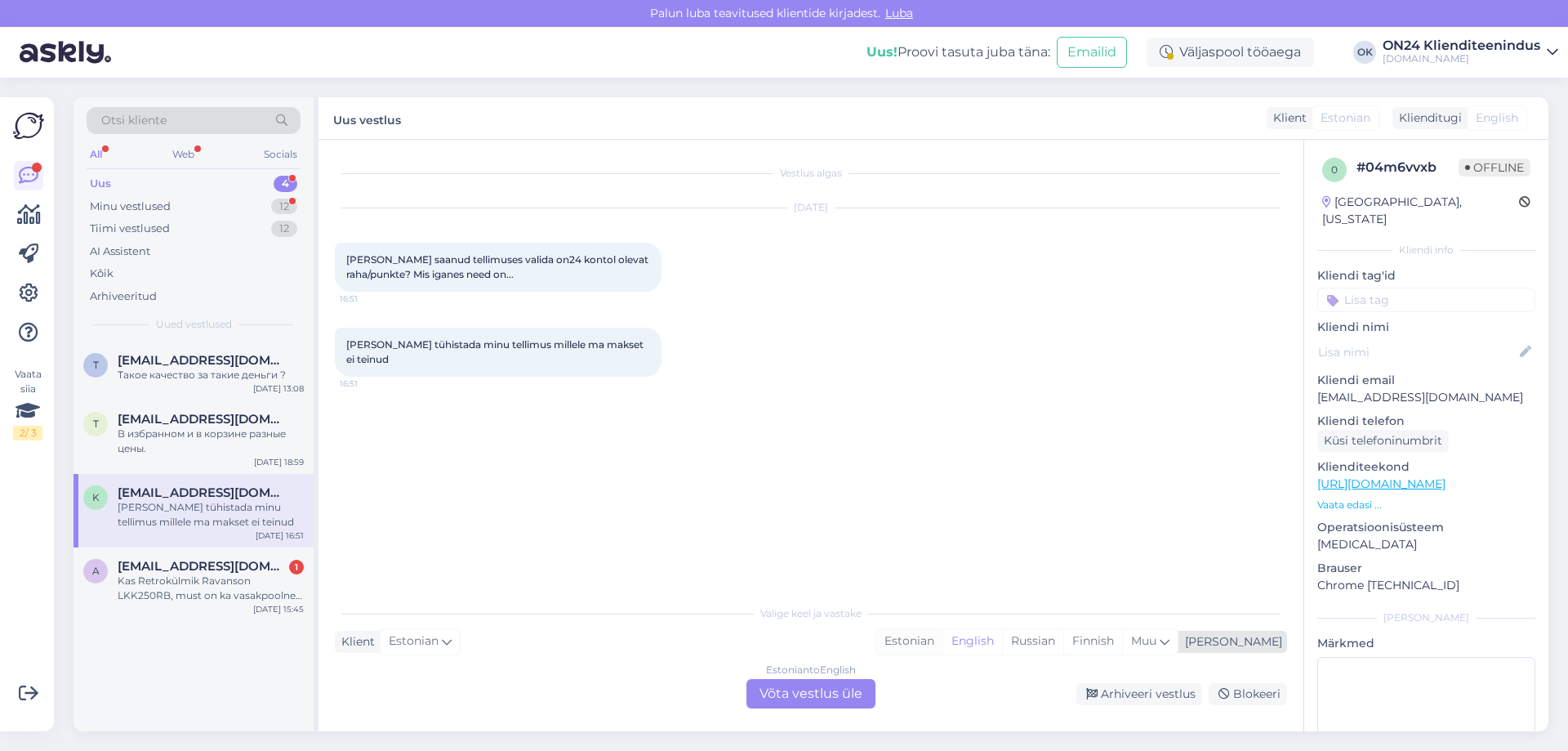
click at [942, 650] on div "Estonian" at bounding box center [909, 641] width 66 height 24
click at [855, 688] on div "Estonian to Estonian Võta vestlus üle" at bounding box center [811, 693] width 129 height 29
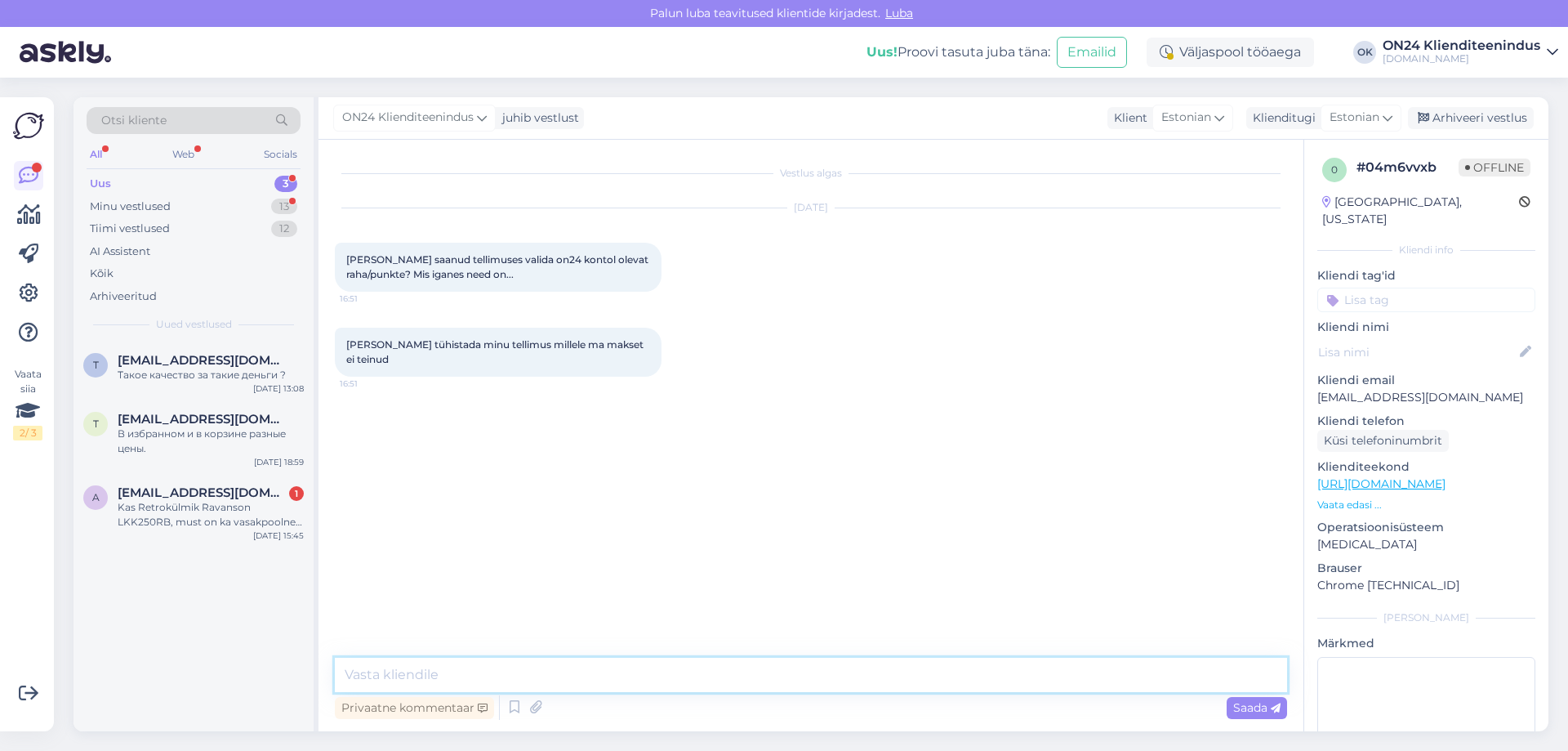
click at [702, 664] on textarea at bounding box center [811, 674] width 952 height 34
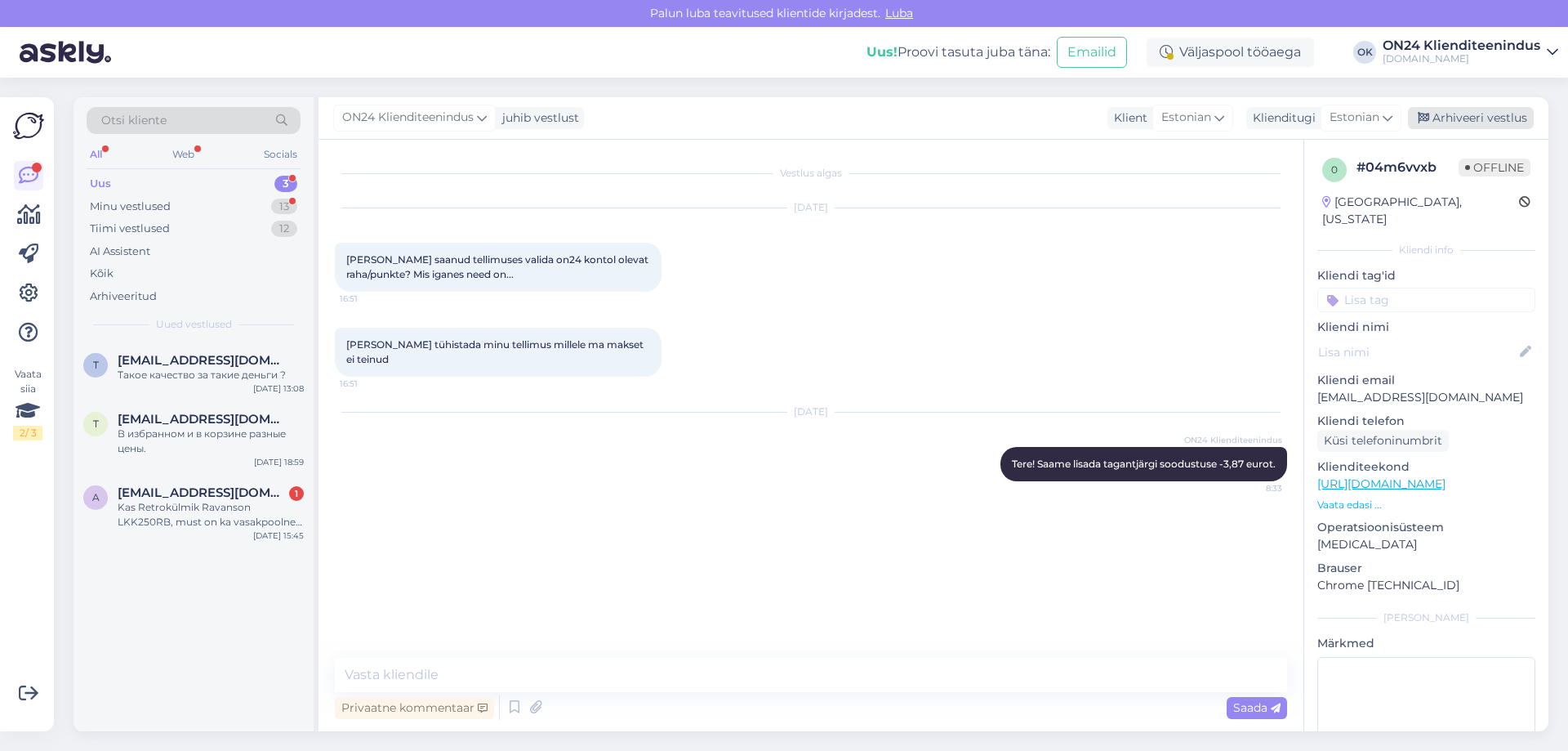
click at [1455, 122] on div "Arhiveeri vestlus" at bounding box center [1470, 118] width 126 height 22
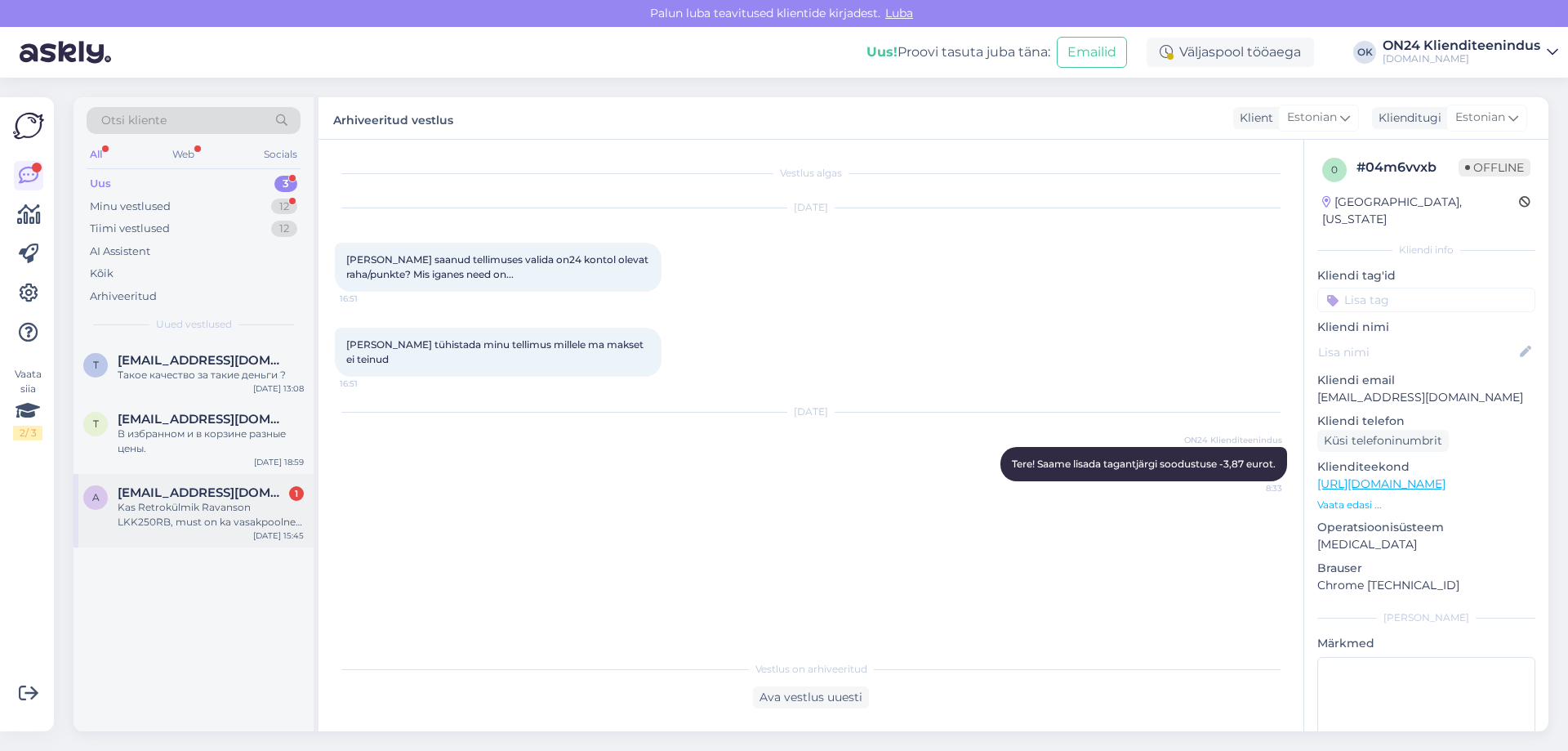
click at [227, 501] on div "Kas Retrokülmik Ravanson LKK250RB, must on ka vasakpoolne avanemine? Millistel …" at bounding box center [210, 514] width 186 height 29
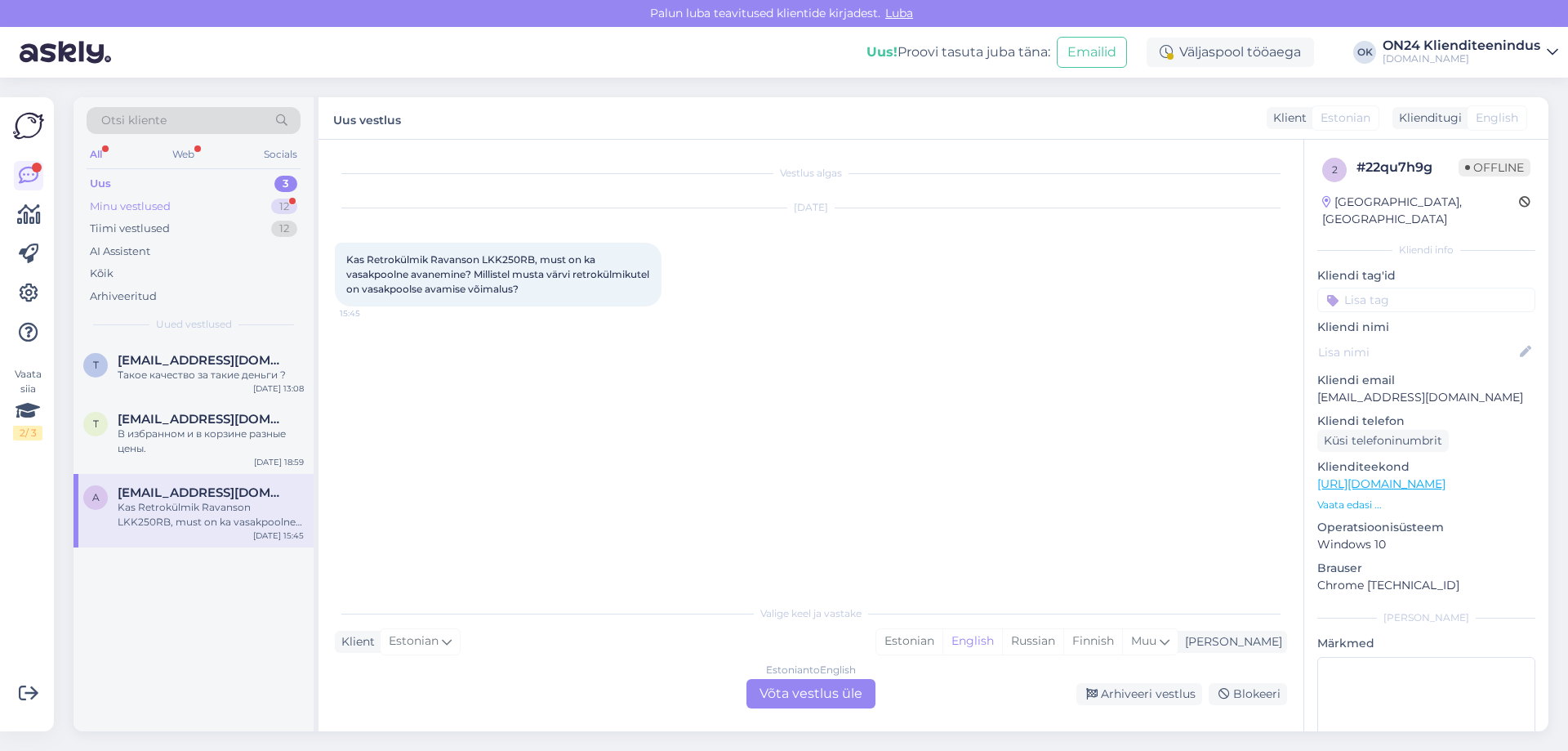
click at [210, 214] on div "Minu vestlused 12" at bounding box center [193, 206] width 214 height 23
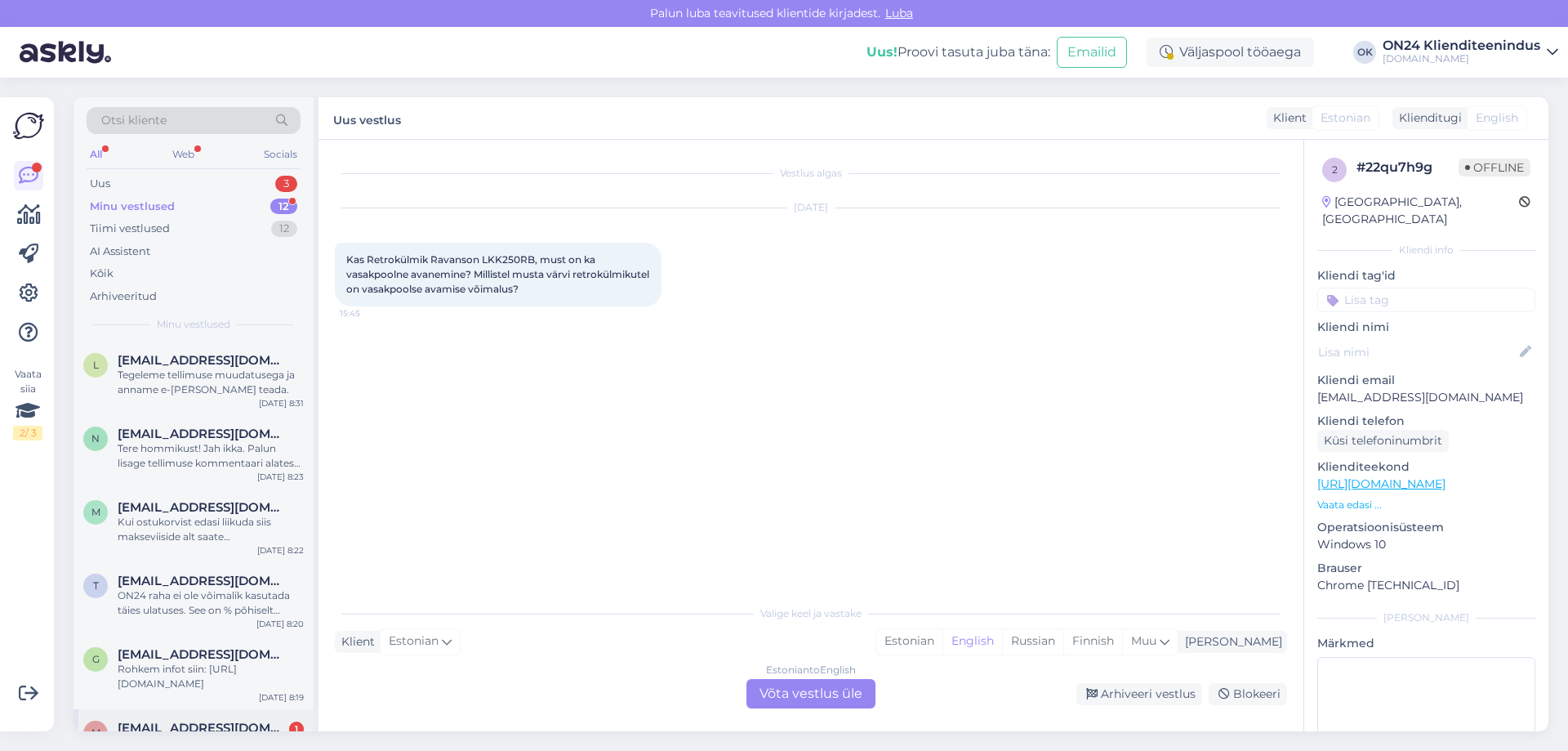
click at [226, 725] on span "[EMAIL_ADDRESS][DOMAIN_NAME]" at bounding box center [203, 728] width 170 height 15
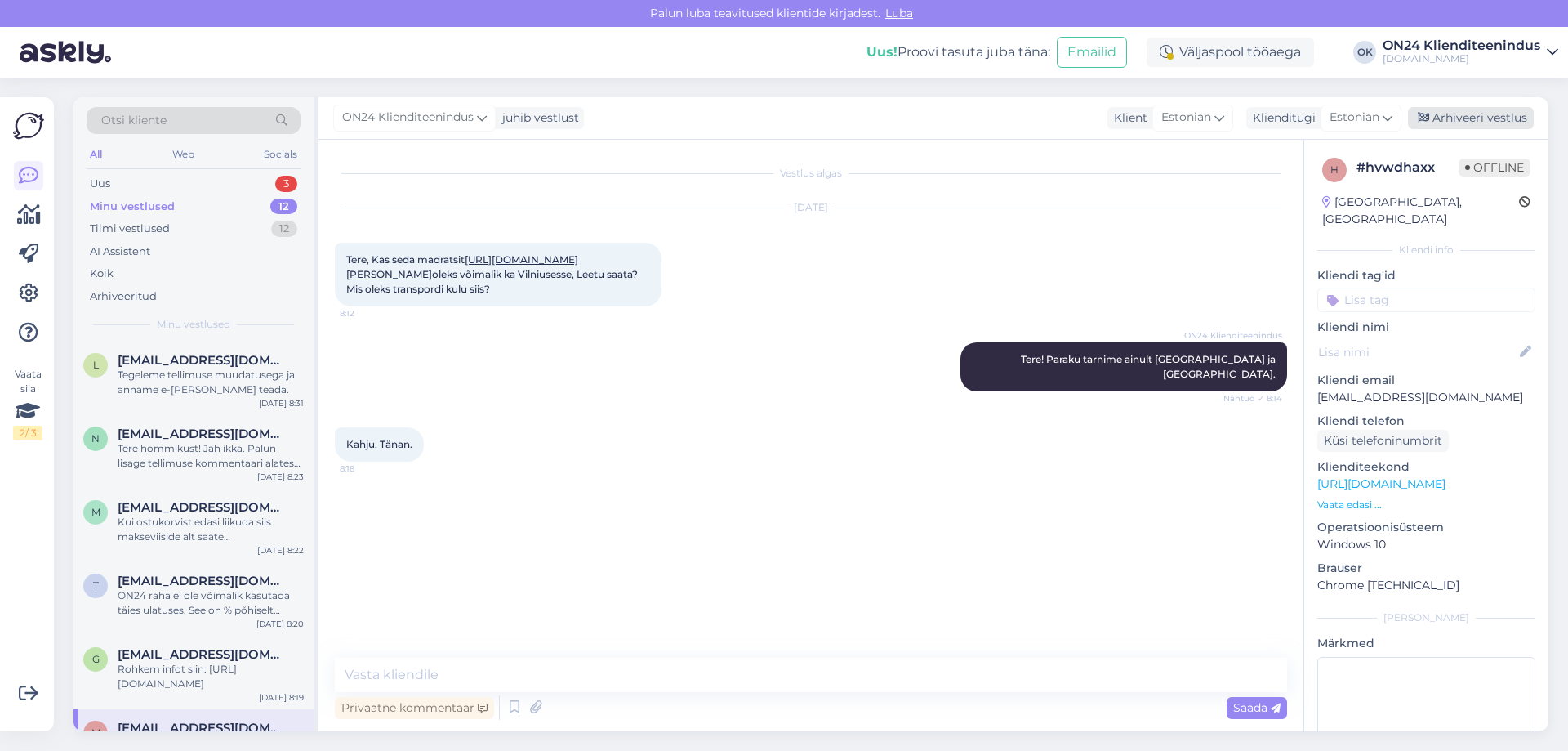
click at [1448, 111] on div "Arhiveeri vestlus" at bounding box center [1470, 118] width 126 height 22
